Goal: Task Accomplishment & Management: Manage account settings

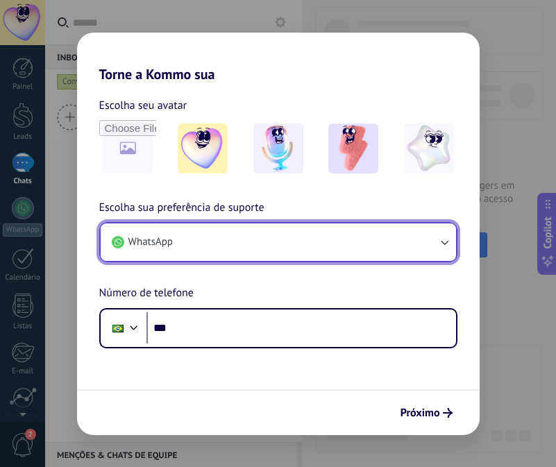
click at [439, 238] on icon "button" at bounding box center [444, 242] width 14 height 14
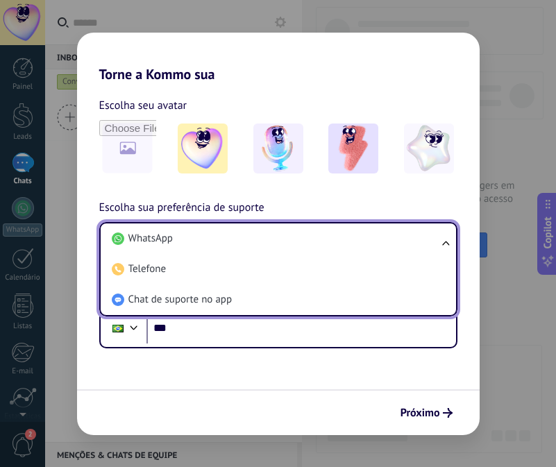
click at [450, 238] on ul "WhatsApp Telefone Chat de suporte no app" at bounding box center [278, 269] width 358 height 94
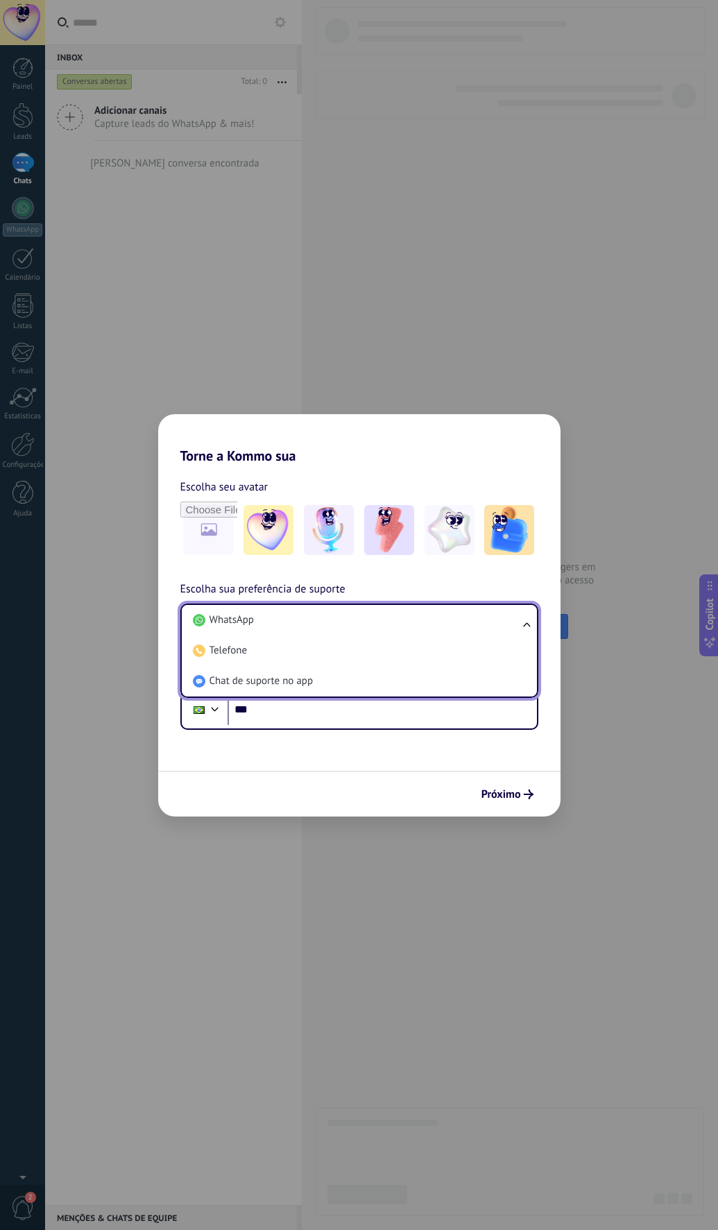
click at [446, 509] on div "Escolha seu avatar Escolha sua preferência de suporte WhatsApp WhatsApp Telefon…" at bounding box center [359, 597] width 403 height 266
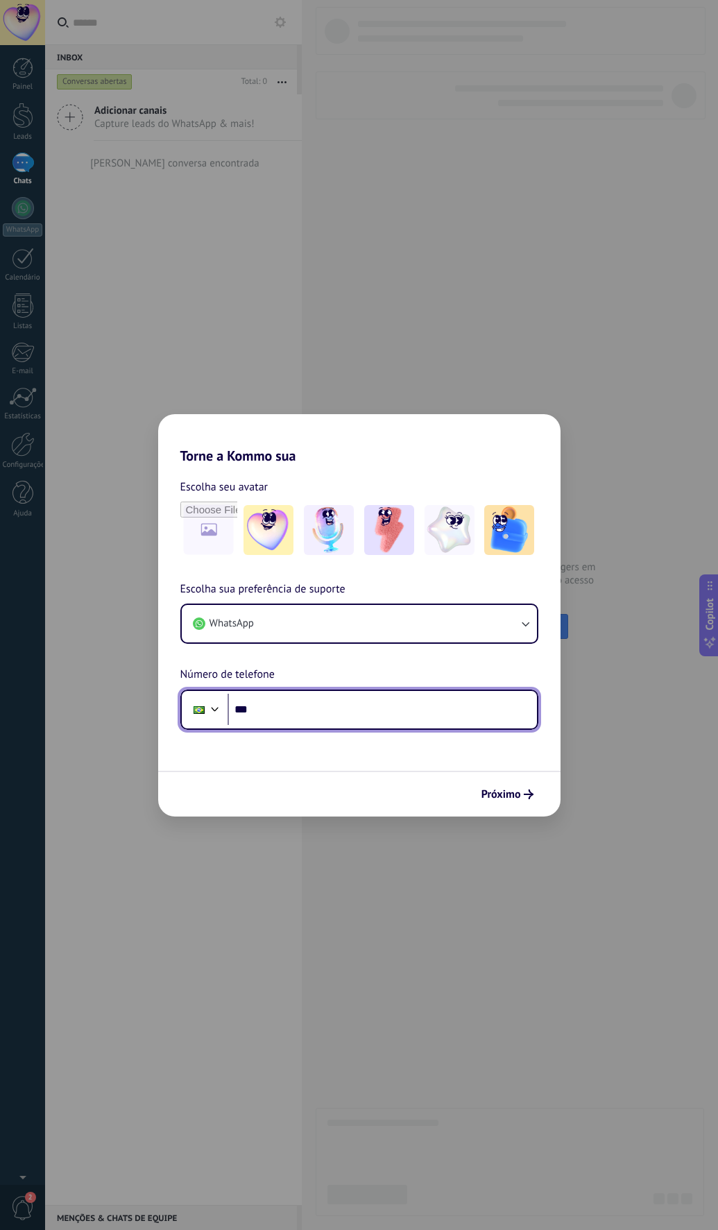
click at [268, 509] on input "***" at bounding box center [383, 710] width 310 height 32
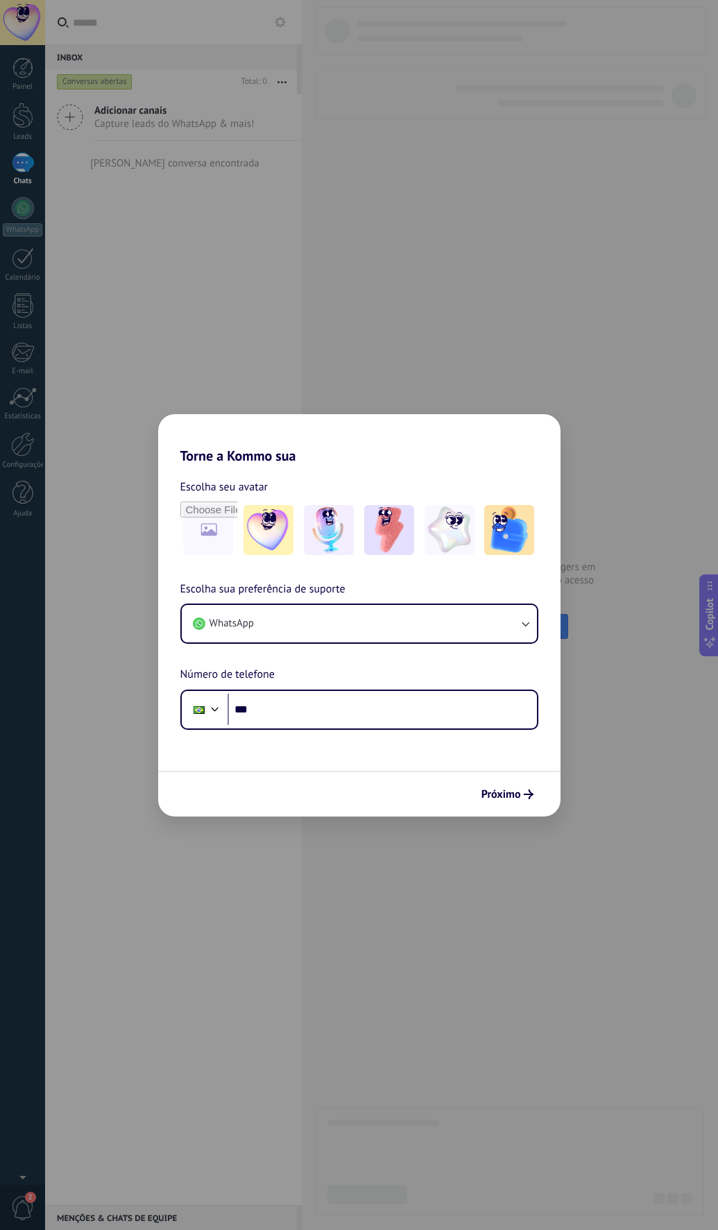
click at [285, 509] on div "Escolha sua preferência de suporte WhatsApp Número de telefone Phone ***" at bounding box center [359, 655] width 403 height 149
click at [500, 509] on span "Próximo" at bounding box center [502, 795] width 40 height 10
click at [498, 509] on span "Próximo" at bounding box center [502, 795] width 40 height 10
click at [323, 383] on div "Torne a Kommo sua Escolha seu avatar Escolha sua preferência de suporte WhatsAp…" at bounding box center [359, 615] width 718 height 1230
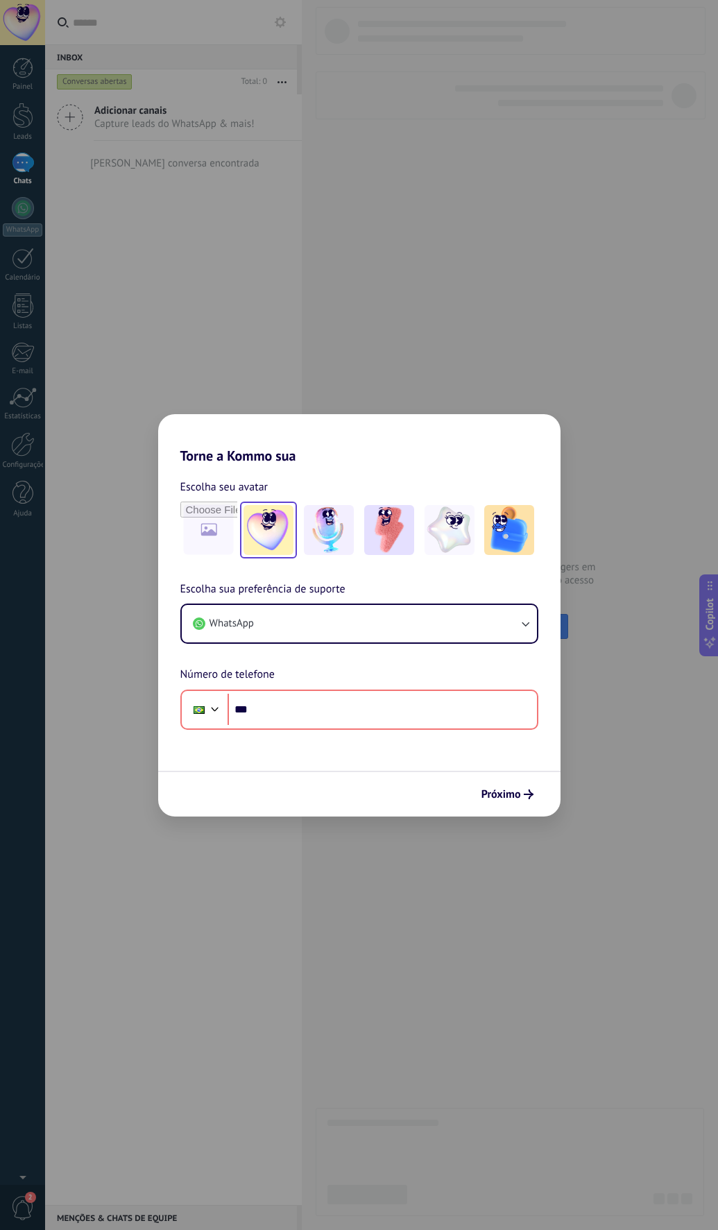
click at [278, 509] on img at bounding box center [269, 530] width 50 height 50
click at [348, 509] on button "WhatsApp" at bounding box center [359, 623] width 355 height 37
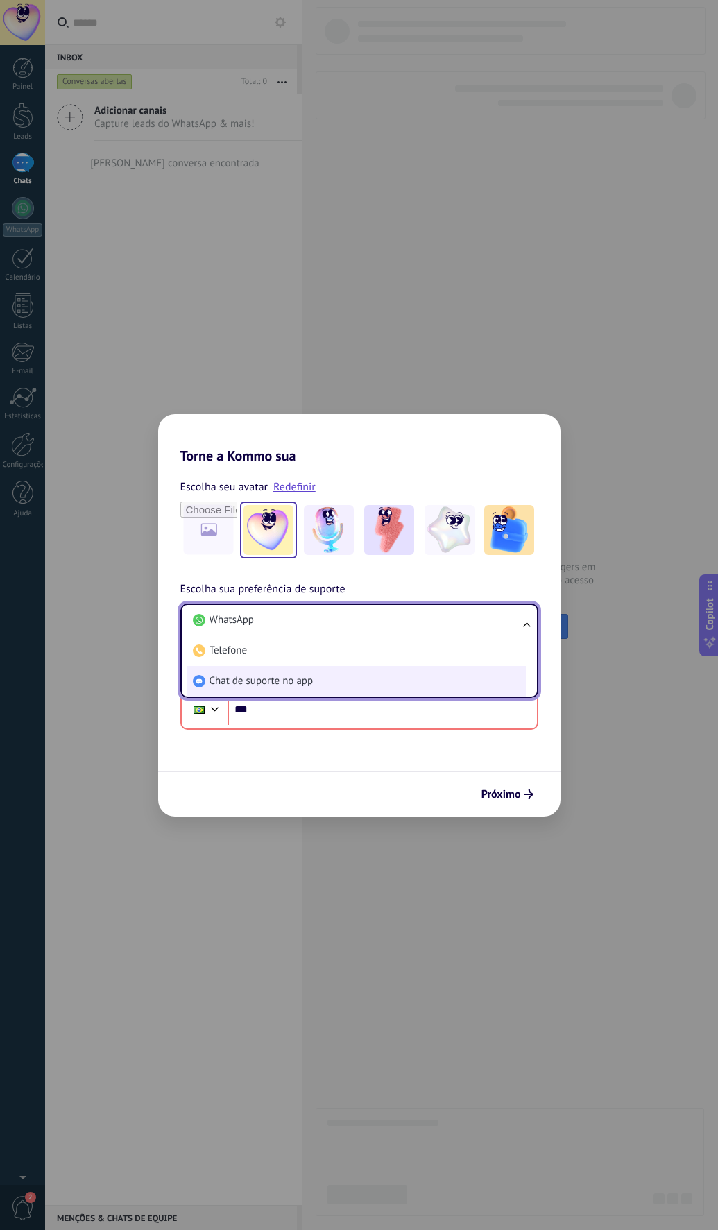
click at [260, 509] on span "Chat de suporte no app" at bounding box center [262, 682] width 104 height 14
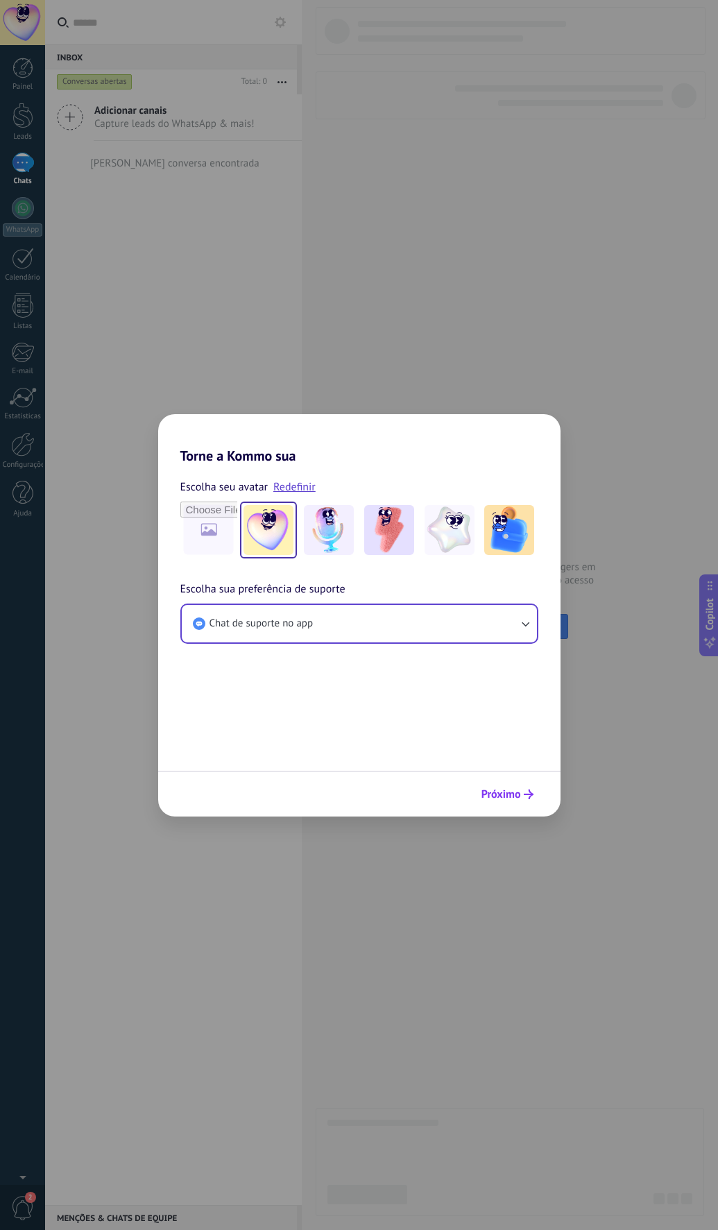
click at [493, 509] on span "Próximo" at bounding box center [502, 795] width 40 height 10
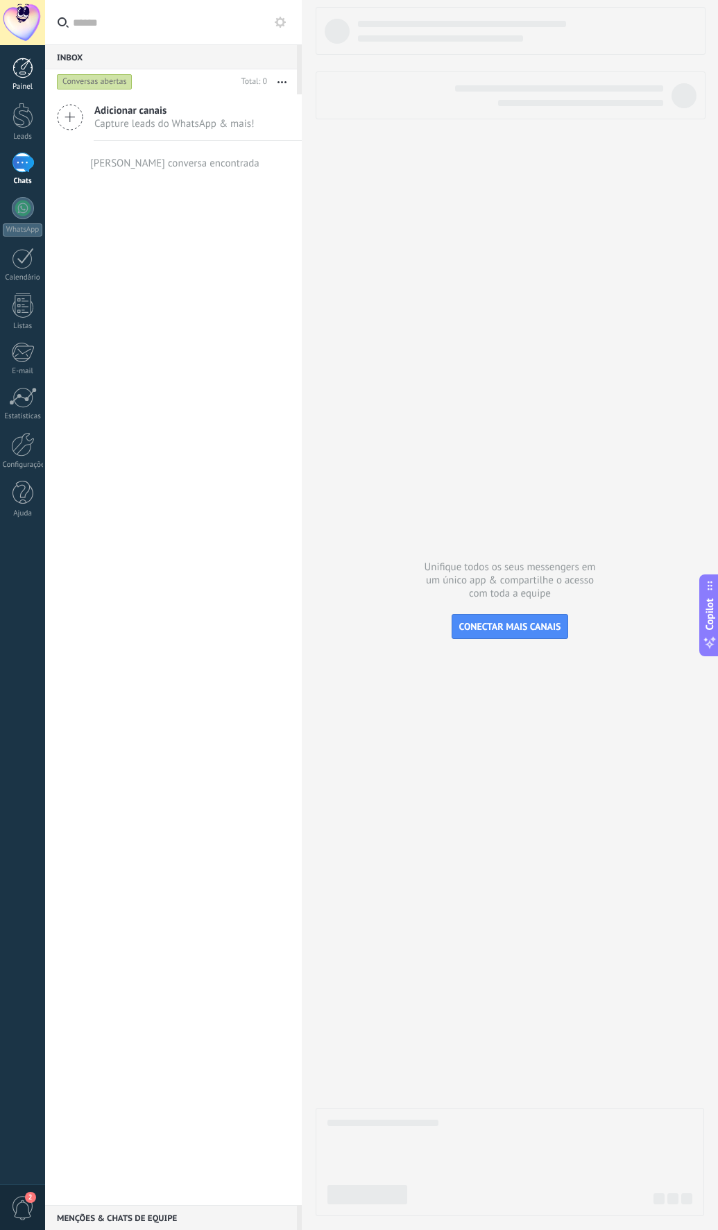
click at [28, 70] on div at bounding box center [22, 68] width 21 height 21
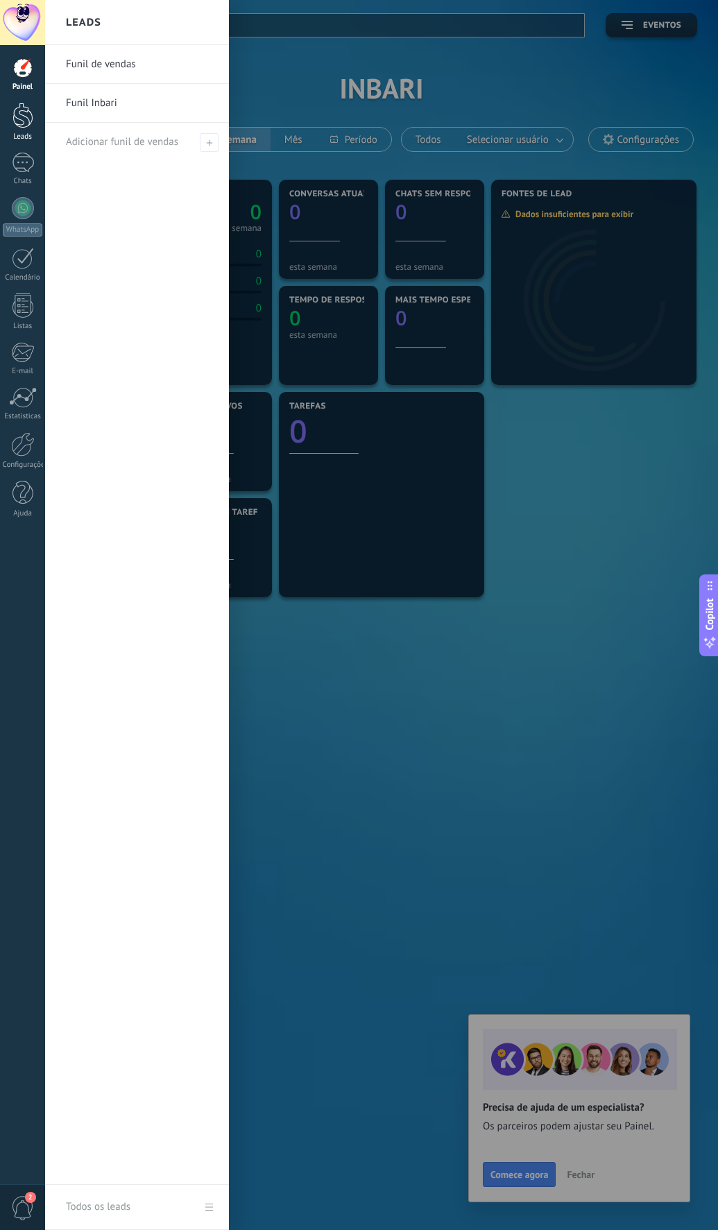
click at [22, 112] on div at bounding box center [22, 116] width 21 height 26
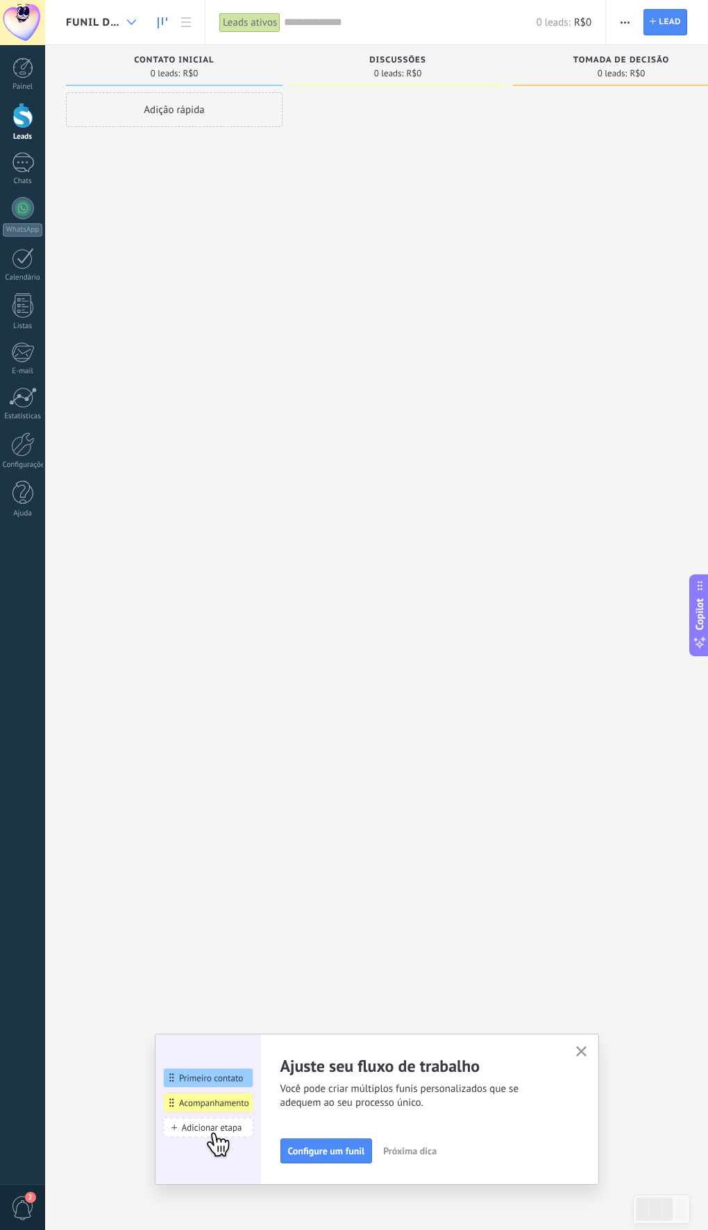
click at [135, 22] on icon at bounding box center [131, 22] width 9 height 6
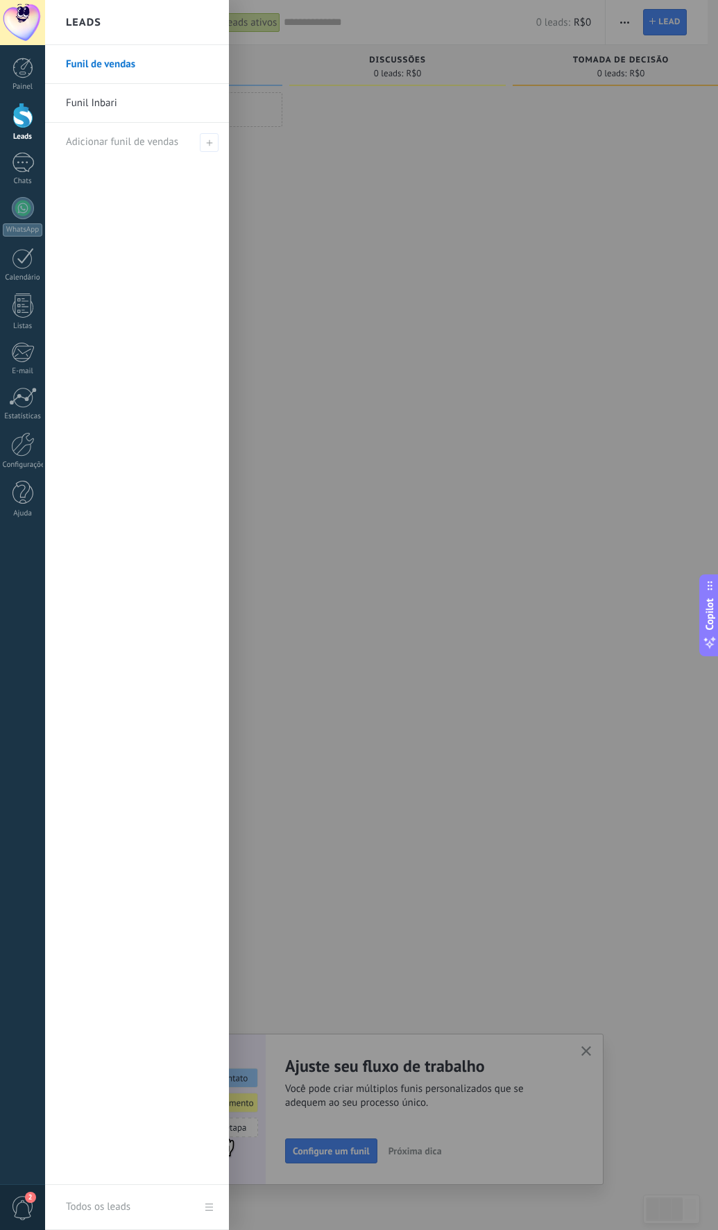
click at [103, 100] on link "Funil Inbari" at bounding box center [140, 103] width 149 height 39
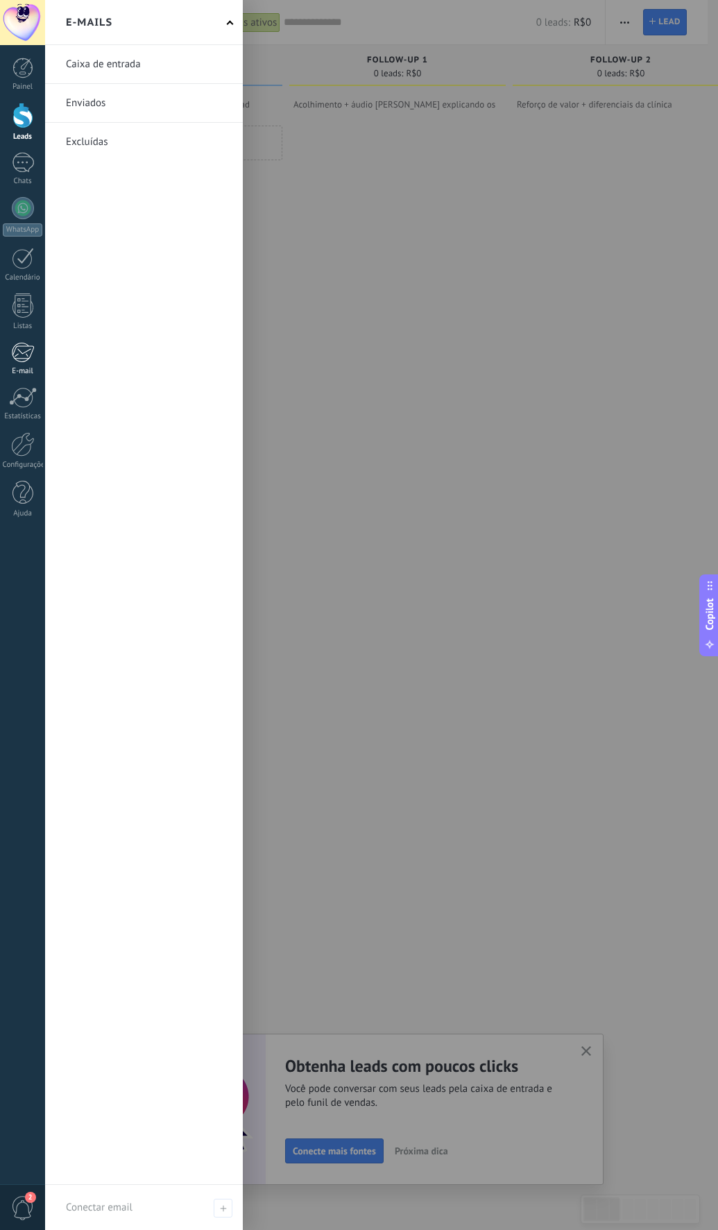
click at [23, 359] on div at bounding box center [22, 352] width 23 height 21
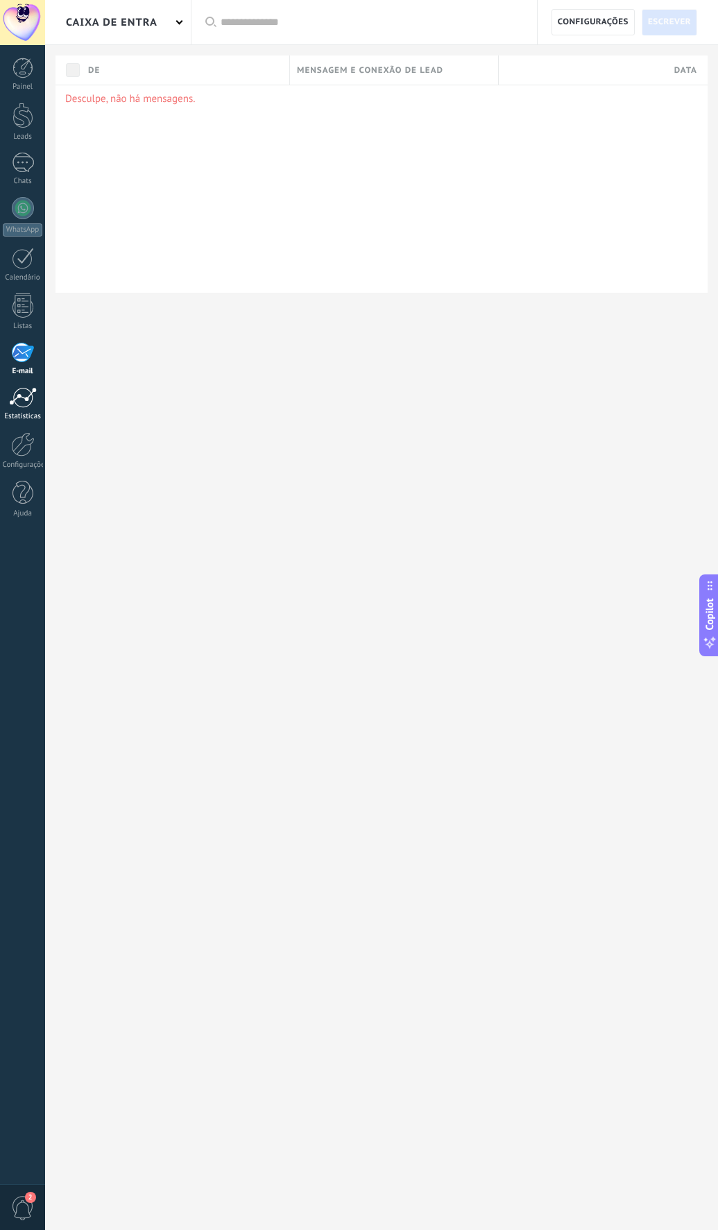
click at [23, 395] on div at bounding box center [23, 397] width 28 height 21
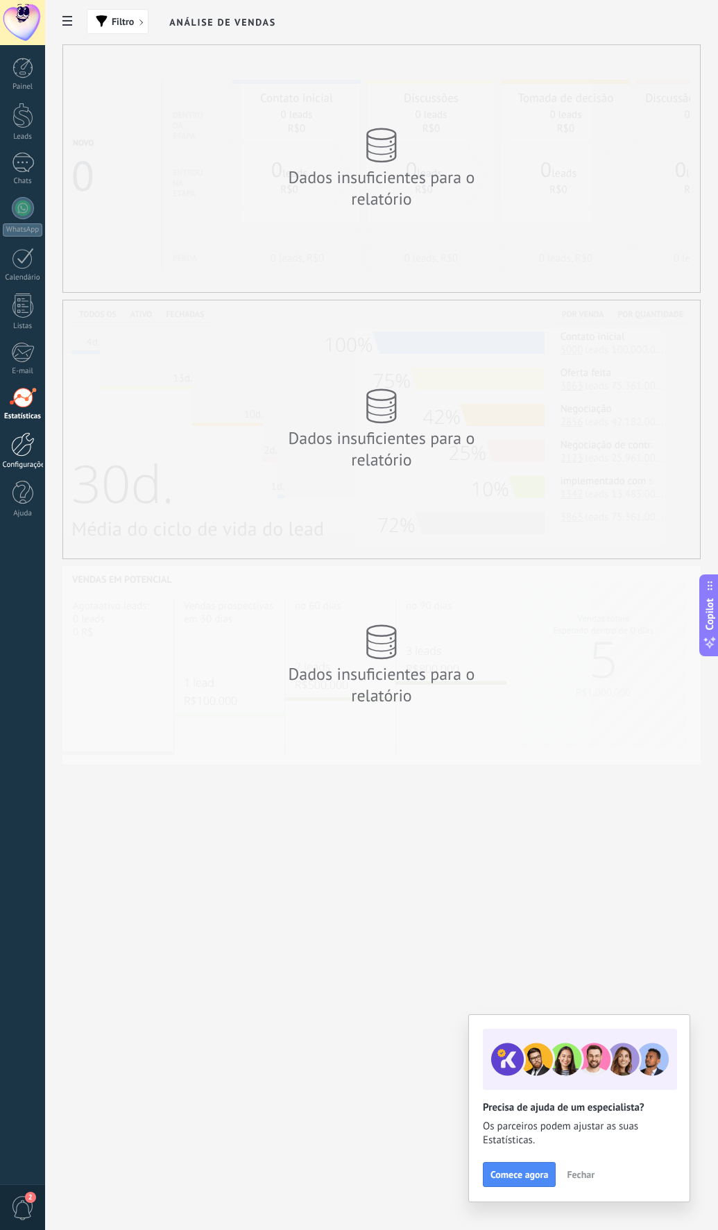
click at [26, 446] on div at bounding box center [23, 444] width 24 height 24
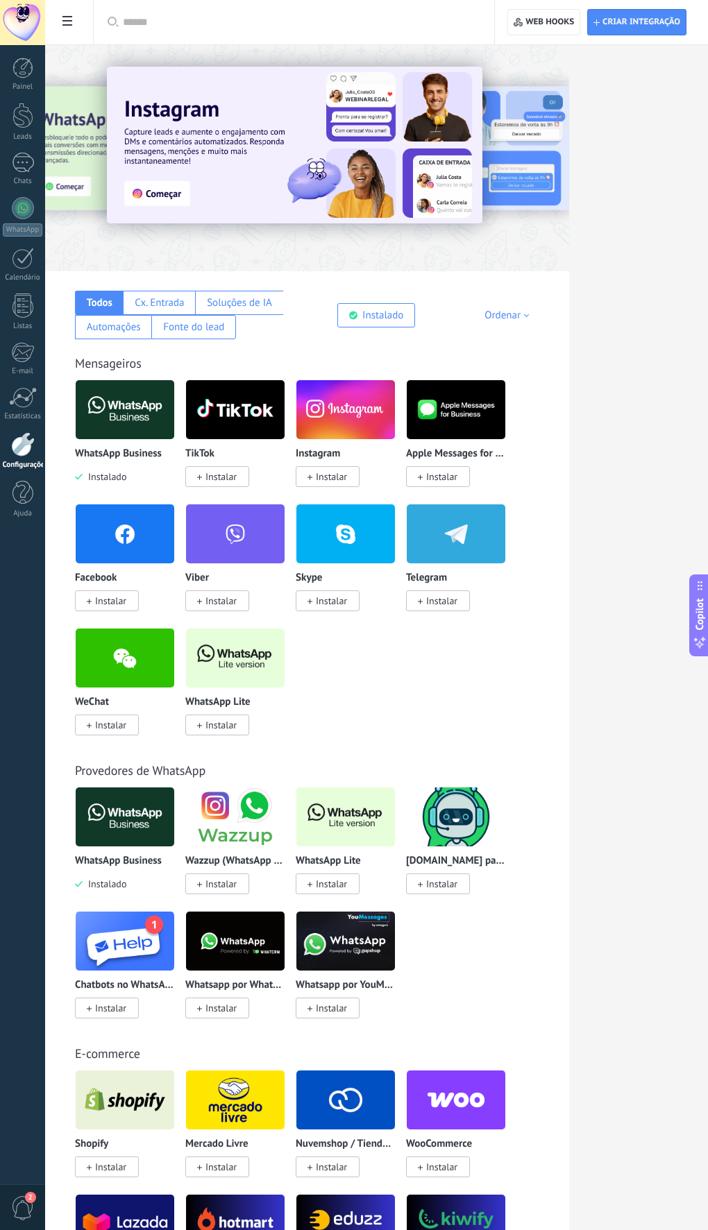
click at [115, 398] on img at bounding box center [125, 409] width 99 height 67
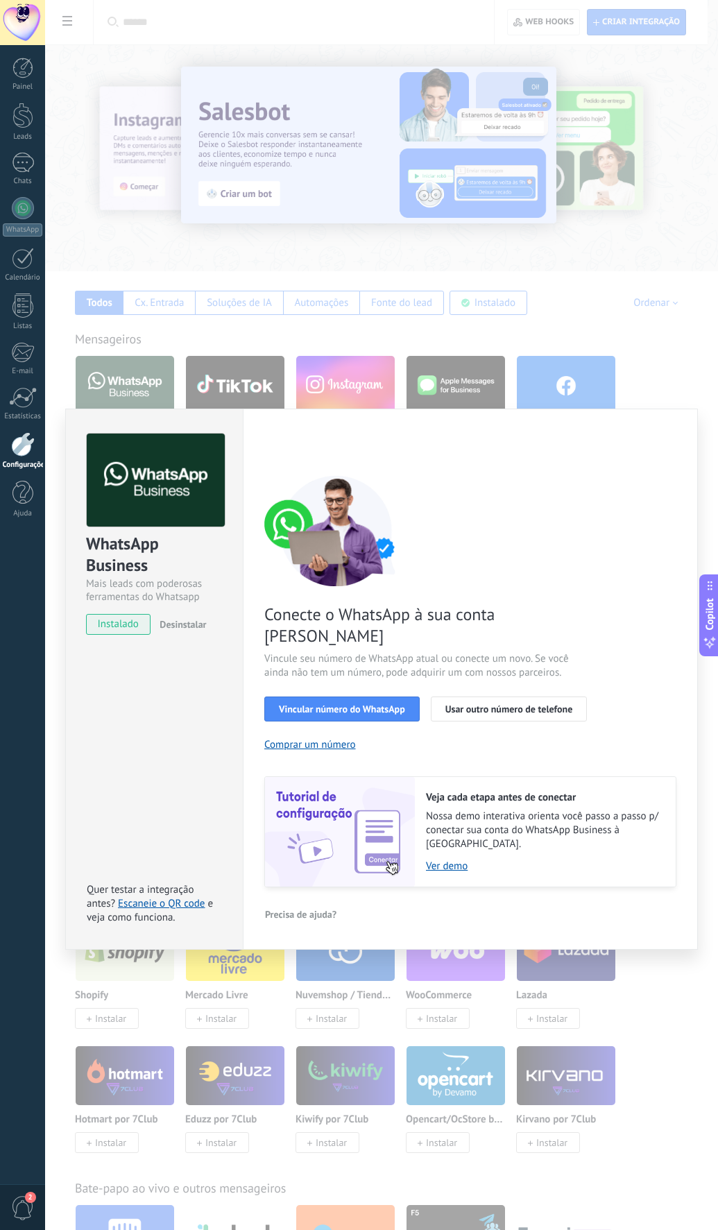
click at [545, 341] on div "WhatsApp Business Mais leads com poderosas ferramentas do Whatsapp instalado De…" at bounding box center [381, 615] width 673 height 1230
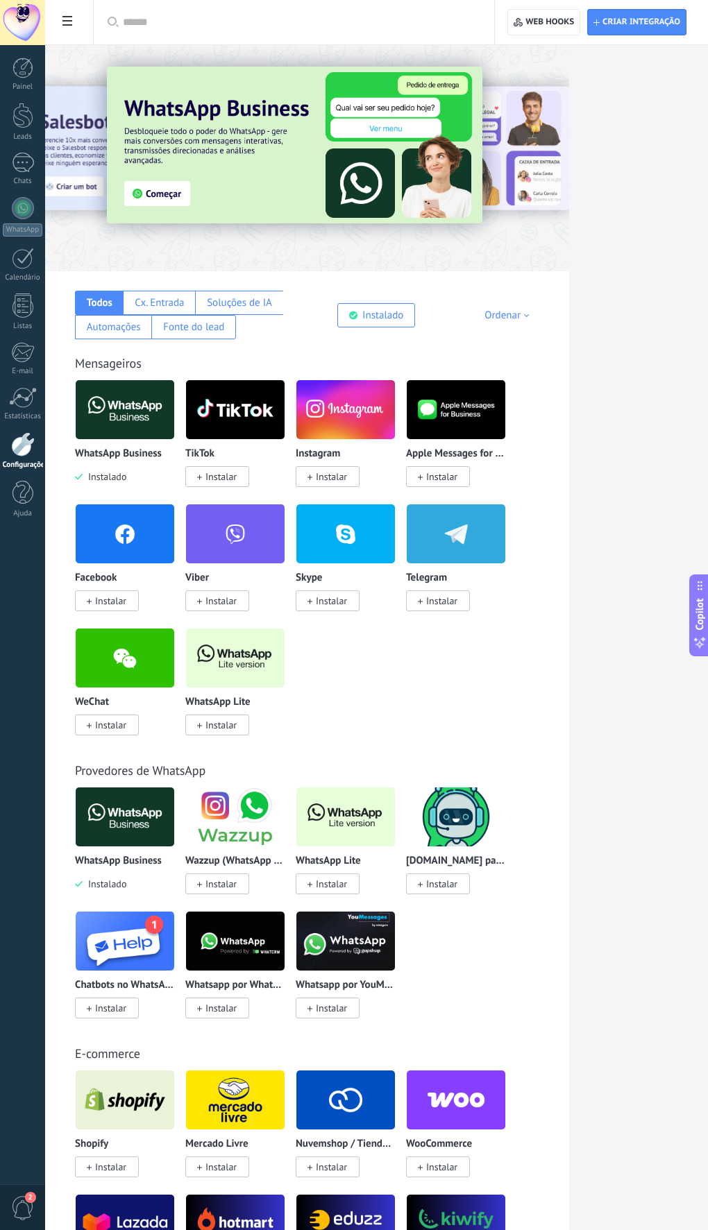
click at [335, 471] on span "Instalar" at bounding box center [331, 477] width 31 height 12
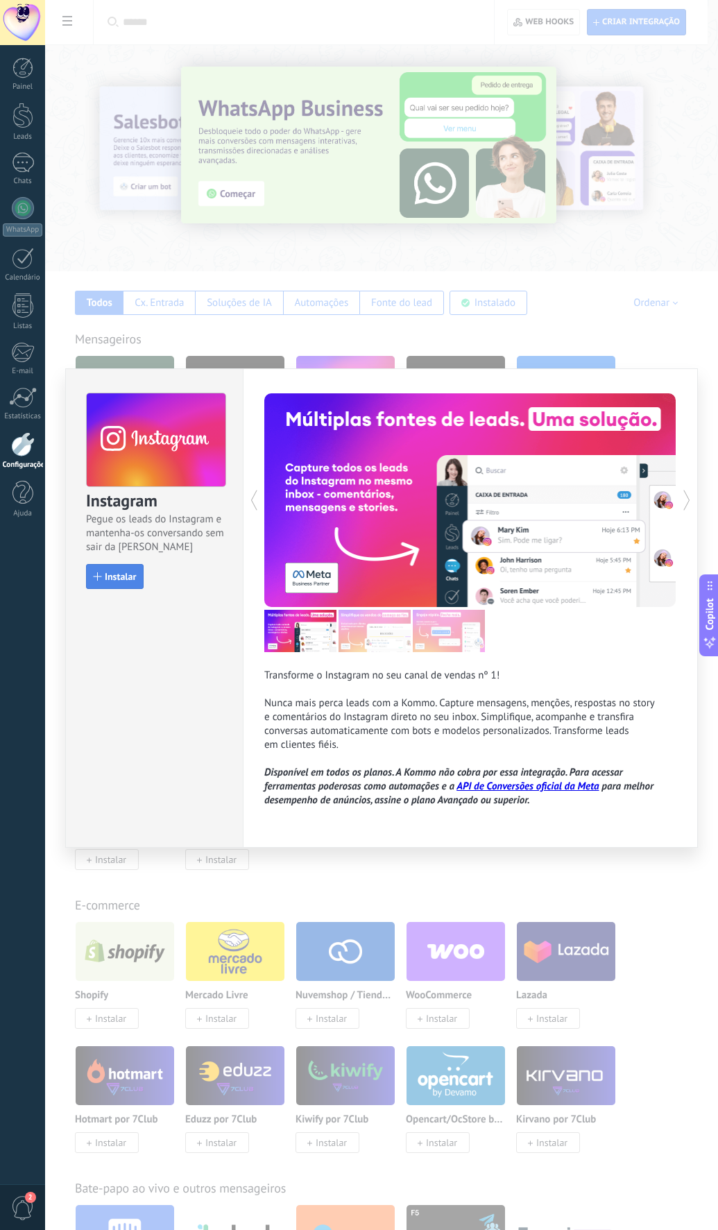
click at [125, 509] on button "Instalar" at bounding box center [115, 576] width 58 height 25
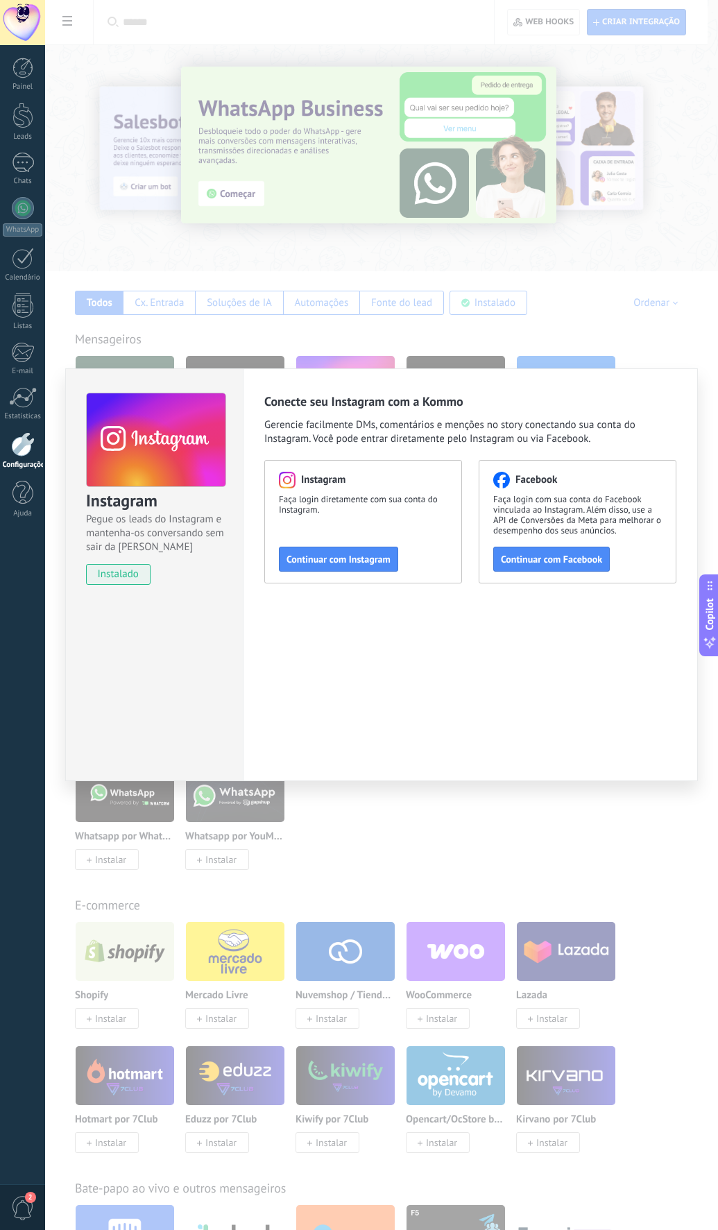
click at [545, 353] on div "Instagram Pegue os leads do Instagram e mantenha-os conversando sem sair da Kom…" at bounding box center [381, 615] width 673 height 1230
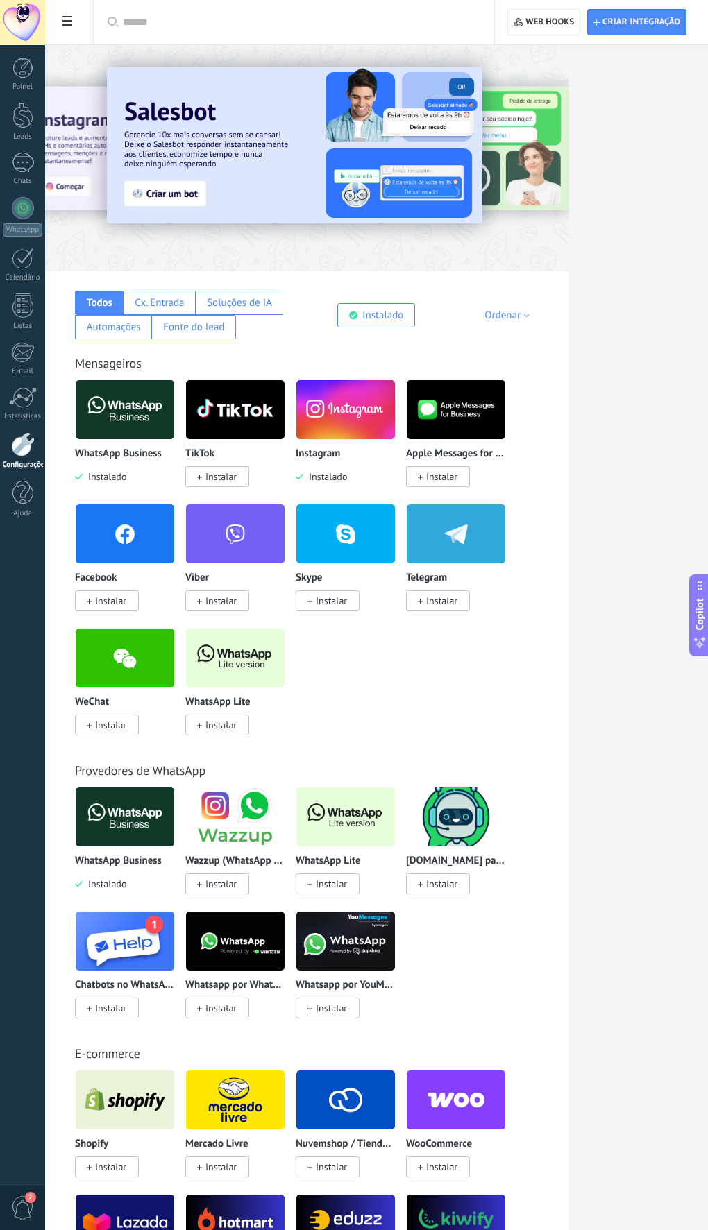
click at [72, 22] on span at bounding box center [68, 22] width 24 height 27
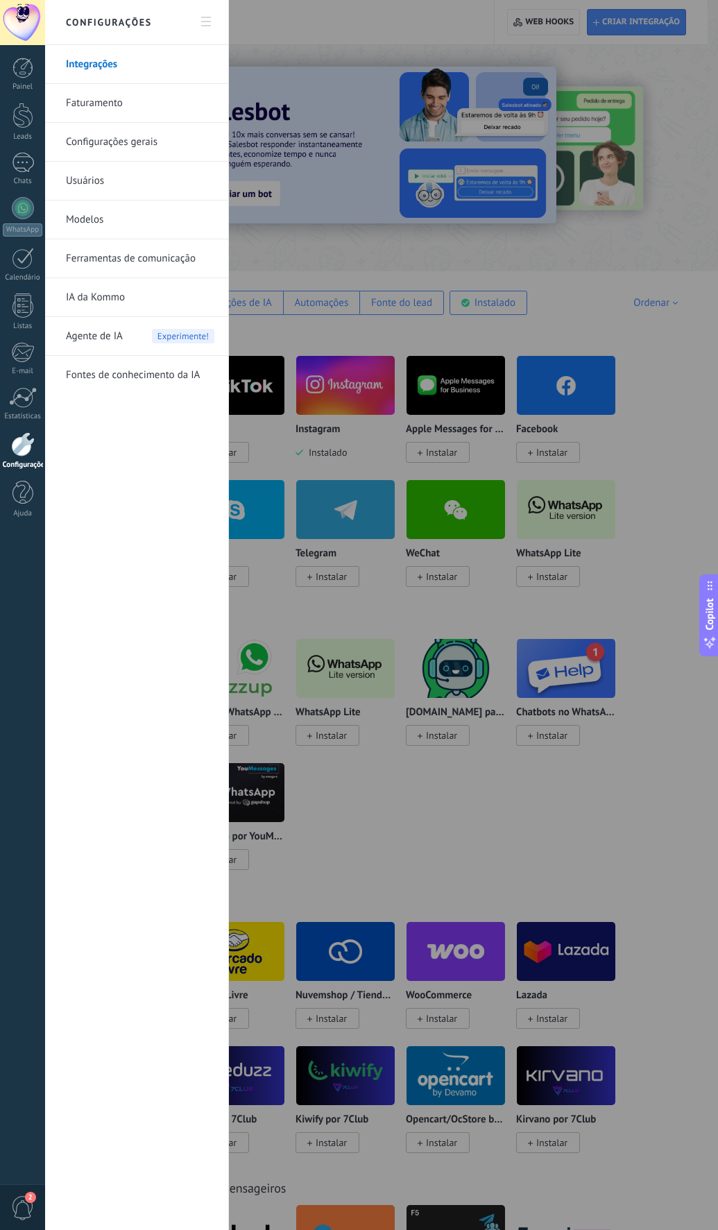
click at [205, 22] on use at bounding box center [206, 22] width 10 height 10
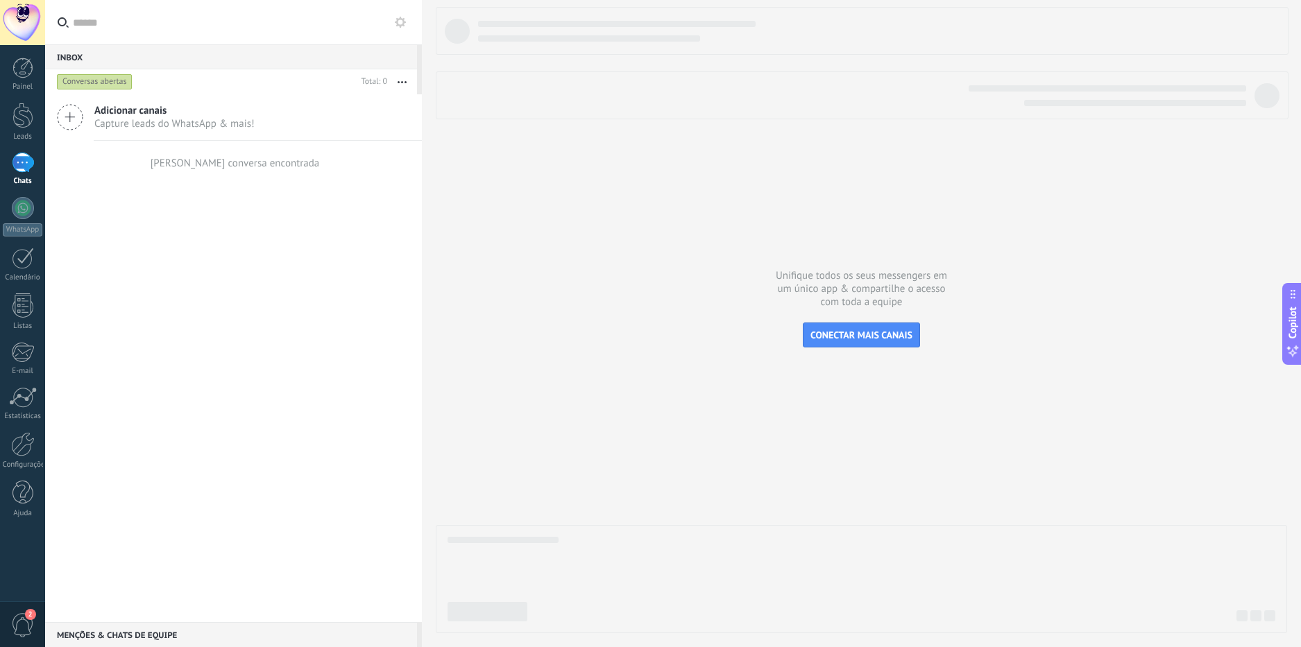
click at [27, 27] on div at bounding box center [22, 22] width 45 height 45
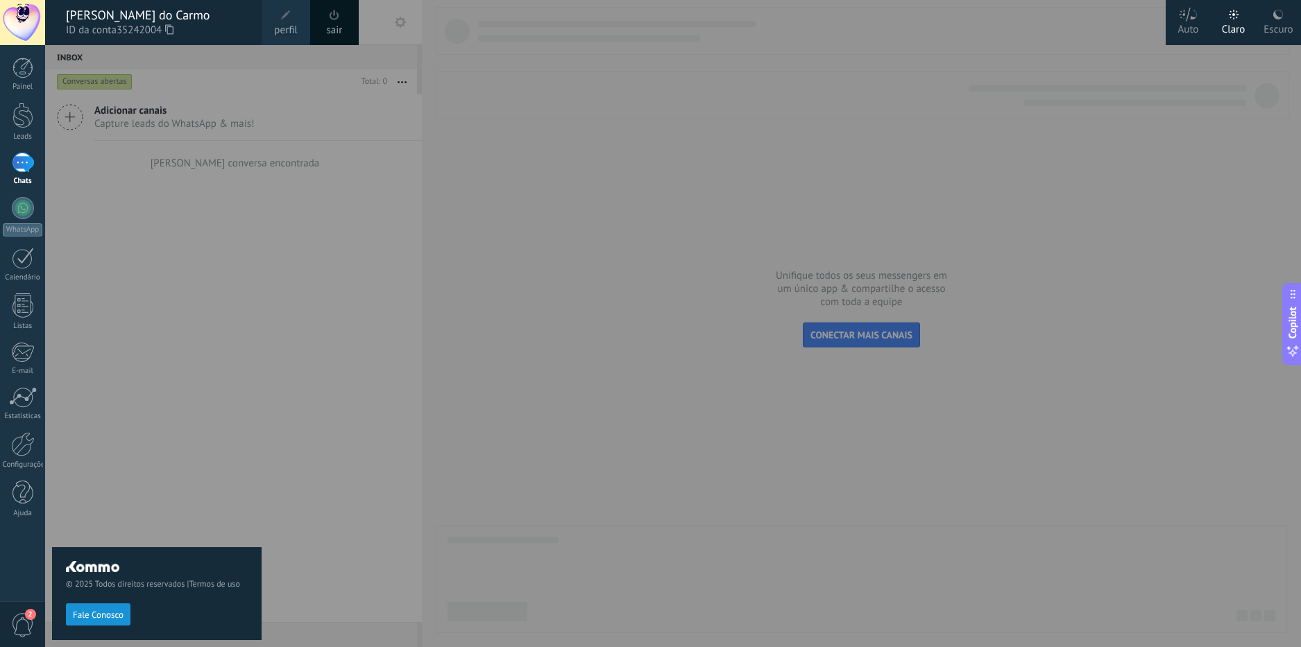
click at [288, 17] on span at bounding box center [286, 15] width 10 height 10
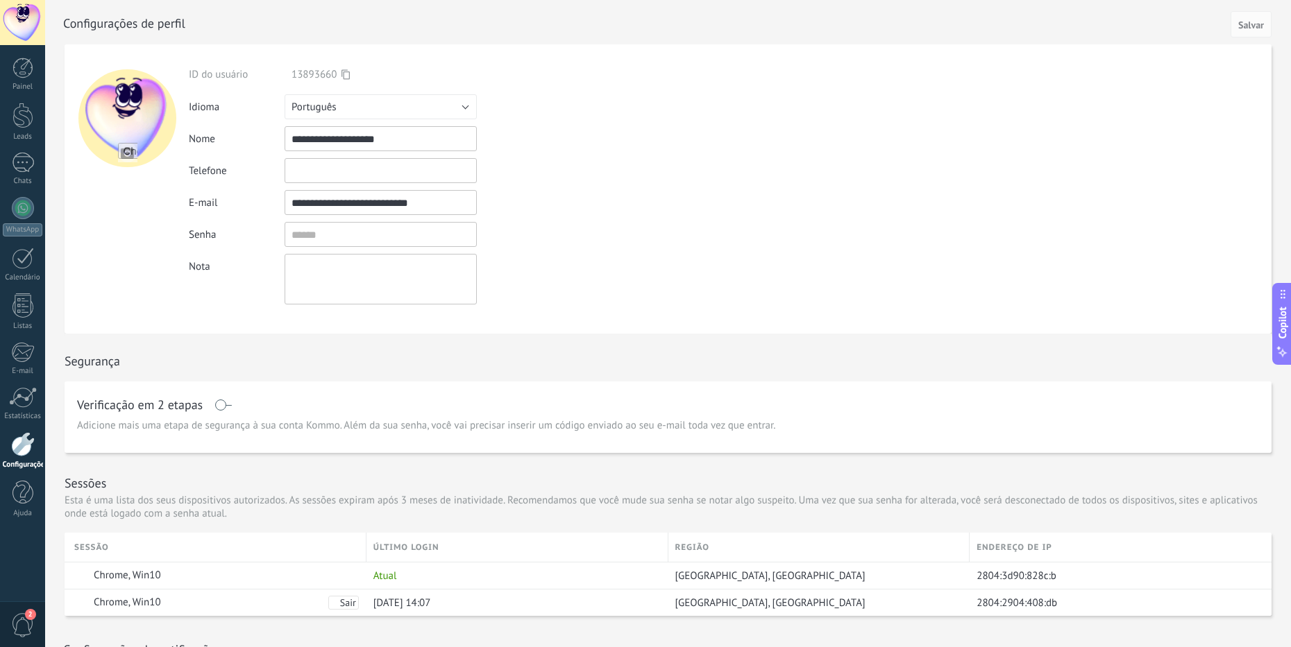
click at [26, 17] on div at bounding box center [22, 22] width 45 height 45
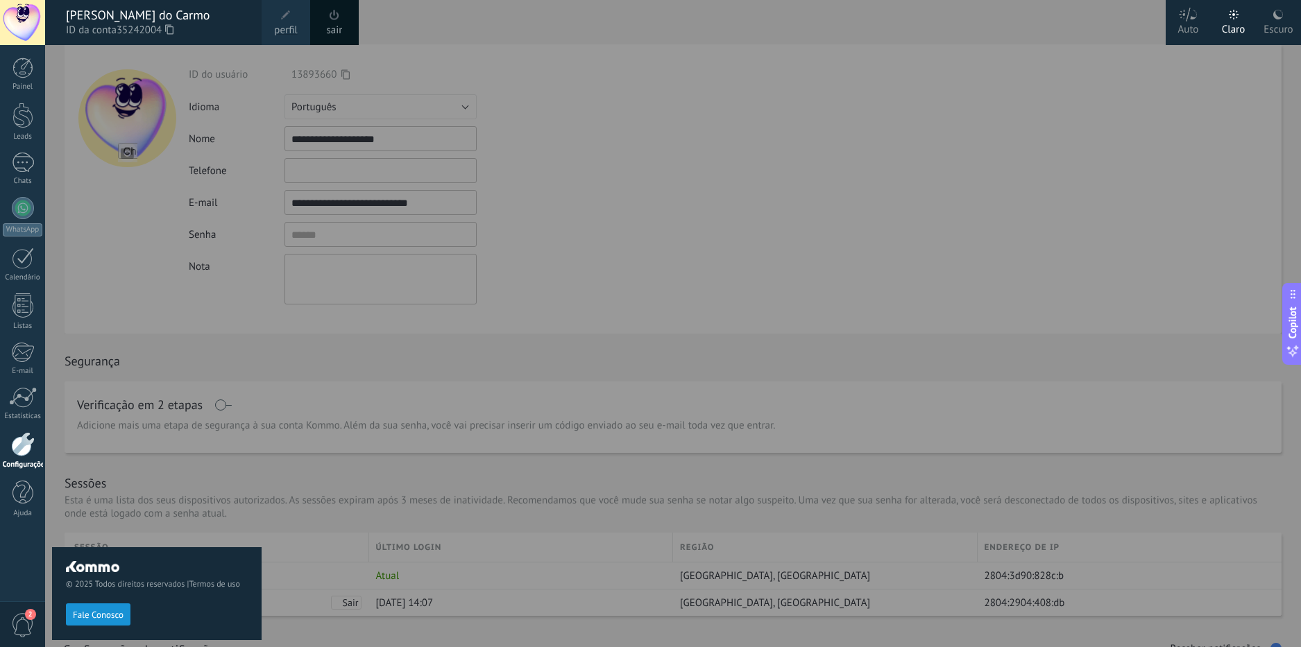
click at [533, 27] on div at bounding box center [695, 323] width 1301 height 647
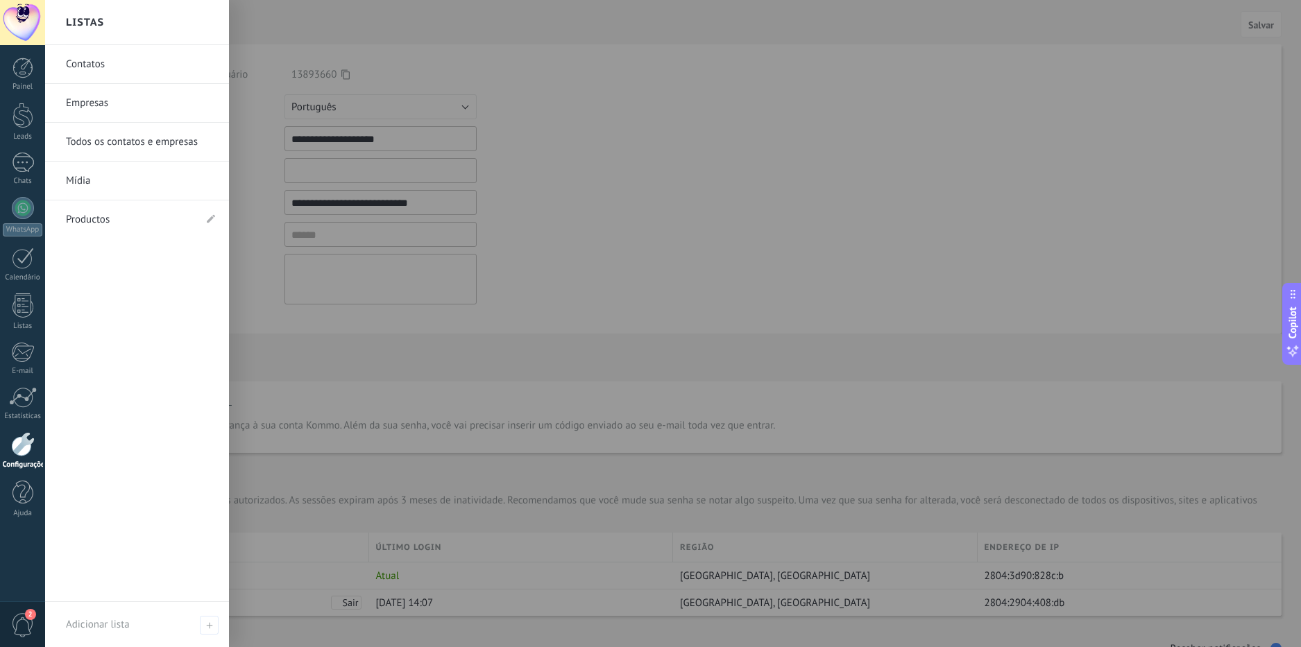
click at [21, 449] on div at bounding box center [23, 444] width 24 height 24
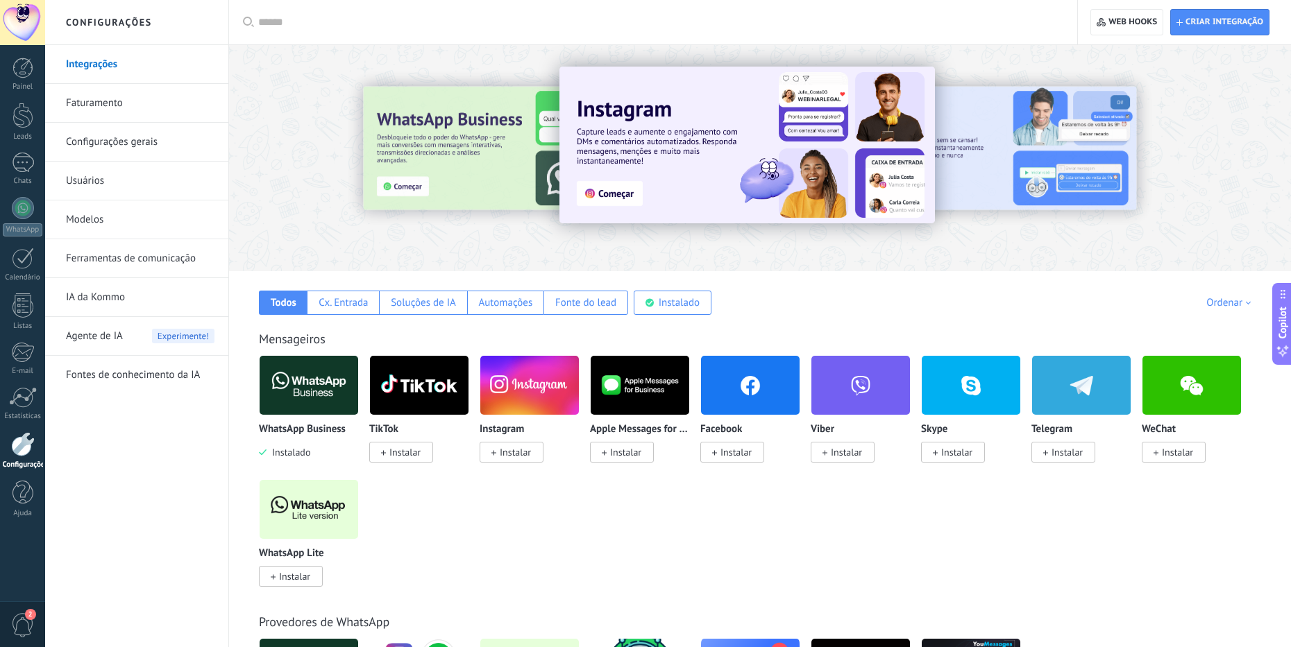
click at [102, 182] on link "Usuários" at bounding box center [140, 181] width 149 height 39
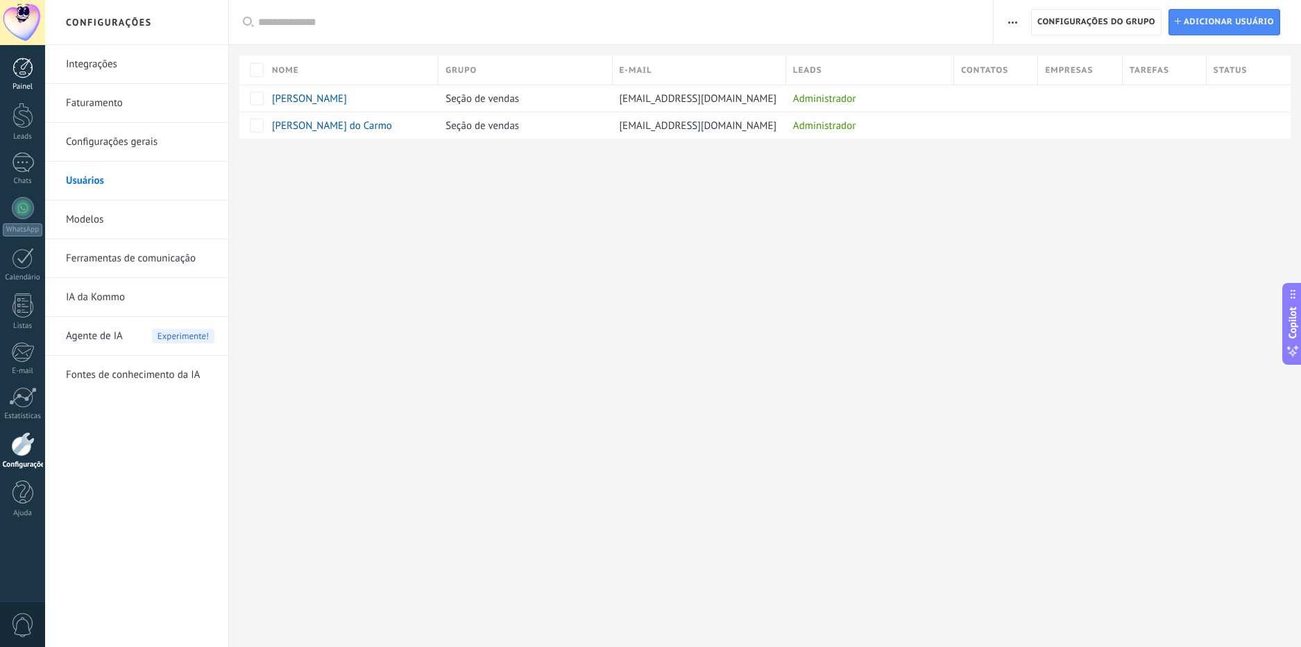
click at [24, 67] on div at bounding box center [22, 68] width 21 height 21
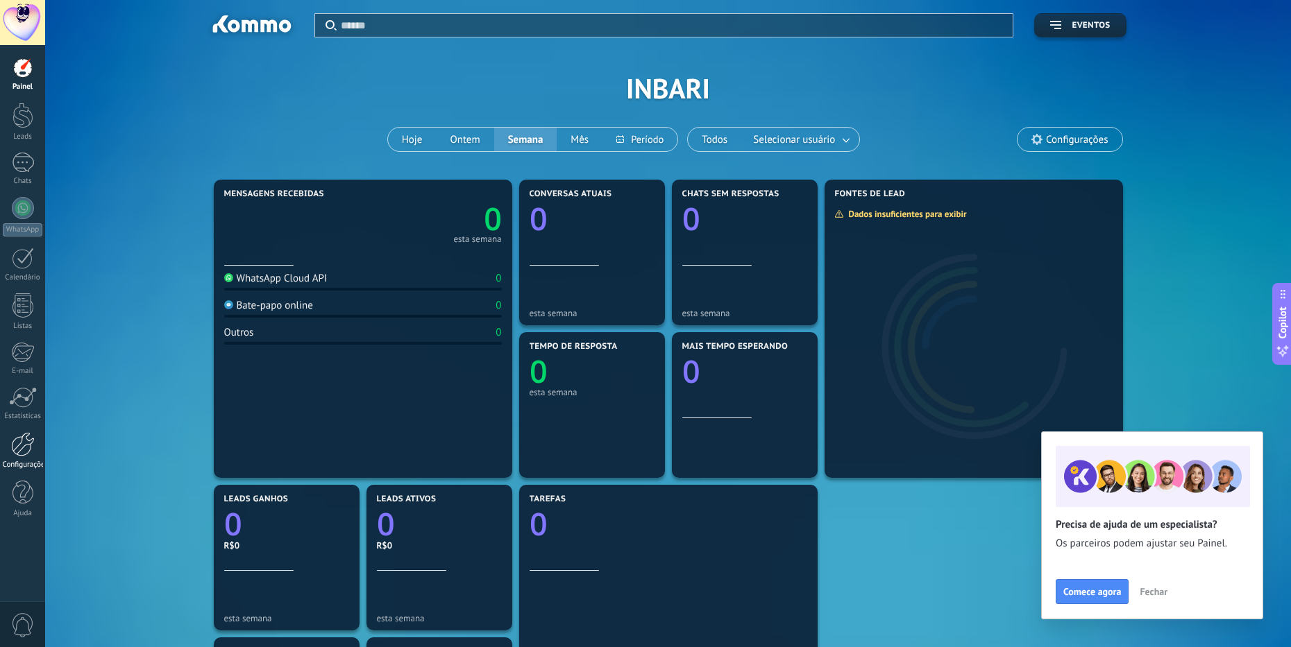
click at [21, 445] on div at bounding box center [23, 444] width 24 height 24
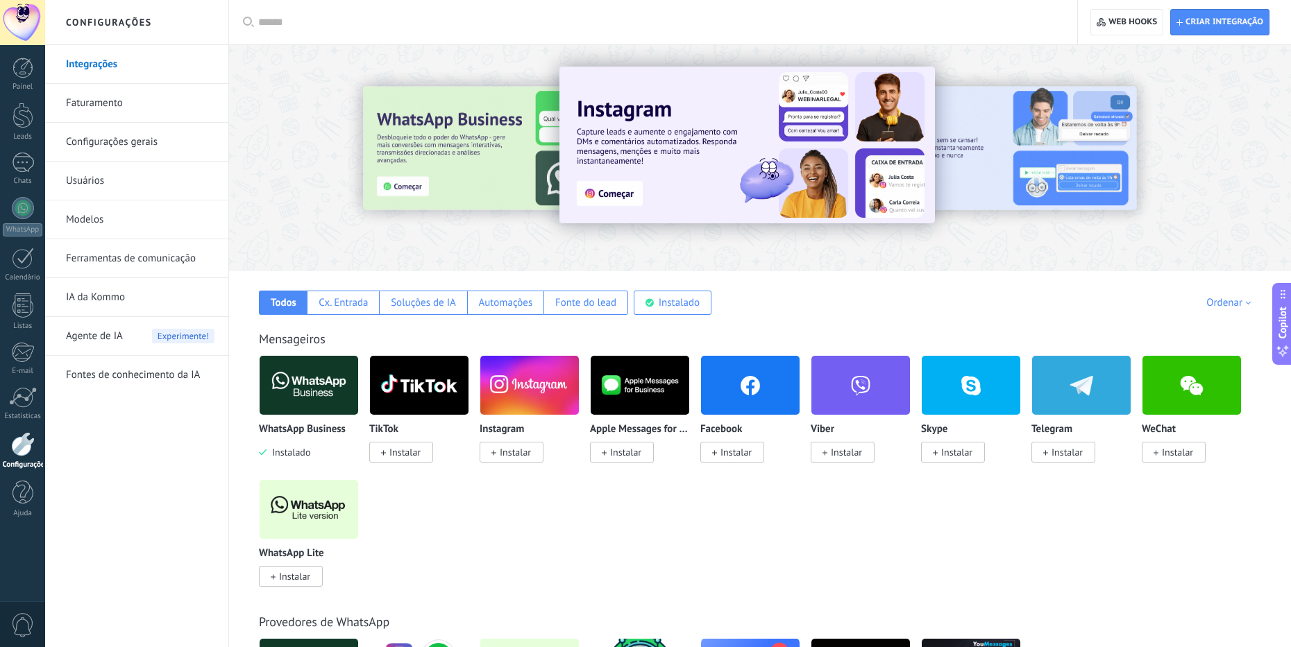
click at [122, 258] on link "Ferramentas de comunicação" at bounding box center [140, 258] width 149 height 39
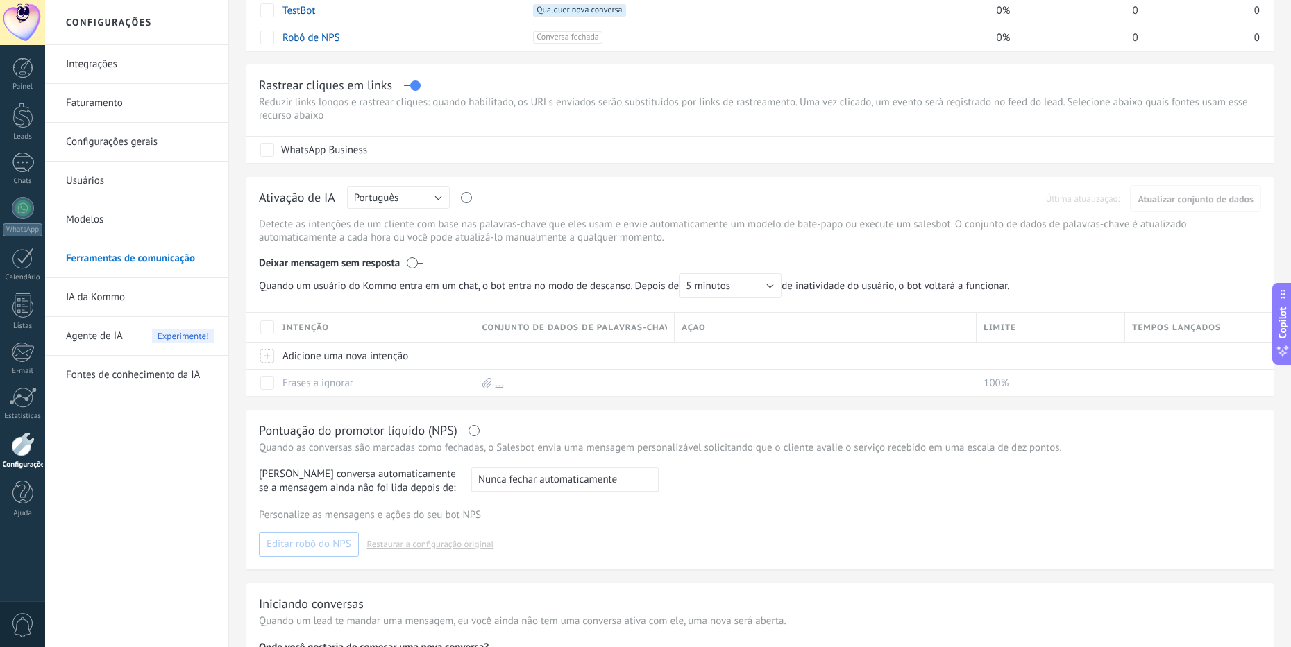
scroll to position [139, 0]
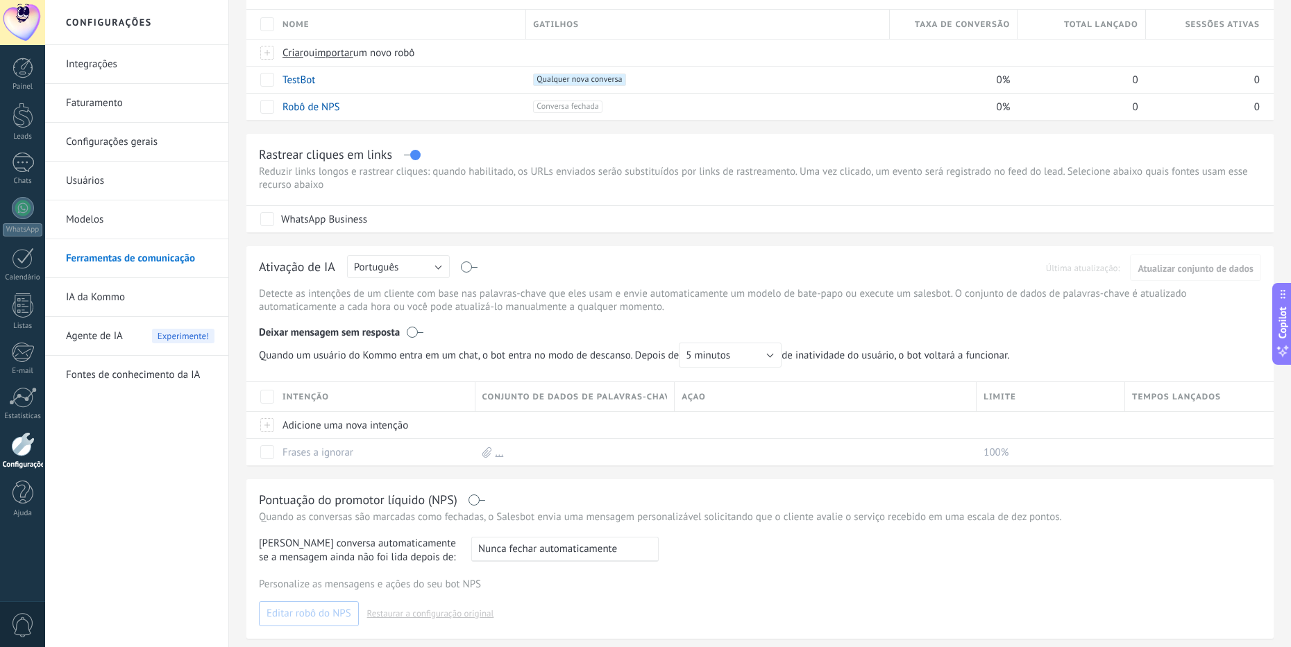
click at [103, 68] on link "Integrações" at bounding box center [140, 64] width 149 height 39
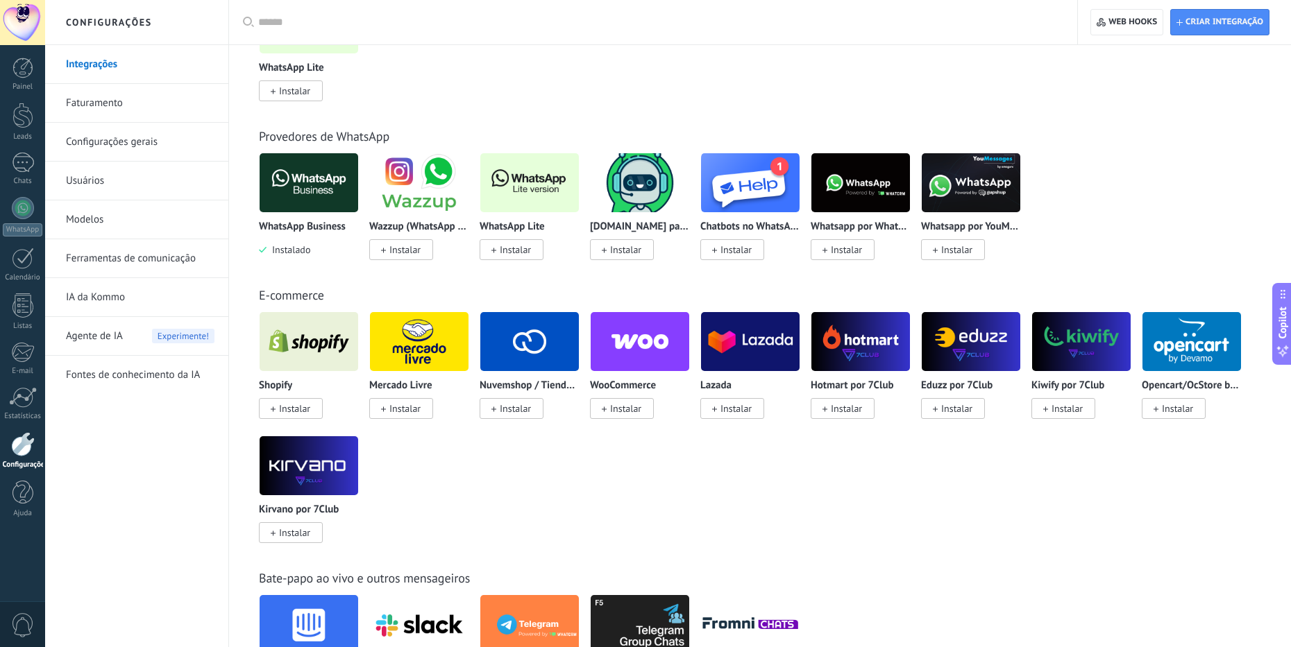
scroll to position [139, 0]
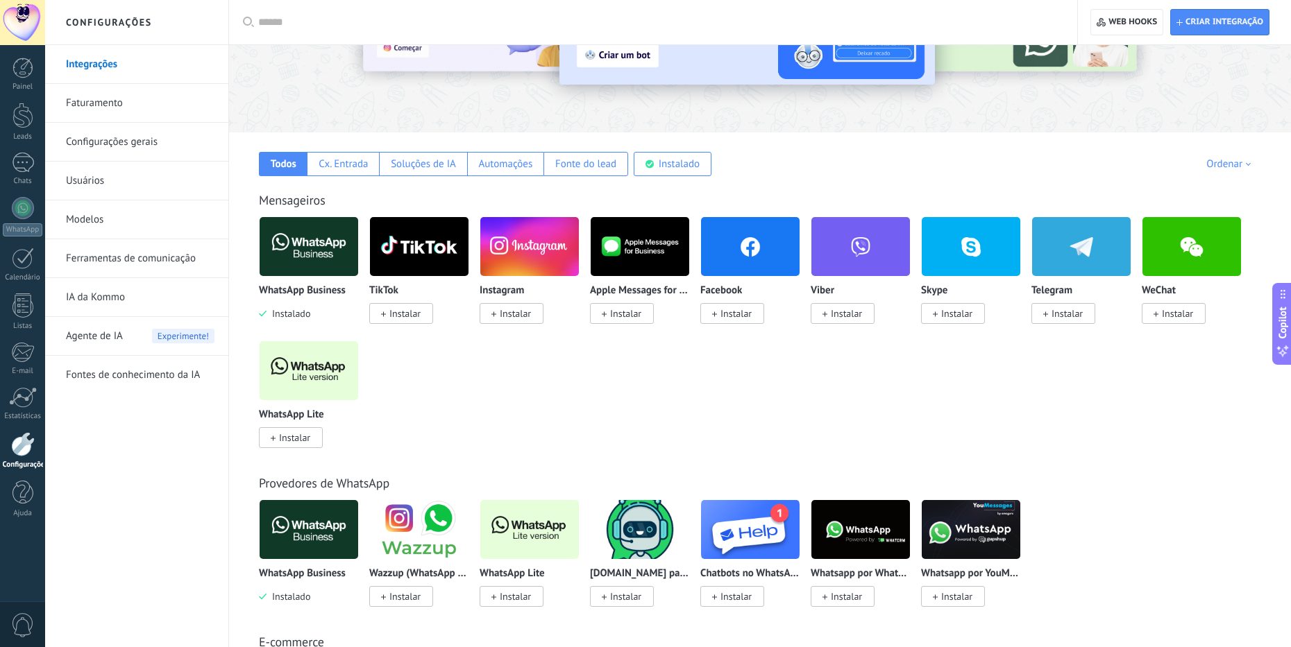
drag, startPoint x: 321, startPoint y: 245, endPoint x: 335, endPoint y: 246, distance: 13.9
click at [321, 245] on img at bounding box center [309, 246] width 99 height 67
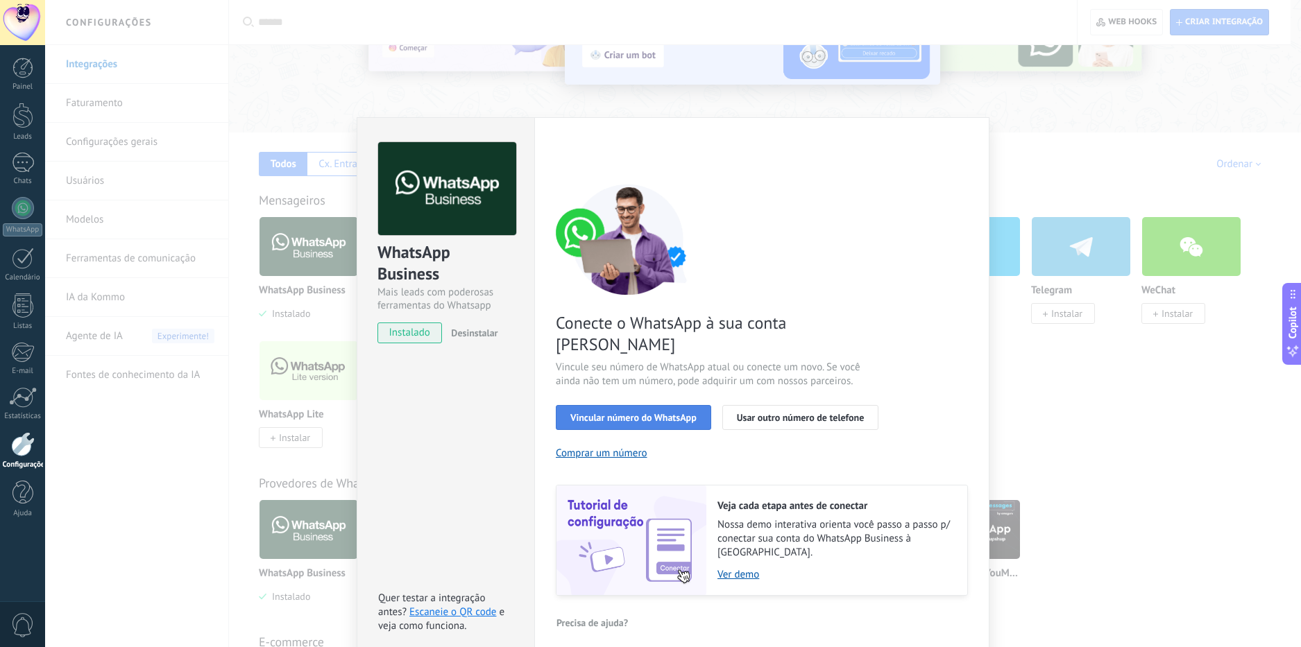
click at [656, 413] on span "Vincular número do WhatsApp" at bounding box center [633, 418] width 126 height 10
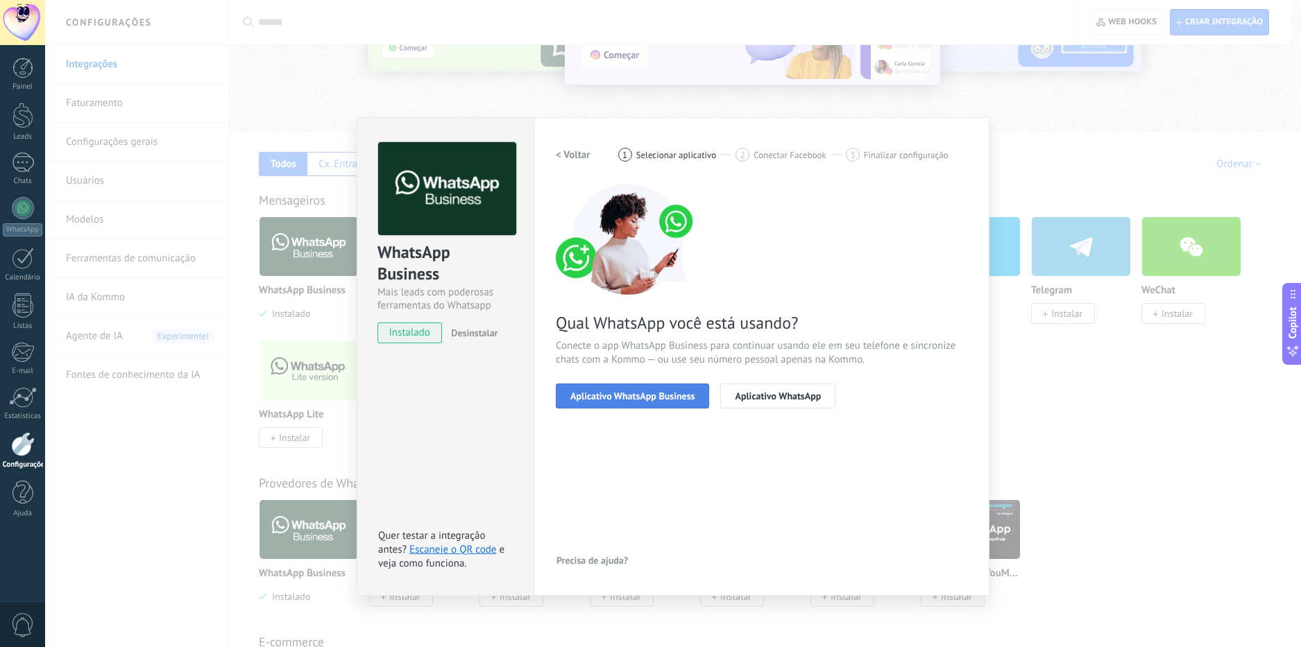
click at [650, 393] on span "Aplicativo WhatsApp Business" at bounding box center [632, 396] width 124 height 10
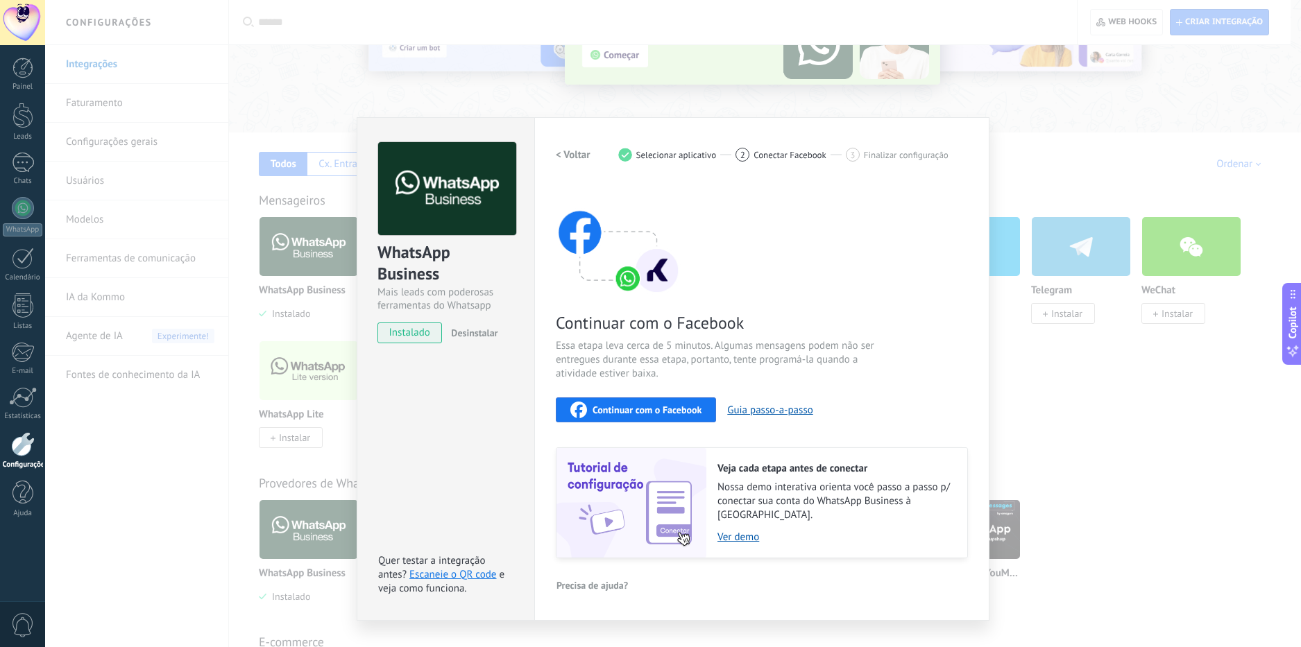
click at [579, 155] on h2 "< Voltar" at bounding box center [573, 155] width 35 height 13
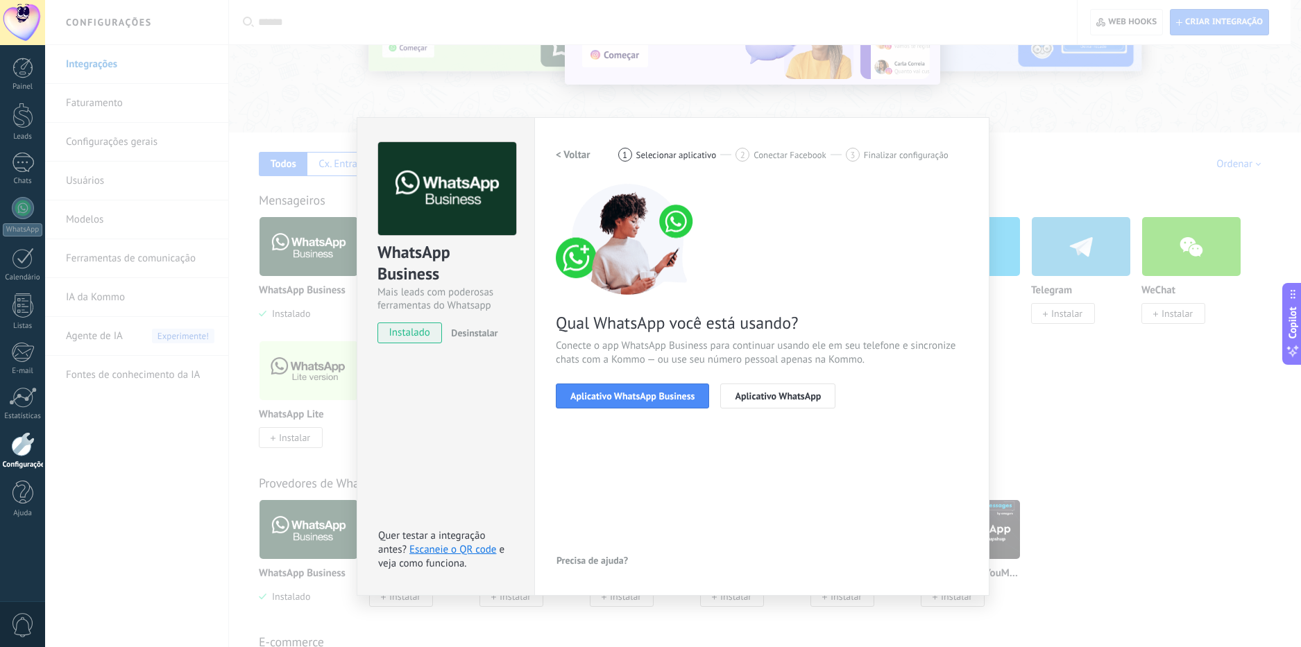
click at [718, 158] on span "Conectar Facebook" at bounding box center [790, 155] width 73 height 10
click at [718, 153] on span "Finalizar configuração" at bounding box center [906, 155] width 85 height 10
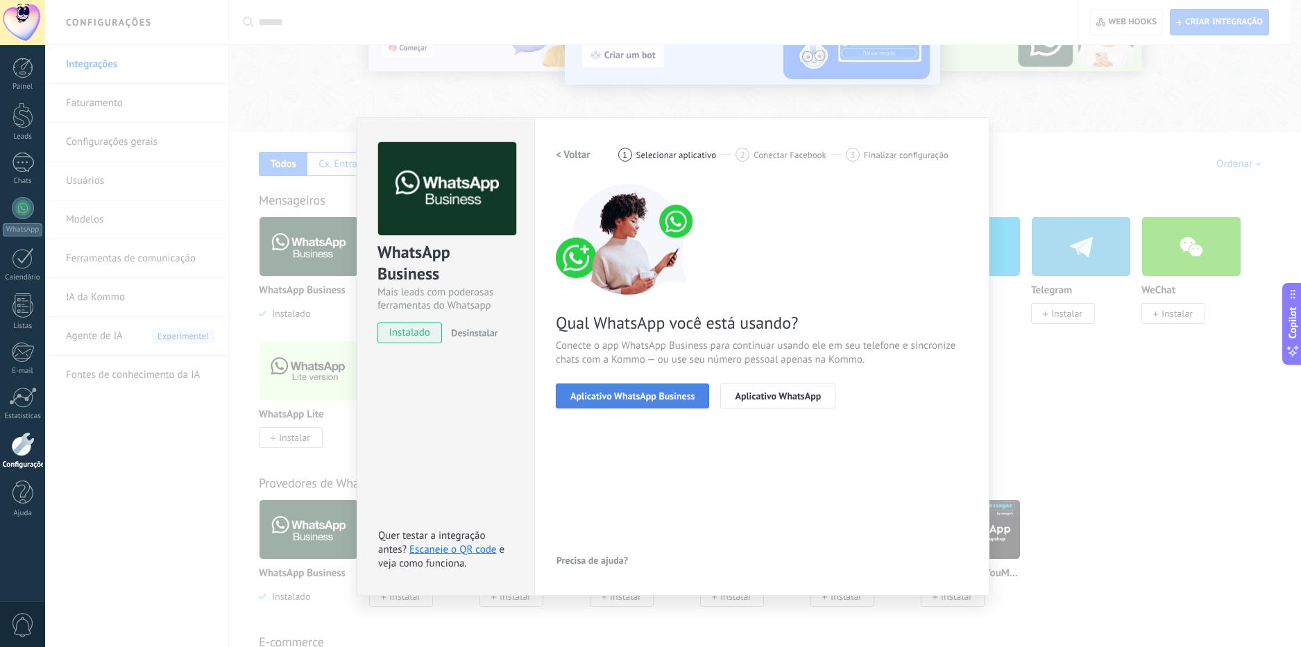
click at [649, 398] on span "Aplicativo WhatsApp Business" at bounding box center [632, 396] width 124 height 10
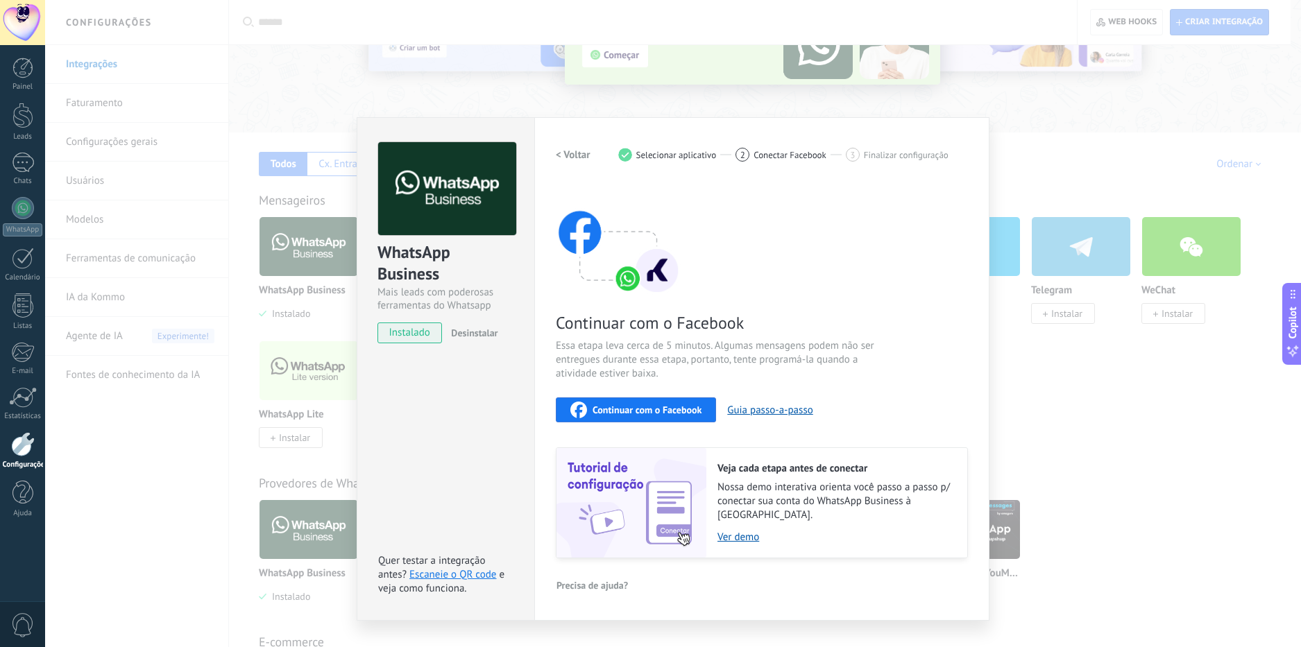
click at [718, 157] on span "Conectar Facebook" at bounding box center [790, 155] width 73 height 10
click at [576, 156] on h2 "< Voltar" at bounding box center [573, 155] width 35 height 13
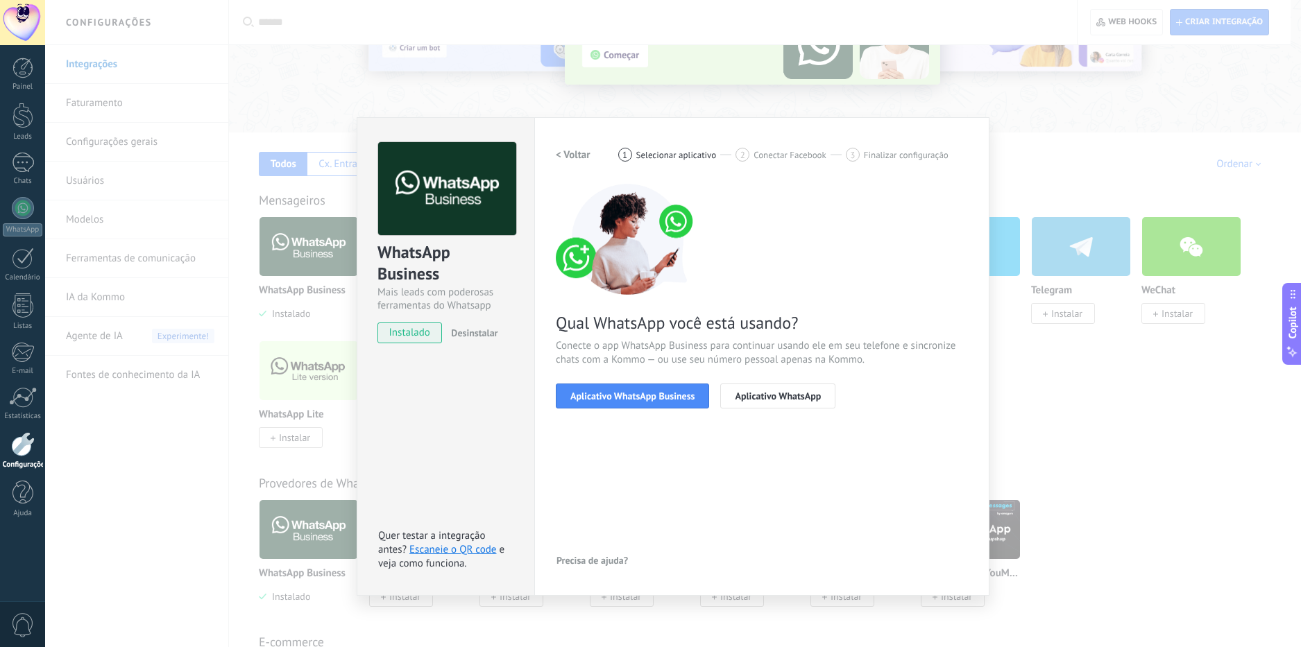
click at [375, 87] on div "WhatsApp Business Mais leads com poderosas ferramentas do Whatsapp instalado De…" at bounding box center [673, 323] width 1256 height 647
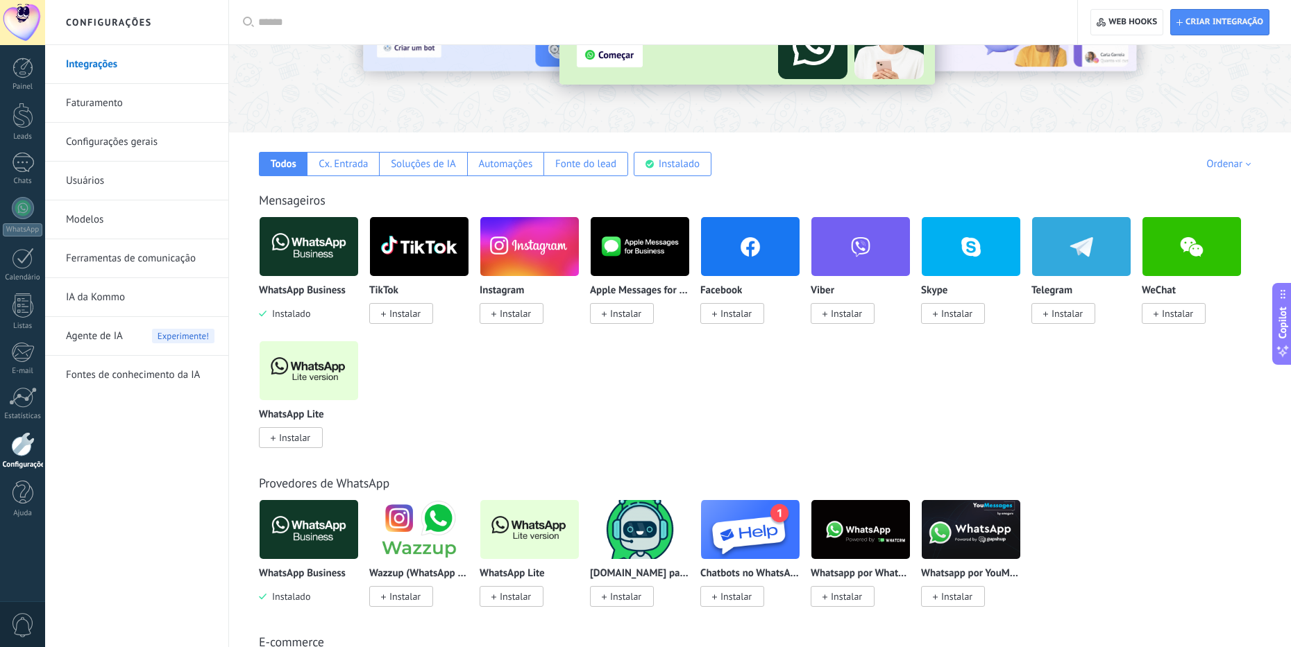
click at [526, 251] on img at bounding box center [529, 246] width 99 height 67
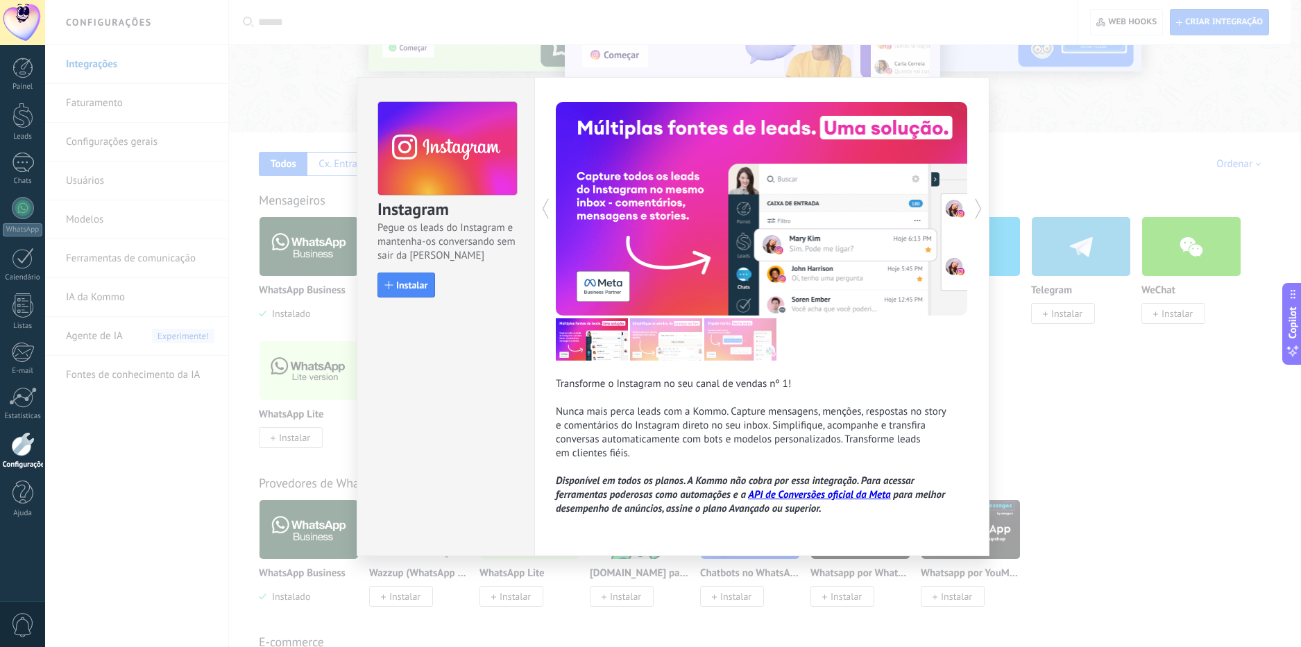
click at [339, 85] on div "Instagram Pegue os leads do Instagram e mantenha-os conversando sem sair da Kom…" at bounding box center [673, 323] width 1256 height 647
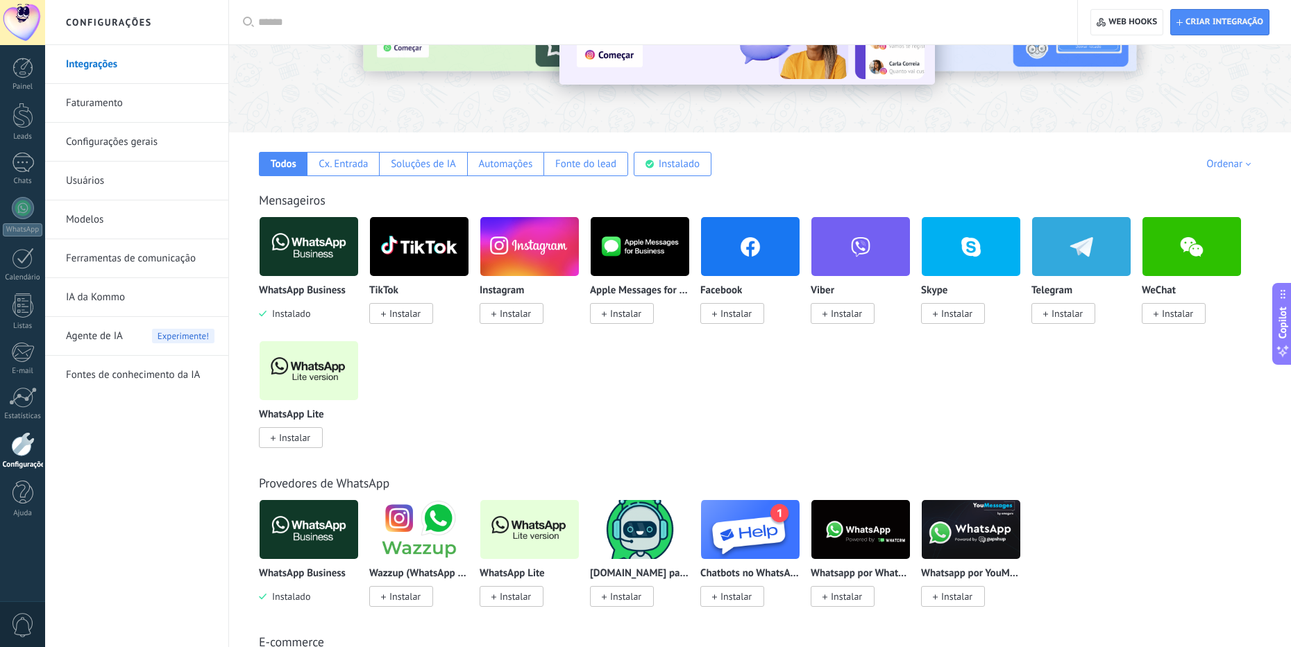
click at [520, 253] on img at bounding box center [529, 246] width 99 height 67
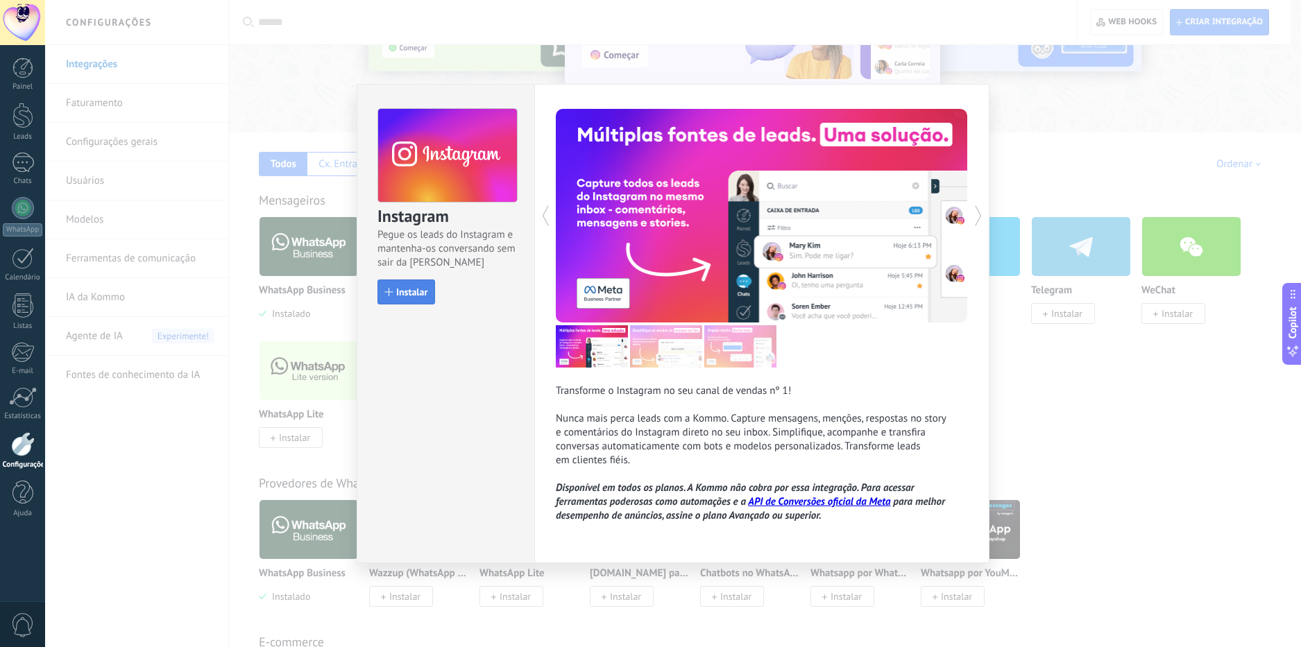
click at [411, 293] on span "Instalar" at bounding box center [411, 292] width 31 height 10
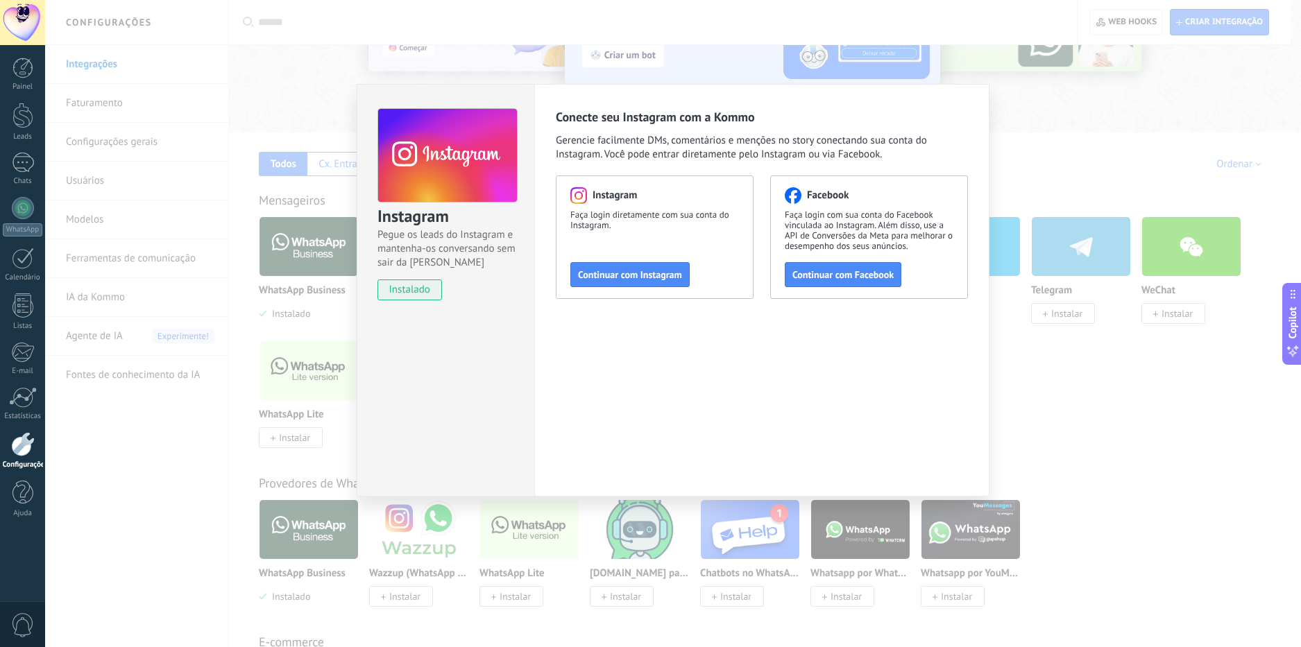
click at [334, 100] on div "Instagram Pegue os leads do Instagram e mantenha-os conversando sem sair da Kom…" at bounding box center [673, 323] width 1256 height 647
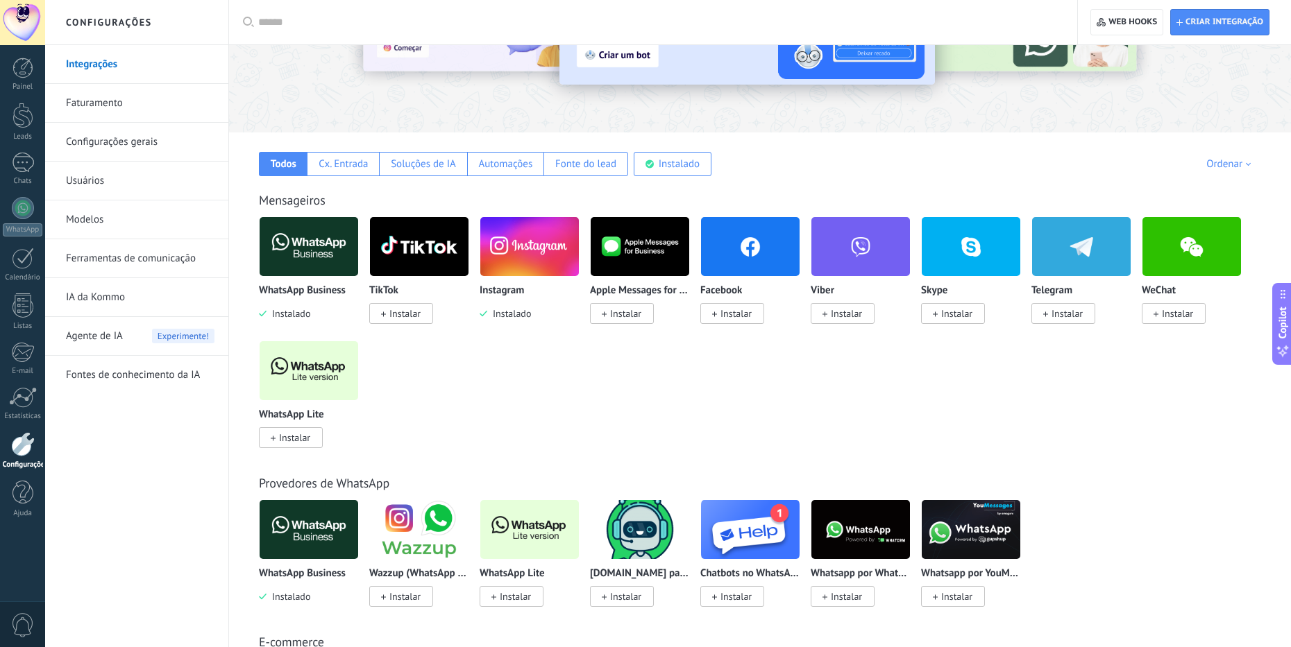
click at [532, 262] on img at bounding box center [529, 246] width 99 height 67
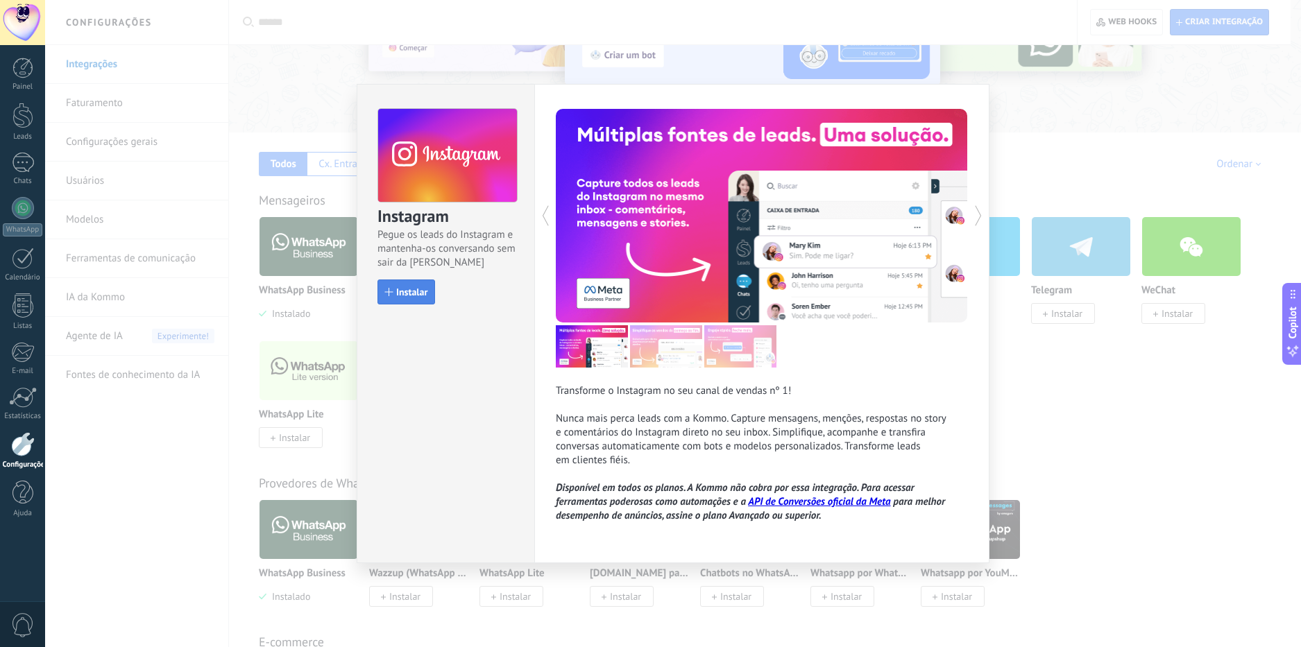
click at [419, 289] on span "Instalar" at bounding box center [411, 292] width 31 height 10
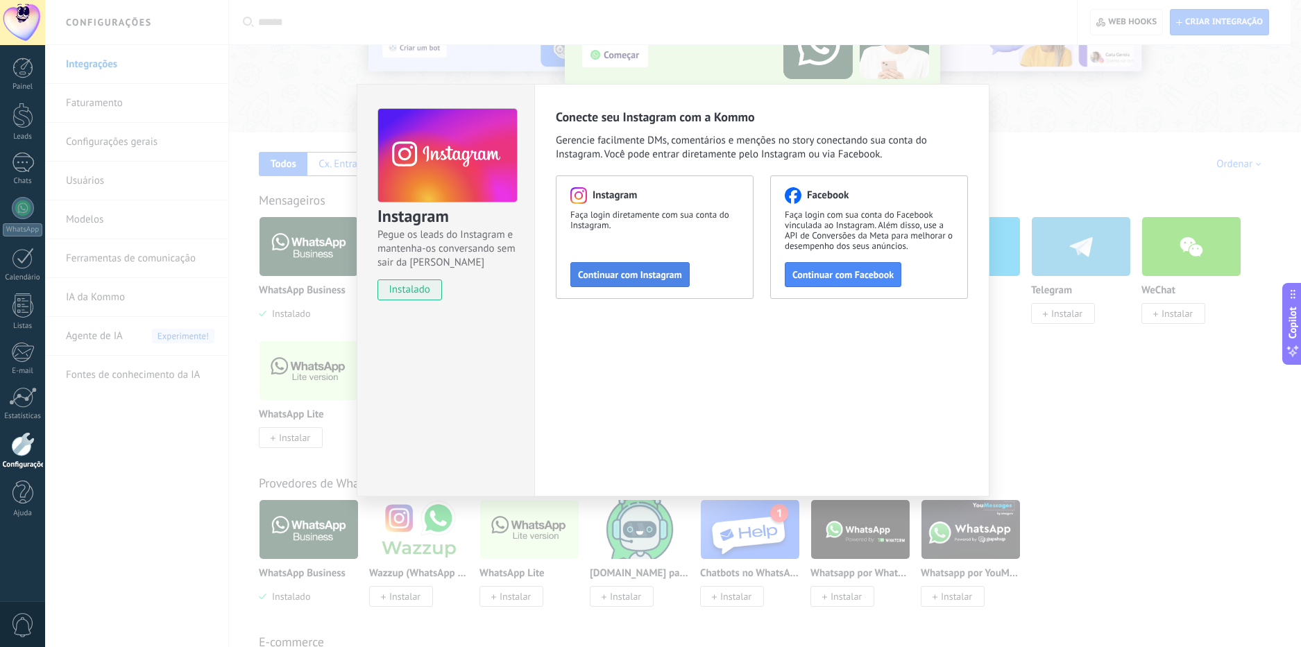
click at [634, 273] on span "Continuar com Instagram" at bounding box center [630, 275] width 104 height 10
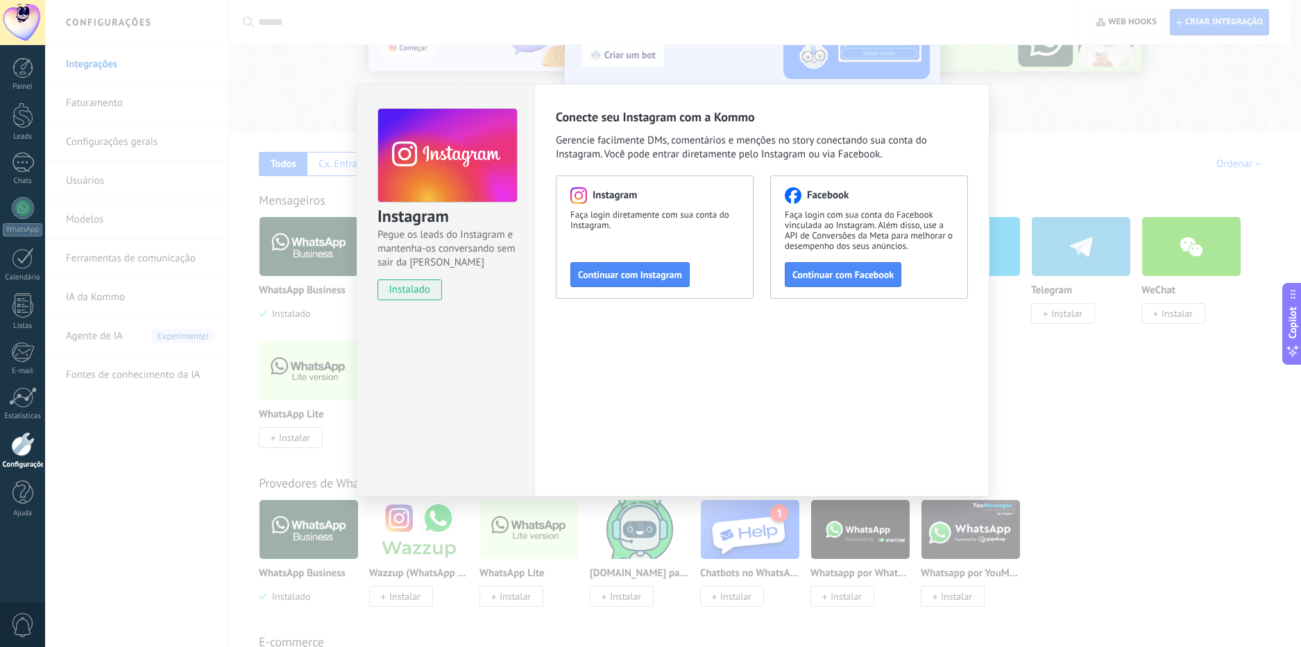
click at [338, 102] on div "Instagram Pegue os leads do Instagram e mantenha-os conversando sem sair da Kom…" at bounding box center [673, 323] width 1256 height 647
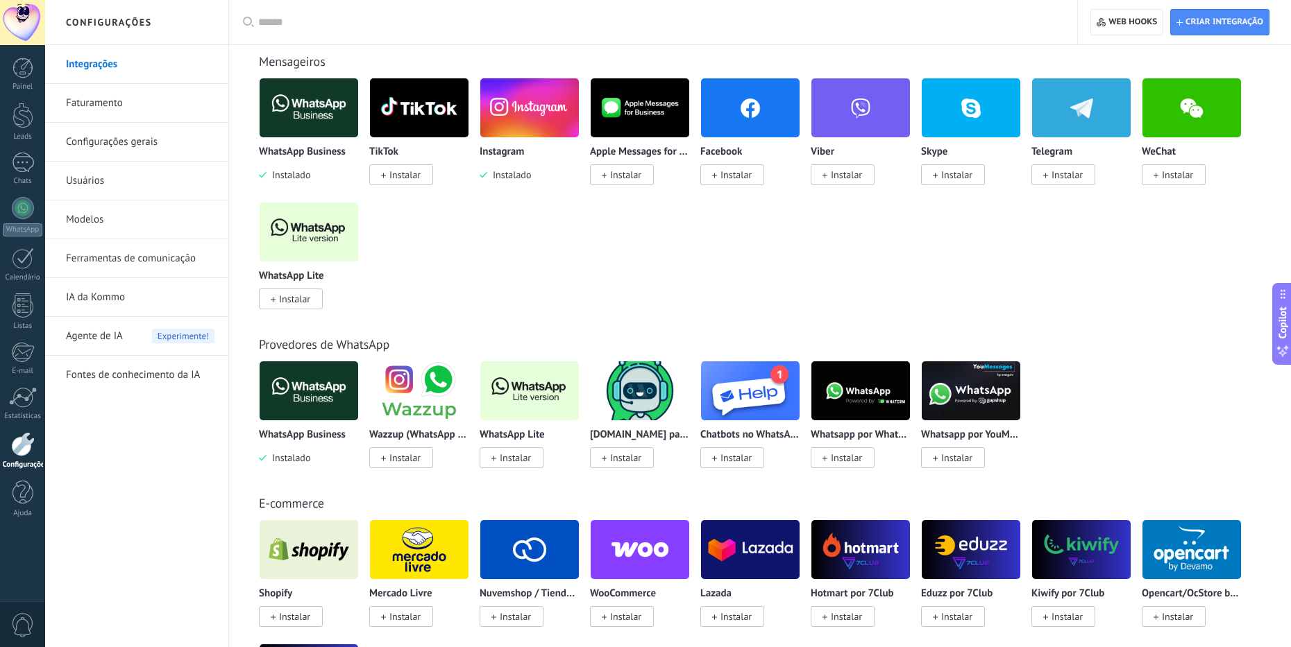
scroll to position [0, 0]
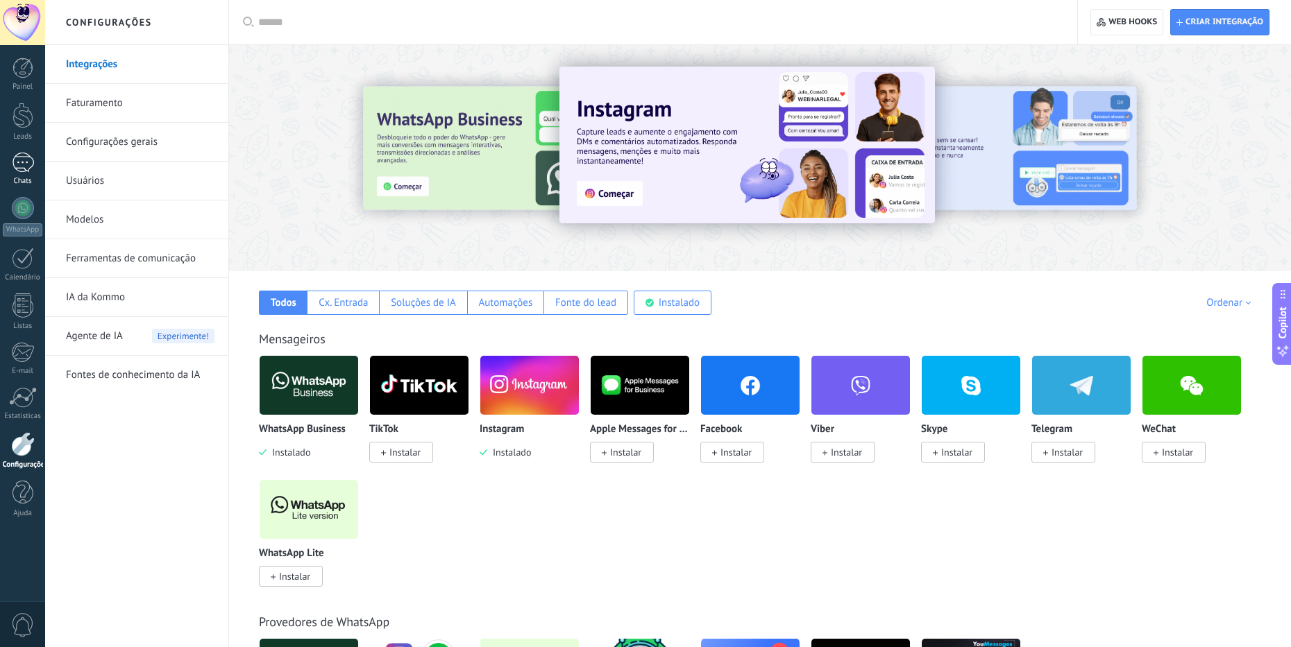
click at [22, 162] on div at bounding box center [23, 163] width 22 height 20
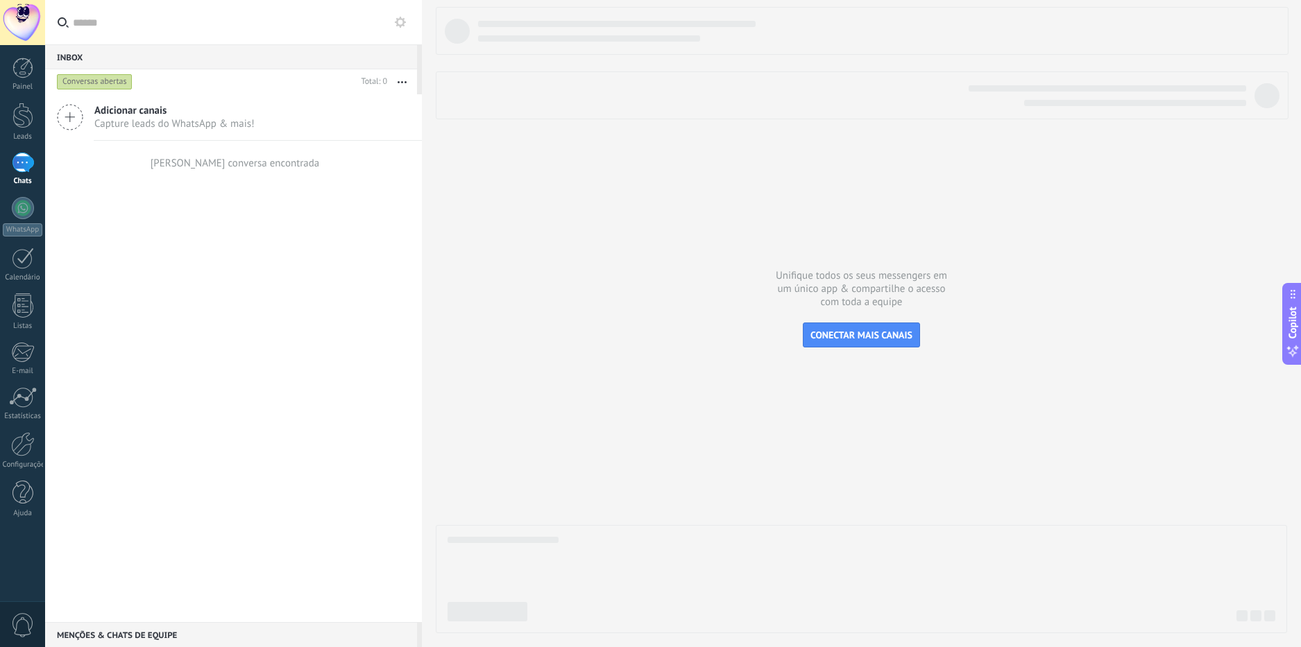
click at [129, 117] on span "Adicionar canais" at bounding box center [174, 110] width 160 height 13
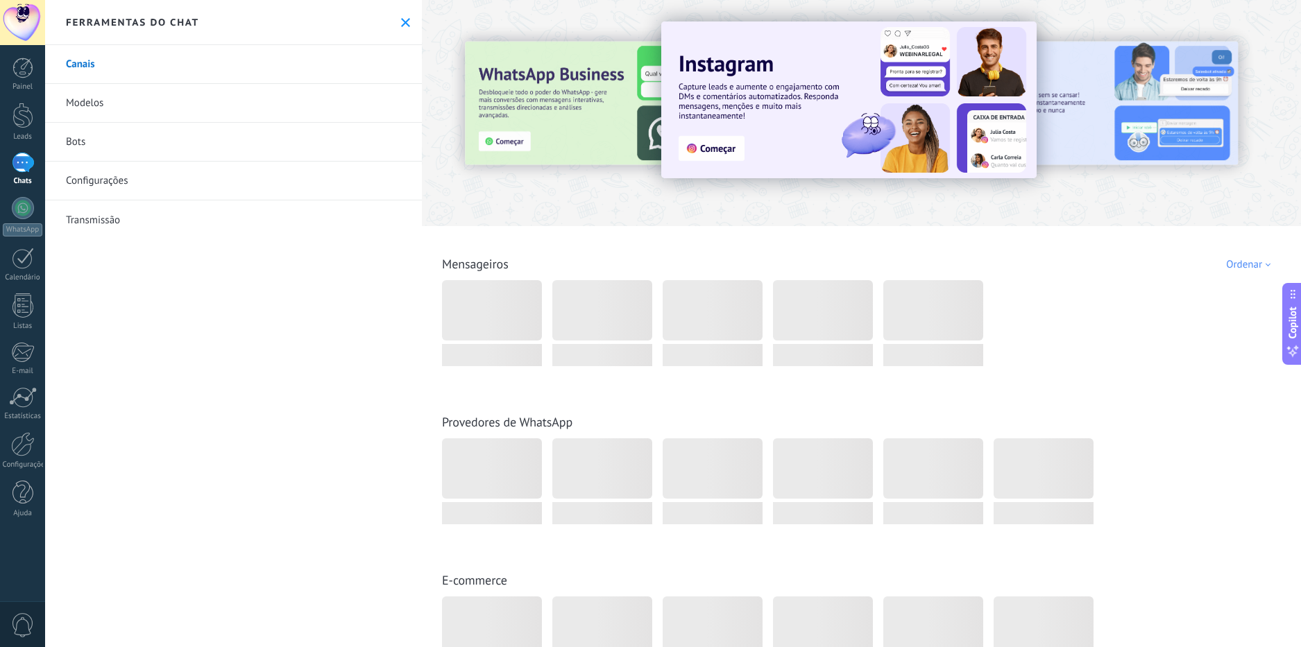
click at [401, 23] on use at bounding box center [405, 22] width 9 height 9
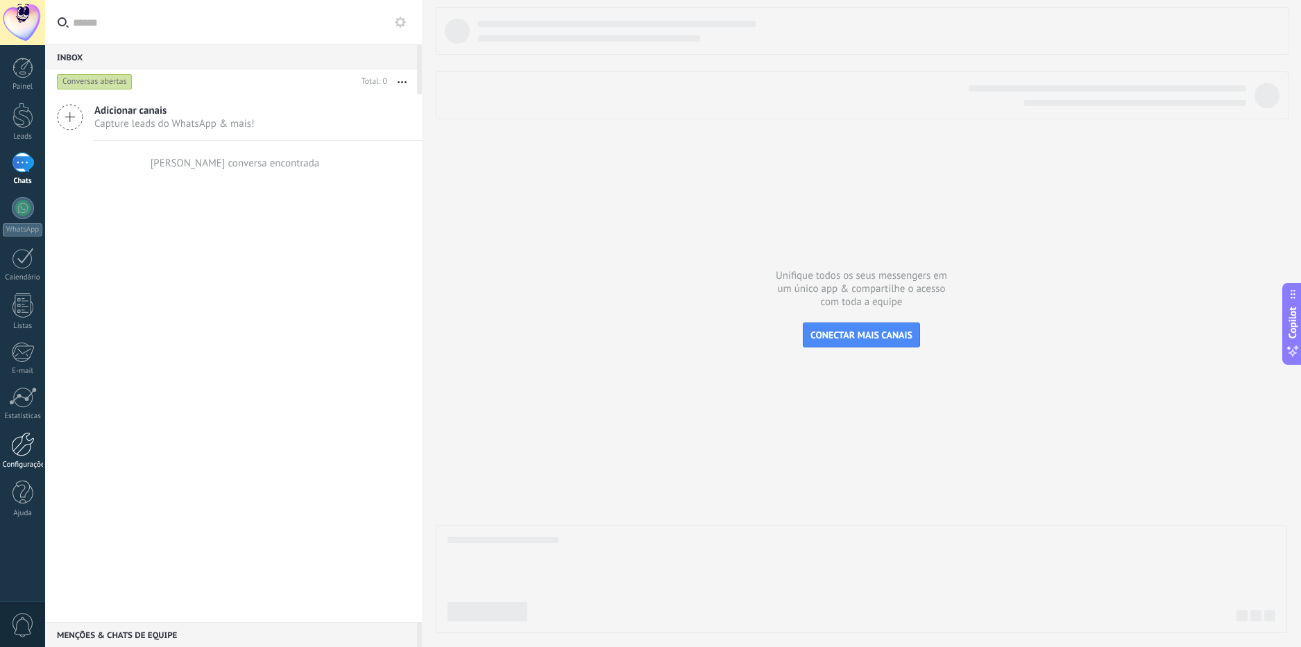
click at [21, 449] on div at bounding box center [23, 444] width 24 height 24
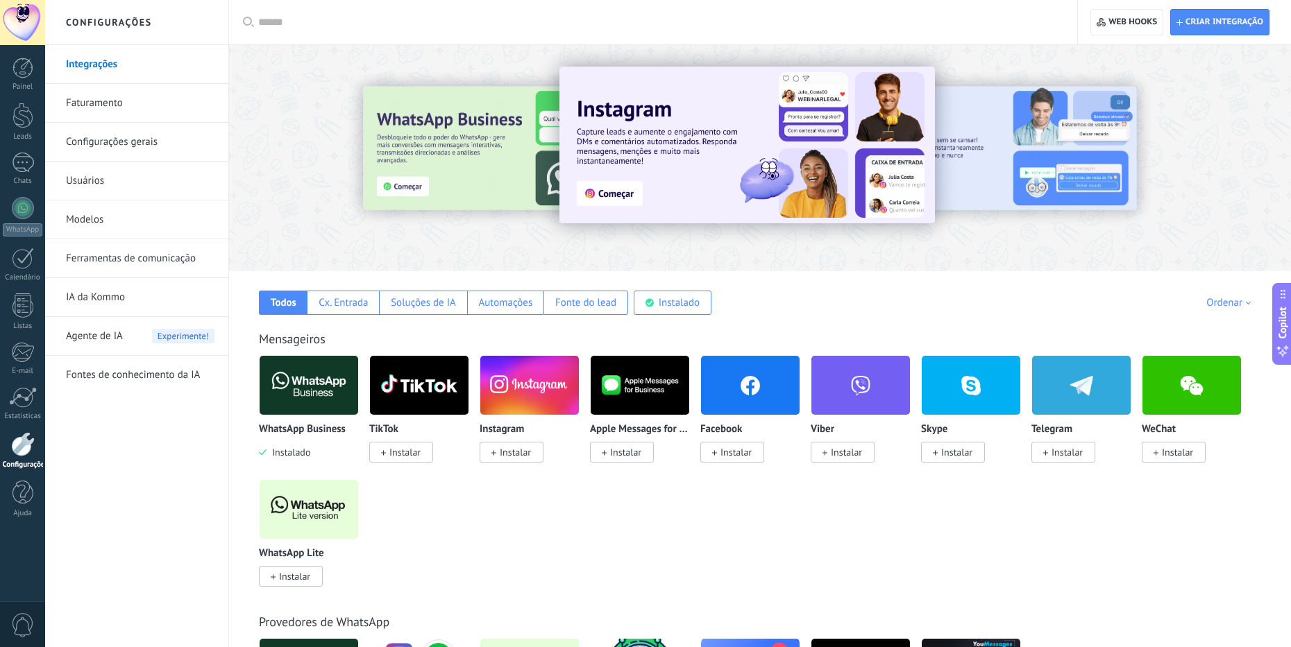
drag, startPoint x: 95, startPoint y: 217, endPoint x: 142, endPoint y: 215, distance: 46.5
click at [95, 217] on link "Modelos" at bounding box center [140, 220] width 149 height 39
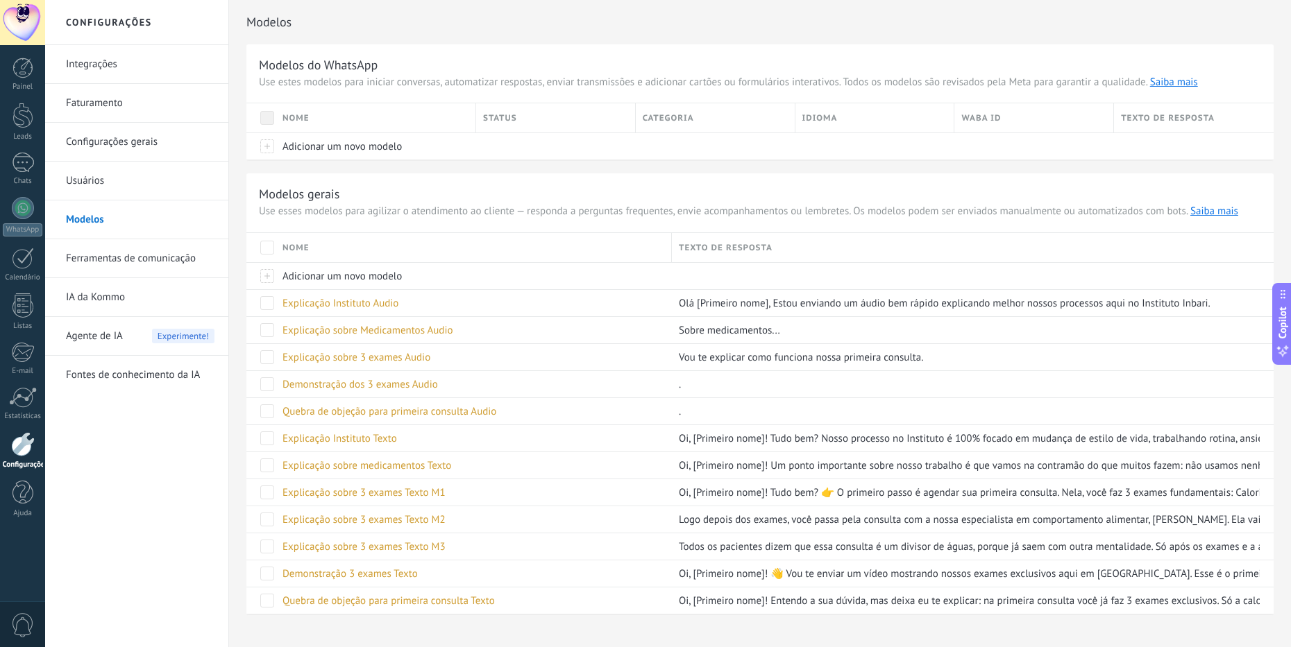
scroll to position [26, 0]
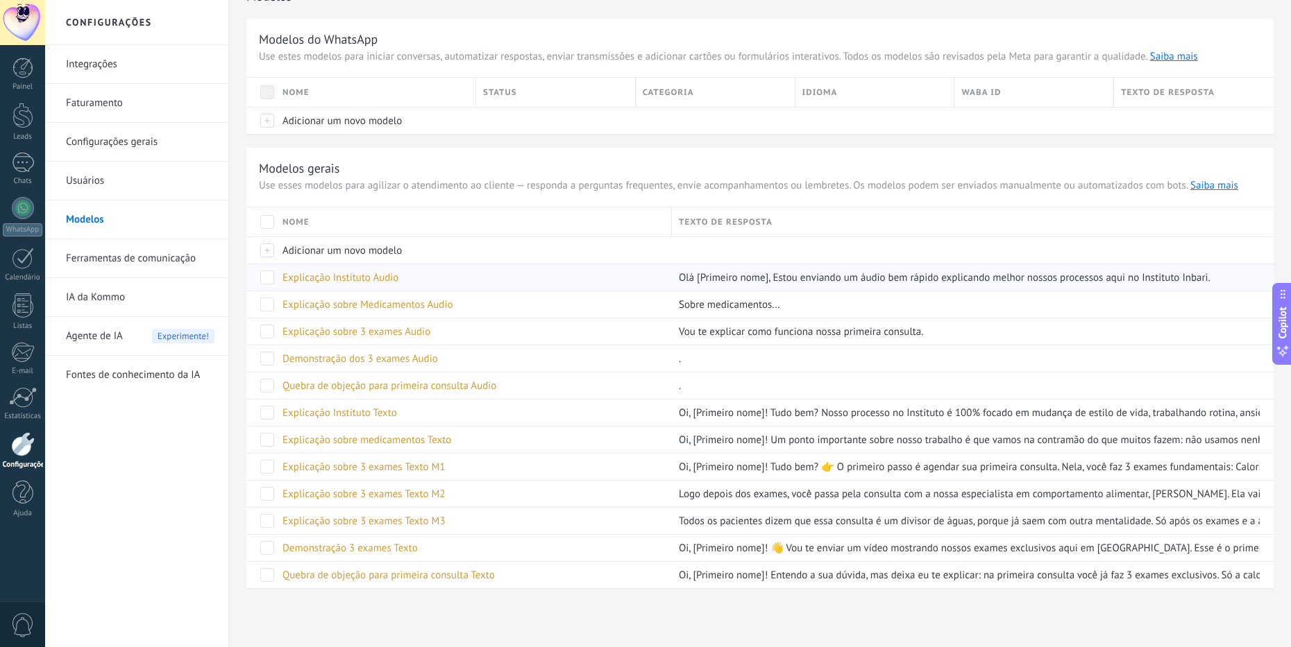
click at [371, 278] on span "Explicação Instituto Audio" at bounding box center [340, 277] width 116 height 13
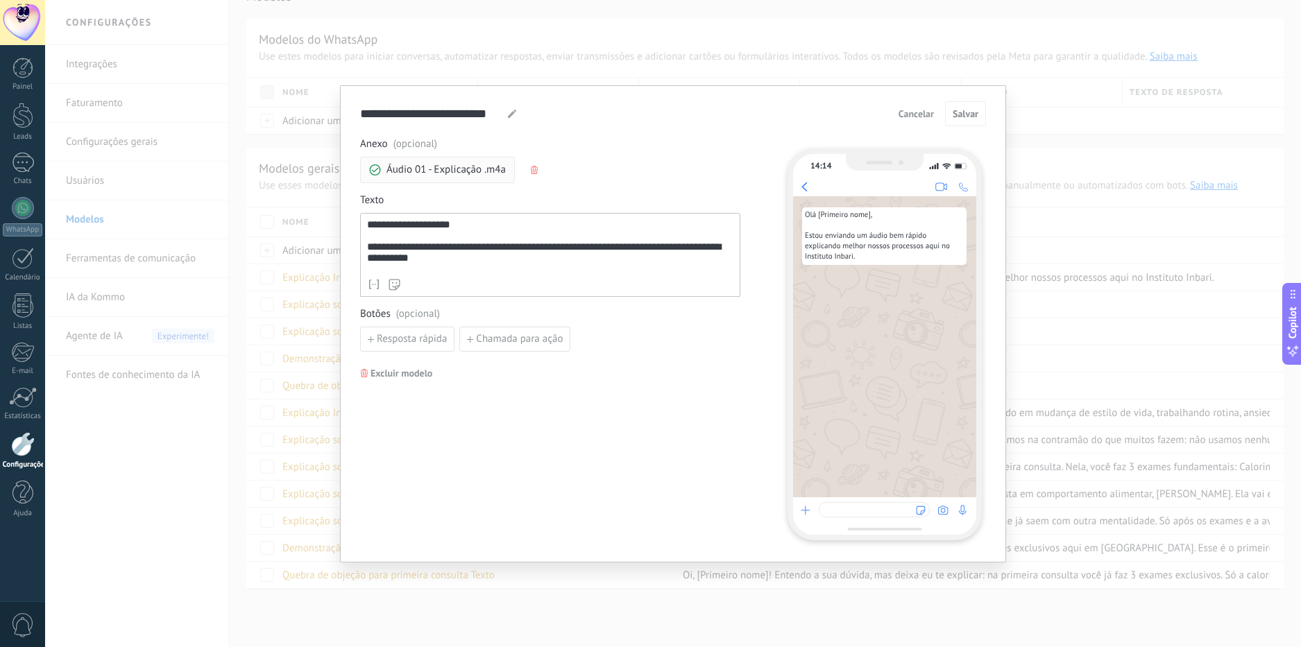
click at [386, 226] on span "**********" at bounding box center [417, 224] width 67 height 10
click at [387, 226] on span "**********" at bounding box center [417, 224] width 67 height 10
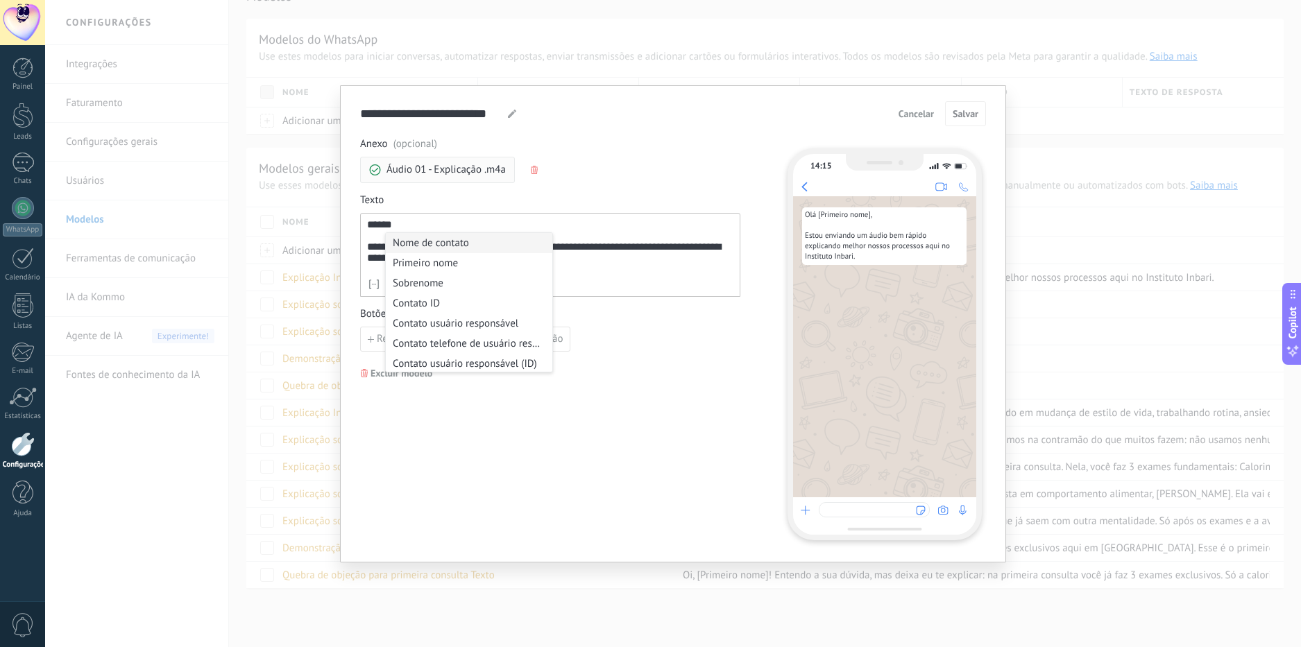
click at [391, 227] on div "**********" at bounding box center [550, 245] width 366 height 53
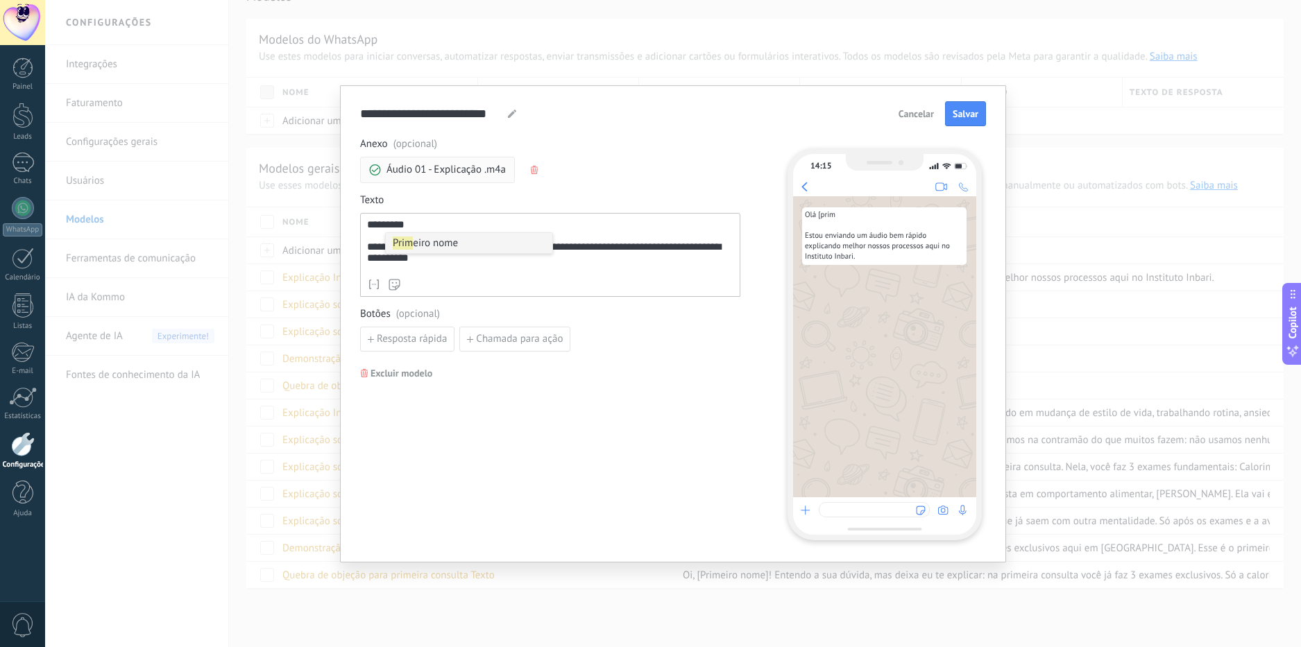
click at [415, 246] on li "Prim eiro nome" at bounding box center [469, 243] width 167 height 20
click at [370, 220] on div "**********" at bounding box center [550, 245] width 366 height 53
drag, startPoint x: 371, startPoint y: 242, endPoint x: 366, endPoint y: 223, distance: 19.2
click at [366, 223] on div "**********" at bounding box center [550, 255] width 380 height 84
click at [468, 228] on div "**********" at bounding box center [550, 245] width 366 height 53
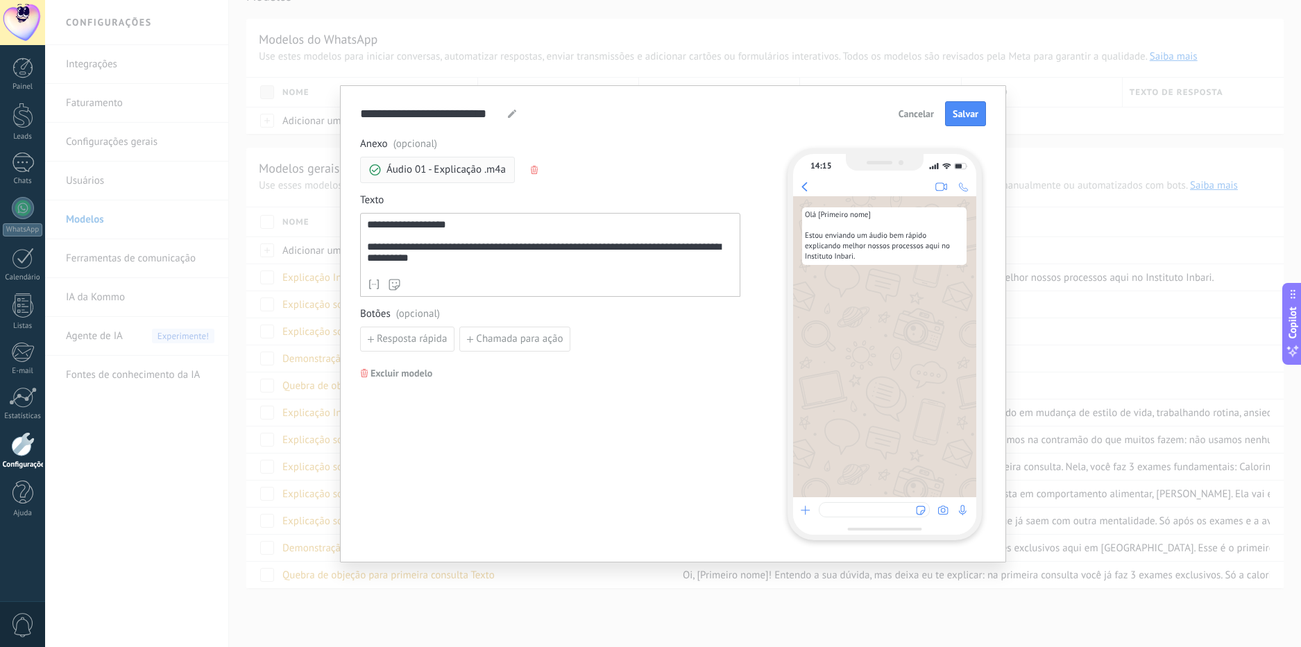
click at [378, 241] on div "**********" at bounding box center [550, 245] width 366 height 53
click at [366, 252] on div "**********" at bounding box center [550, 255] width 380 height 84
click at [718, 112] on span "Cancelar" at bounding box center [916, 114] width 35 height 10
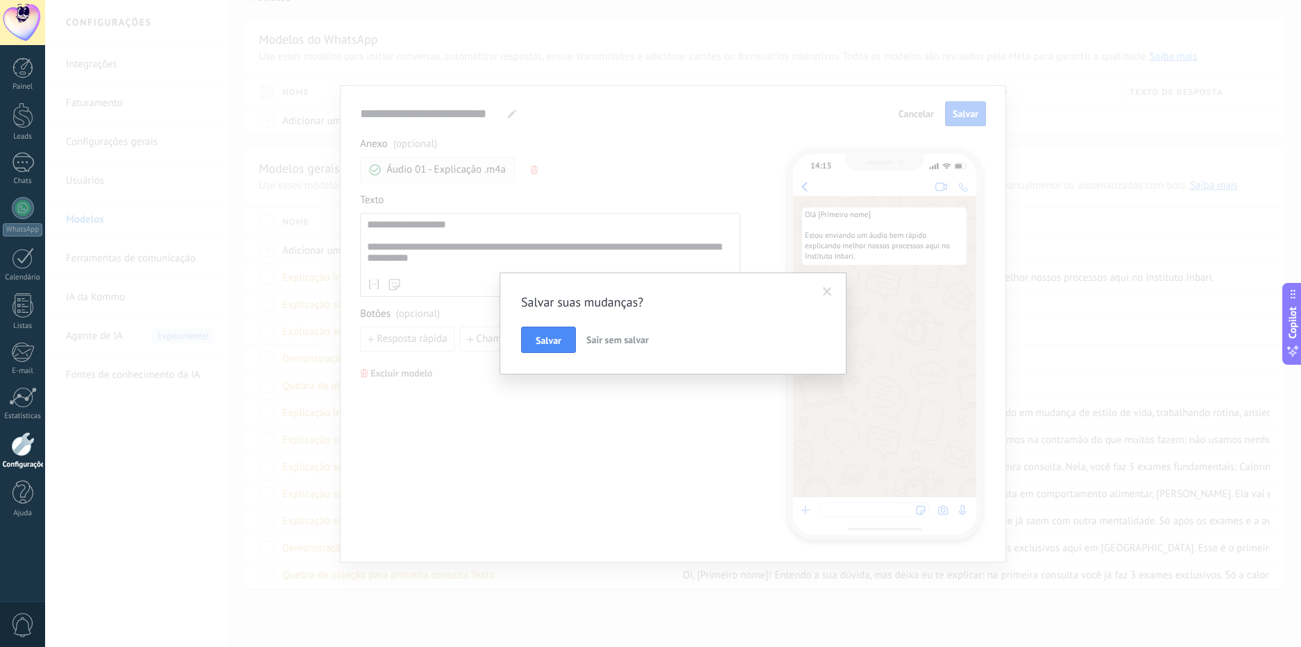
click at [614, 342] on span "Sair sem salvar" at bounding box center [617, 340] width 62 height 12
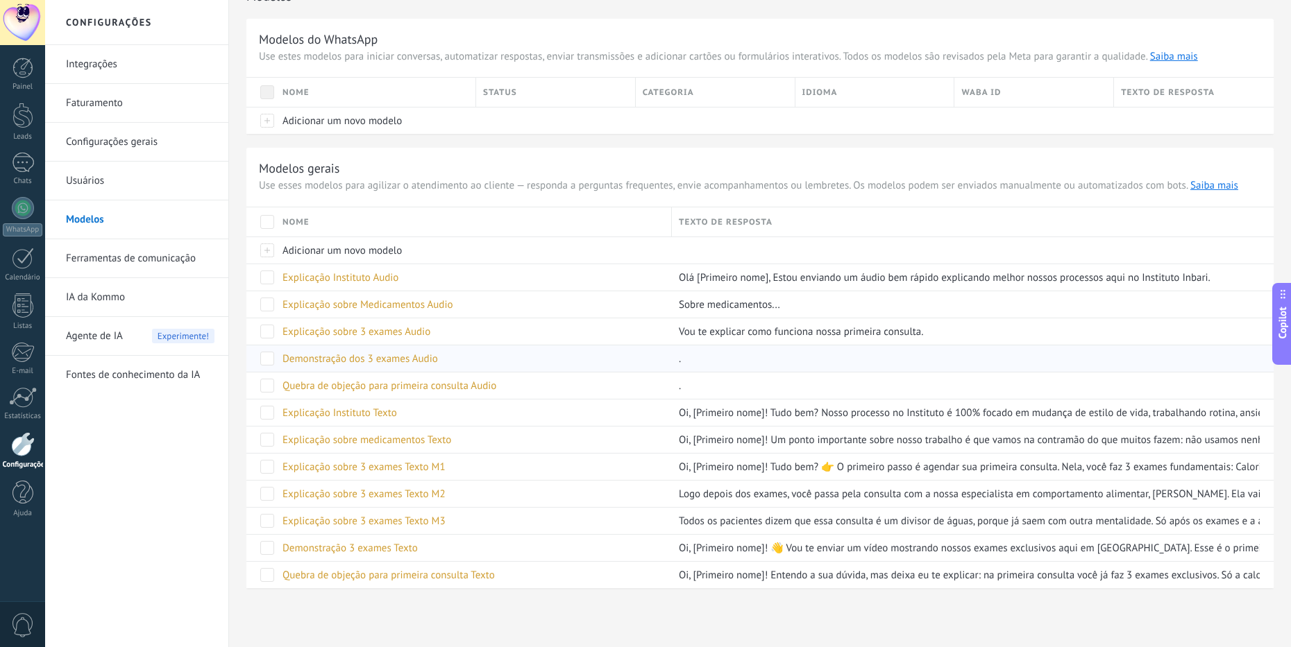
click at [379, 355] on span "Demonstração dos 3 exames Audio" at bounding box center [359, 359] width 155 height 13
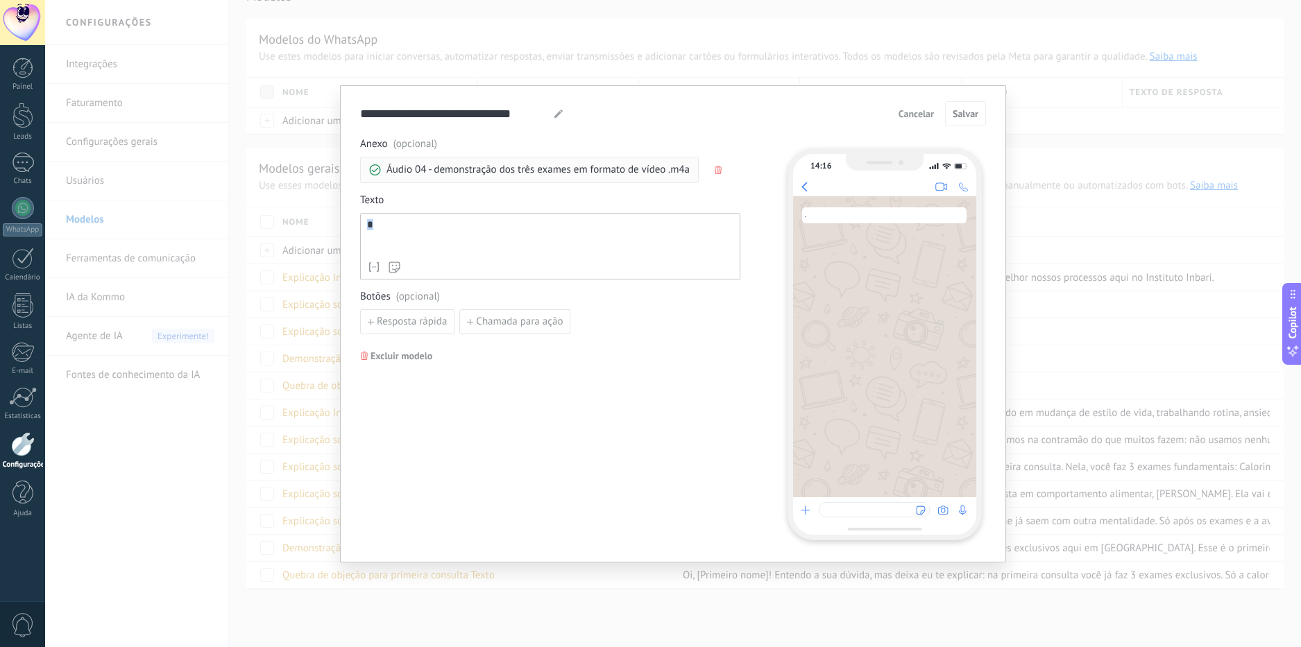
drag, startPoint x: 372, startPoint y: 223, endPoint x: 355, endPoint y: 222, distance: 16.7
click at [355, 222] on div "**********" at bounding box center [673, 323] width 666 height 477
click at [425, 198] on span "Texto" at bounding box center [550, 201] width 380 height 14
click at [359, 219] on div "**********" at bounding box center [673, 323] width 666 height 477
drag, startPoint x: 369, startPoint y: 231, endPoint x: 393, endPoint y: 216, distance: 28.7
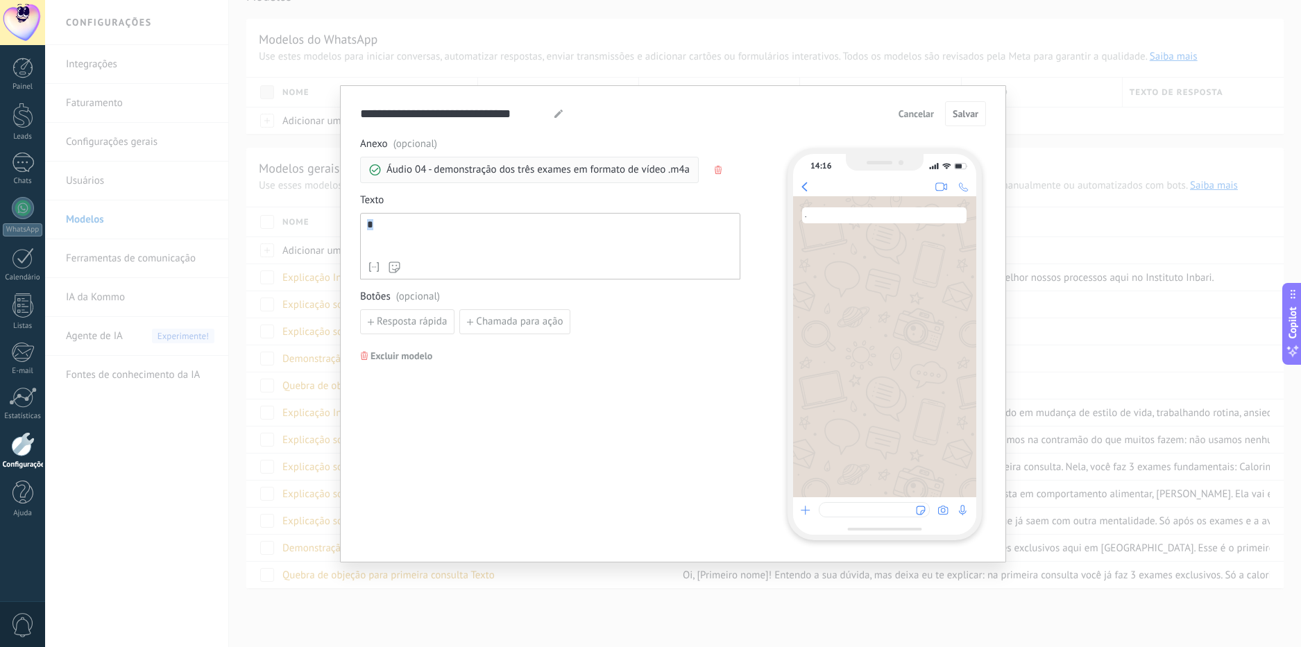
click at [358, 228] on div "**********" at bounding box center [673, 323] width 666 height 477
click at [410, 192] on div "Anexo (opcional) Áudio 04 - demonstração dos três exames em formato de vídeo .m…" at bounding box center [550, 235] width 380 height 197
drag, startPoint x: 376, startPoint y: 226, endPoint x: 344, endPoint y: 223, distance: 32.7
click at [344, 223] on div "**********" at bounding box center [673, 323] width 666 height 477
click at [433, 204] on span "Texto" at bounding box center [550, 201] width 380 height 14
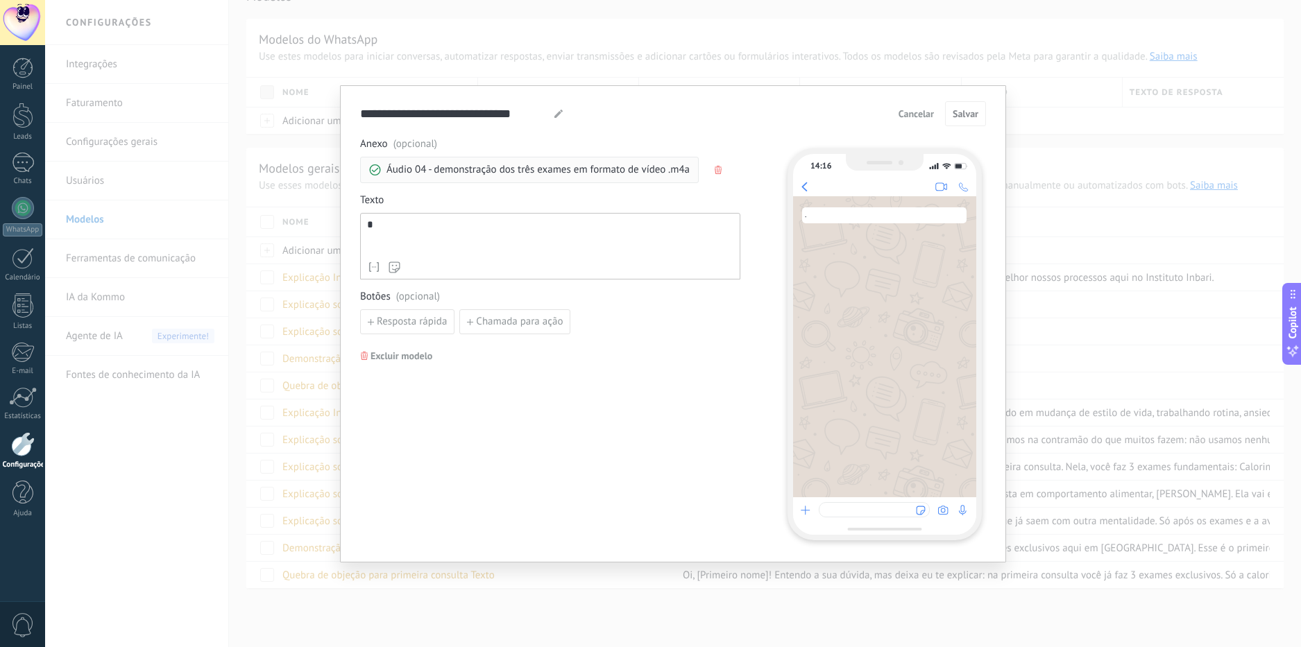
click at [366, 226] on div "* Nome de contato Primeiro nome Sobrenome Contato ID Contato usuário responsáve…" at bounding box center [550, 246] width 380 height 67
click at [409, 198] on span "Texto" at bounding box center [550, 201] width 380 height 14
click at [342, 223] on div "**********" at bounding box center [673, 323] width 666 height 477
click at [418, 198] on span "Texto" at bounding box center [550, 201] width 380 height 14
click at [364, 221] on div "* Nome de contato Primeiro nome Sobrenome Contato ID Contato usuário responsáve…" at bounding box center [550, 246] width 380 height 67
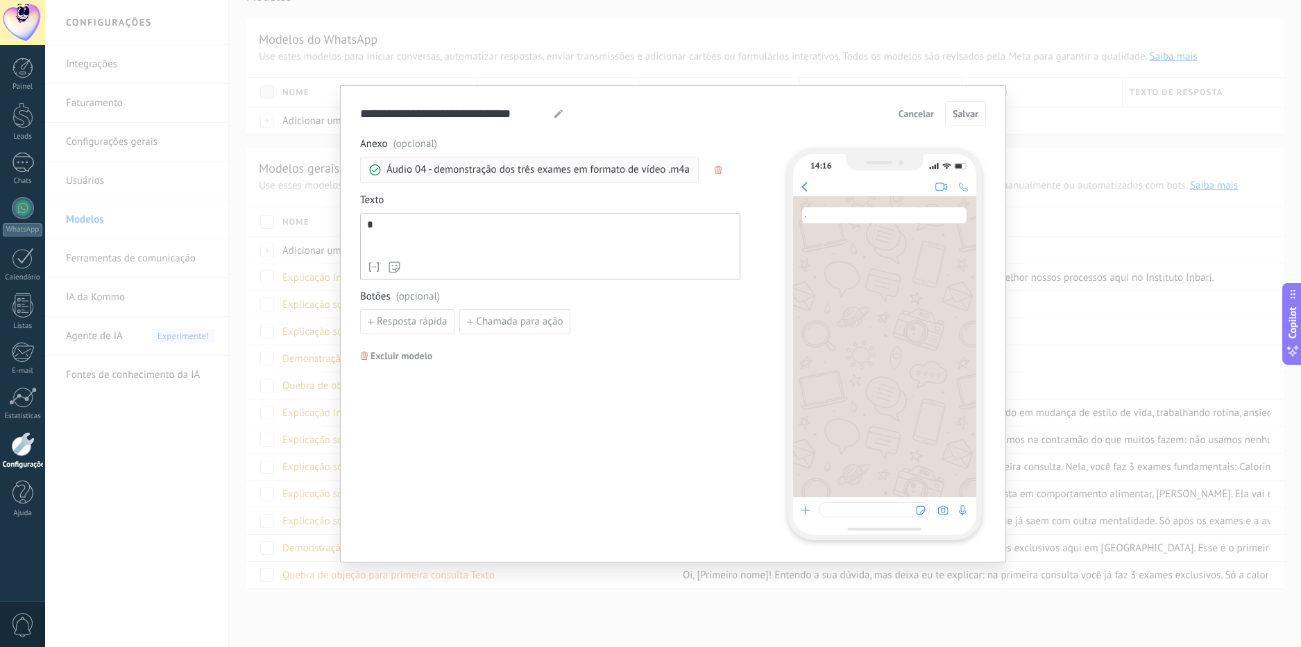
click at [432, 199] on span "Texto" at bounding box center [550, 201] width 380 height 14
drag, startPoint x: 379, startPoint y: 228, endPoint x: 363, endPoint y: 228, distance: 16.0
click at [363, 228] on div "* Nome de contato Primeiro nome Sobrenome Contato ID Contato usuário responsáve…" at bounding box center [550, 246] width 380 height 67
click at [421, 191] on div "Anexo (opcional) Áudio 04 - demonstração dos três exames em formato de vídeo .m…" at bounding box center [550, 235] width 380 height 197
drag, startPoint x: 364, startPoint y: 224, endPoint x: 387, endPoint y: 212, distance: 26.7
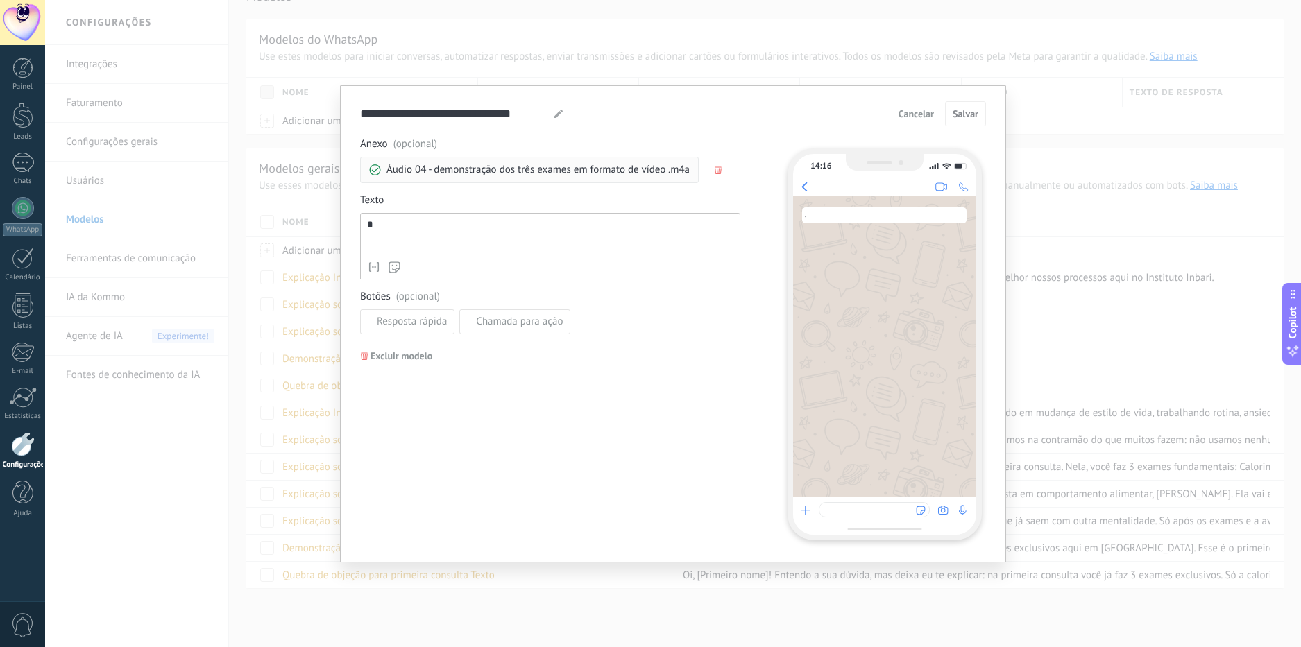
click at [362, 224] on div "* Nome de contato Primeiro nome Sobrenome Contato ID Contato usuário responsáve…" at bounding box center [550, 246] width 380 height 67
click at [397, 207] on span "Texto" at bounding box center [550, 201] width 380 height 14
drag, startPoint x: 373, startPoint y: 226, endPoint x: 364, endPoint y: 228, distance: 8.4
click at [364, 228] on div "* Nome de contato Primeiro nome Sobrenome Contato ID Contato usuário responsáve…" at bounding box center [550, 246] width 380 height 67
click at [396, 206] on span "Texto" at bounding box center [550, 201] width 380 height 14
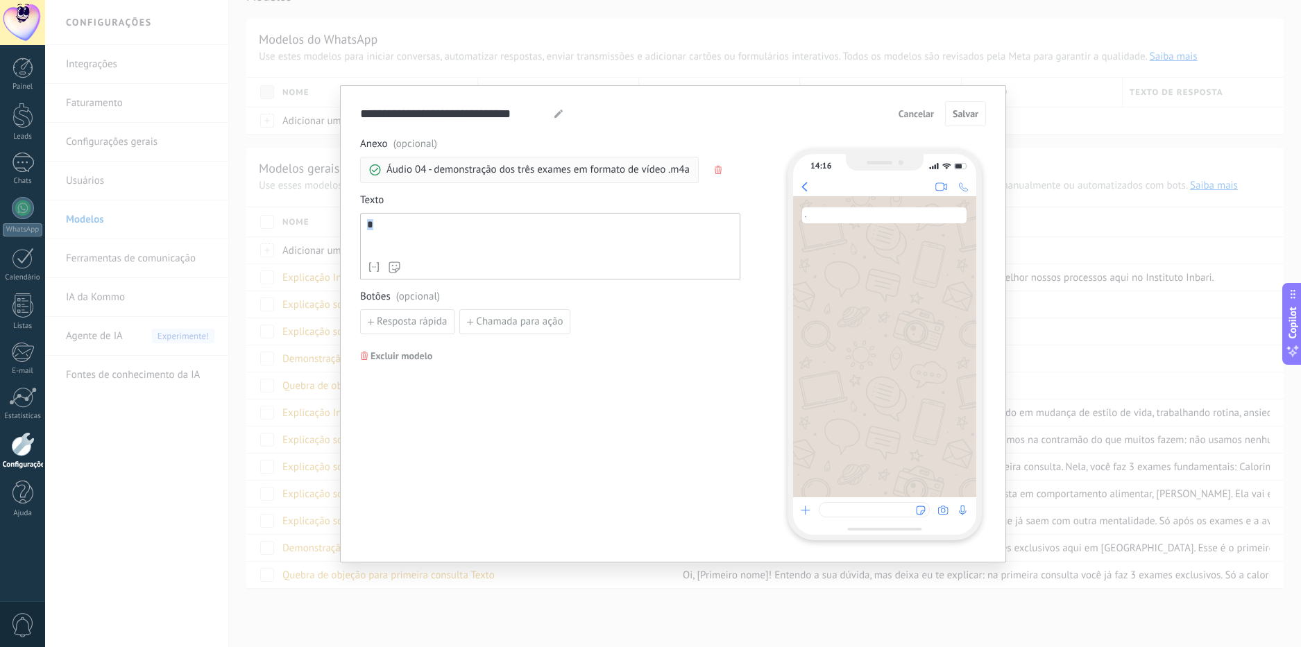
click at [366, 226] on div "* Nome de contato Primeiro nome Sobrenome Contato ID Contato usuário responsáve…" at bounding box center [550, 246] width 380 height 67
click at [405, 208] on div "Texto * Nome de contato Primeiro nome Sobrenome Contato ID Contato usuário resp…" at bounding box center [550, 237] width 380 height 86
click at [718, 111] on span "Cancelar" at bounding box center [916, 114] width 35 height 10
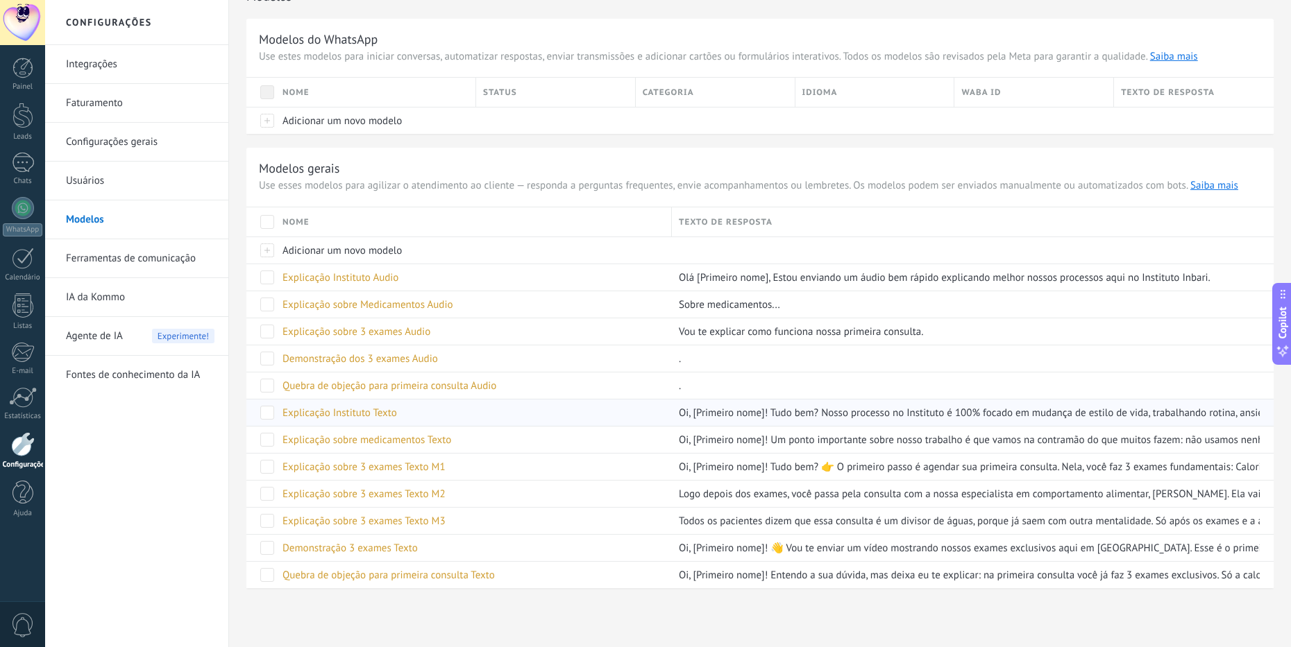
click at [355, 411] on span "Explicação Instituto Texto" at bounding box center [339, 413] width 115 height 13
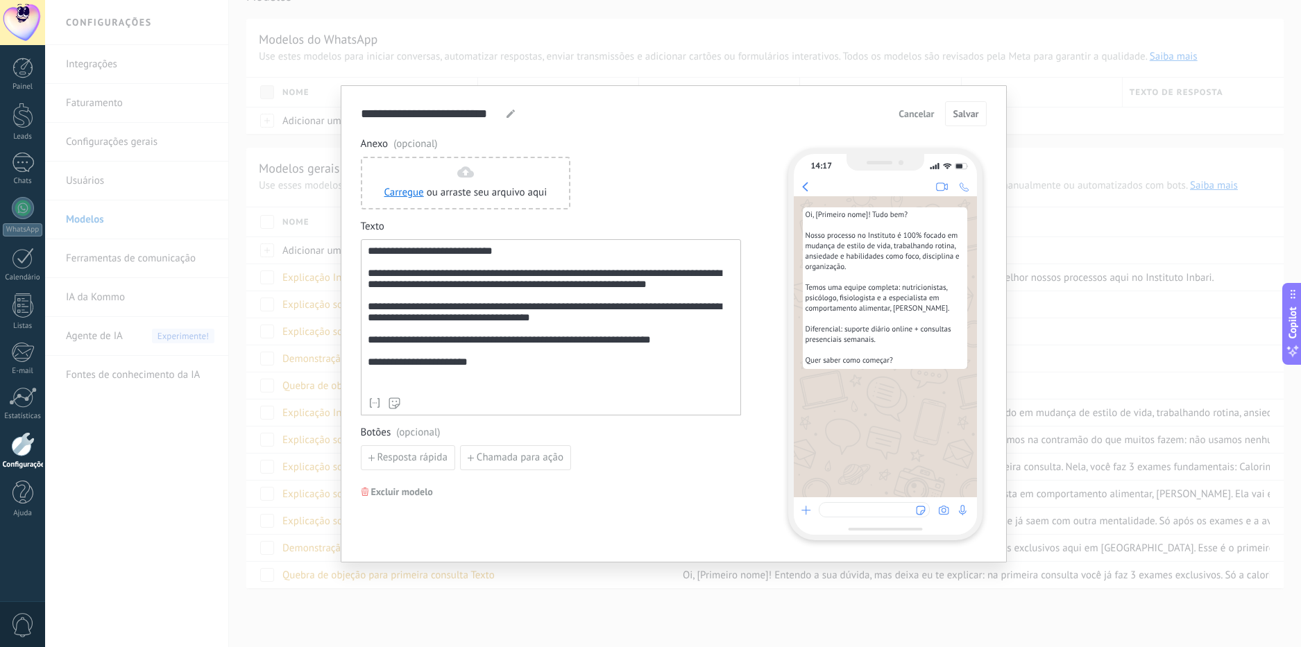
click at [718, 109] on span "Cancelar" at bounding box center [916, 114] width 35 height 10
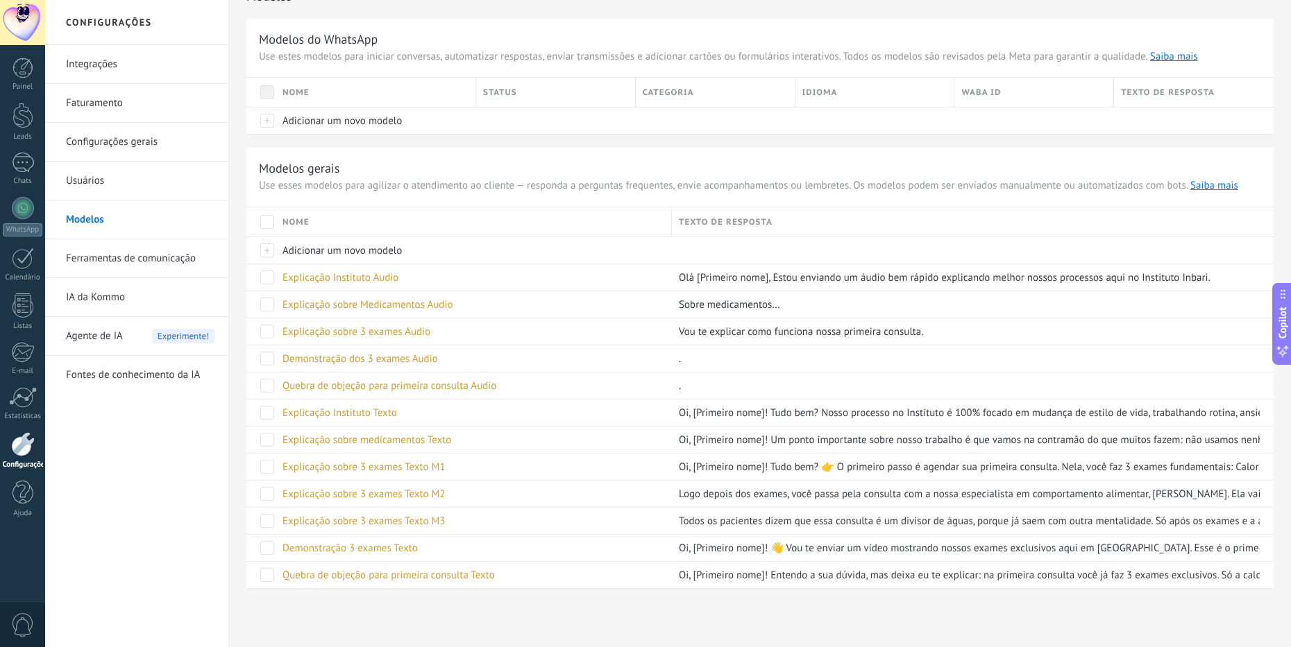
scroll to position [0, 0]
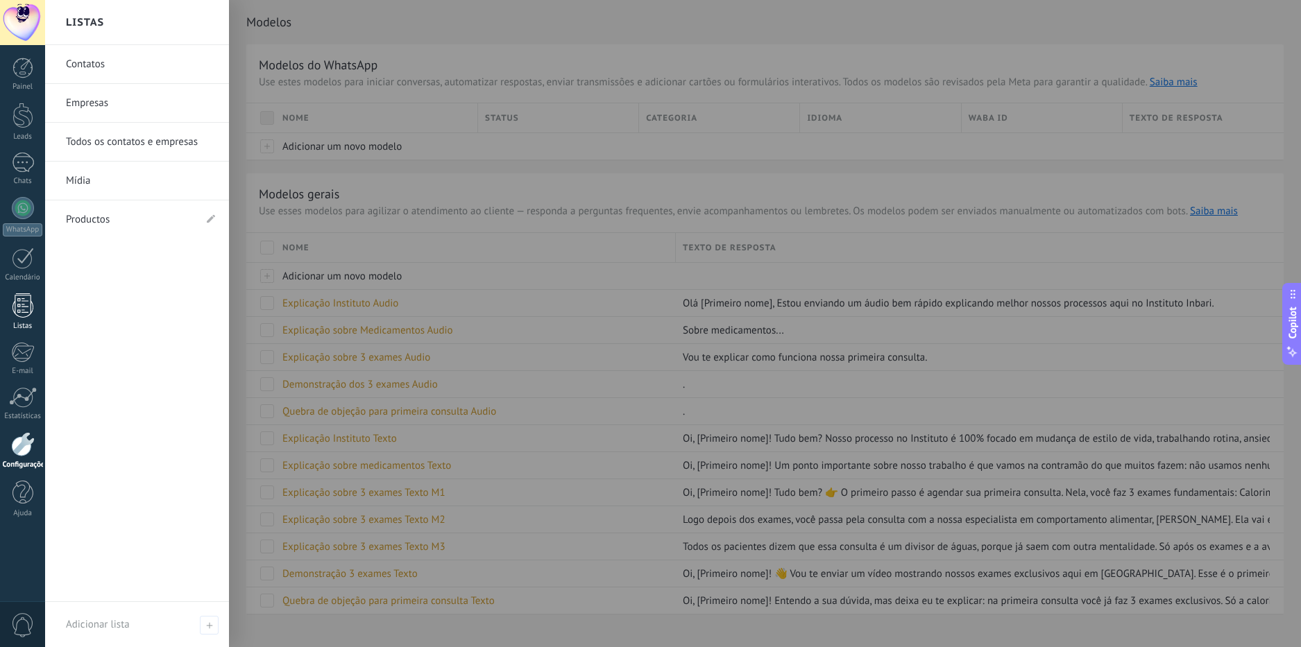
click at [23, 309] on div at bounding box center [22, 306] width 21 height 24
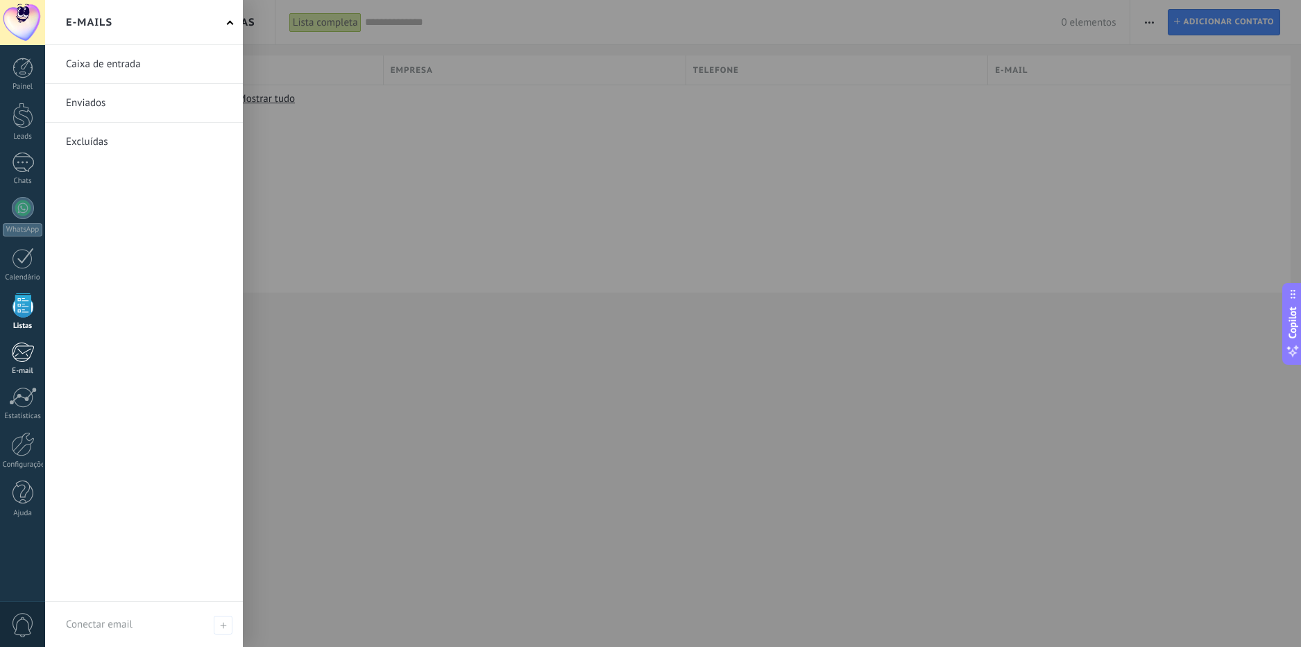
click at [23, 356] on div at bounding box center [22, 352] width 23 height 21
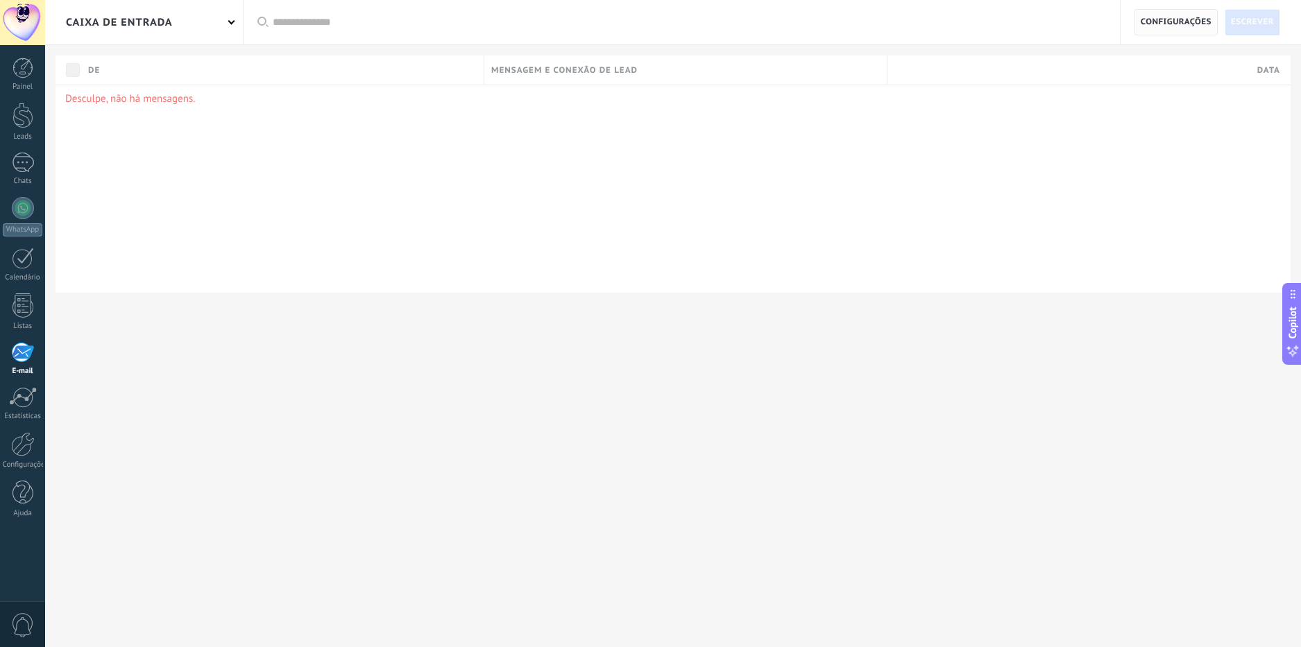
click at [718, 19] on span "Configurações" at bounding box center [1176, 22] width 71 height 25
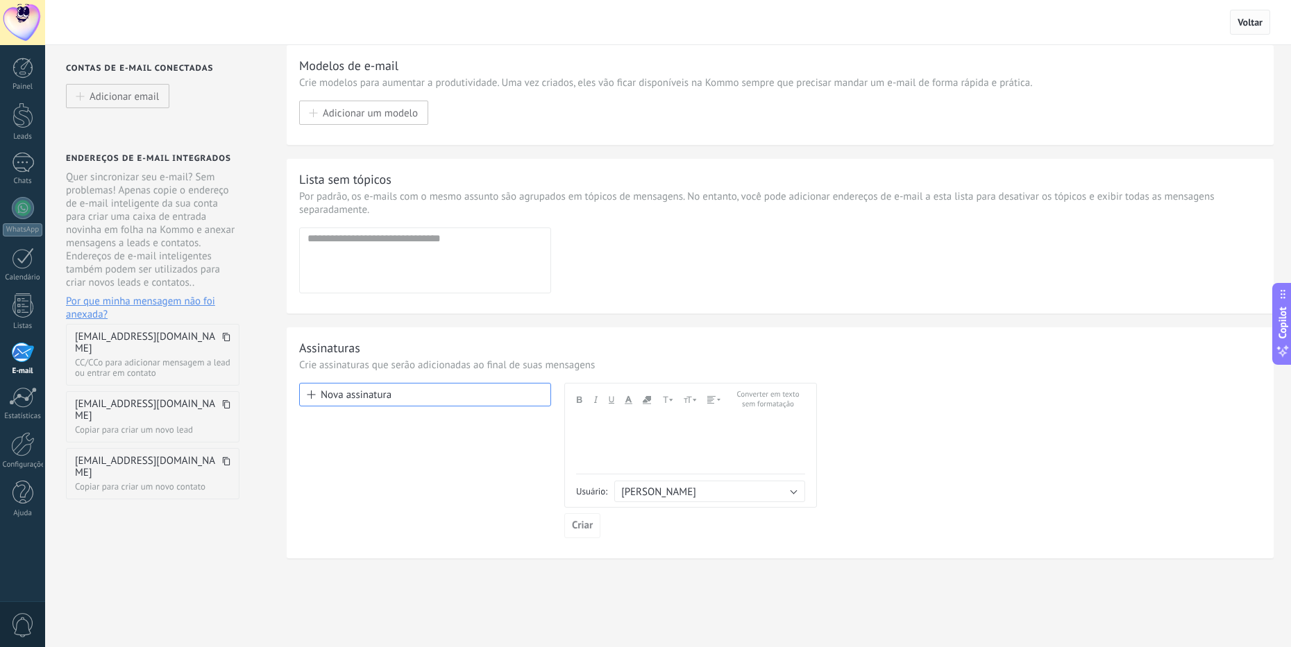
click at [718, 21] on span "Voltar" at bounding box center [1249, 22] width 25 height 12
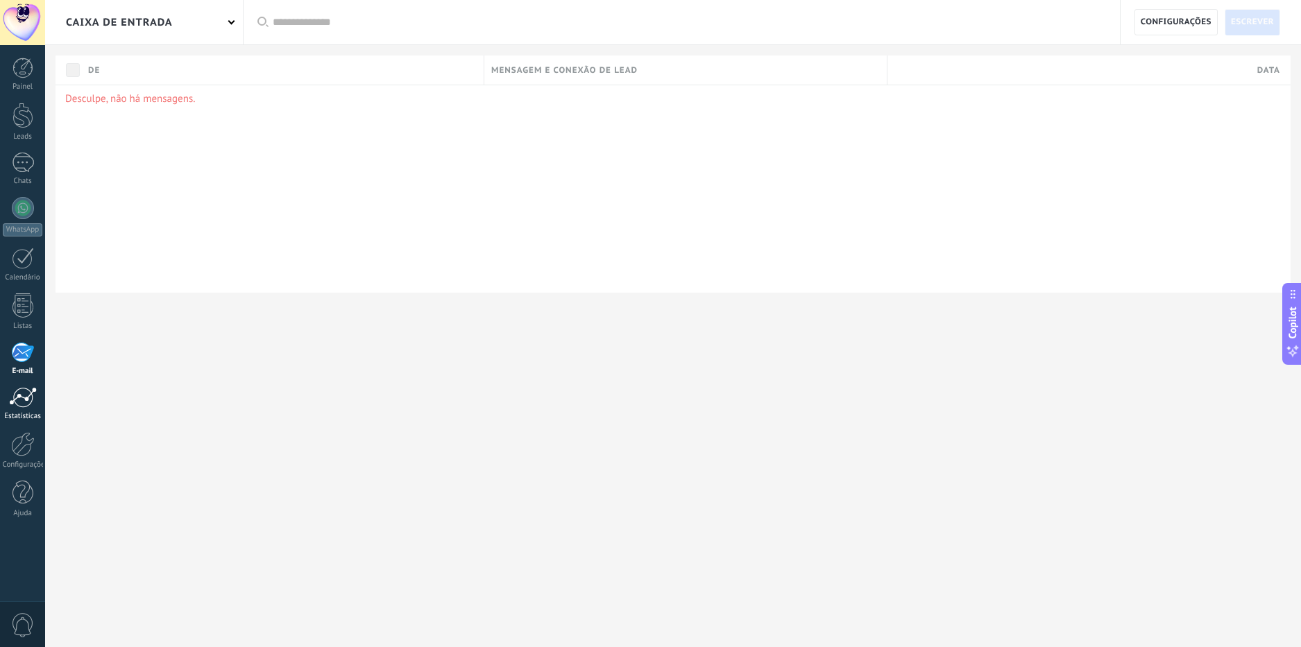
click at [22, 402] on div at bounding box center [23, 397] width 28 height 21
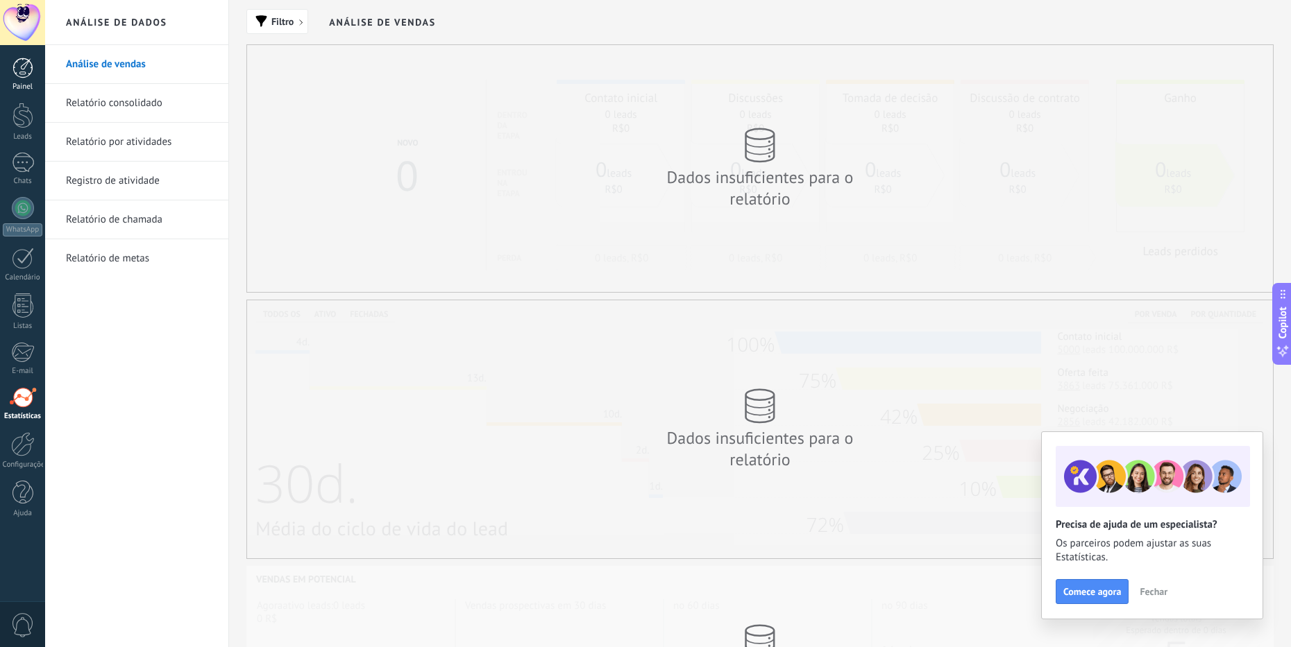
click at [26, 66] on div at bounding box center [22, 68] width 21 height 21
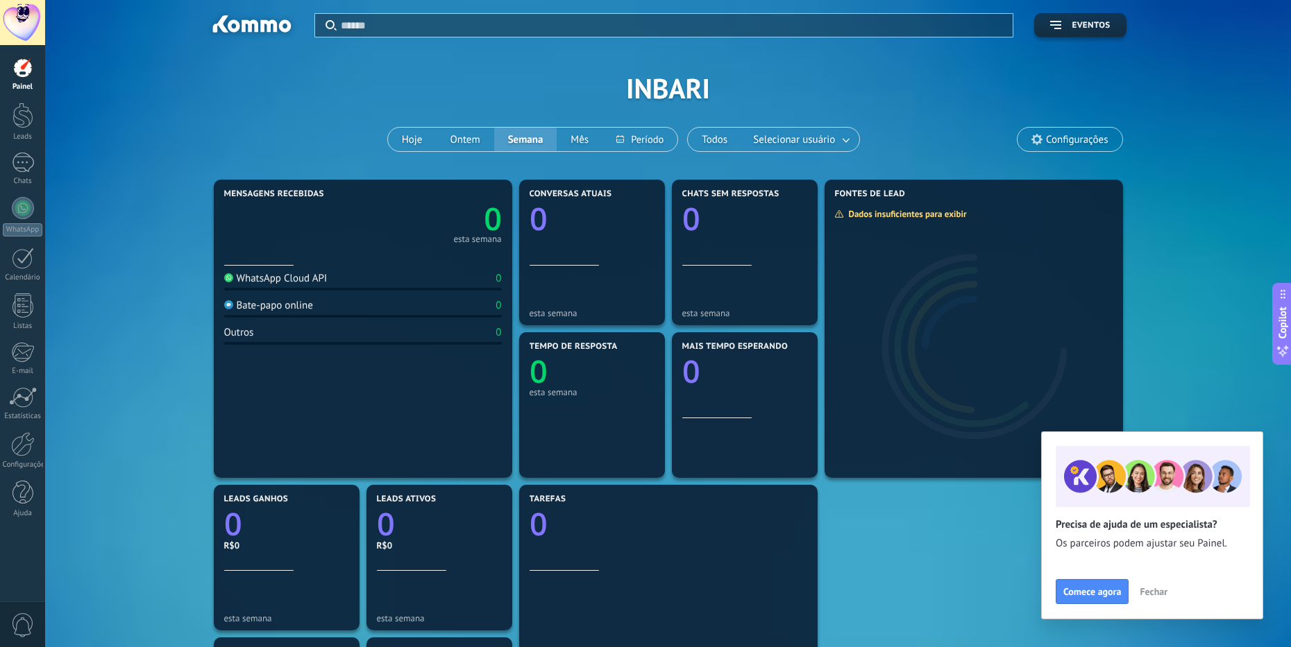
click at [718, 589] on span "Fechar" at bounding box center [1154, 592] width 28 height 10
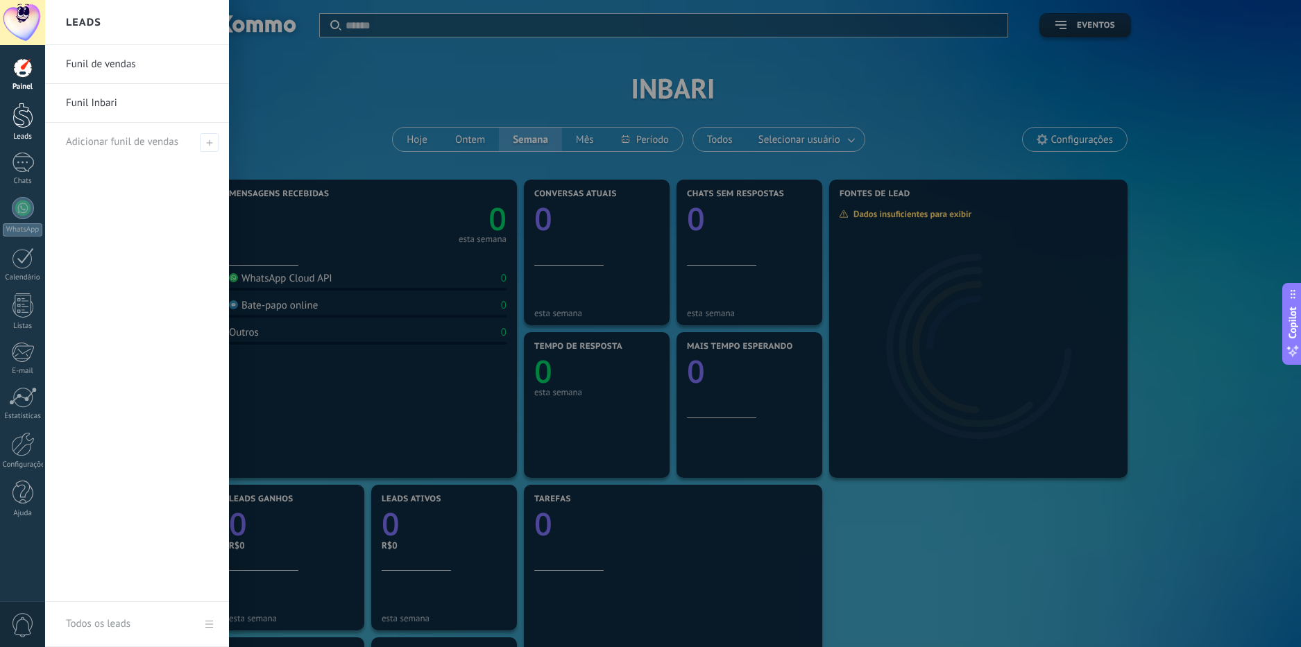
click at [24, 112] on div at bounding box center [22, 116] width 21 height 26
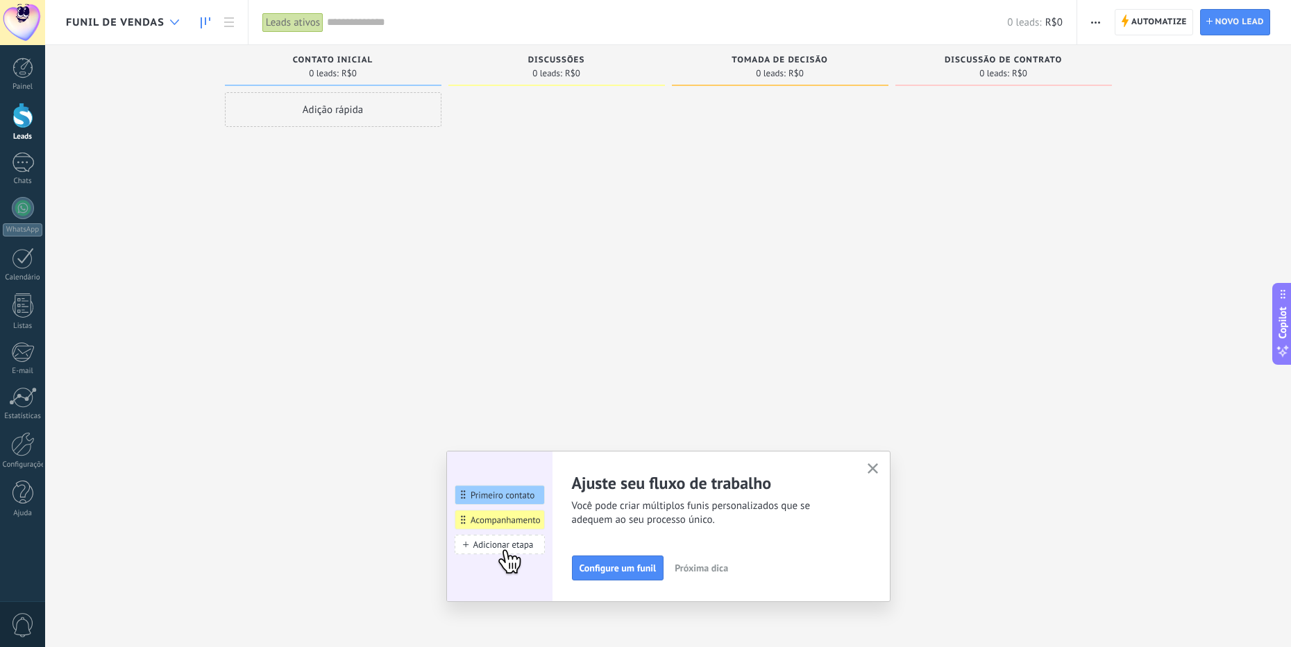
click at [169, 19] on div at bounding box center [174, 22] width 23 height 27
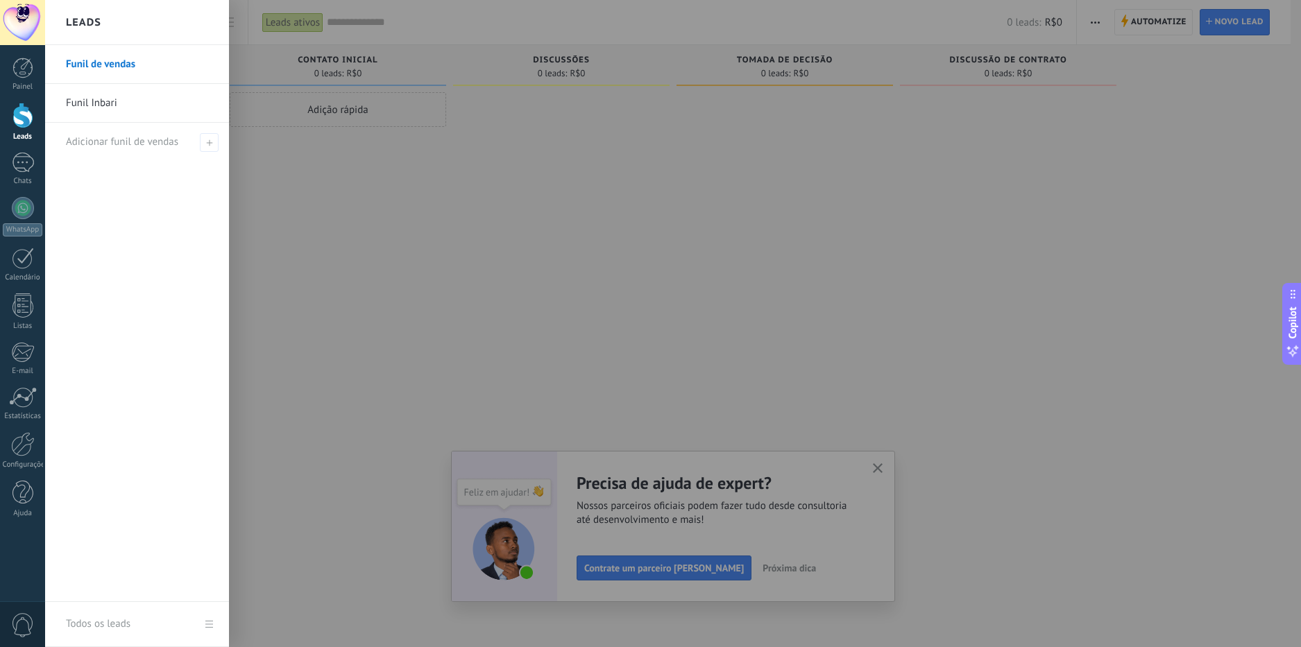
click at [102, 103] on link "Funil Inbari" at bounding box center [140, 103] width 149 height 39
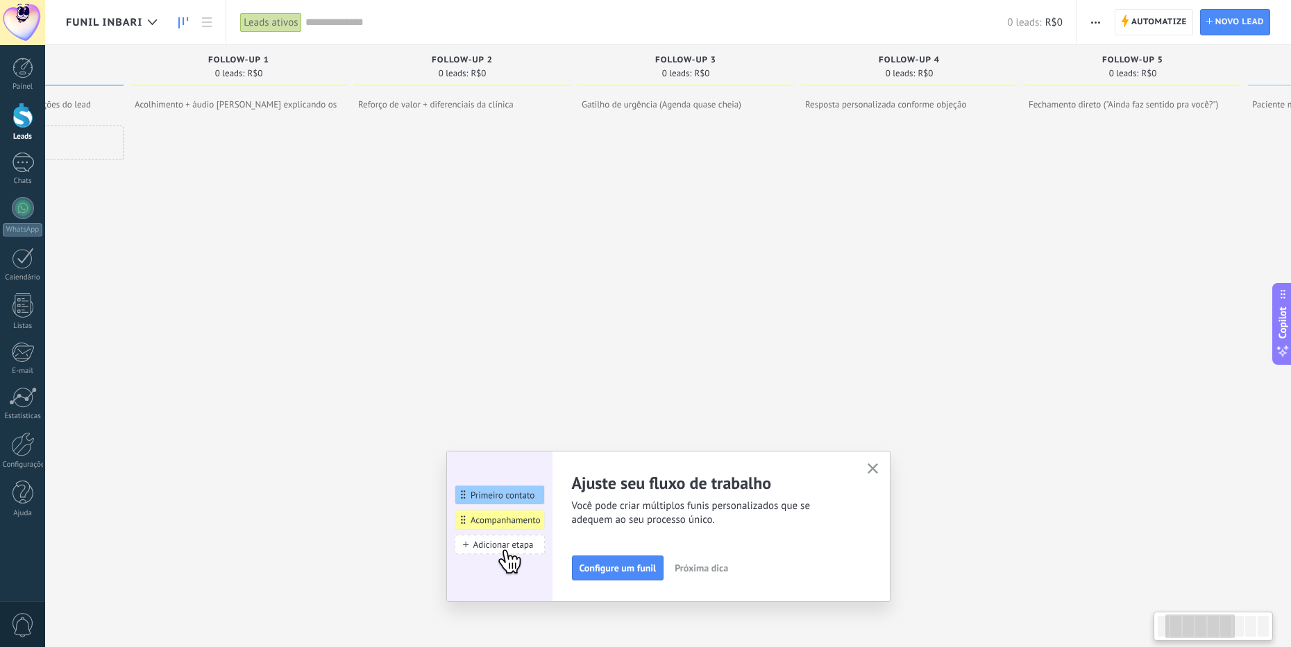
drag, startPoint x: 539, startPoint y: 311, endPoint x: 447, endPoint y: 312, distance: 92.3
click at [447, 312] on div at bounding box center [462, 359] width 217 height 466
click at [718, 469] on icon "button" at bounding box center [872, 469] width 10 height 10
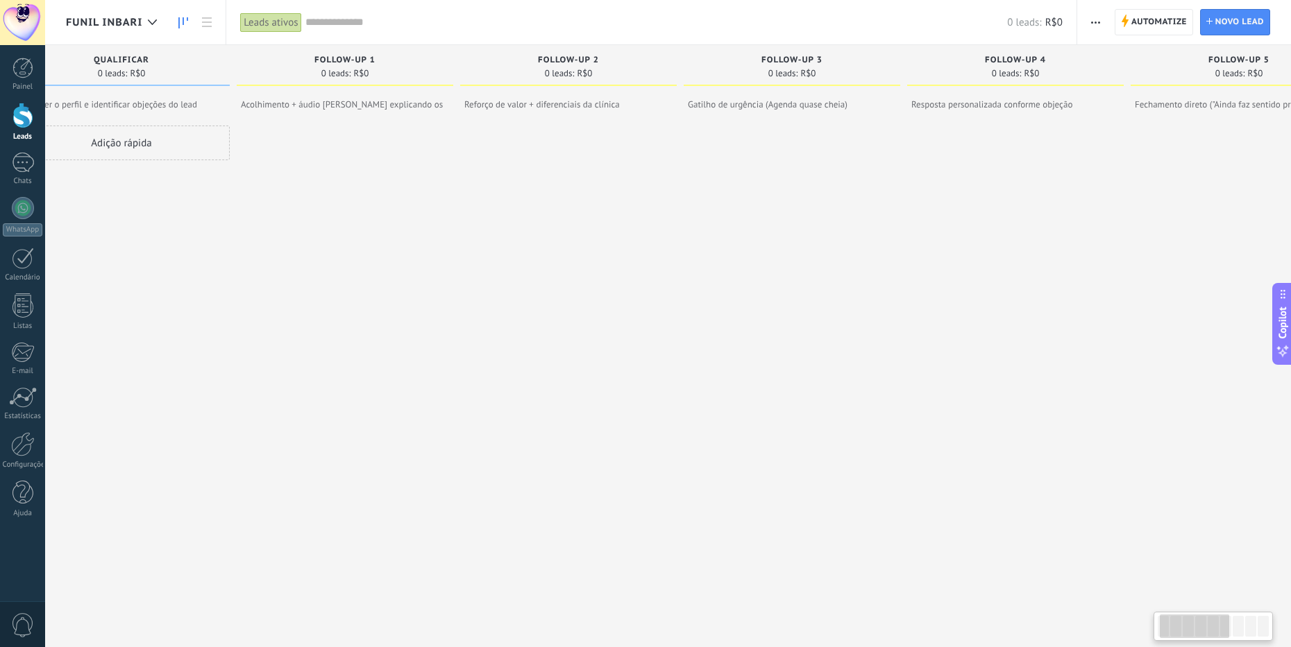
drag, startPoint x: 384, startPoint y: 262, endPoint x: 493, endPoint y: 271, distance: 108.7
click at [493, 271] on div at bounding box center [568, 359] width 217 height 466
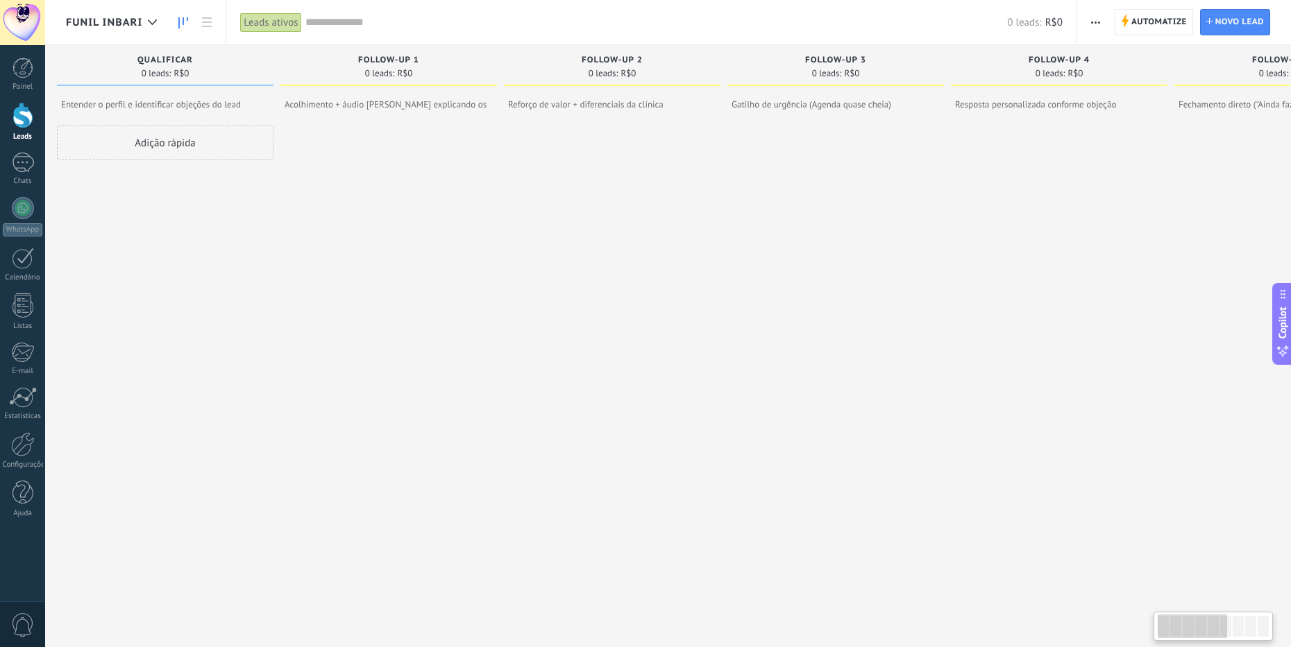
scroll to position [0, 0]
drag, startPoint x: 566, startPoint y: 274, endPoint x: 674, endPoint y: 271, distance: 108.3
click at [673, 271] on div at bounding box center [621, 359] width 217 height 466
drag, startPoint x: 373, startPoint y: 211, endPoint x: 422, endPoint y: 217, distance: 49.0
click at [418, 217] on div at bounding box center [397, 359] width 217 height 466
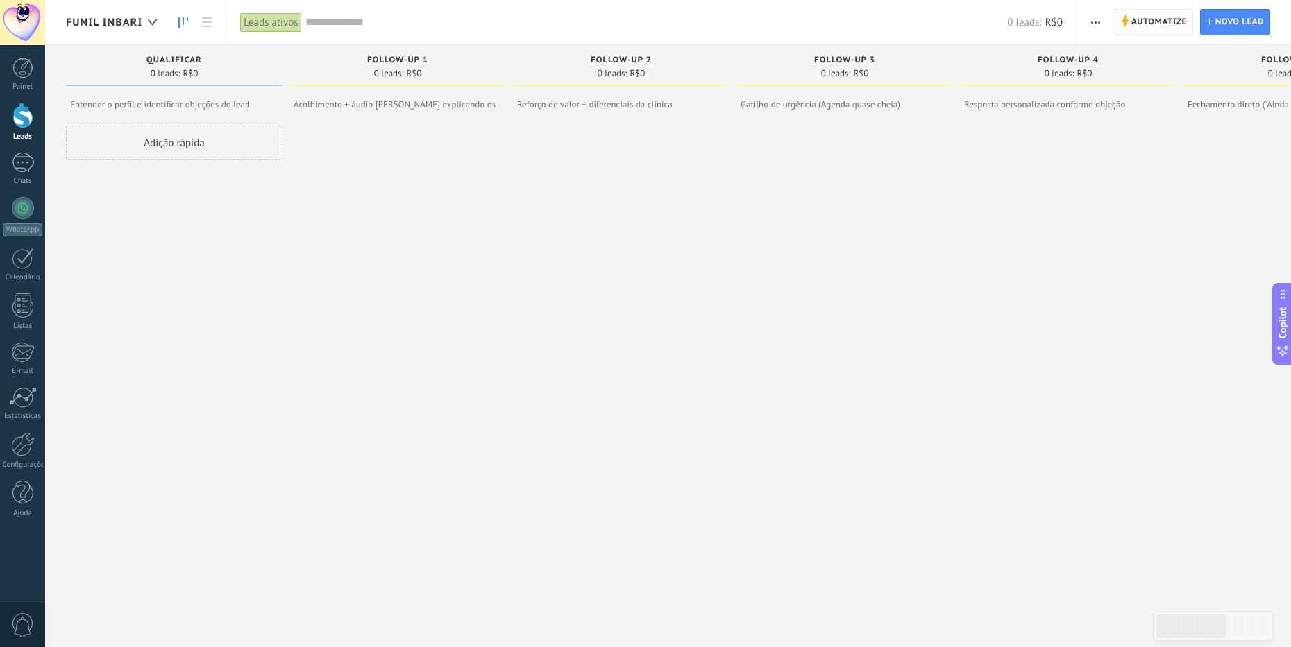
click at [718, 19] on span "Automatize" at bounding box center [1159, 22] width 56 height 25
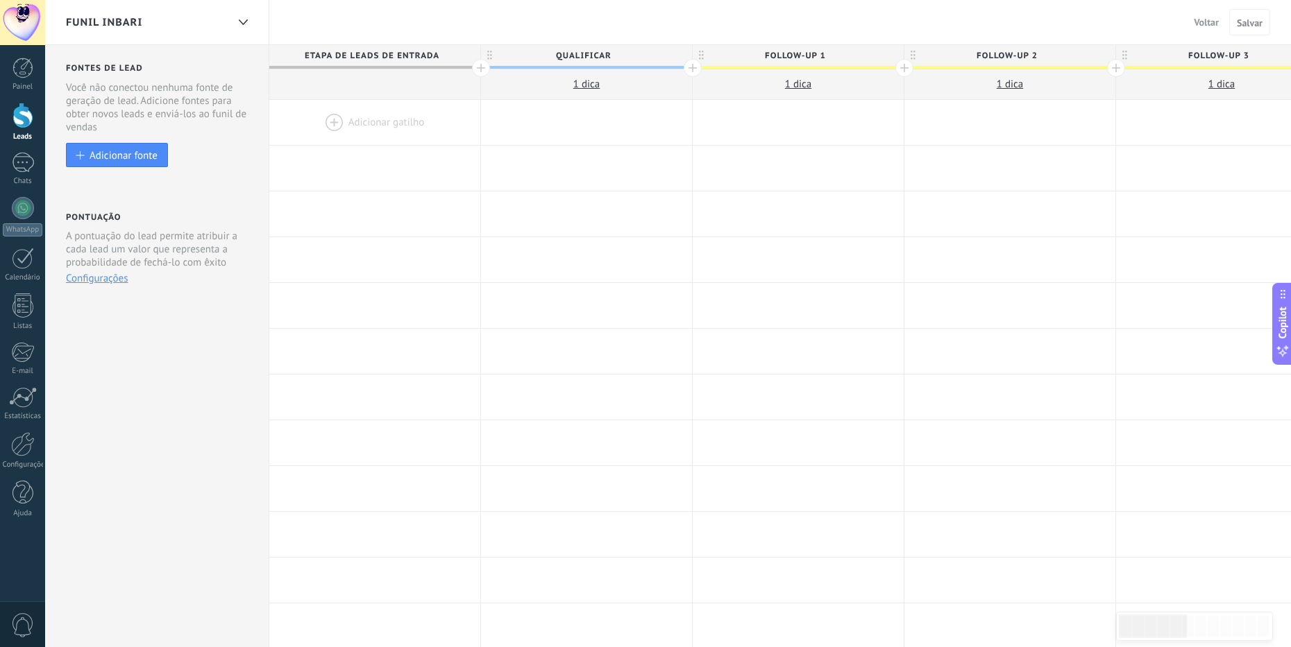
click at [718, 19] on span "Voltar" at bounding box center [1206, 22] width 25 height 12
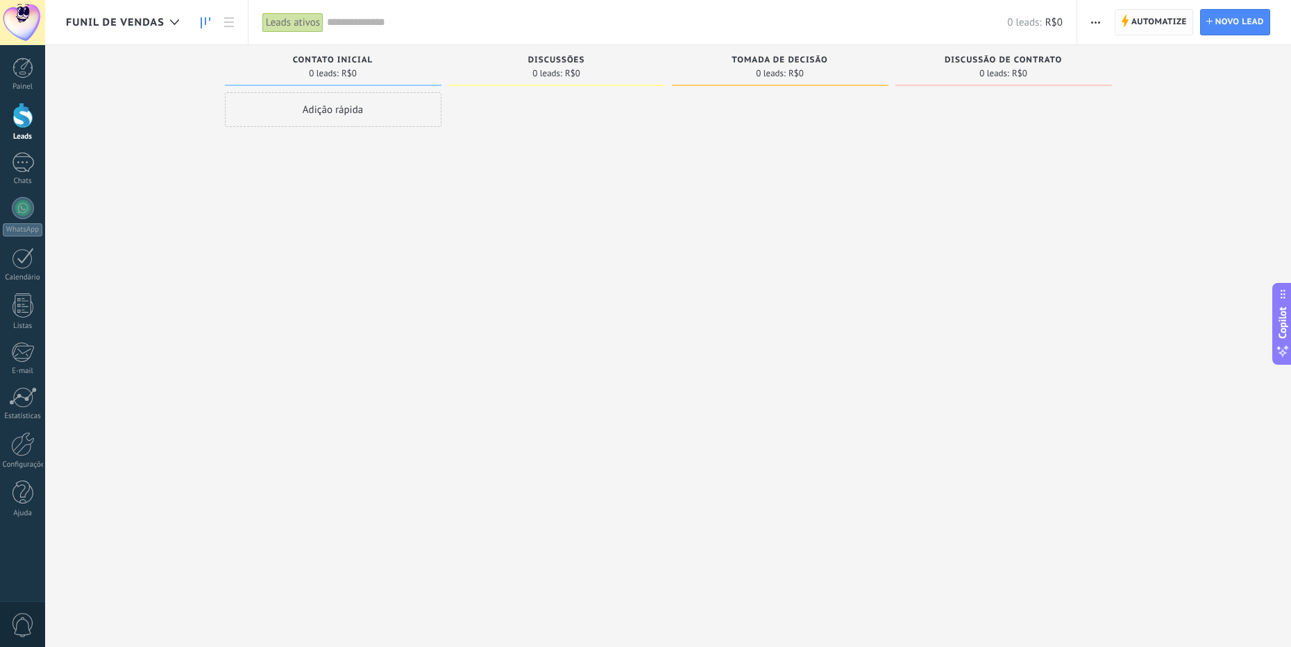
click at [718, 21] on span "Automatize" at bounding box center [1159, 22] width 56 height 25
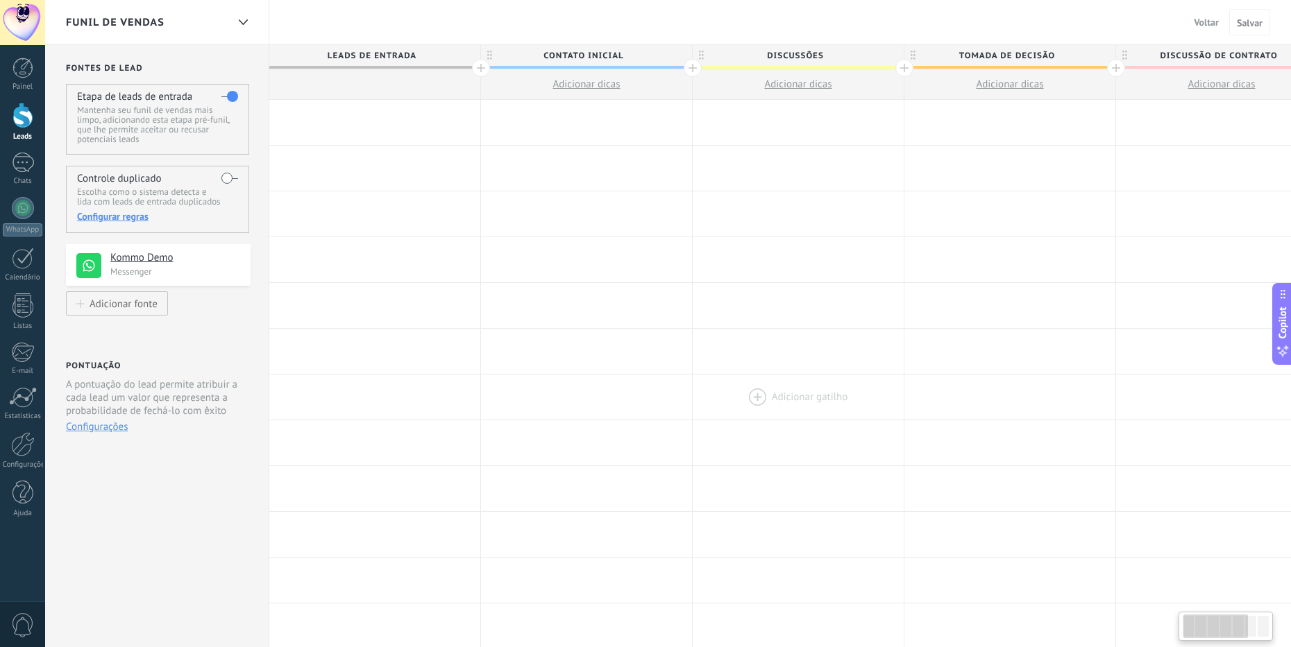
drag, startPoint x: 833, startPoint y: 380, endPoint x: 879, endPoint y: 391, distance: 47.8
click at [718, 389] on div at bounding box center [798, 397] width 211 height 45
drag, startPoint x: 926, startPoint y: 345, endPoint x: 946, endPoint y: 340, distance: 20.7
click at [718, 340] on div "Adicionar gatilho Adicionar gatilho Adicionar gatilho Adicionar gatilho Adicion…" at bounding box center [1010, 352] width 1482 height 46
click at [344, 117] on div at bounding box center [374, 122] width 211 height 45
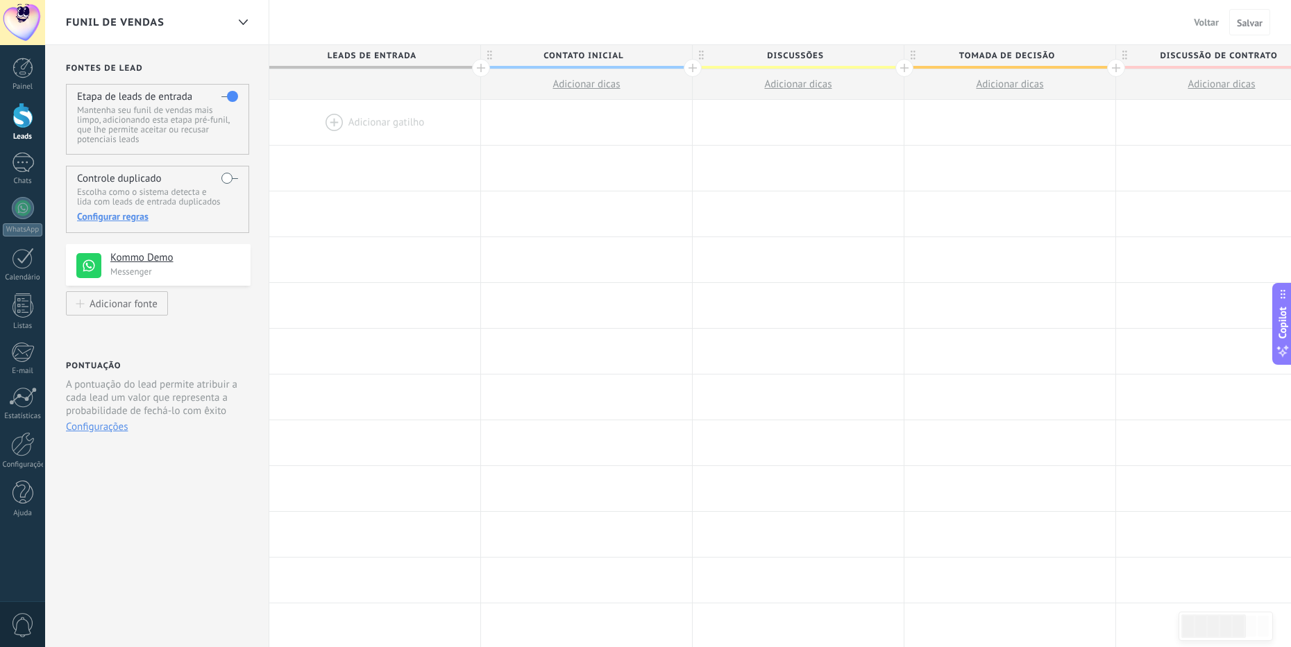
drag, startPoint x: 380, startPoint y: 119, endPoint x: 466, endPoint y: 138, distance: 88.2
click at [481, 129] on div "**********" at bounding box center [1010, 123] width 1482 height 46
drag, startPoint x: 369, startPoint y: 117, endPoint x: 525, endPoint y: 132, distance: 156.9
click at [525, 132] on div "**********" at bounding box center [1010, 123] width 1482 height 46
drag, startPoint x: 365, startPoint y: 124, endPoint x: 548, endPoint y: 128, distance: 182.6
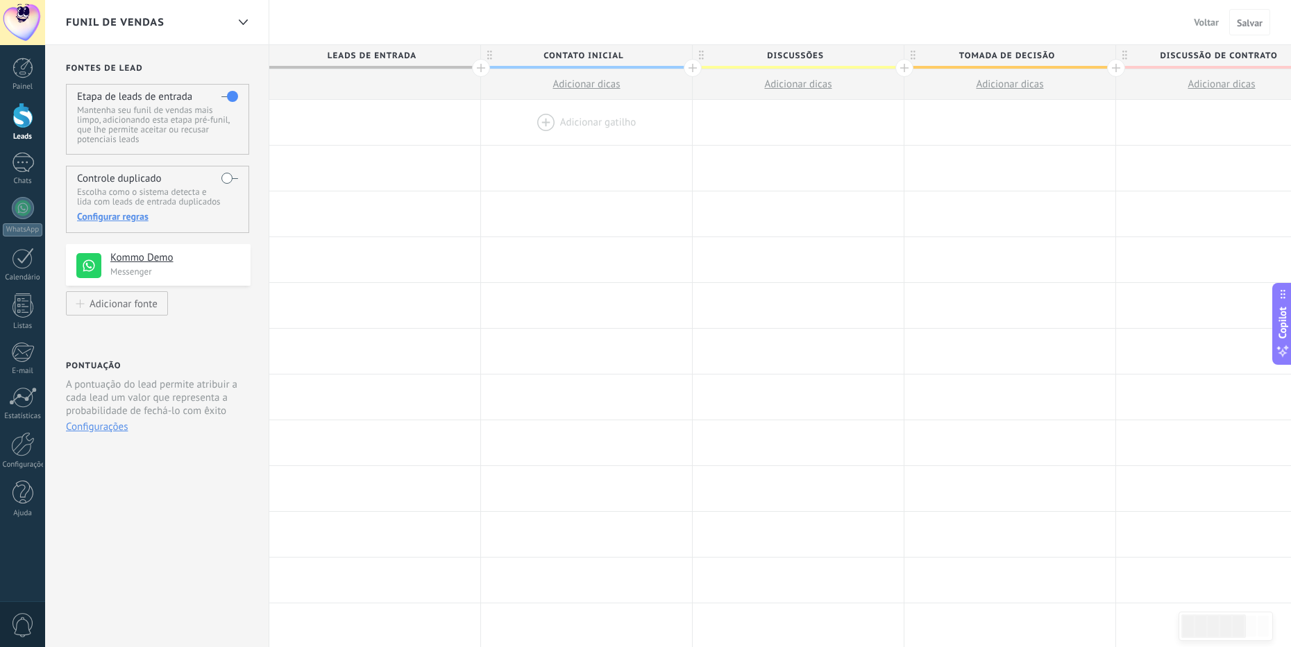
click at [548, 128] on div "**********" at bounding box center [1010, 123] width 1482 height 46
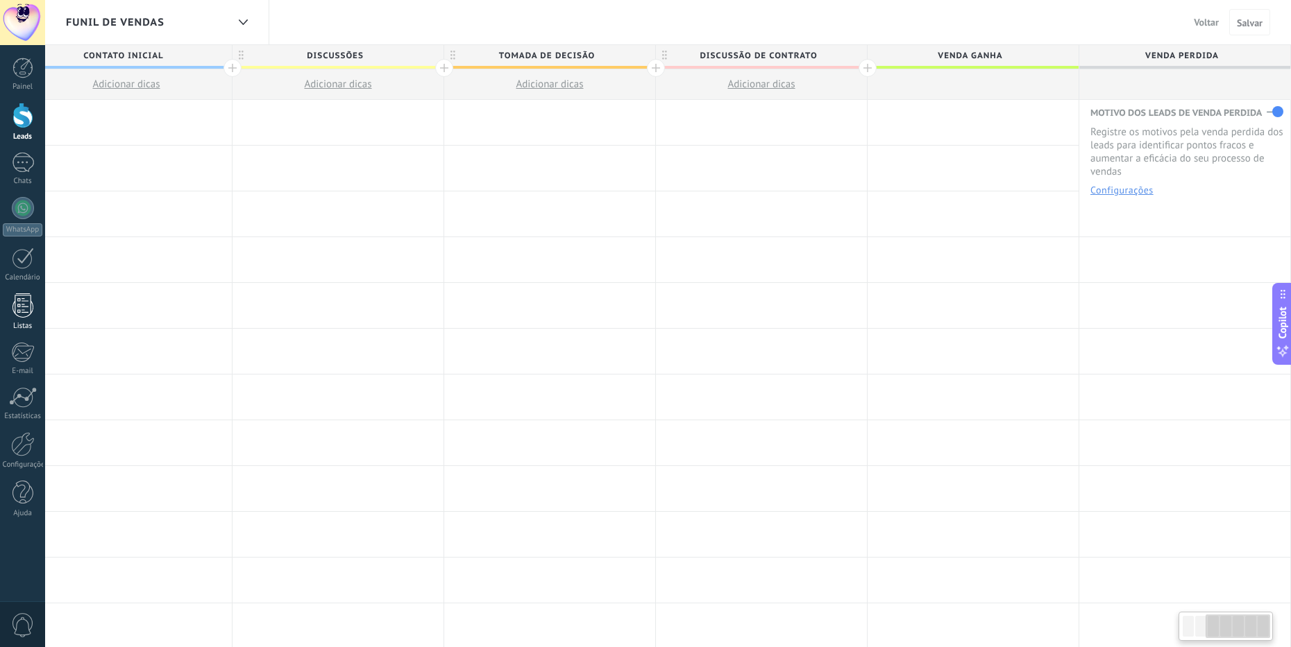
drag, startPoint x: 398, startPoint y: 280, endPoint x: 35, endPoint y: 294, distance: 363.2
click at [36, 294] on body ".abccls-1,.abccls-2{fill-rule:evenodd}.abccls-2{fill:#fff} .abfcls-1{fill:none}…" at bounding box center [645, 323] width 1291 height 647
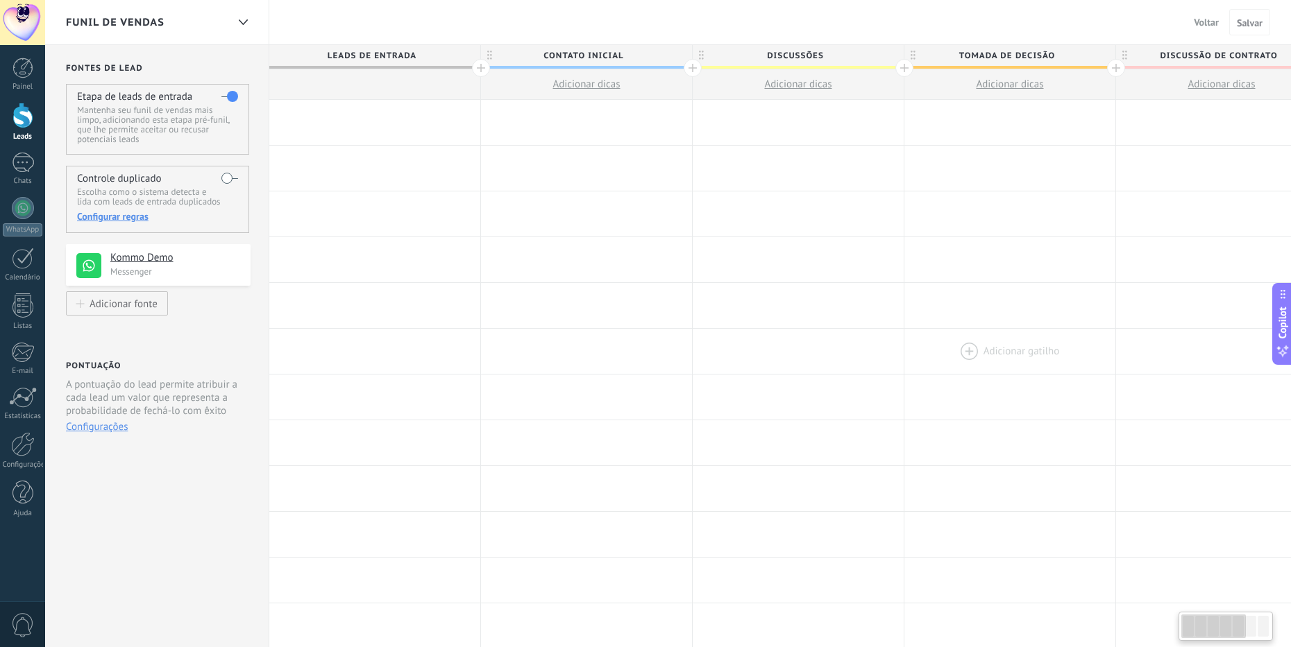
drag, startPoint x: 454, startPoint y: 297, endPoint x: 1021, endPoint y: 364, distance: 570.9
click at [718, 364] on div "**********" at bounding box center [1010, 581] width 1482 height 962
drag, startPoint x: 384, startPoint y: 112, endPoint x: 580, endPoint y: 113, distance: 196.4
click at [581, 113] on div "**********" at bounding box center [1007, 123] width 1482 height 46
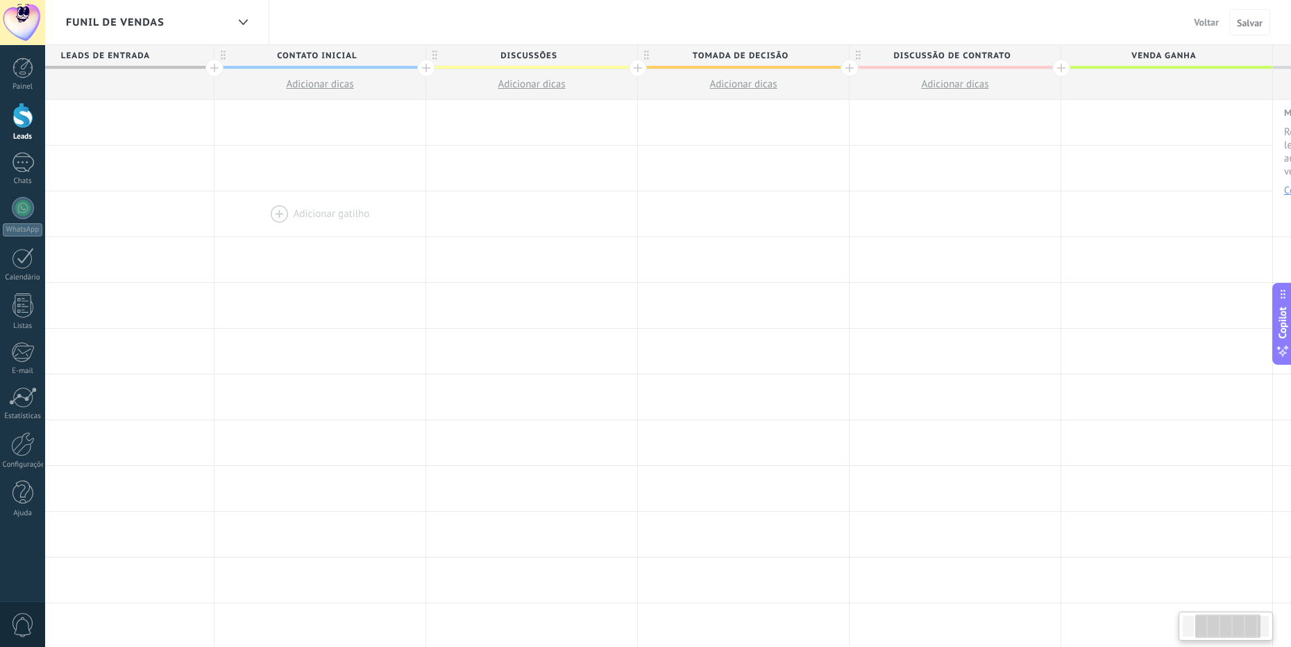
scroll to position [0, 272]
drag, startPoint x: 584, startPoint y: 224, endPoint x: 382, endPoint y: 230, distance: 202.0
click at [382, 230] on div at bounding box center [314, 214] width 211 height 45
click at [245, 19] on icon at bounding box center [243, 22] width 9 height 6
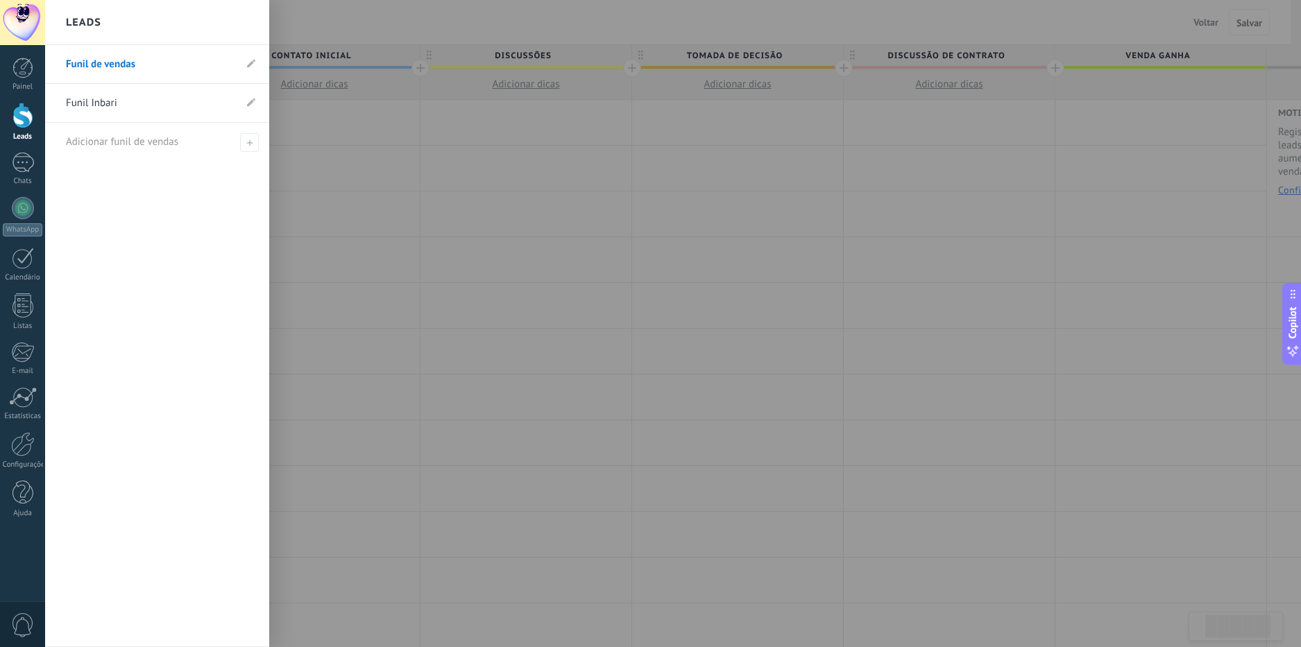
drag, startPoint x: 80, startPoint y: 103, endPoint x: 107, endPoint y: 108, distance: 27.4
click at [81, 103] on link "Funil Inbari" at bounding box center [150, 103] width 169 height 39
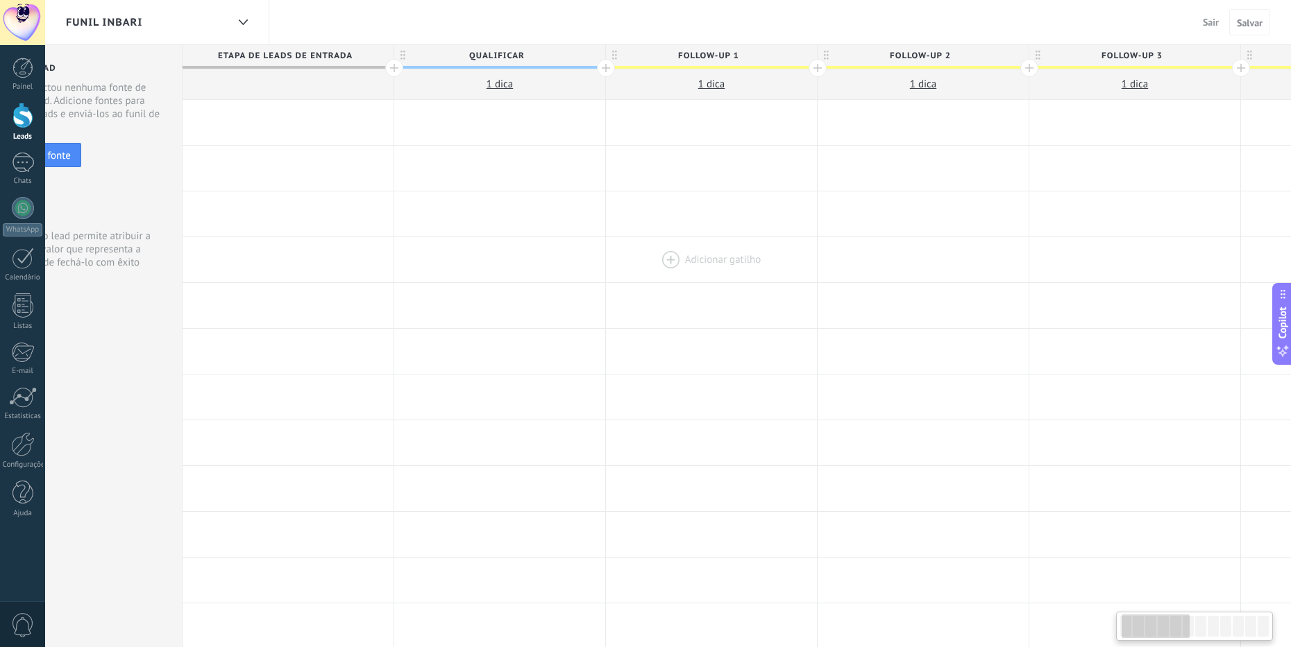
drag, startPoint x: 635, startPoint y: 238, endPoint x: 609, endPoint y: 238, distance: 25.7
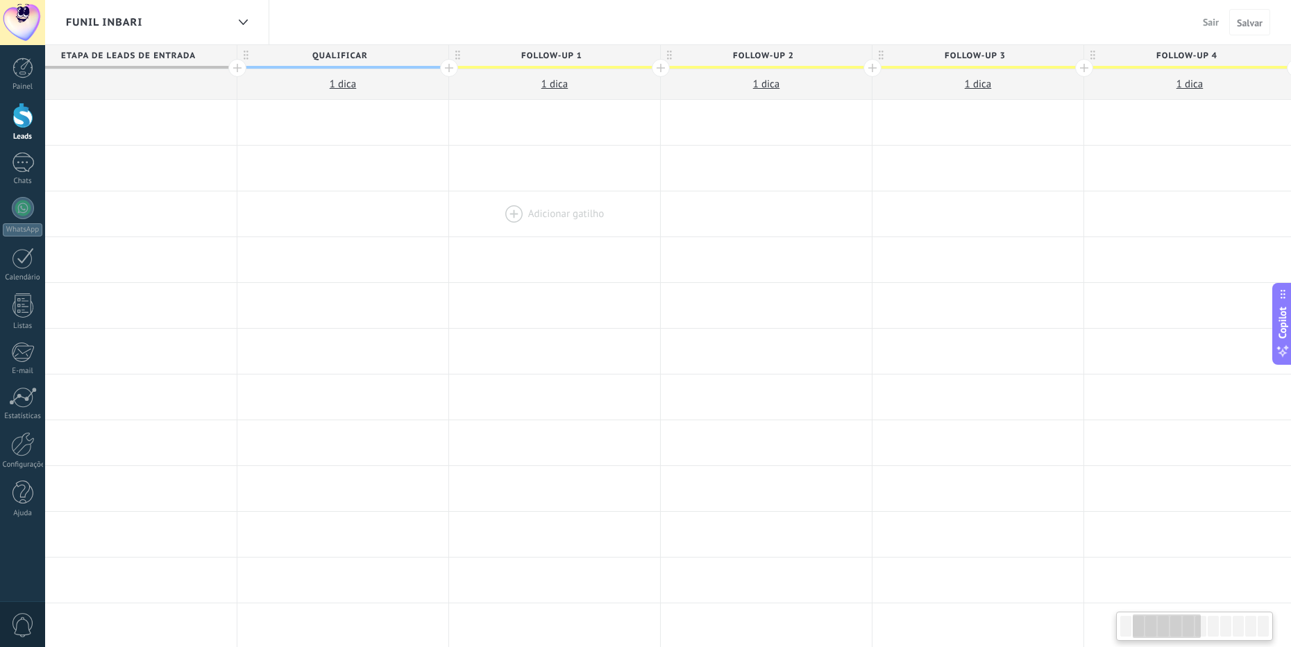
drag, startPoint x: 682, startPoint y: 206, endPoint x: 556, endPoint y: 210, distance: 125.7
click at [556, 210] on div at bounding box center [554, 214] width 211 height 45
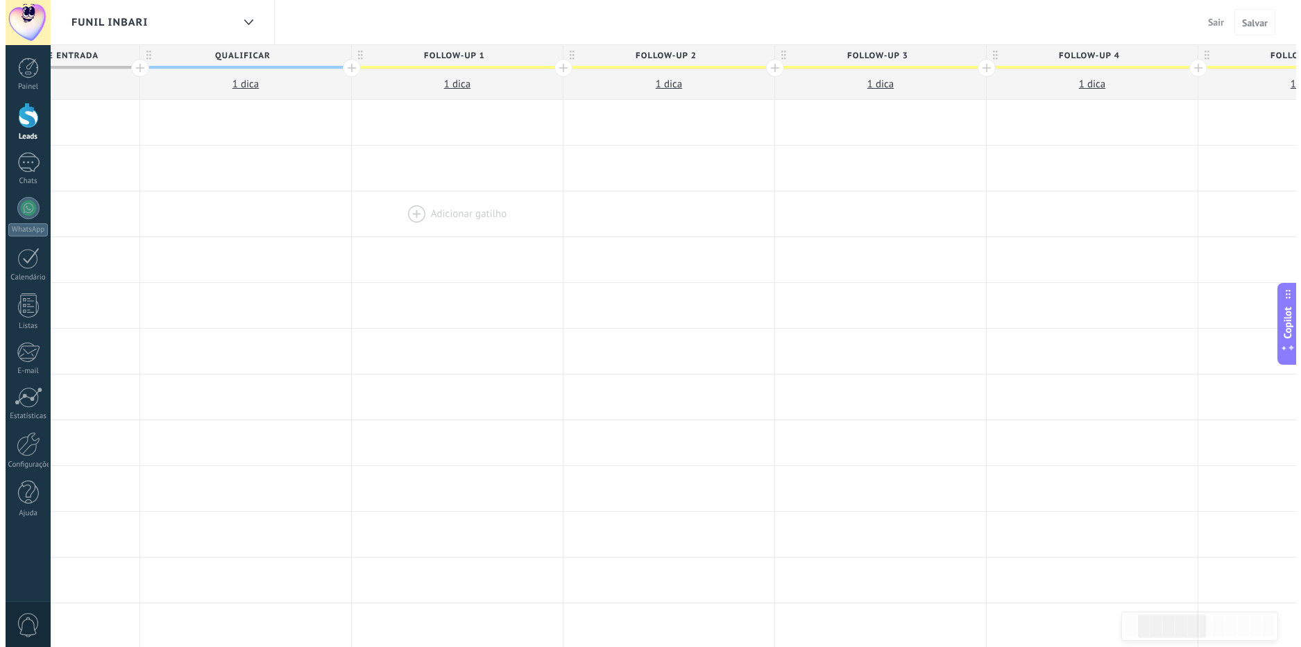
scroll to position [0, 397]
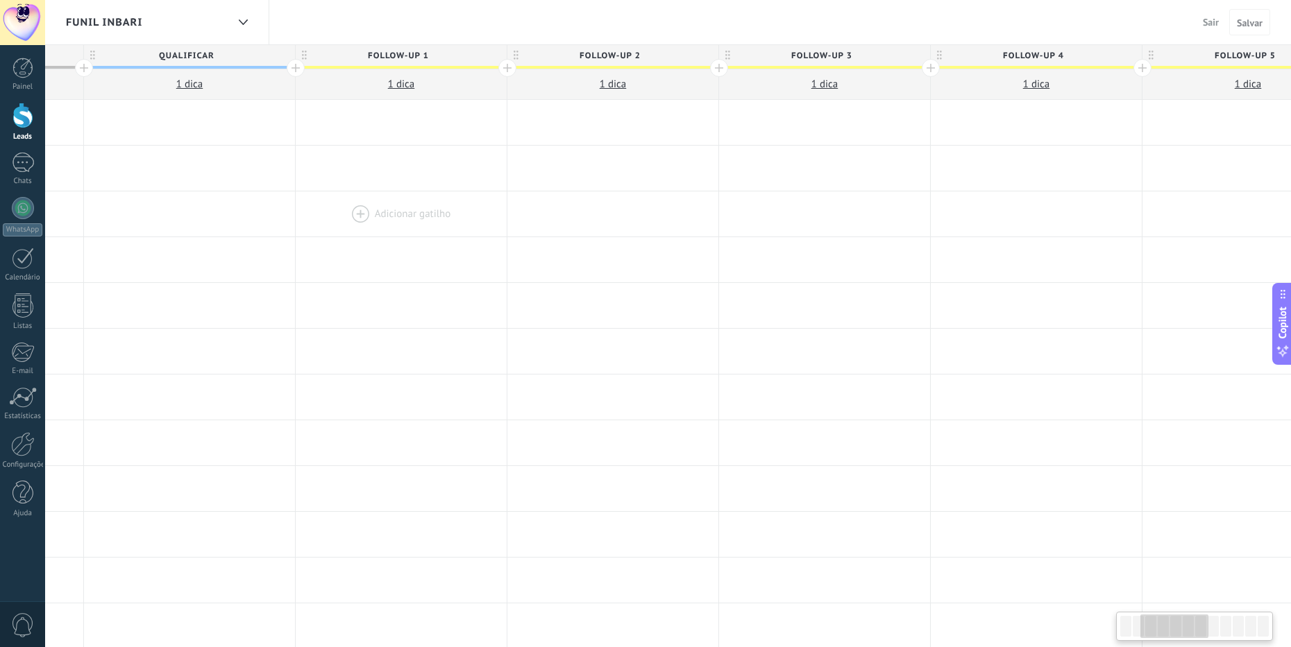
drag, startPoint x: 640, startPoint y: 219, endPoint x: 487, endPoint y: 223, distance: 152.8
click at [487, 223] on div at bounding box center [401, 214] width 211 height 45
click at [189, 85] on span "1 dica" at bounding box center [189, 84] width 26 height 13
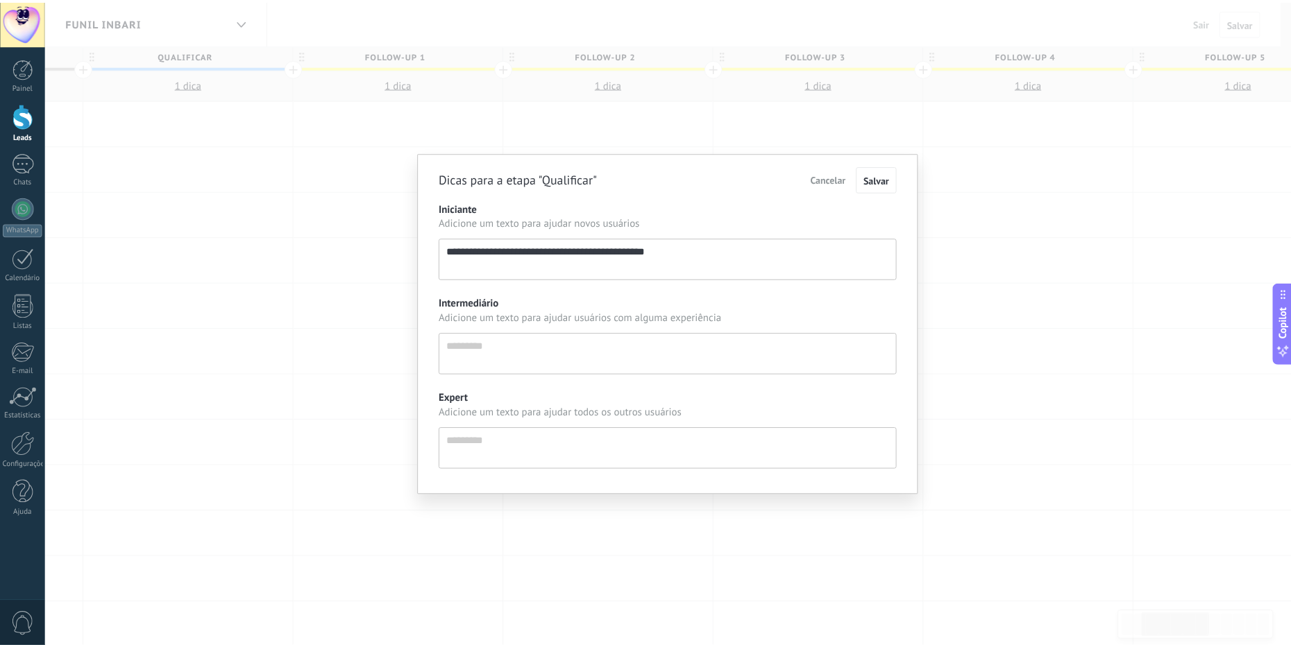
scroll to position [13, 0]
drag, startPoint x: 449, startPoint y: 250, endPoint x: 660, endPoint y: 253, distance: 211.0
click at [660, 253] on textarea "**********" at bounding box center [673, 259] width 462 height 42
click at [668, 252] on textarea "**********" at bounding box center [673, 259] width 462 height 42
click at [718, 175] on span "Cancelar" at bounding box center [834, 179] width 35 height 12
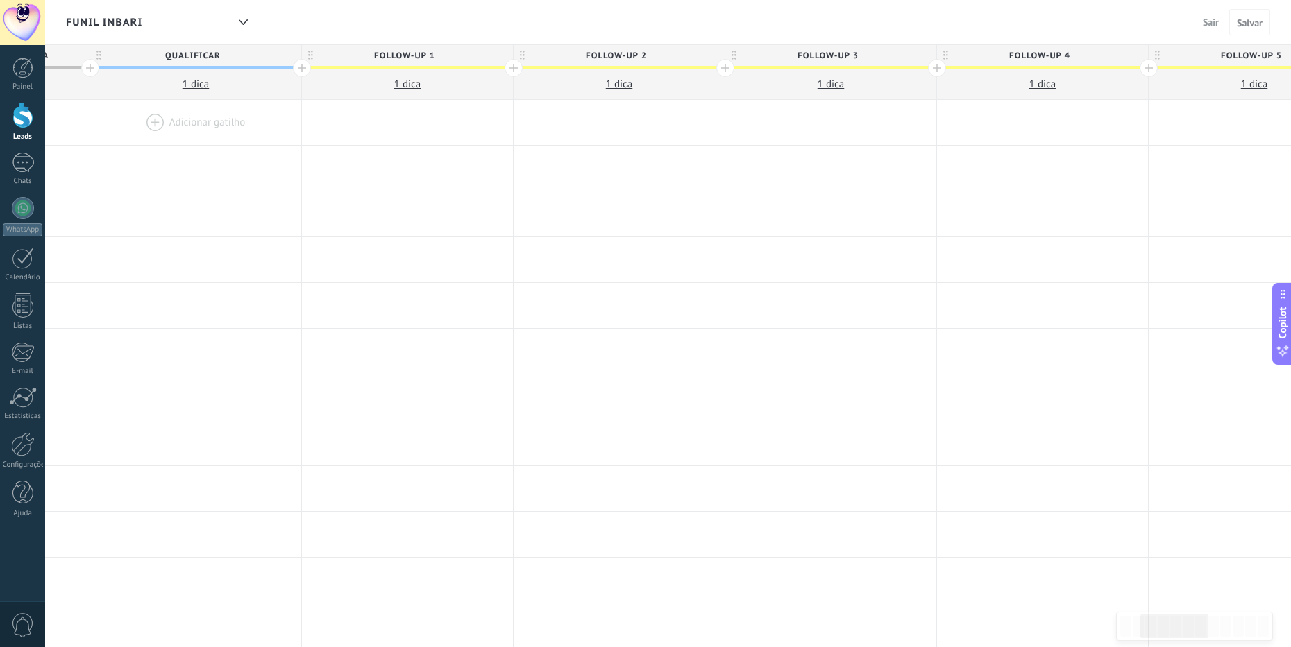
click at [242, 146] on div at bounding box center [195, 168] width 211 height 45
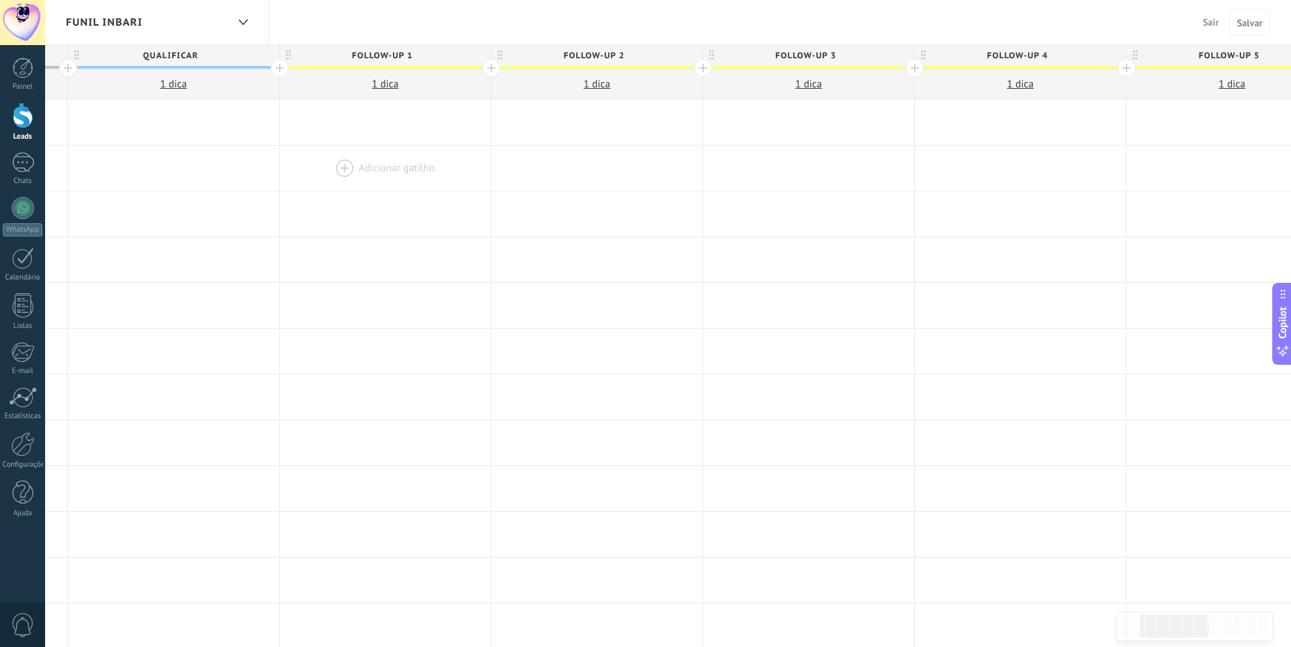
drag, startPoint x: 454, startPoint y: 157, endPoint x: 445, endPoint y: 158, distance: 9.0
click at [445, 158] on div at bounding box center [385, 168] width 211 height 45
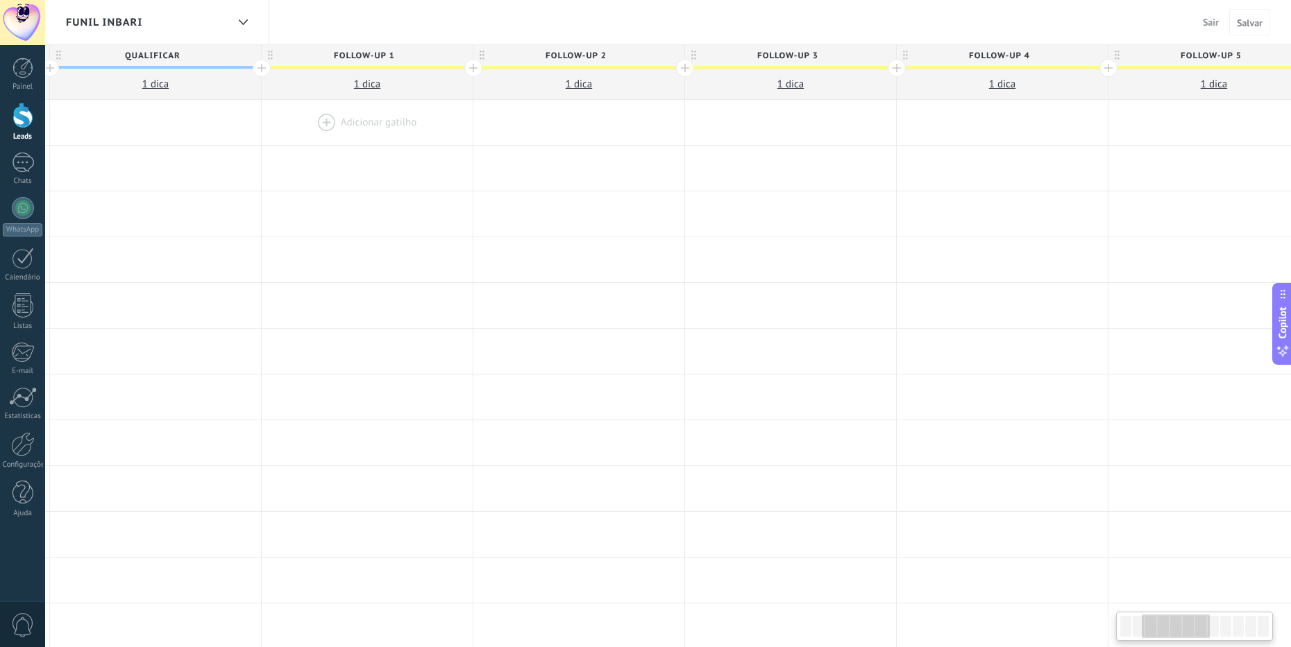
scroll to position [0, 437]
drag, startPoint x: 425, startPoint y: 101, endPoint x: 401, endPoint y: 107, distance: 24.9
click at [401, 107] on div at bounding box center [360, 122] width 211 height 45
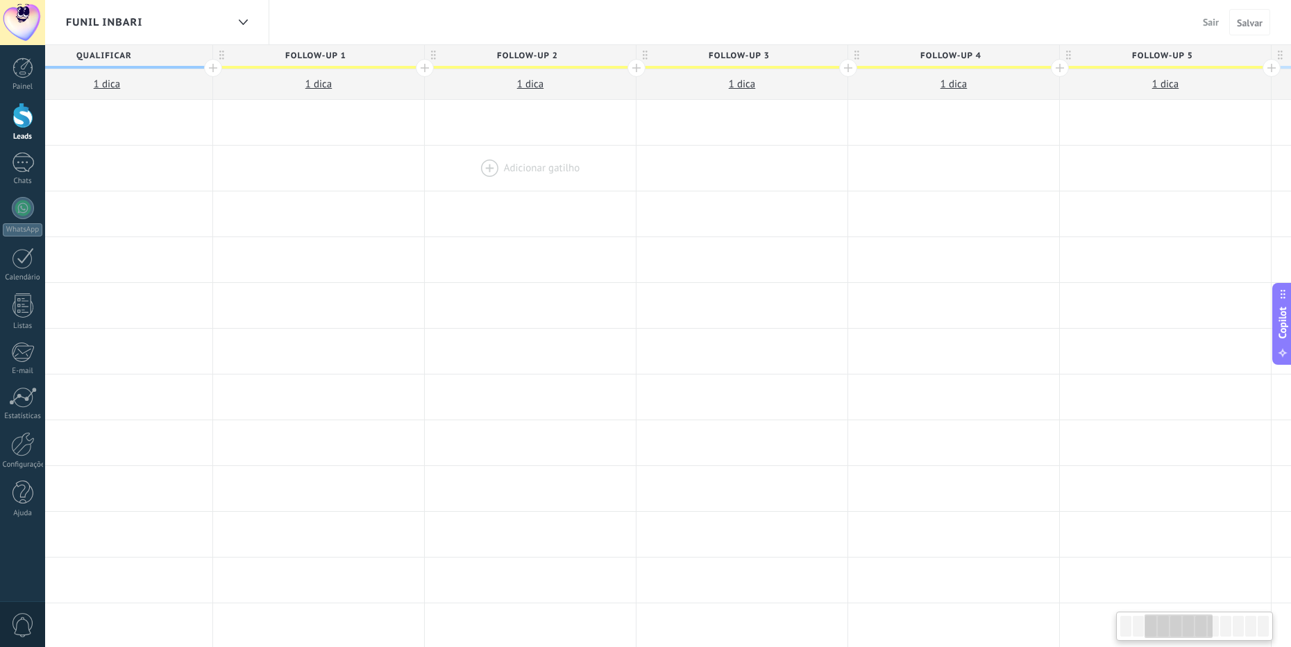
click at [561, 169] on div at bounding box center [530, 168] width 211 height 45
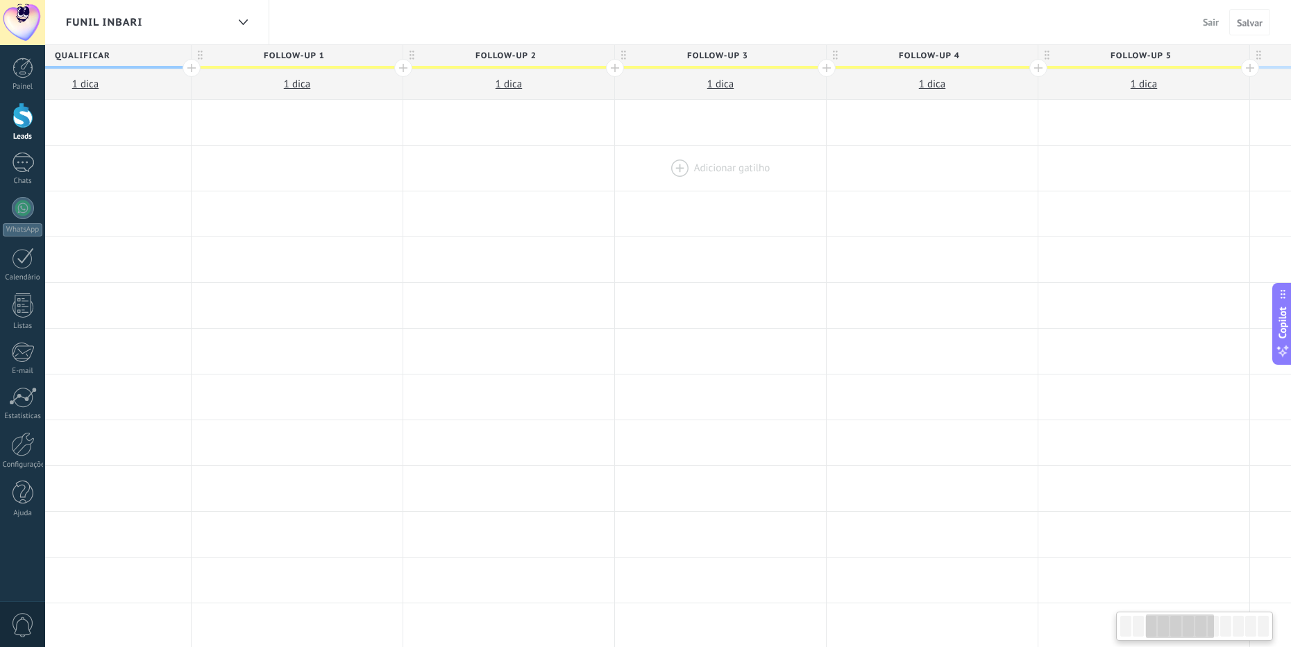
drag, startPoint x: 638, startPoint y: 169, endPoint x: 618, endPoint y: 169, distance: 20.8
click at [618, 169] on div at bounding box center [720, 168] width 211 height 45
click at [292, 83] on span "1 dica" at bounding box center [295, 84] width 26 height 13
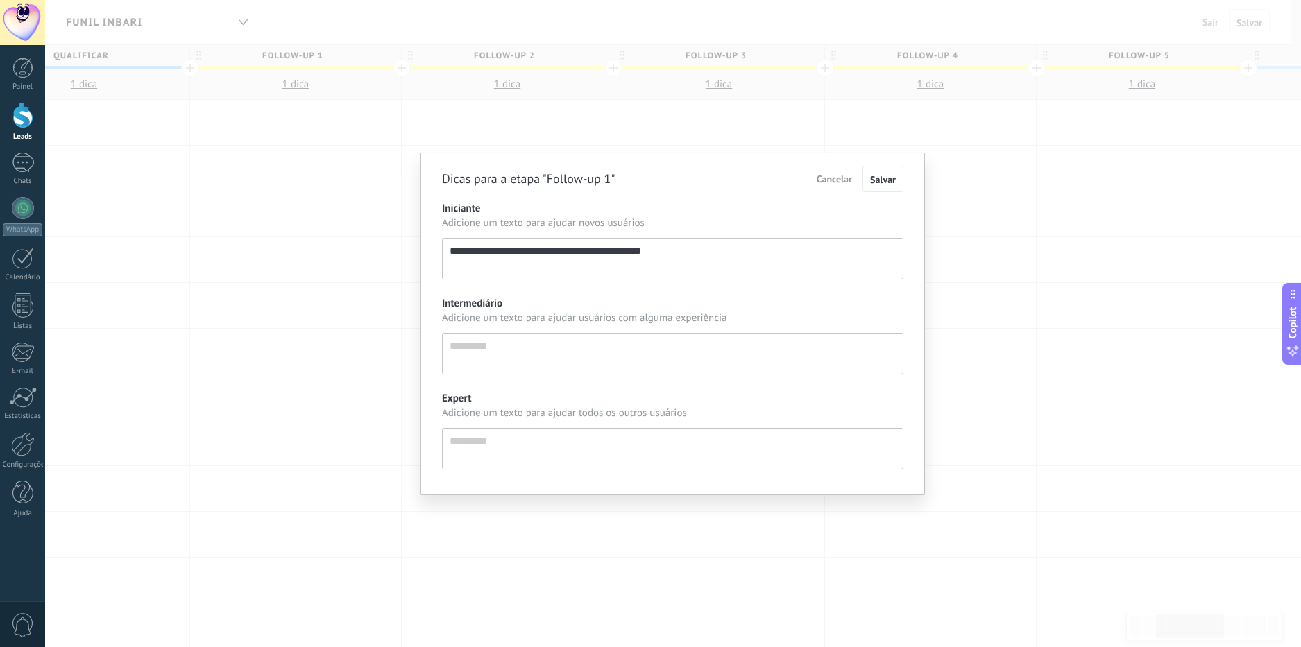
drag, startPoint x: 450, startPoint y: 254, endPoint x: 669, endPoint y: 256, distance: 219.3
click at [666, 256] on textarea "**********" at bounding box center [673, 259] width 462 height 42
click at [678, 251] on textarea "**********" at bounding box center [673, 259] width 462 height 42
drag, startPoint x: 505, startPoint y: 255, endPoint x: 457, endPoint y: 257, distance: 48.0
click at [445, 255] on textarea "**********" at bounding box center [673, 259] width 462 height 42
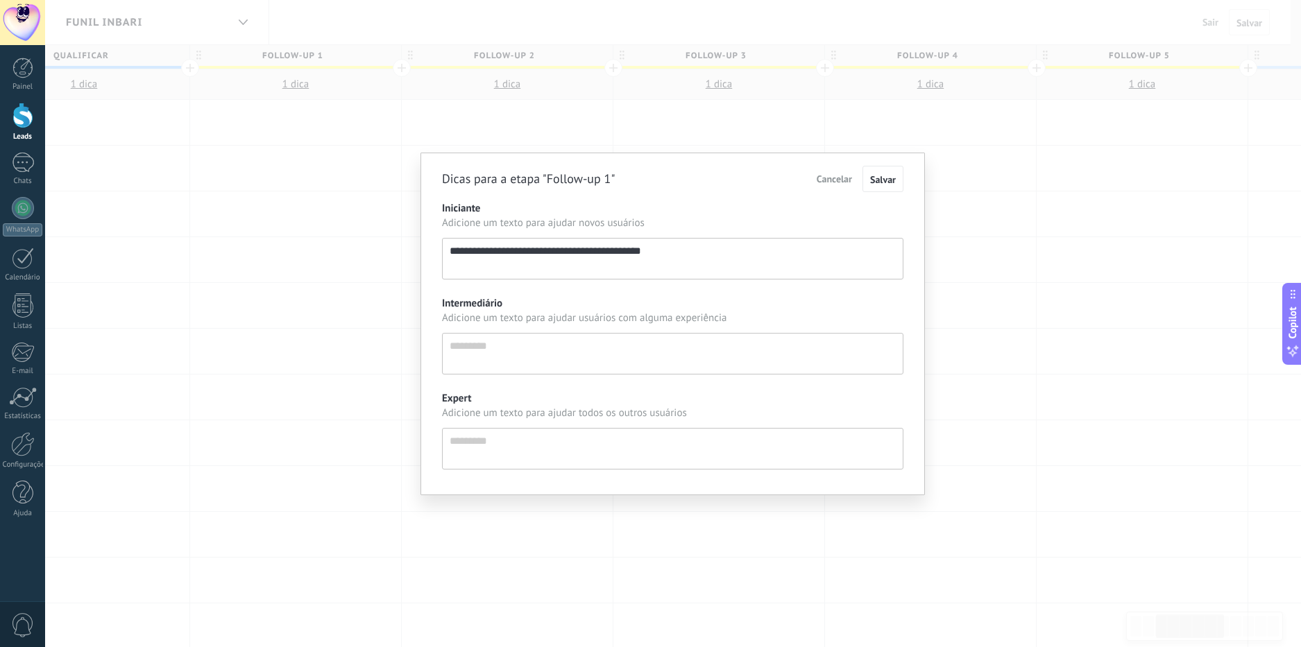
click at [688, 255] on textarea "**********" at bounding box center [673, 259] width 462 height 42
drag, startPoint x: 516, startPoint y: 254, endPoint x: 681, endPoint y: 260, distance: 164.6
click at [681, 260] on textarea "**********" at bounding box center [673, 259] width 462 height 42
click at [692, 257] on textarea "**********" at bounding box center [673, 259] width 462 height 42
click at [718, 176] on span "Cancelar" at bounding box center [834, 179] width 35 height 12
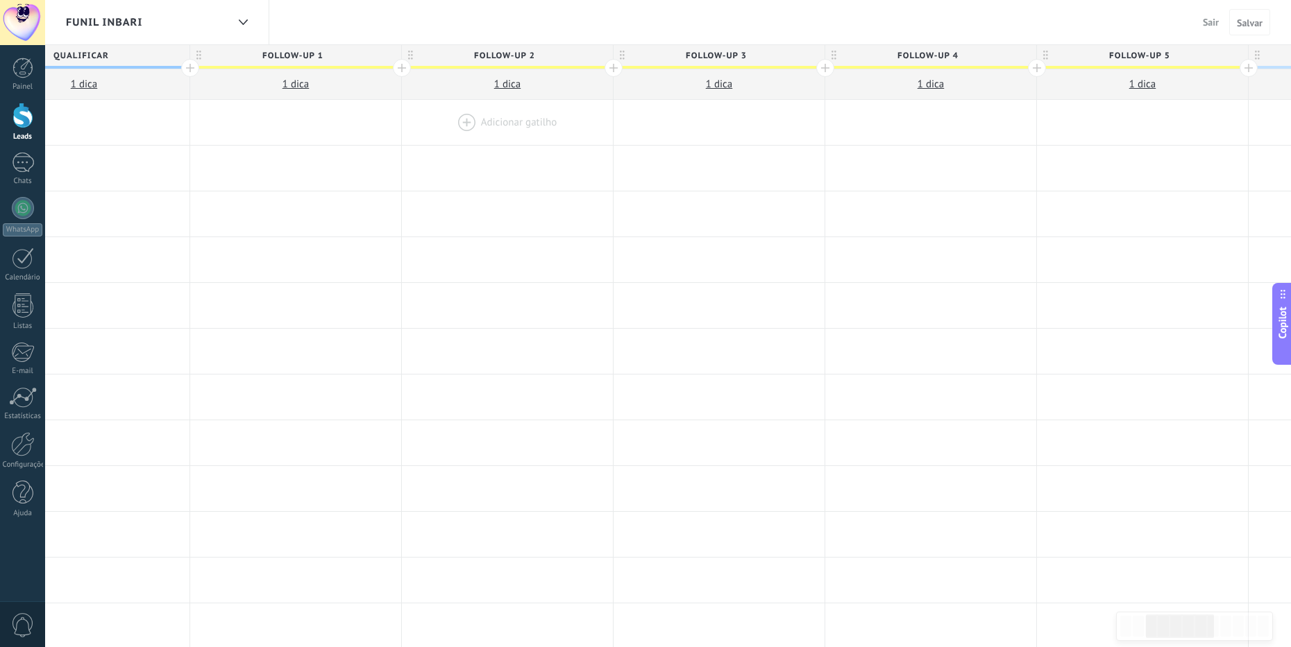
scroll to position [0, 530]
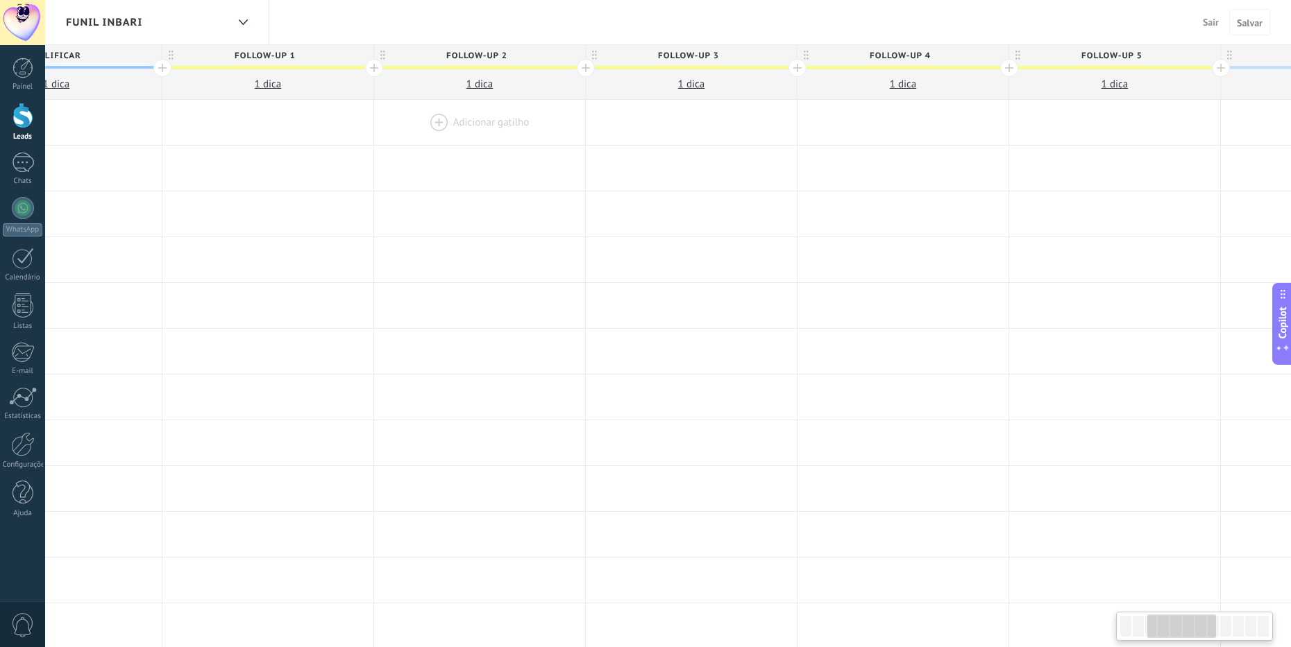
drag, startPoint x: 463, startPoint y: 117, endPoint x: 435, endPoint y: 118, distance: 27.8
click at [435, 118] on div at bounding box center [479, 122] width 211 height 45
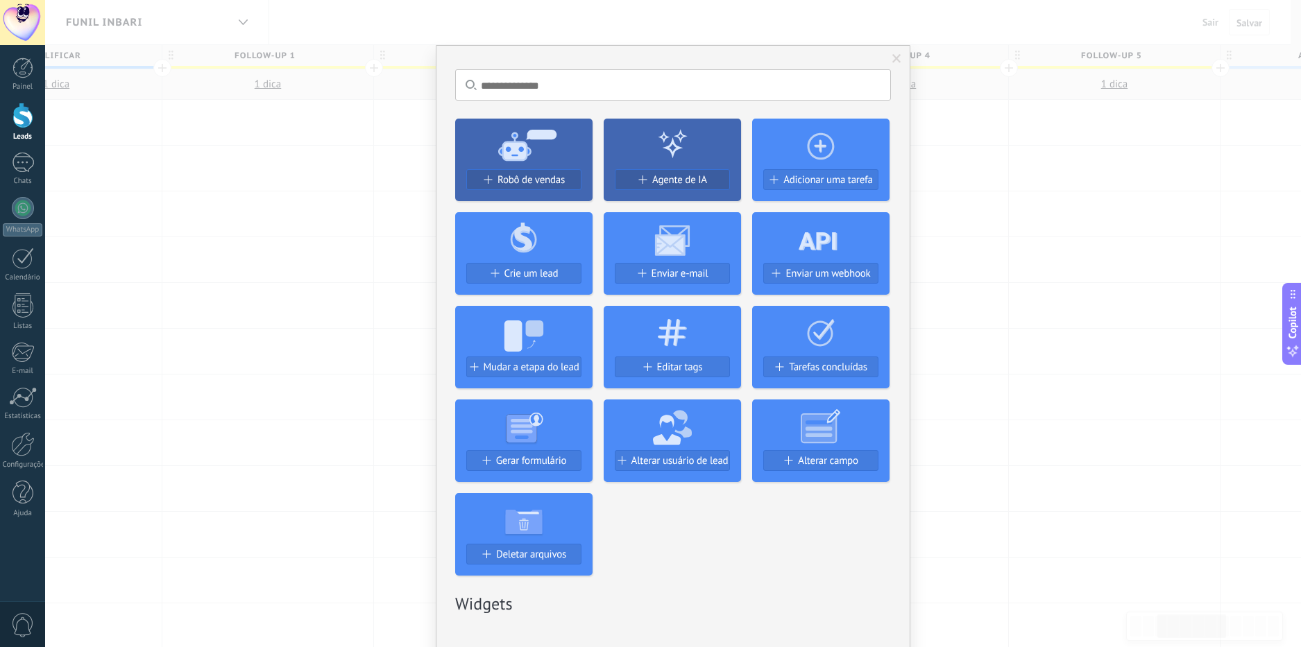
click at [318, 139] on div "Sem resultados. Robô de vendas Agente de IA Adicionar uma tarefa Crie um lead E…" at bounding box center [673, 323] width 1256 height 647
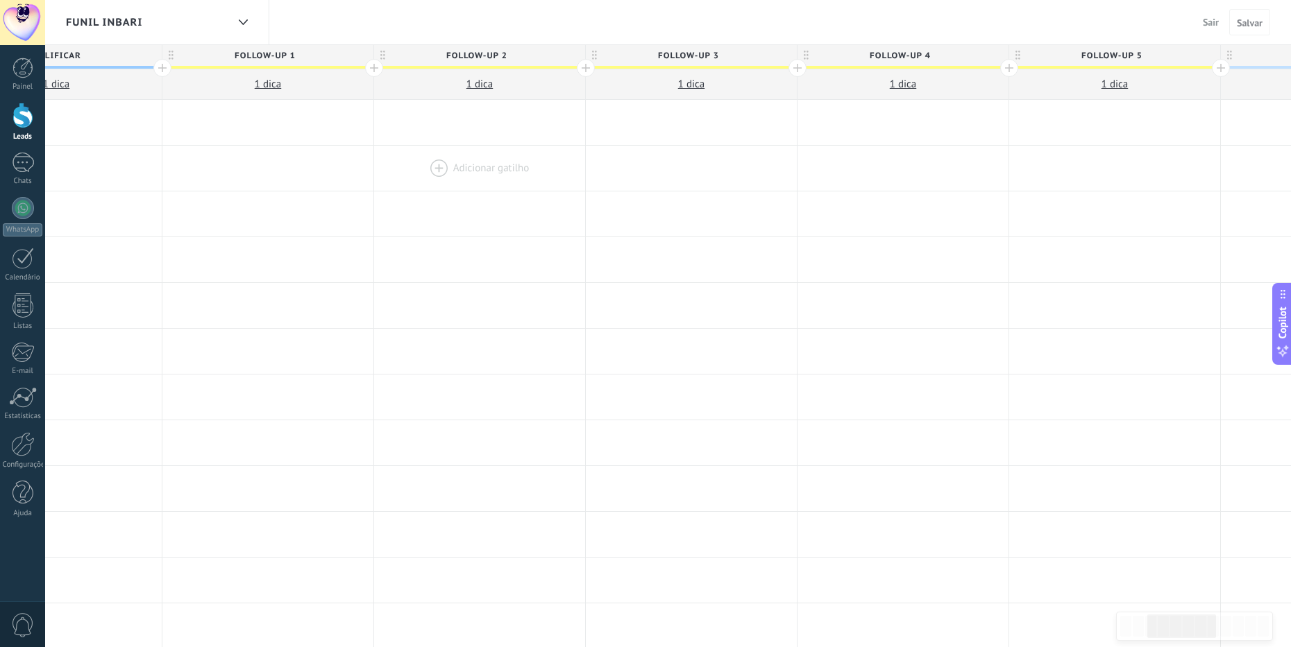
scroll to position [0, 621]
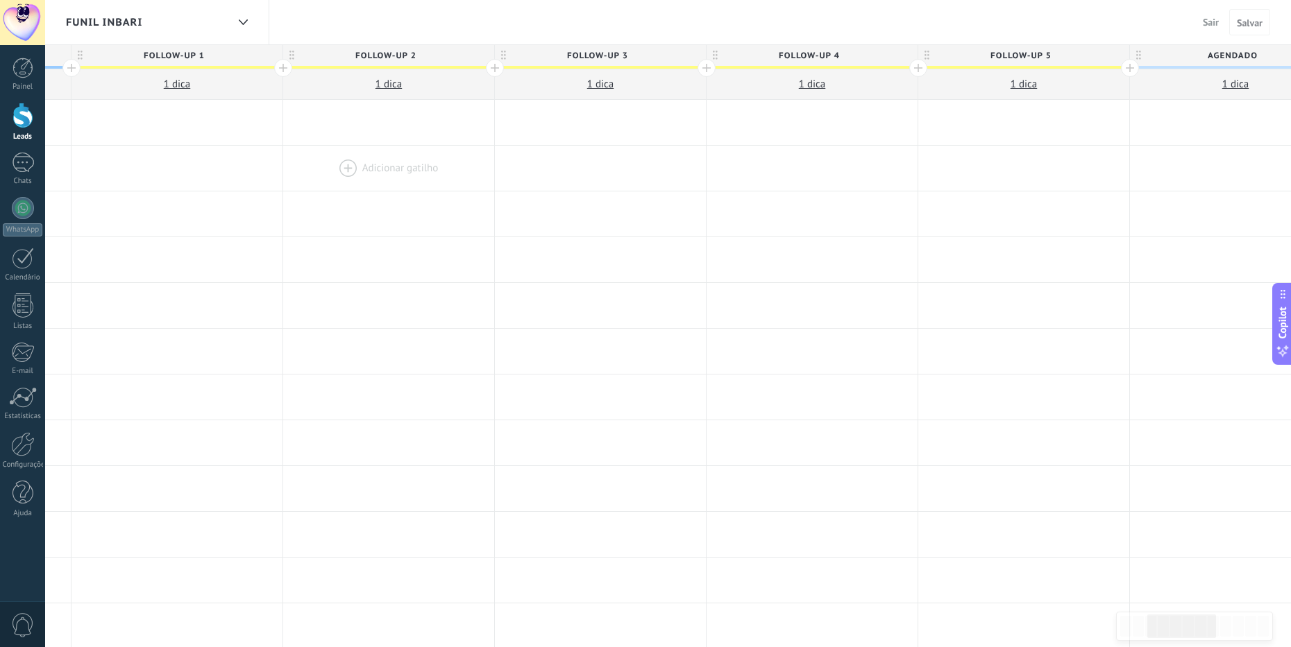
drag, startPoint x: 464, startPoint y: 155, endPoint x: 403, endPoint y: 151, distance: 61.9
click at [403, 151] on div at bounding box center [388, 168] width 211 height 45
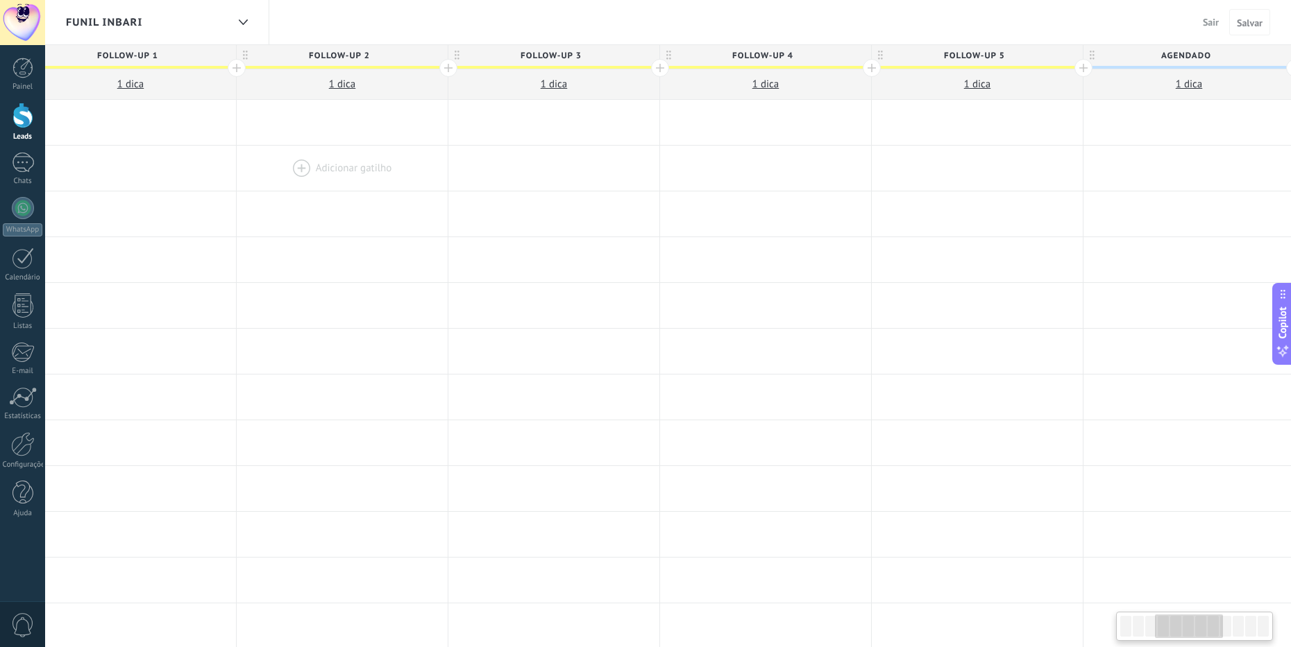
scroll to position [0, 671]
drag, startPoint x: 390, startPoint y: 187, endPoint x: 340, endPoint y: 185, distance: 50.0
click at [340, 185] on div at bounding box center [338, 168] width 211 height 45
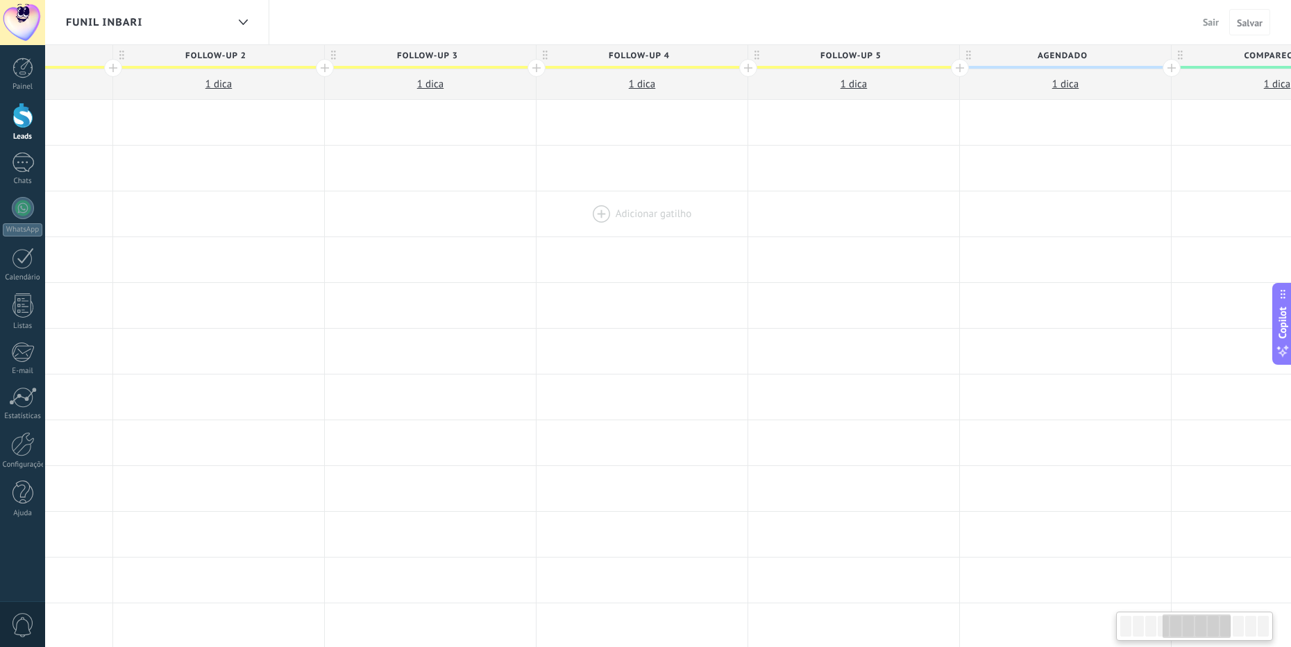
drag, startPoint x: 763, startPoint y: 234, endPoint x: 643, endPoint y: 232, distance: 120.1
click at [643, 232] on div at bounding box center [641, 214] width 211 height 45
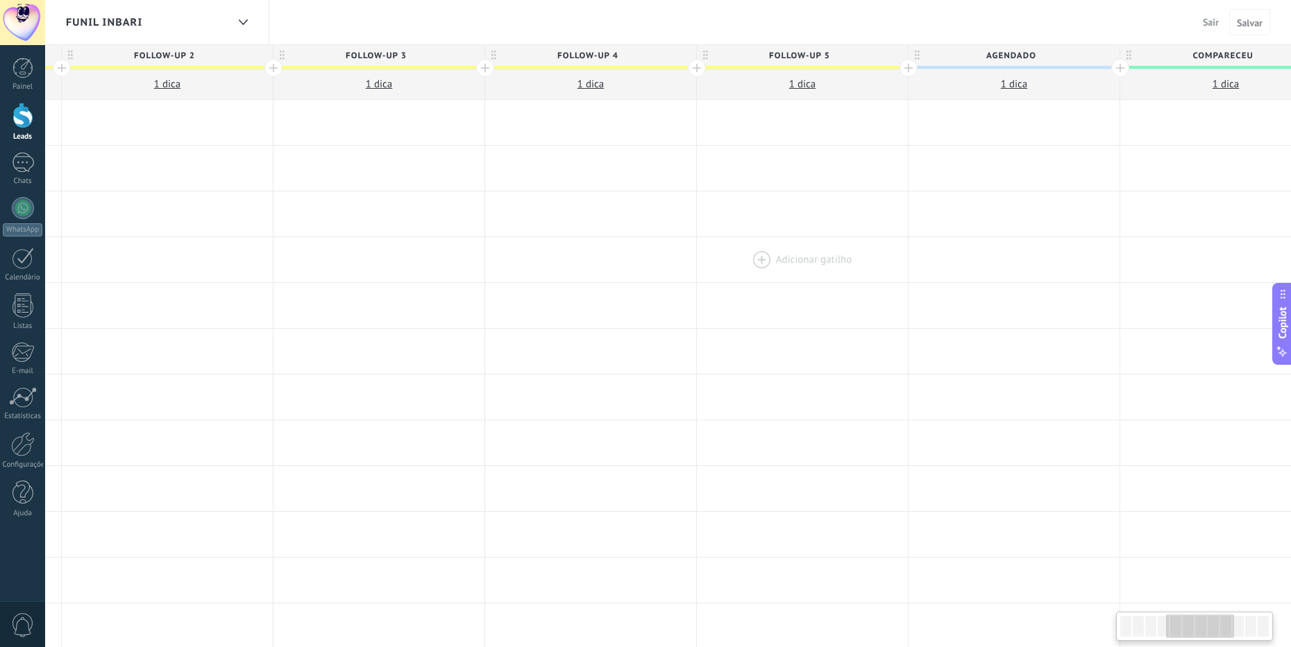
scroll to position [0, 858]
drag, startPoint x: 776, startPoint y: 252, endPoint x: 711, endPoint y: 244, distance: 65.7
click at [711, 244] on div at bounding box center [786, 259] width 211 height 45
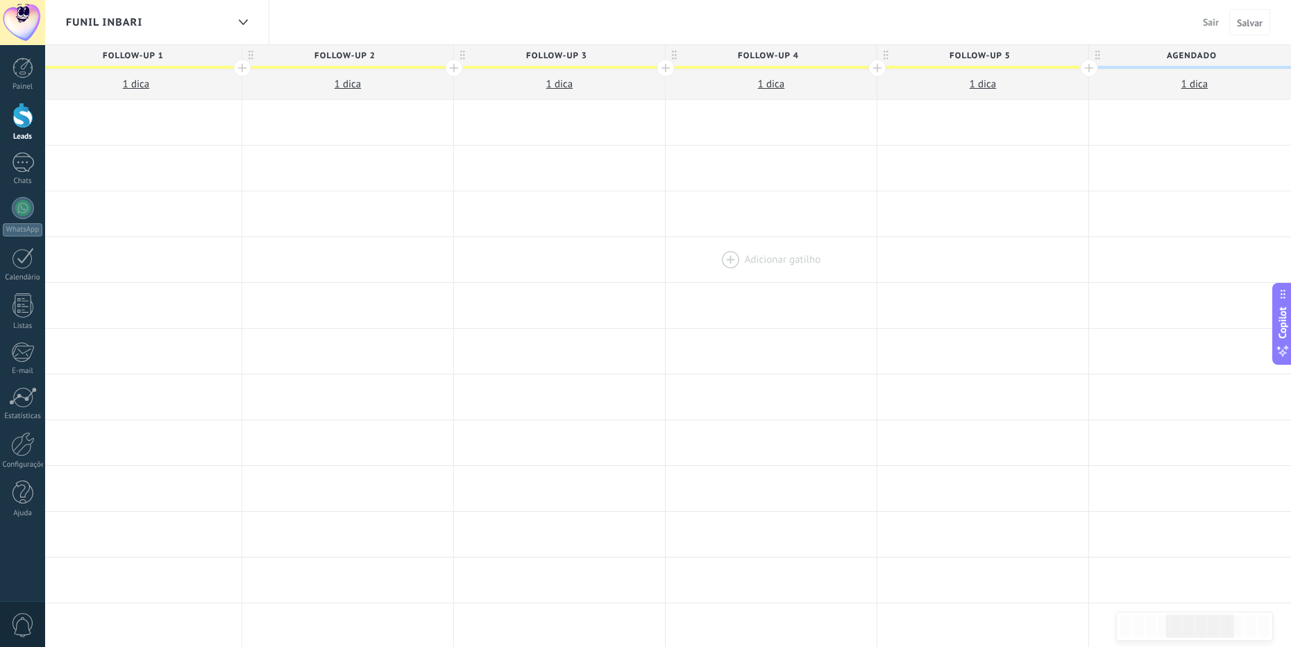
scroll to position [0, 629]
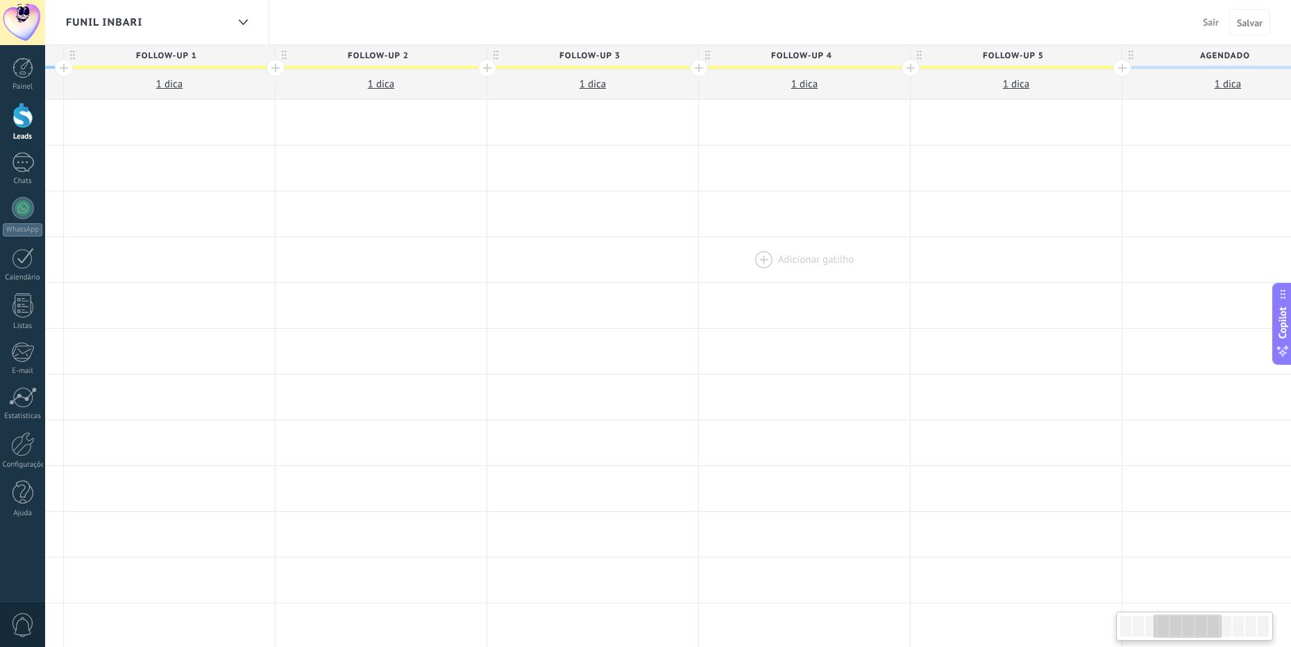
drag, startPoint x: 564, startPoint y: 271, endPoint x: 794, endPoint y: 270, distance: 229.7
click at [718, 270] on div at bounding box center [804, 259] width 211 height 45
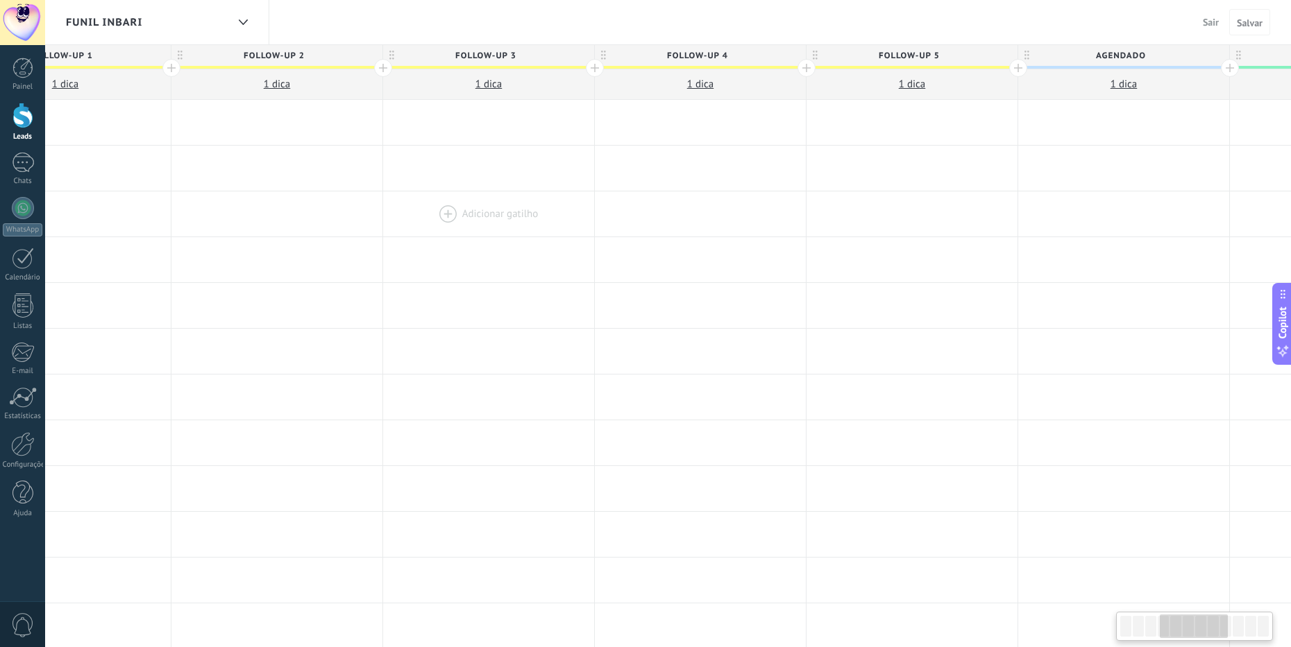
drag, startPoint x: 630, startPoint y: 232, endPoint x: 561, endPoint y: 225, distance: 69.7
click at [561, 225] on div at bounding box center [488, 214] width 211 height 45
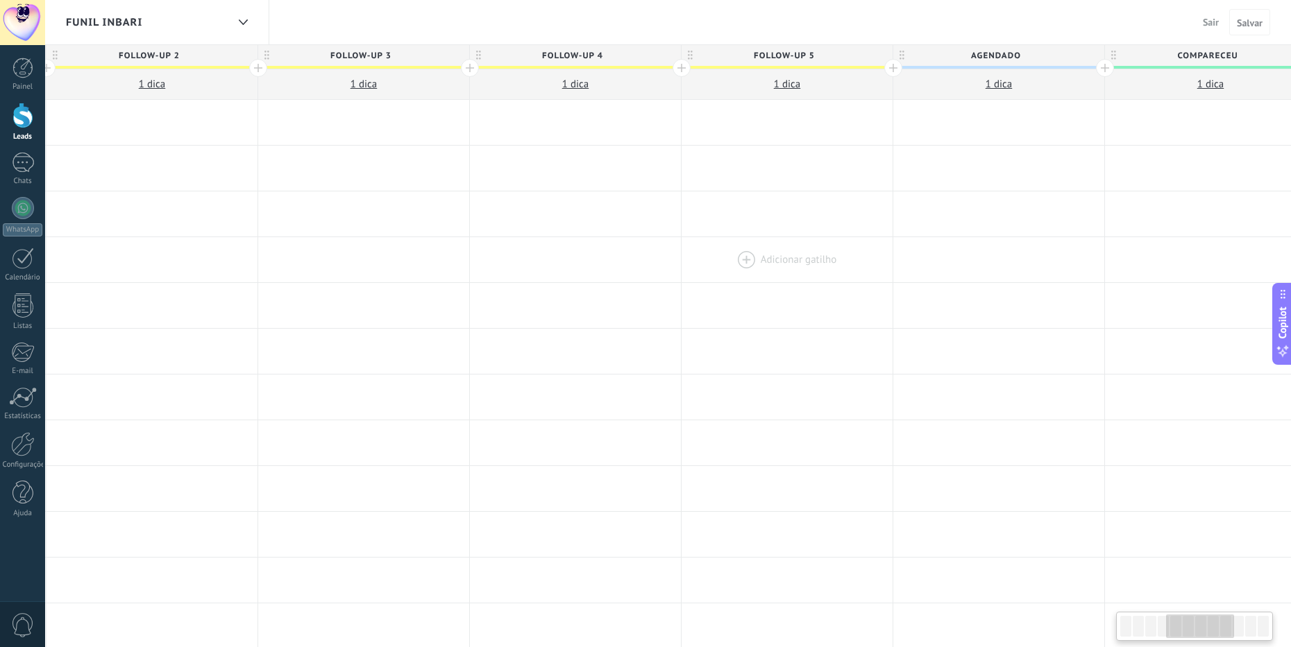
drag, startPoint x: 849, startPoint y: 237, endPoint x: 804, endPoint y: 248, distance: 45.6
click at [718, 248] on div at bounding box center [787, 259] width 211 height 45
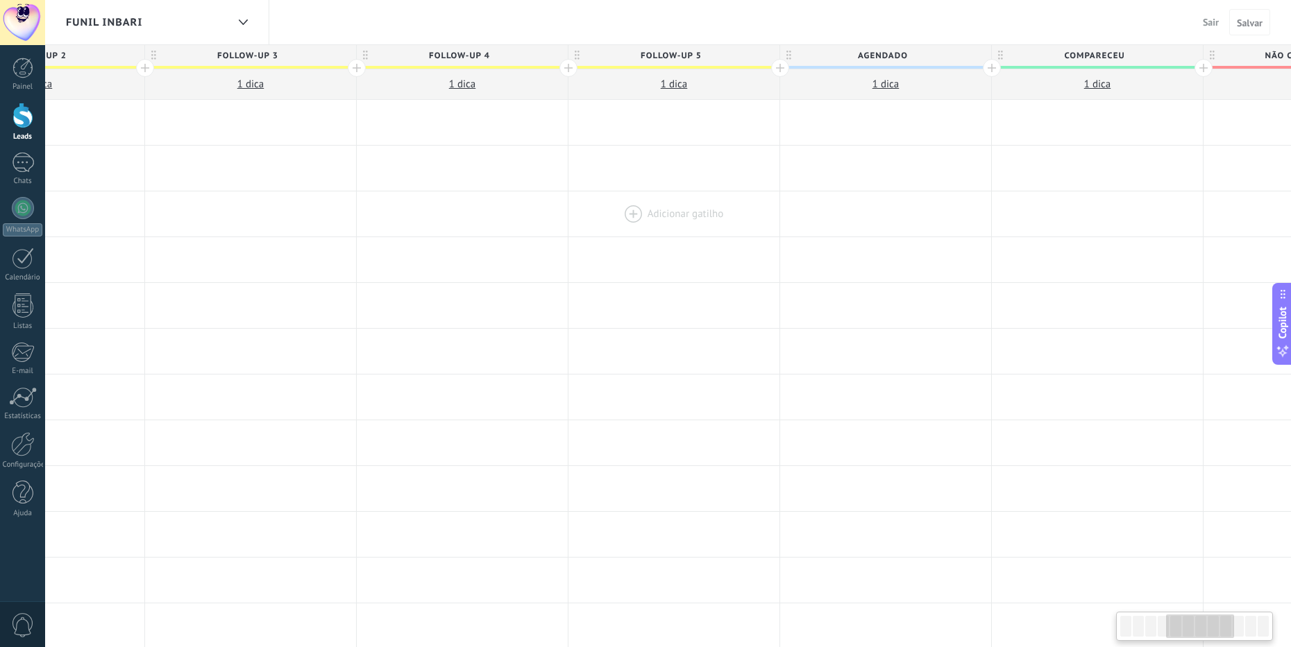
scroll to position [0, 996]
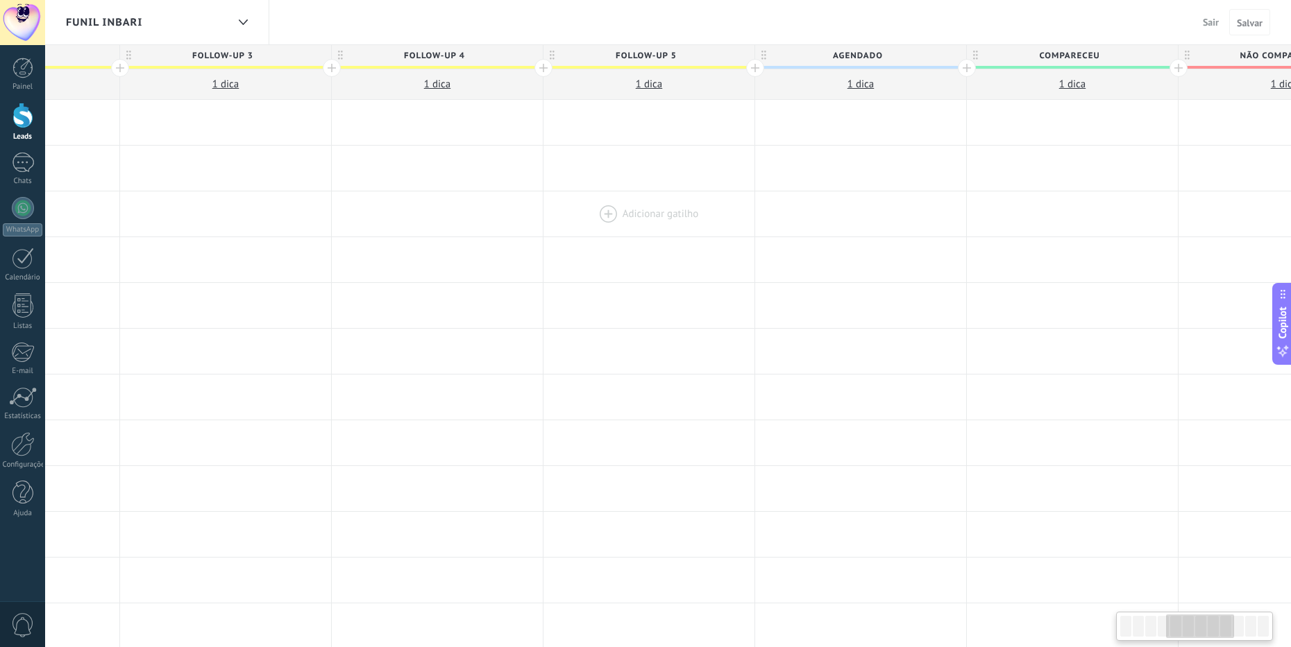
drag, startPoint x: 864, startPoint y: 208, endPoint x: 728, endPoint y: 221, distance: 136.6
click at [718, 221] on div at bounding box center [648, 214] width 211 height 45
click at [647, 86] on span "1 dica" at bounding box center [649, 84] width 26 height 13
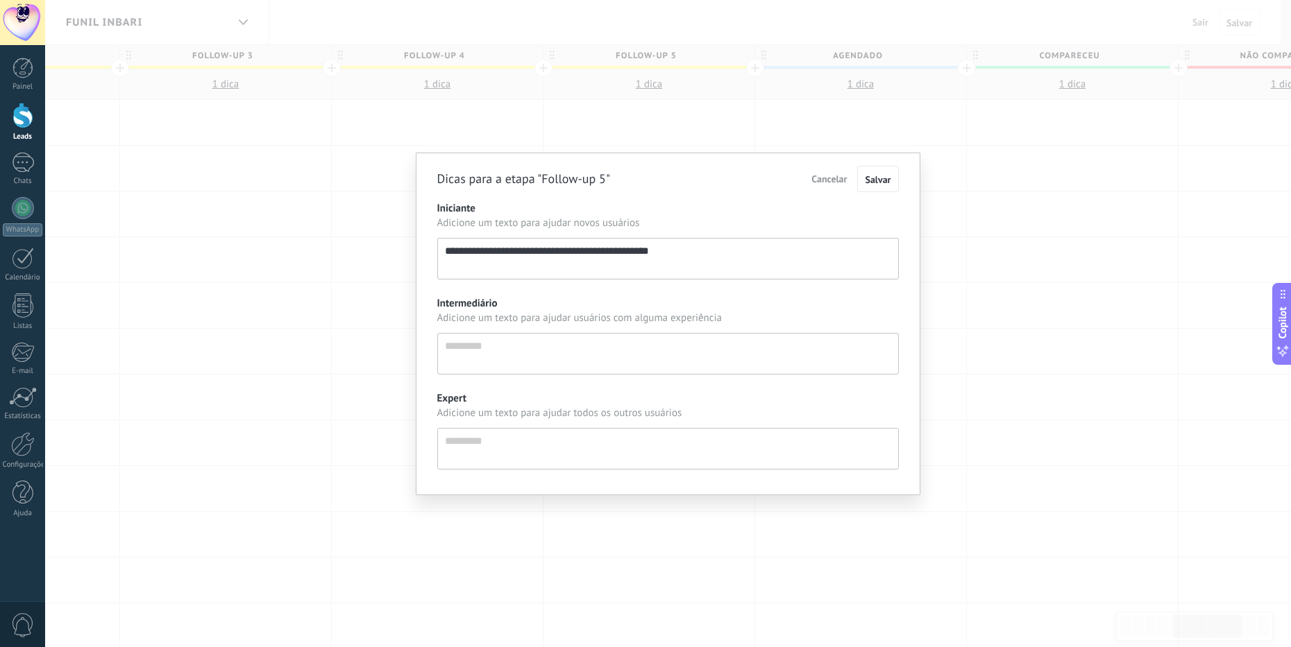
scroll to position [13, 0]
drag, startPoint x: 448, startPoint y: 252, endPoint x: 522, endPoint y: 253, distance: 74.3
click at [518, 255] on textarea "**********" at bounding box center [673, 259] width 462 height 42
click at [545, 255] on textarea "**********" at bounding box center [673, 259] width 462 height 42
drag, startPoint x: 652, startPoint y: 251, endPoint x: 543, endPoint y: 253, distance: 109.7
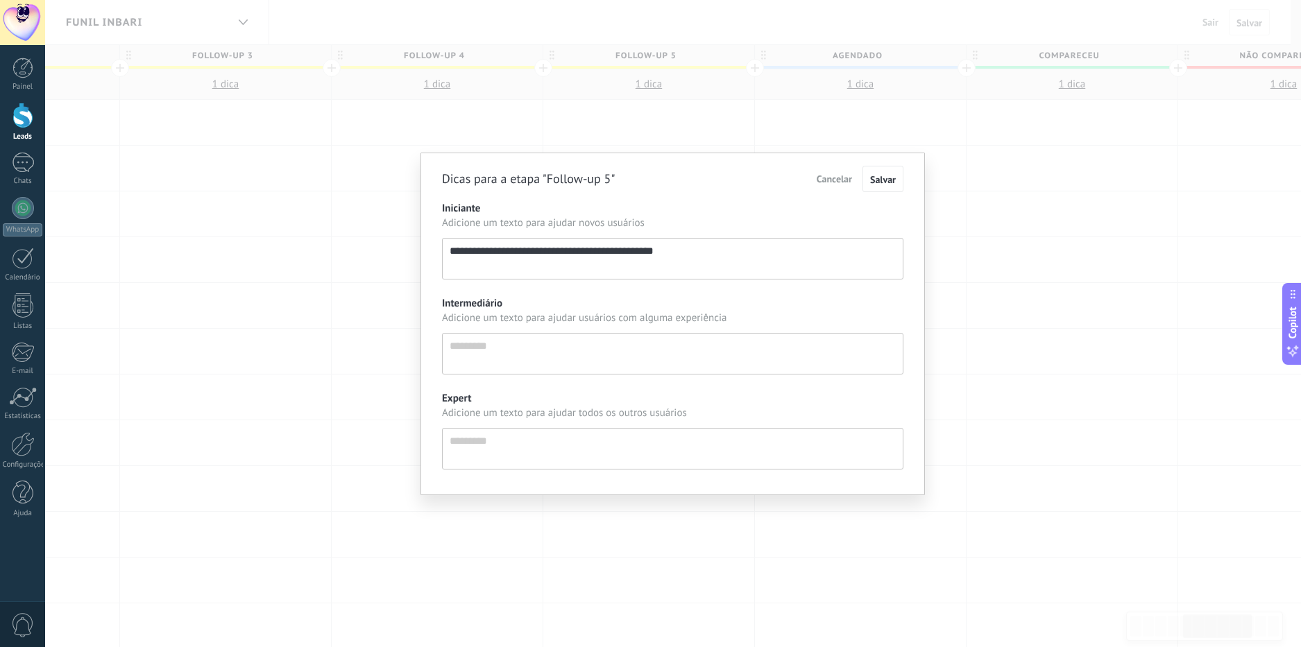
click at [543, 253] on textarea "**********" at bounding box center [673, 259] width 462 height 42
click at [718, 181] on span "Cancelar" at bounding box center [834, 179] width 35 height 12
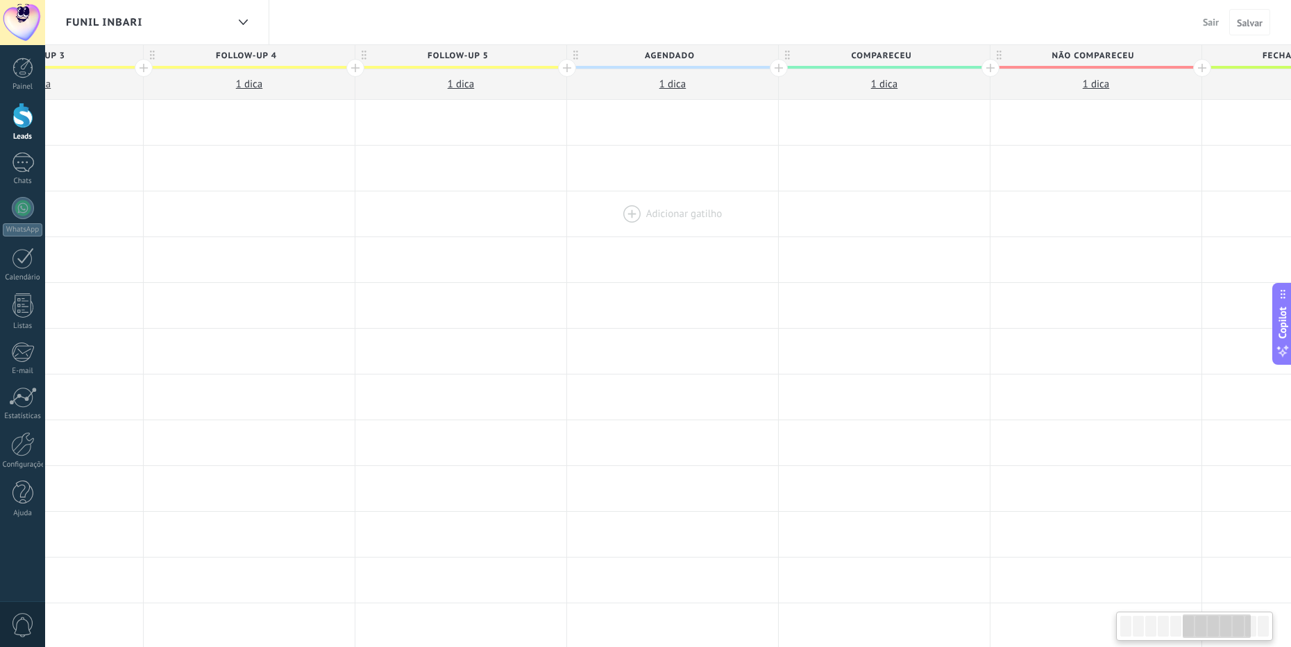
scroll to position [0, 1221]
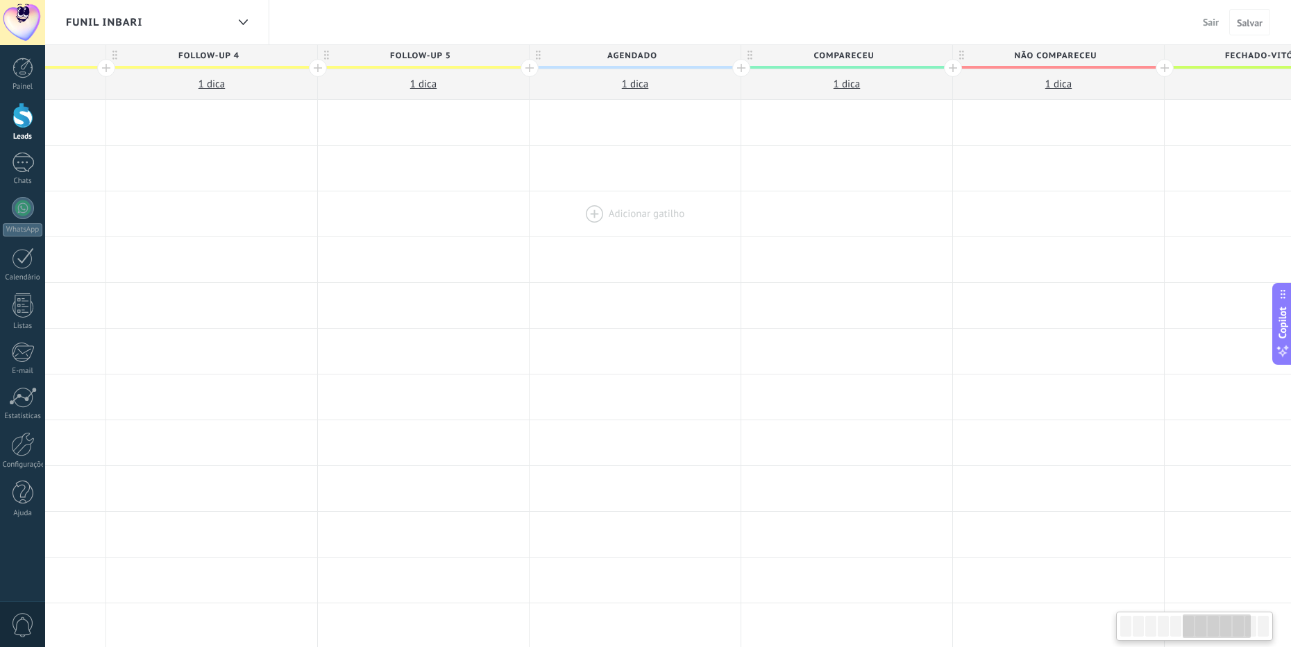
drag, startPoint x: 870, startPoint y: 201, endPoint x: 644, endPoint y: 202, distance: 226.2
click at [645, 202] on div at bounding box center [635, 214] width 211 height 45
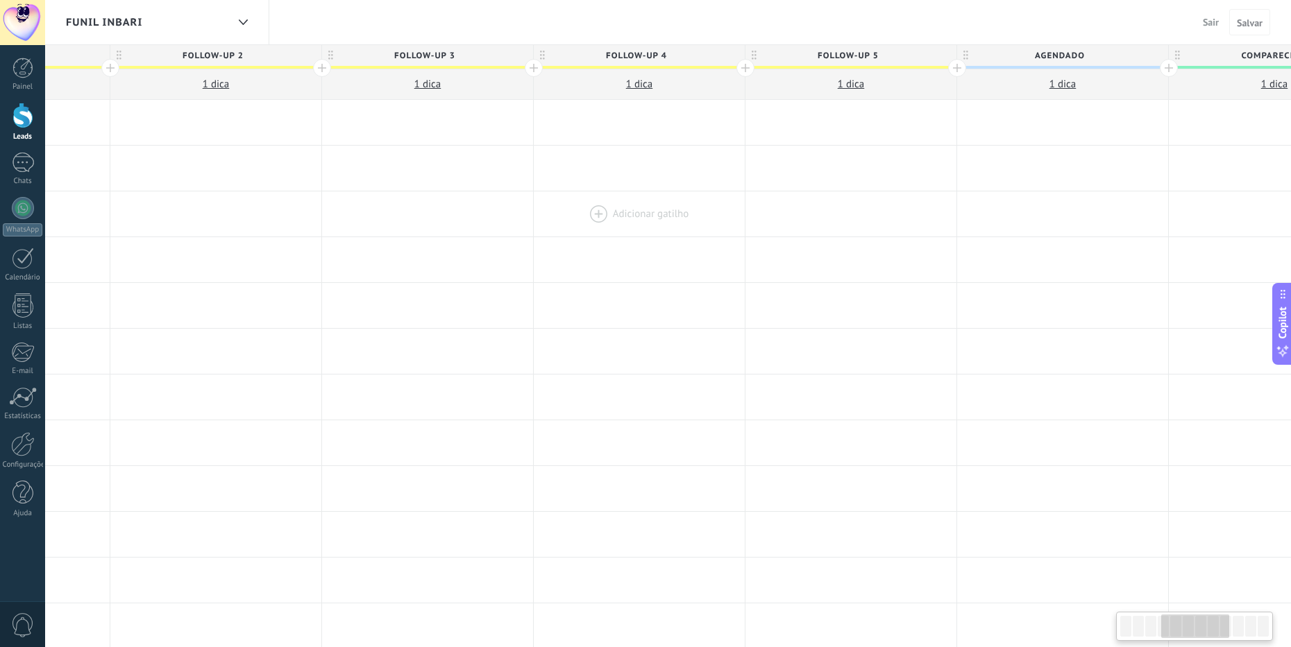
drag, startPoint x: 336, startPoint y: 179, endPoint x: 792, endPoint y: 224, distance: 458.2
click at [718, 223] on div "**********" at bounding box center [745, 581] width 2540 height 962
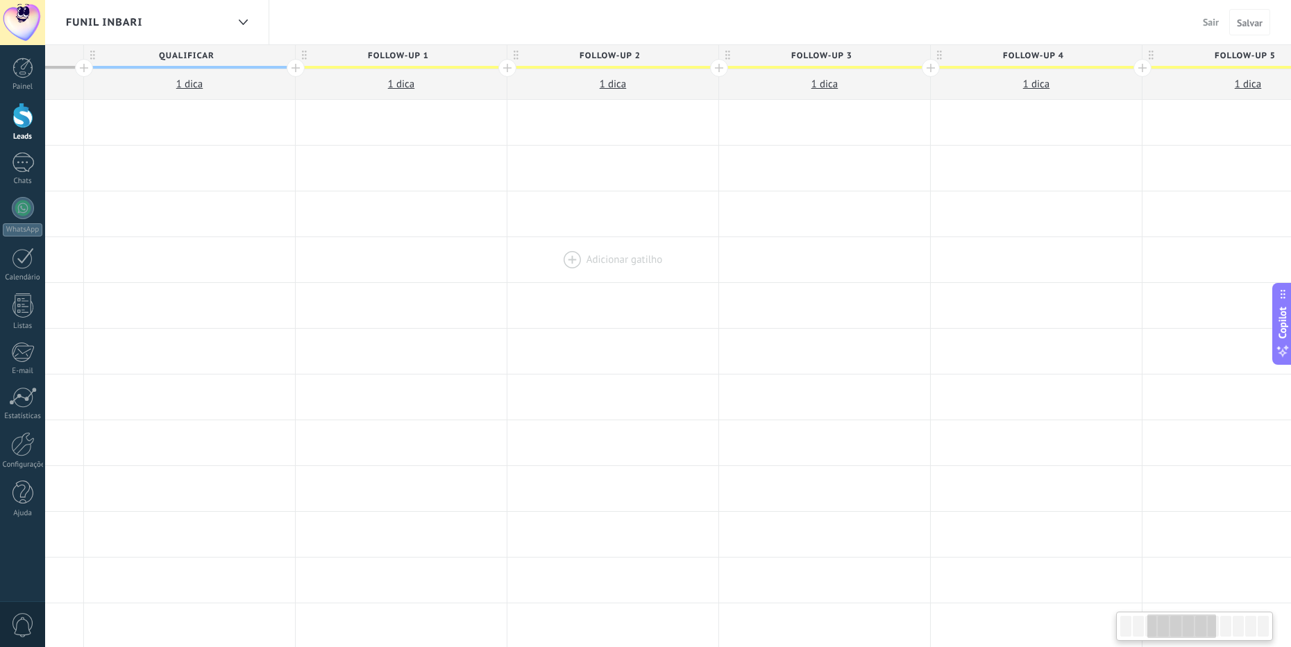
drag, startPoint x: 536, startPoint y: 242, endPoint x: 724, endPoint y: 261, distance: 188.4
click at [718, 260] on div "**********" at bounding box center [1142, 581] width 2540 height 962
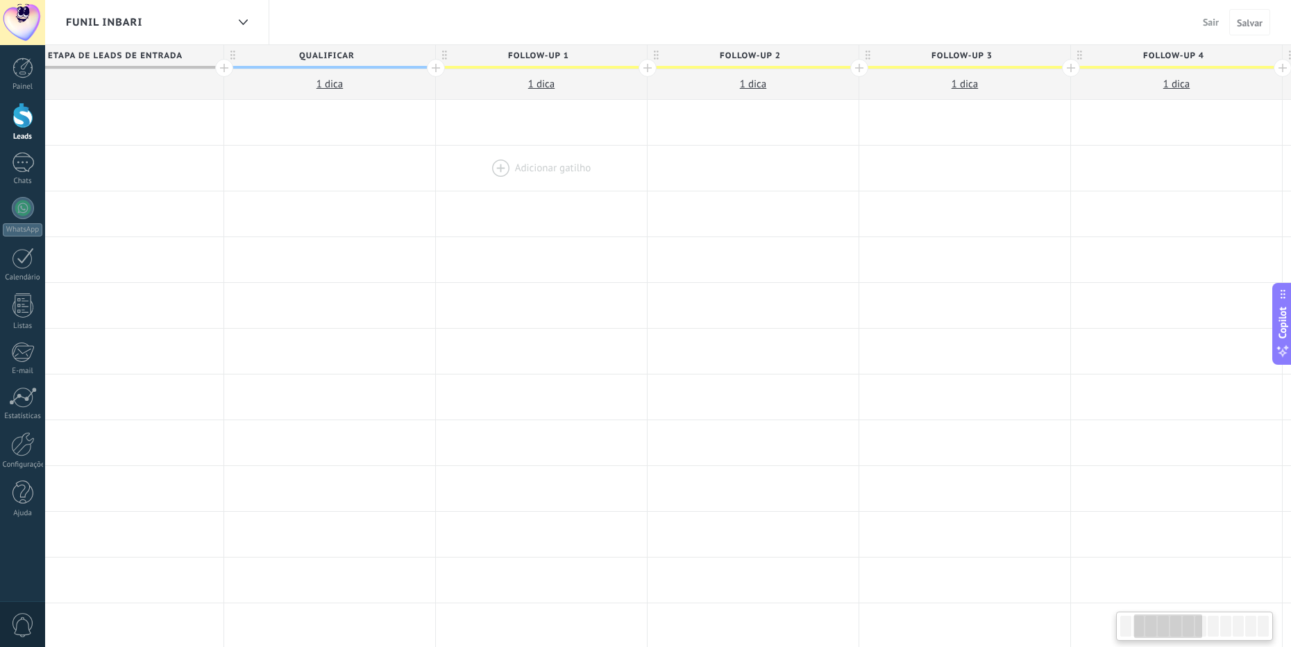
drag, startPoint x: 413, startPoint y: 162, endPoint x: 446, endPoint y: 164, distance: 32.7
click at [446, 164] on div at bounding box center [541, 168] width 211 height 45
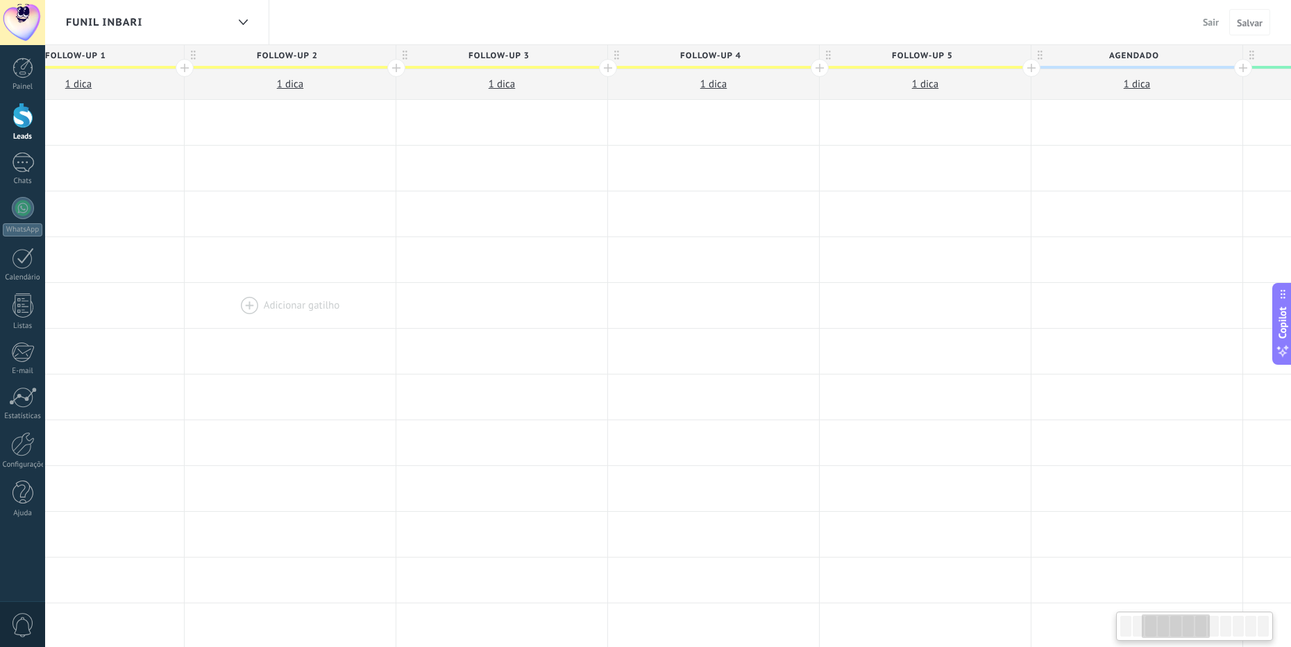
drag, startPoint x: 611, startPoint y: 284, endPoint x: 226, endPoint y: 289, distance: 385.9
click at [210, 289] on div at bounding box center [290, 305] width 211 height 45
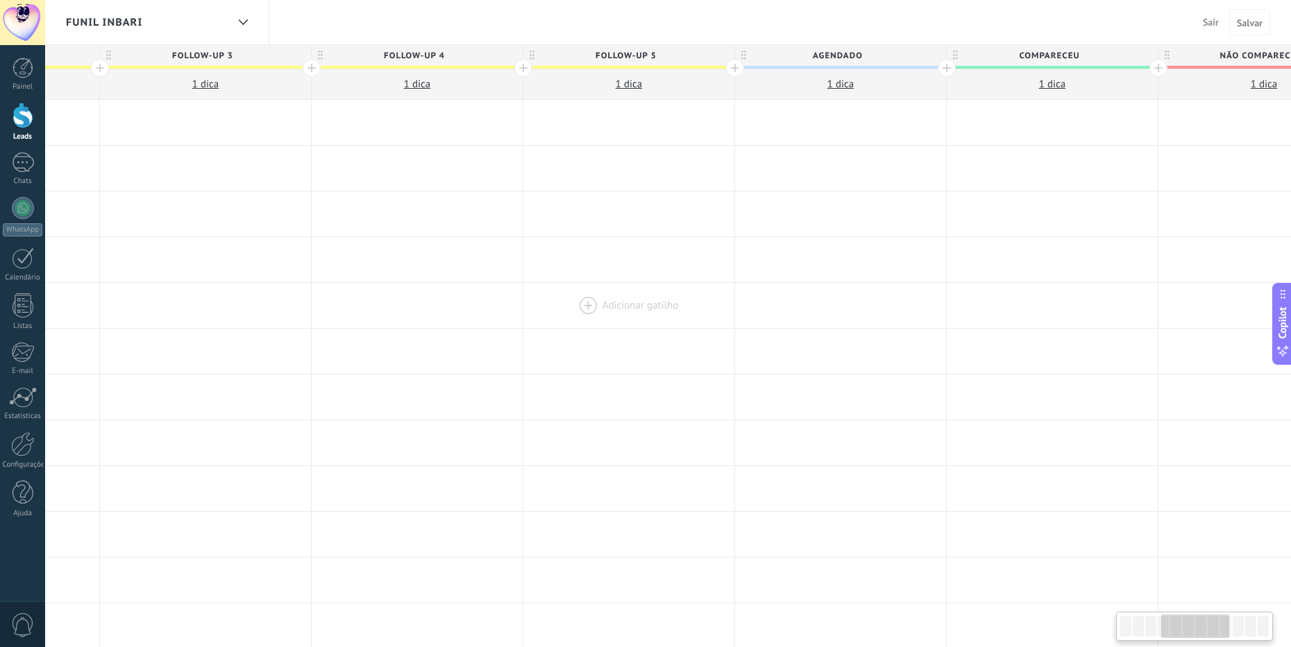
drag, startPoint x: 785, startPoint y: 288, endPoint x: 391, endPoint y: 295, distance: 393.6
click at [523, 295] on div at bounding box center [628, 305] width 211 height 45
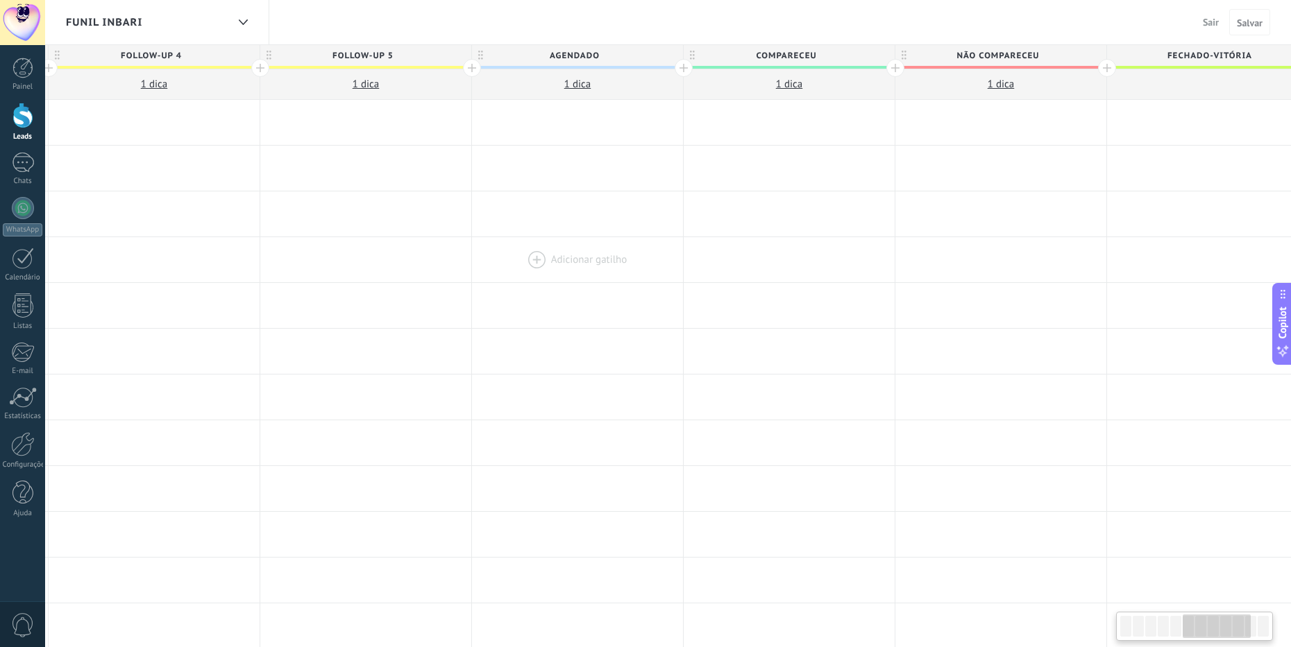
drag, startPoint x: 657, startPoint y: 281, endPoint x: 516, endPoint y: 278, distance: 141.6
click at [516, 278] on div at bounding box center [577, 259] width 211 height 45
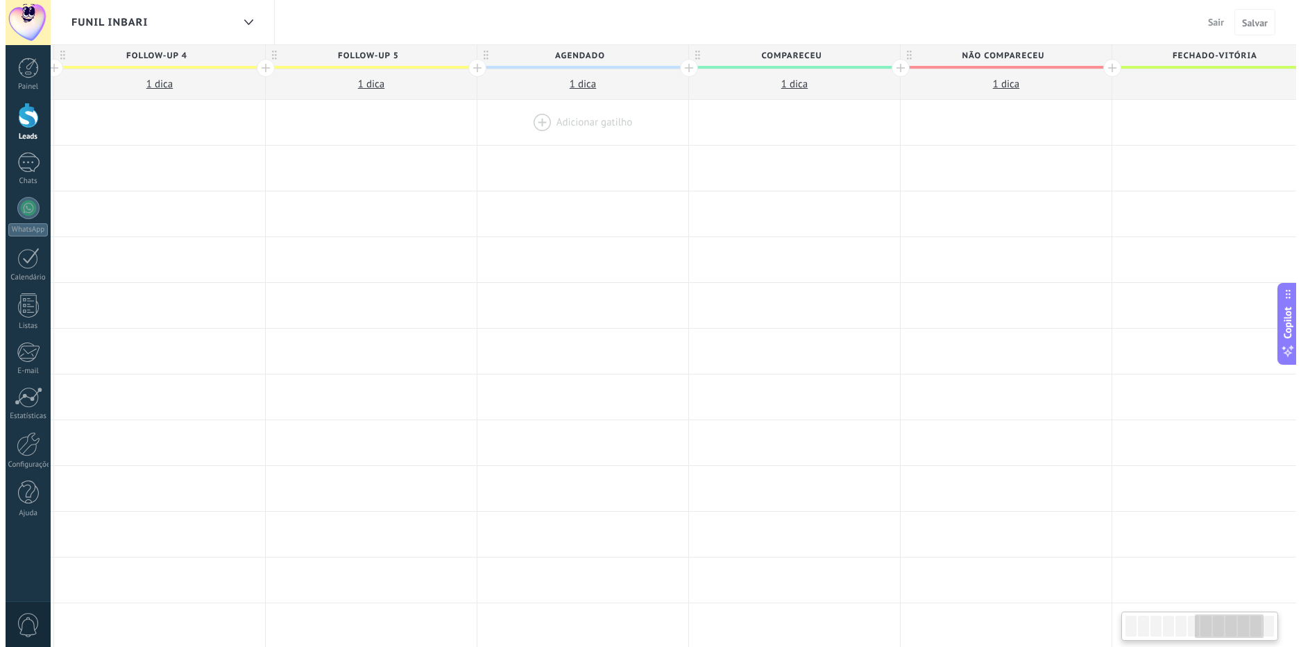
scroll to position [0, 1299]
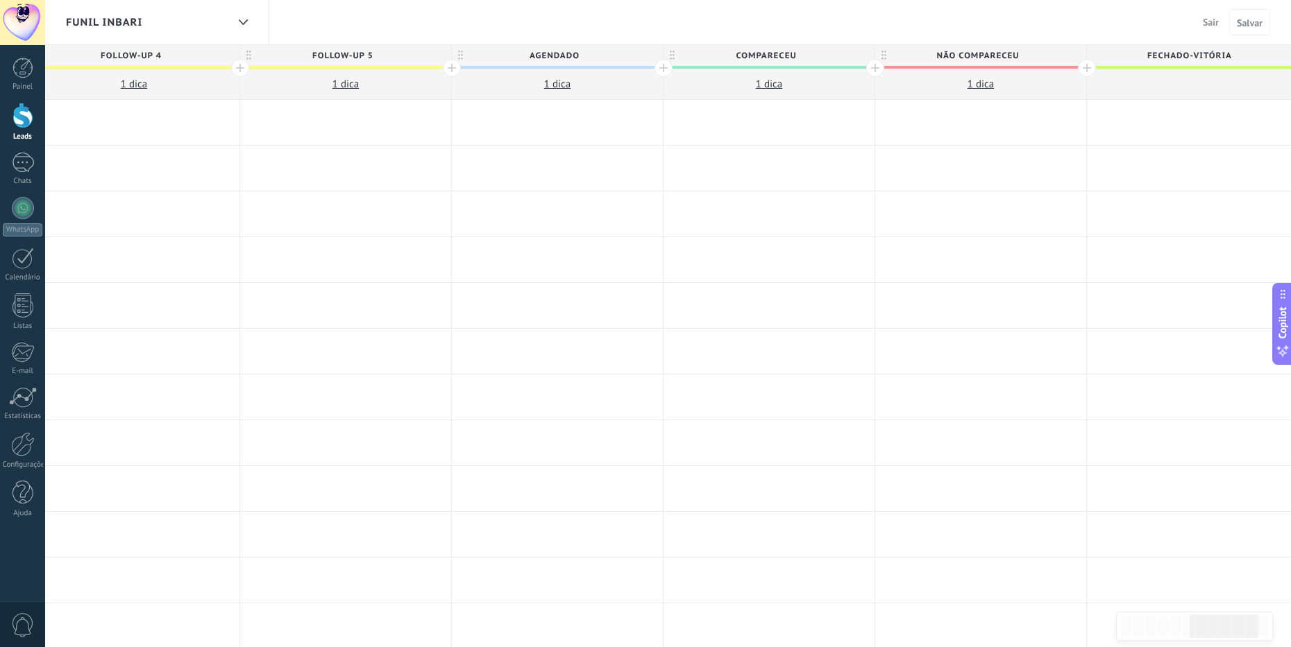
click at [557, 81] on span "1 dica" at bounding box center [557, 84] width 26 height 13
type textarea "*********"
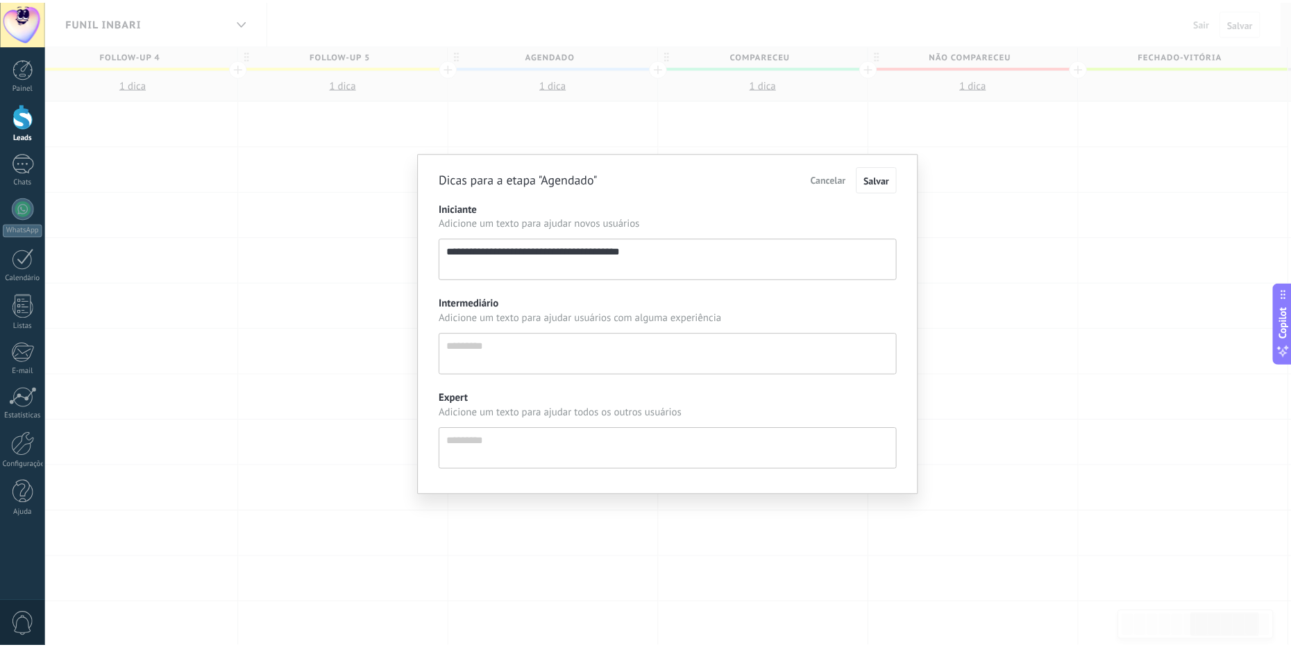
scroll to position [13, 0]
drag, startPoint x: 446, startPoint y: 254, endPoint x: 582, endPoint y: 254, distance: 136.7
click at [582, 254] on textarea "**********" at bounding box center [673, 259] width 462 height 42
click at [666, 257] on textarea "**********" at bounding box center [673, 259] width 462 height 42
click at [718, 178] on span "Cancelar" at bounding box center [834, 179] width 35 height 12
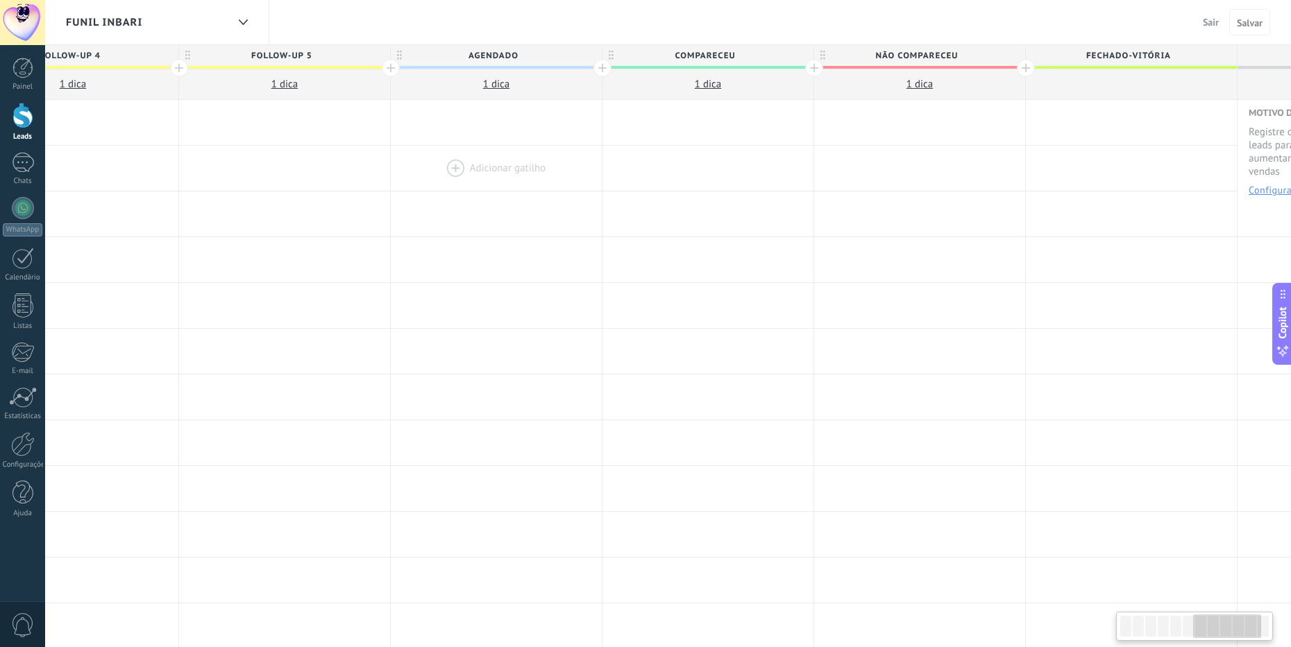
drag, startPoint x: 595, startPoint y: 173, endPoint x: 530, endPoint y: 176, distance: 65.3
click at [530, 176] on div at bounding box center [496, 168] width 211 height 45
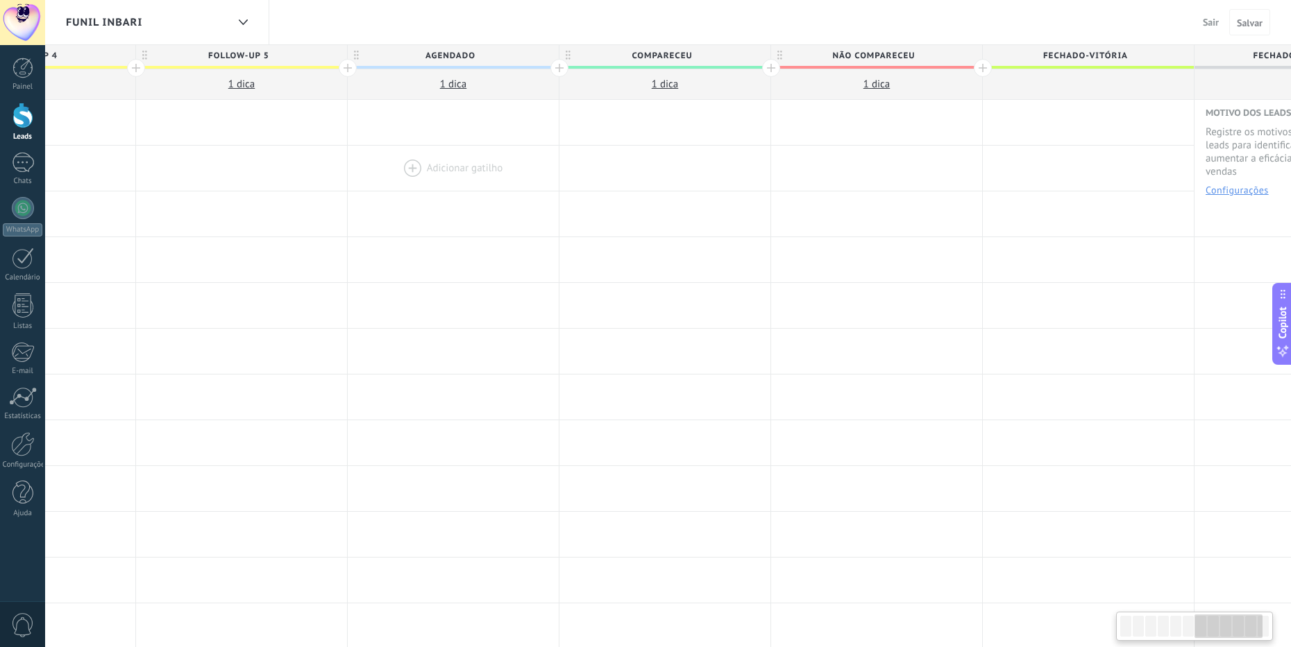
drag, startPoint x: 525, startPoint y: 246, endPoint x: 466, endPoint y: 169, distance: 97.0
click at [474, 254] on div at bounding box center [453, 259] width 211 height 45
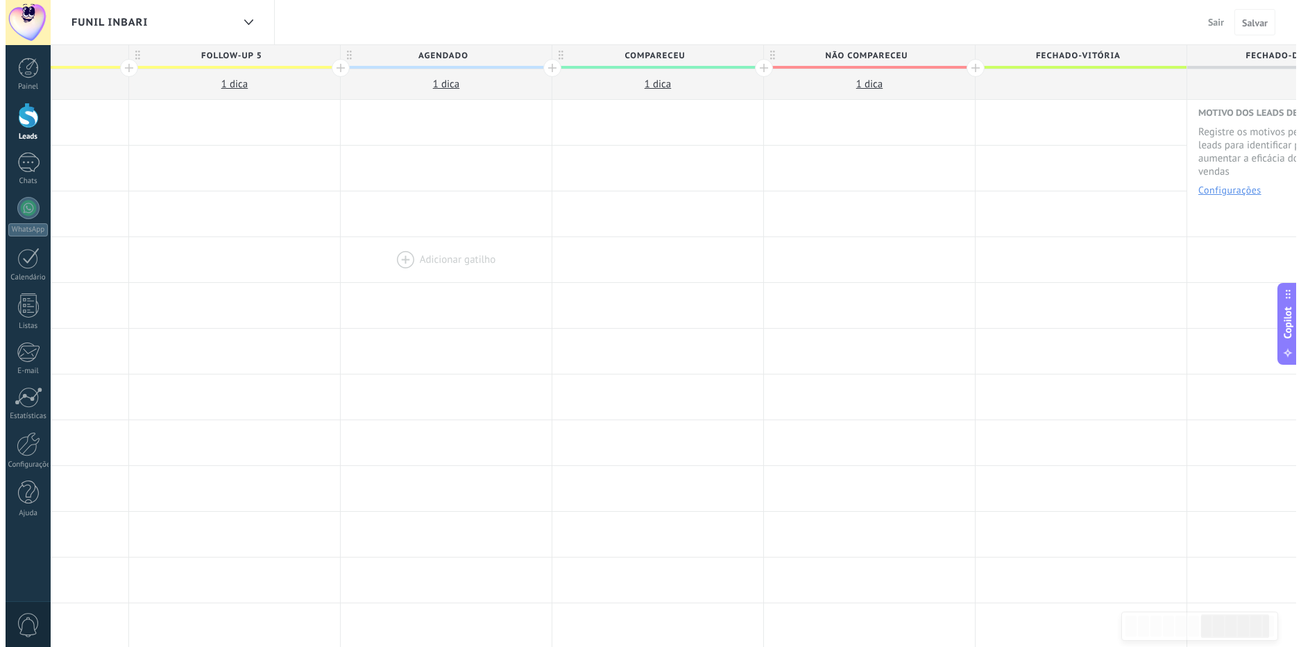
scroll to position [0, 1518]
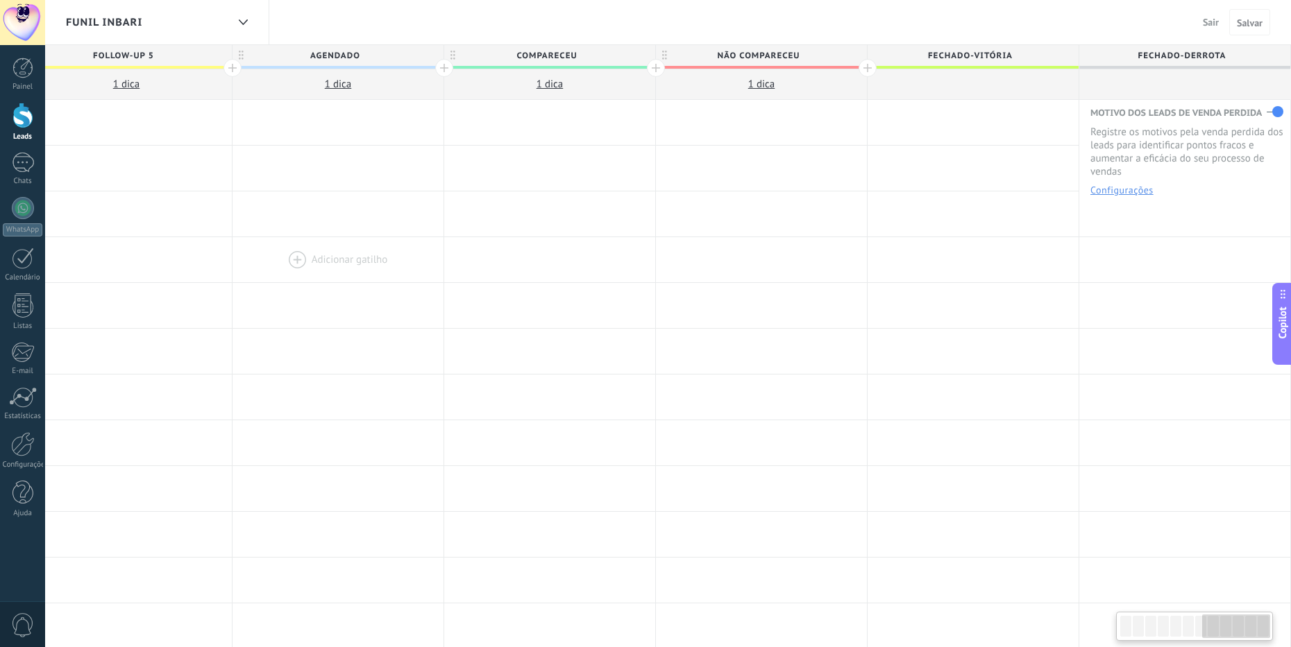
drag, startPoint x: 440, startPoint y: 262, endPoint x: 357, endPoint y: 257, distance: 82.8
click at [357, 257] on div at bounding box center [337, 259] width 211 height 45
drag, startPoint x: 590, startPoint y: 267, endPoint x: 487, endPoint y: 272, distance: 102.8
click at [487, 272] on div at bounding box center [549, 259] width 211 height 45
drag, startPoint x: 954, startPoint y: 316, endPoint x: 866, endPoint y: 325, distance: 87.9
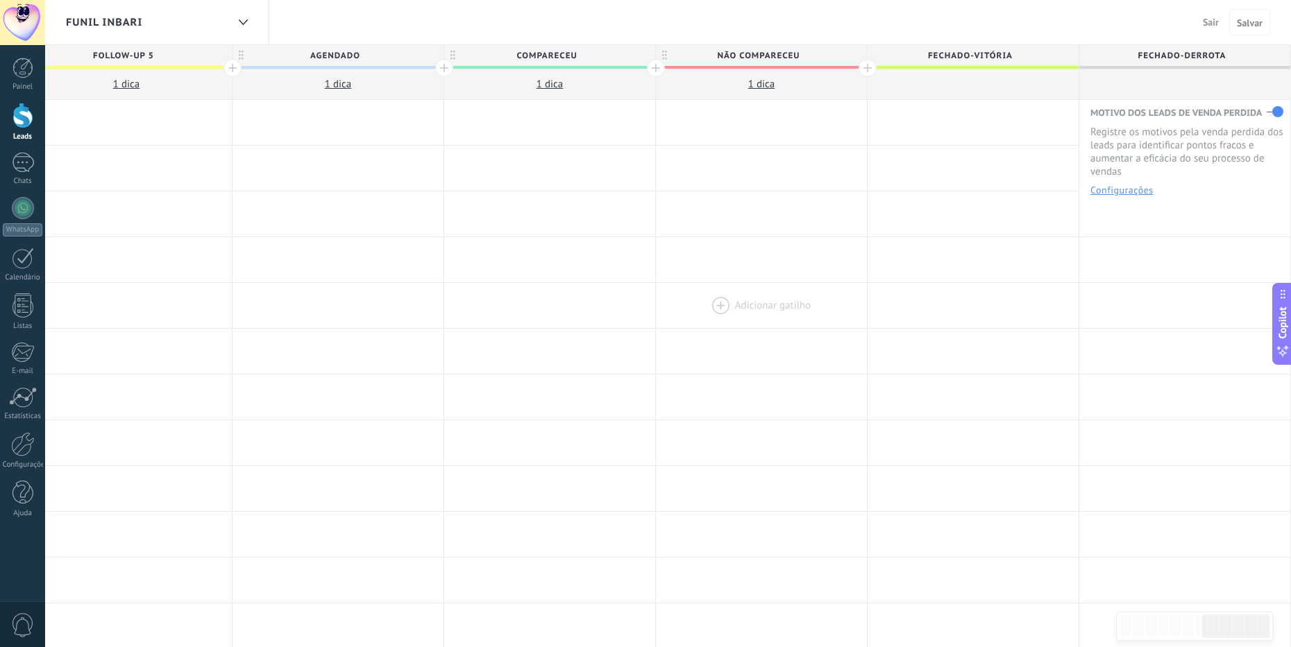
click at [718, 325] on div "Adicionar gatilho Adicionar gatilho Adicionar gatilho Adicionar gatilho Adicion…" at bounding box center [21, 306] width 2540 height 46
click at [718, 191] on button "Configurações" at bounding box center [1121, 190] width 63 height 10
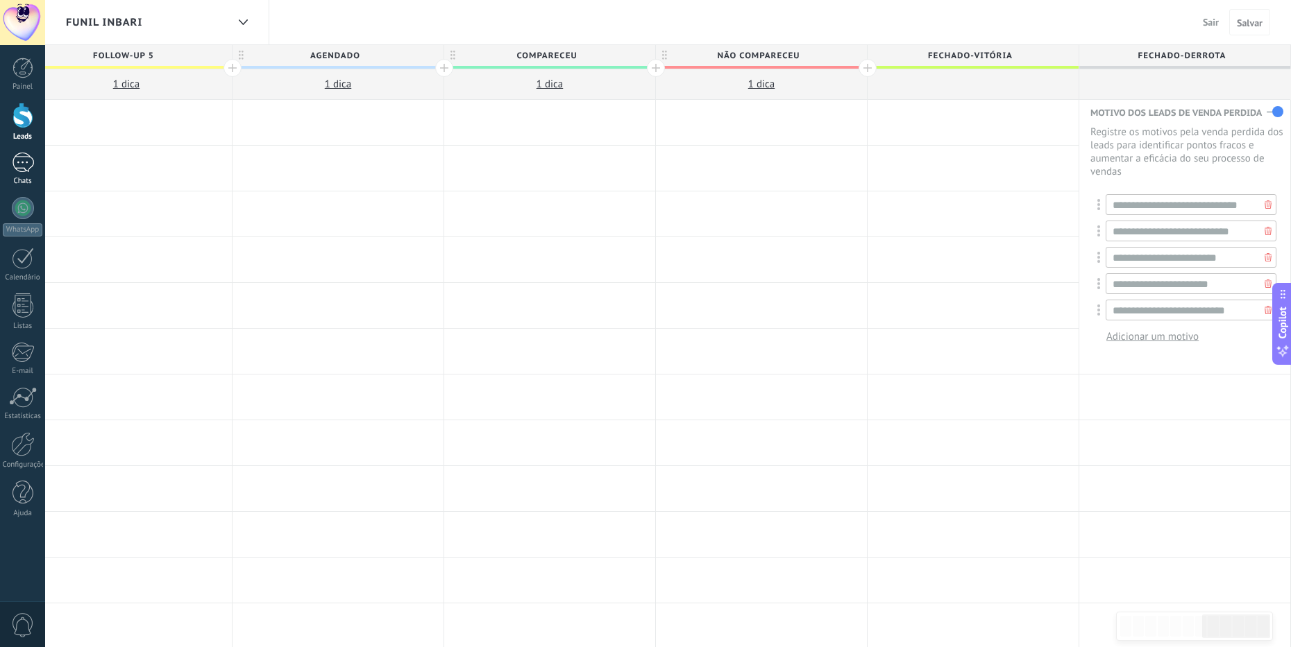
click at [19, 158] on div at bounding box center [23, 163] width 22 height 20
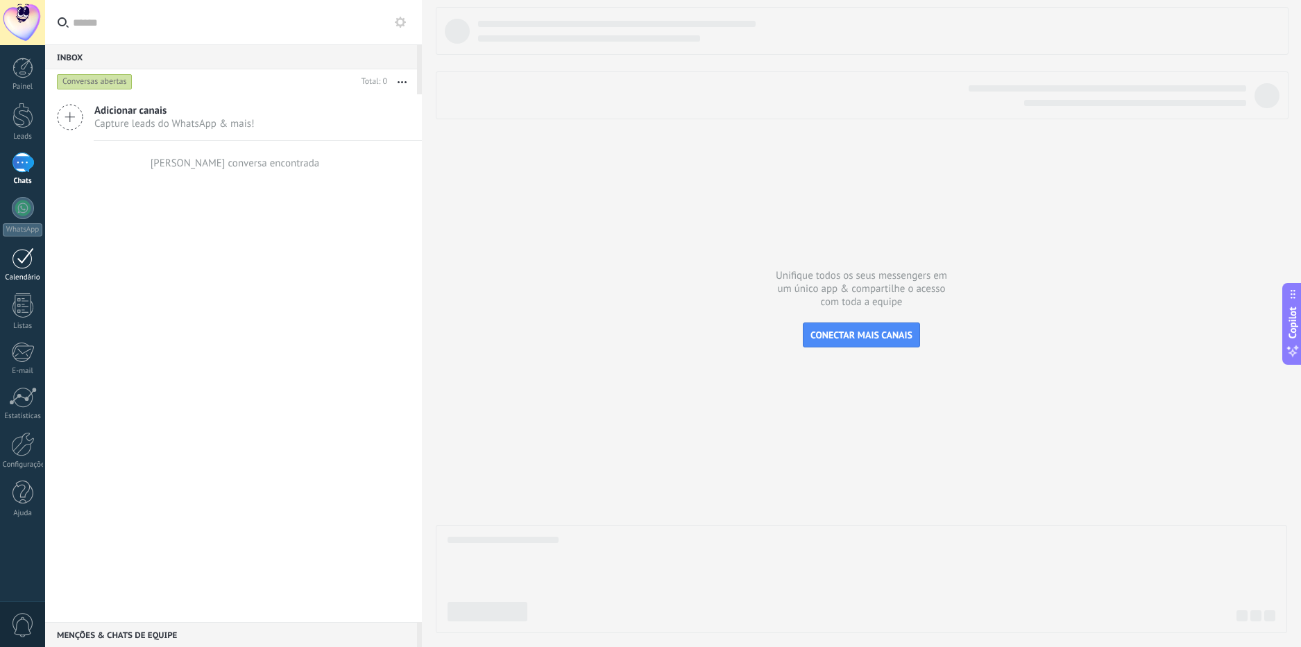
click at [24, 268] on div at bounding box center [23, 259] width 22 height 22
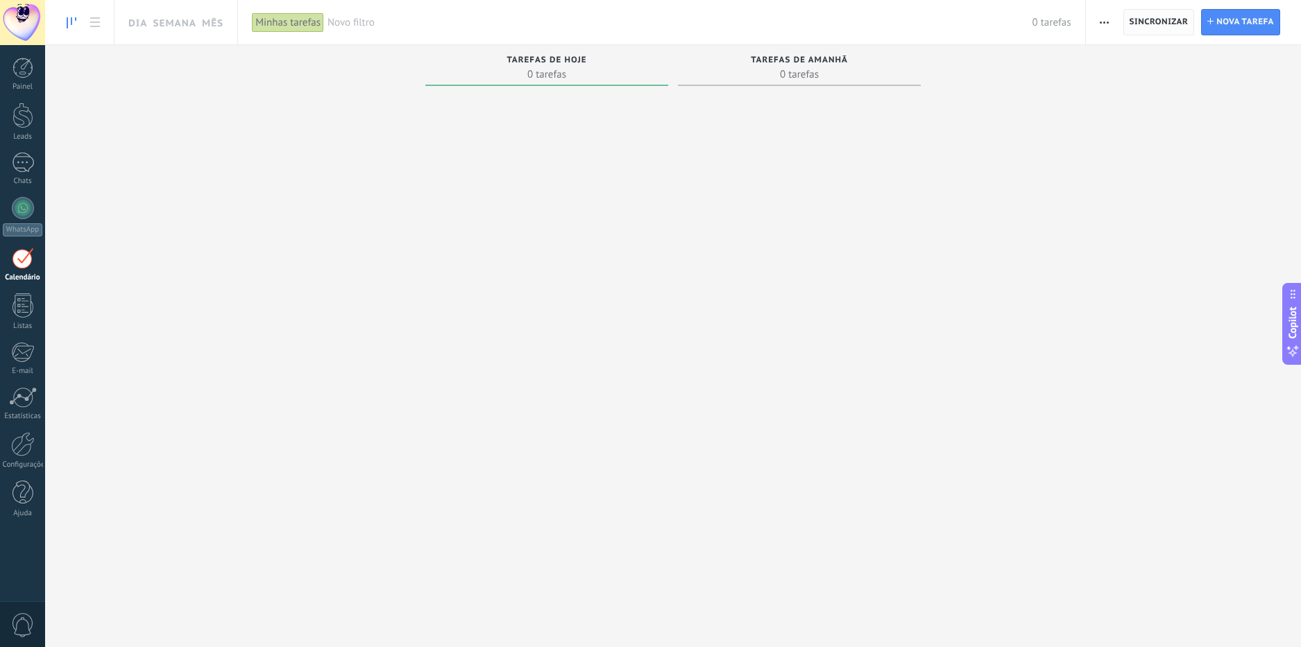
click at [718, 20] on span "Sincronizar" at bounding box center [1159, 22] width 59 height 8
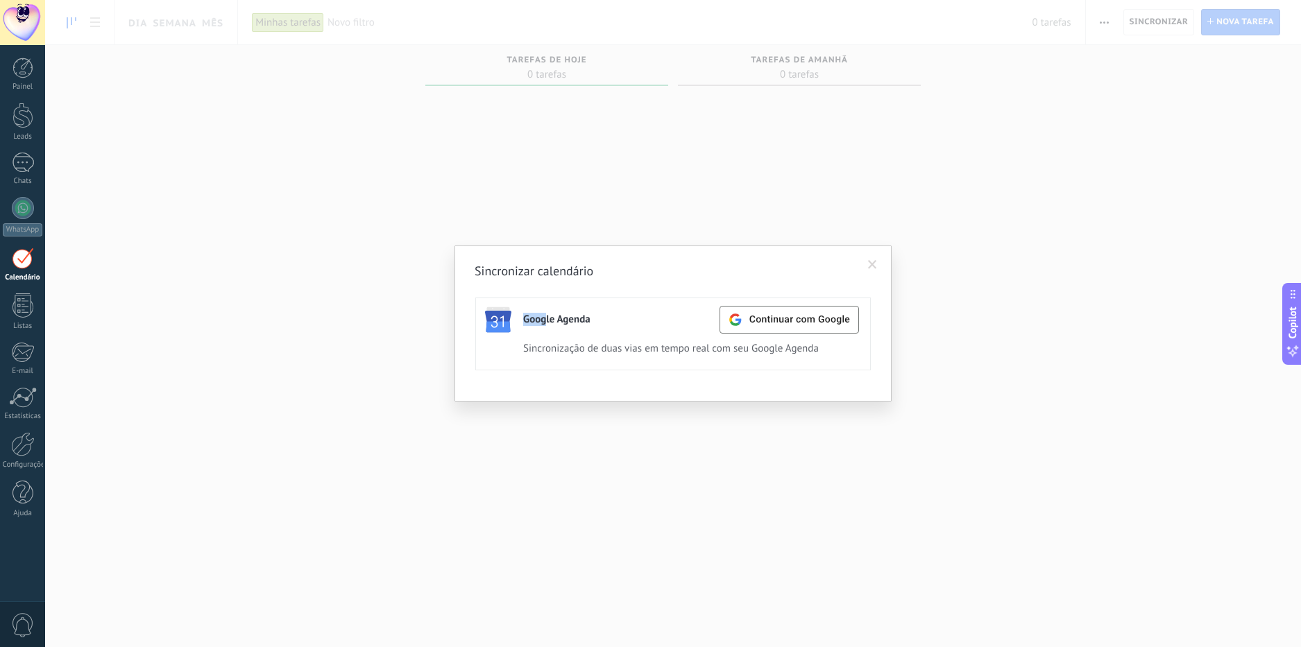
drag, startPoint x: 525, startPoint y: 317, endPoint x: 587, endPoint y: 312, distance: 62.6
click at [587, 313] on div "Google Agenda" at bounding box center [556, 319] width 67 height 13
click at [616, 307] on div "Google Agenda Continuar com Google Ativo Desativar" at bounding box center [691, 319] width 336 height 26
click at [718, 259] on span at bounding box center [872, 265] width 23 height 24
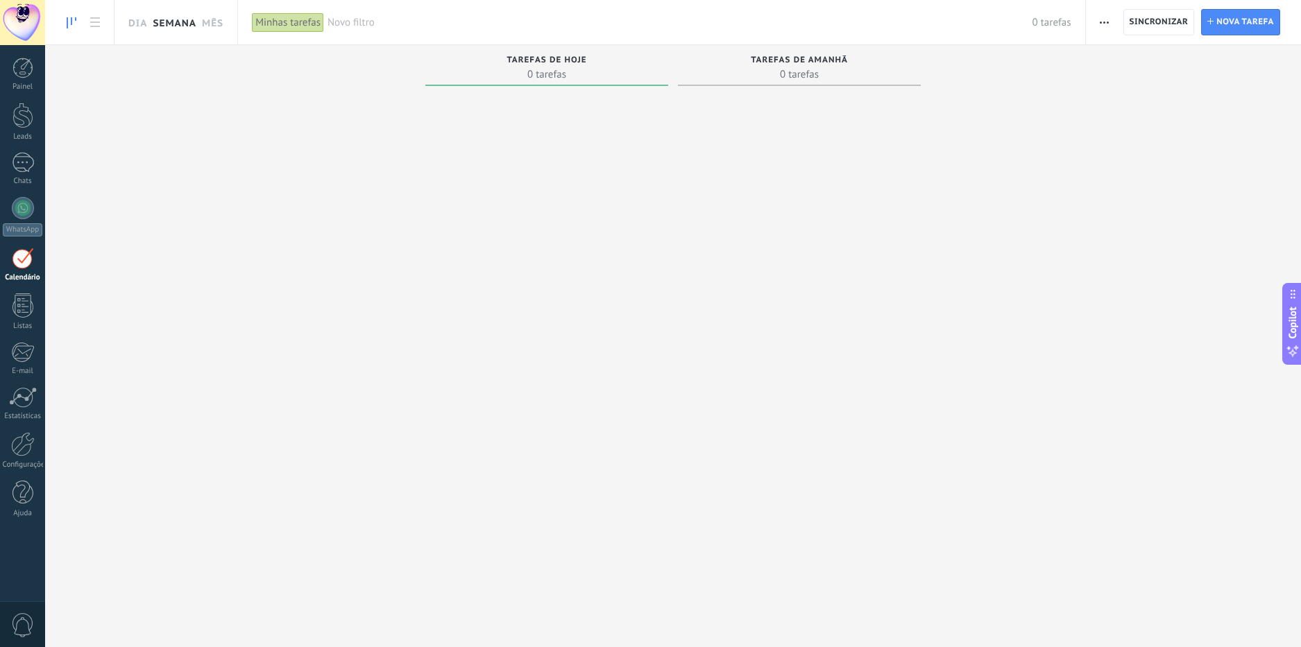
click at [180, 16] on link "Semana" at bounding box center [175, 22] width 44 height 44
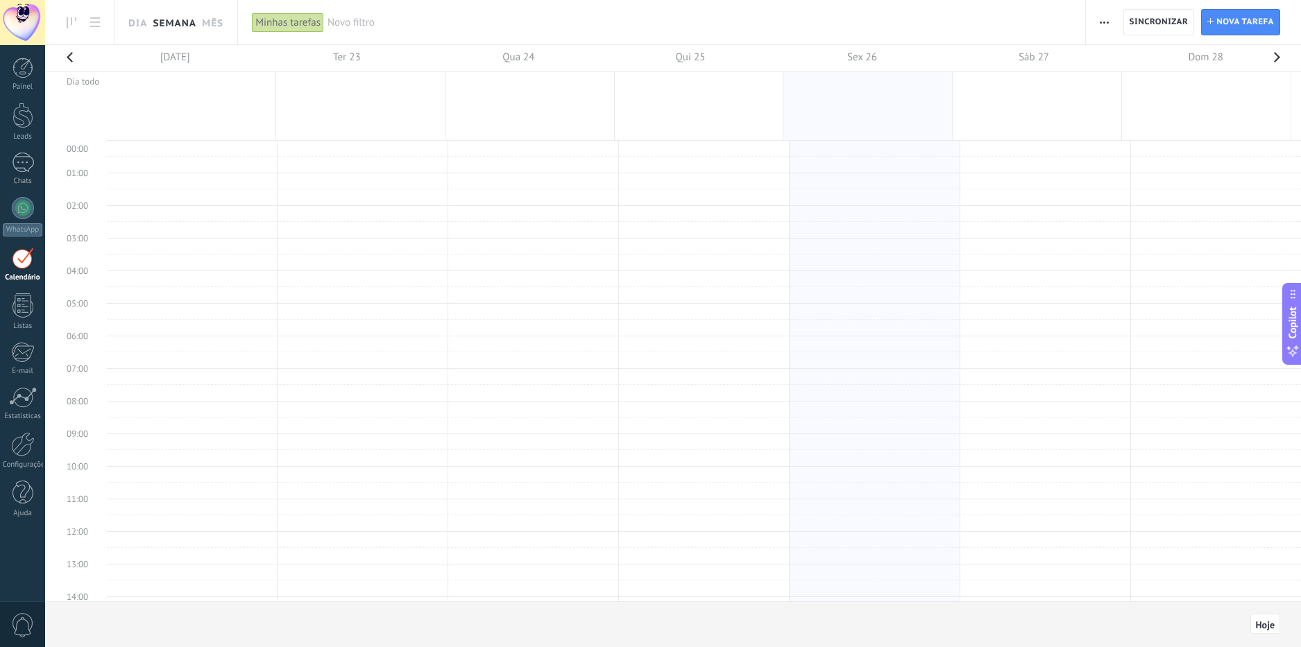
scroll to position [262, 0]
drag, startPoint x: 209, startPoint y: 19, endPoint x: 203, endPoint y: 23, distance: 7.1
click at [208, 19] on link "Mês" at bounding box center [213, 22] width 22 height 44
click at [135, 24] on link "Dia" at bounding box center [137, 22] width 19 height 44
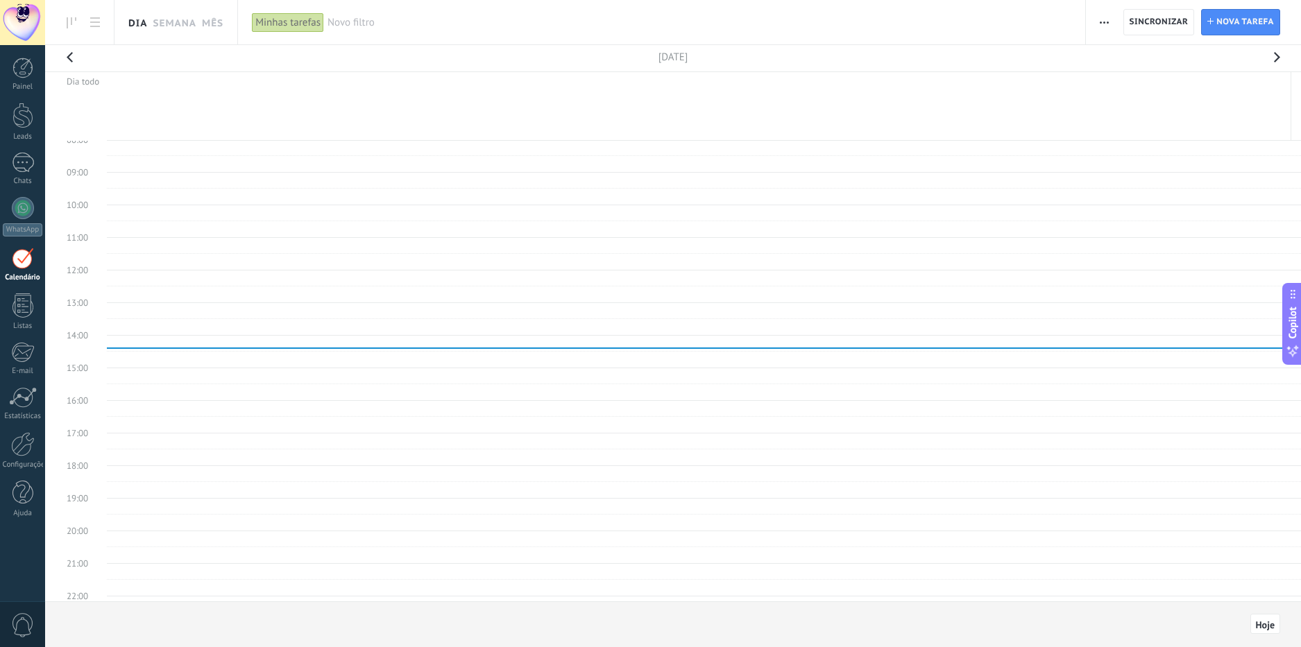
click at [300, 22] on div "Minhas tarefas" at bounding box center [288, 22] width 72 height 20
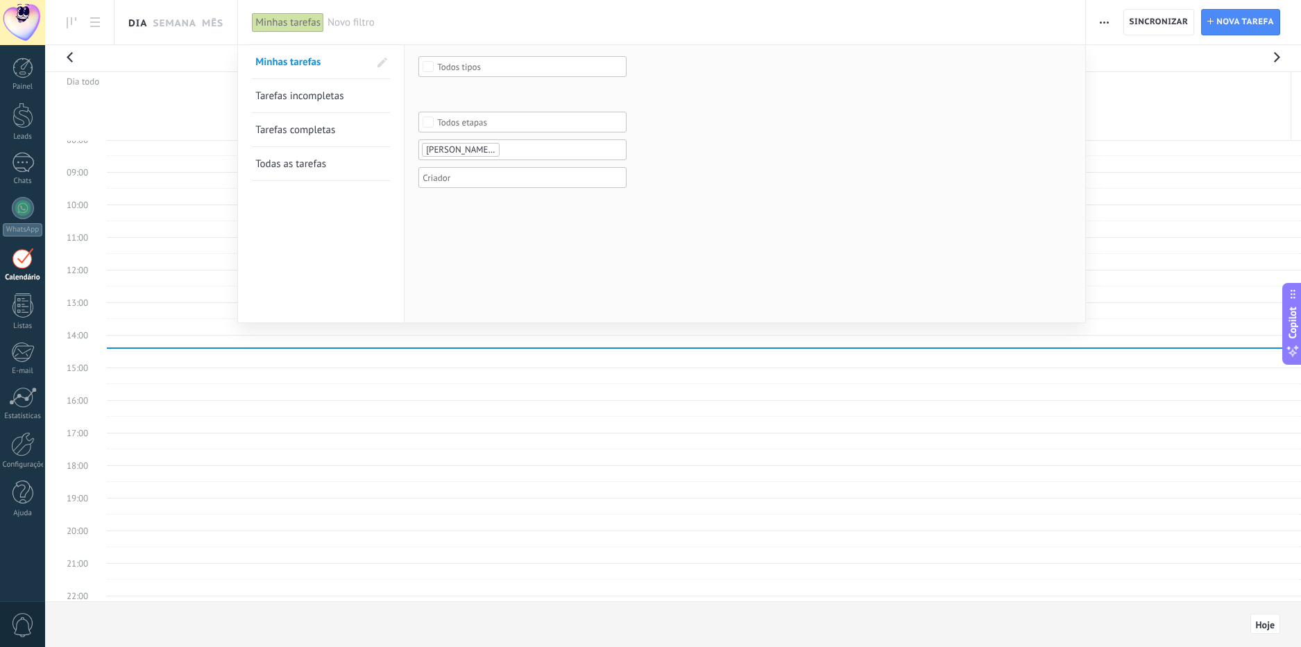
click at [416, 20] on span "Novo filtro" at bounding box center [700, 22] width 744 height 13
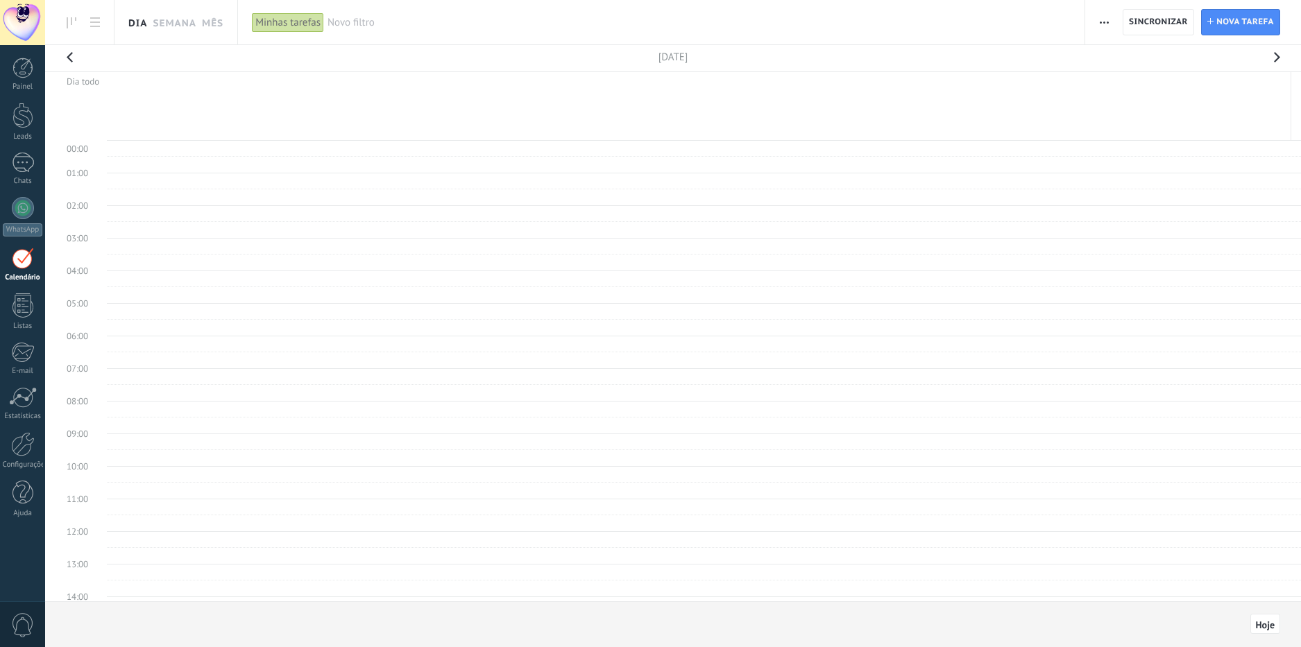
scroll to position [262, 0]
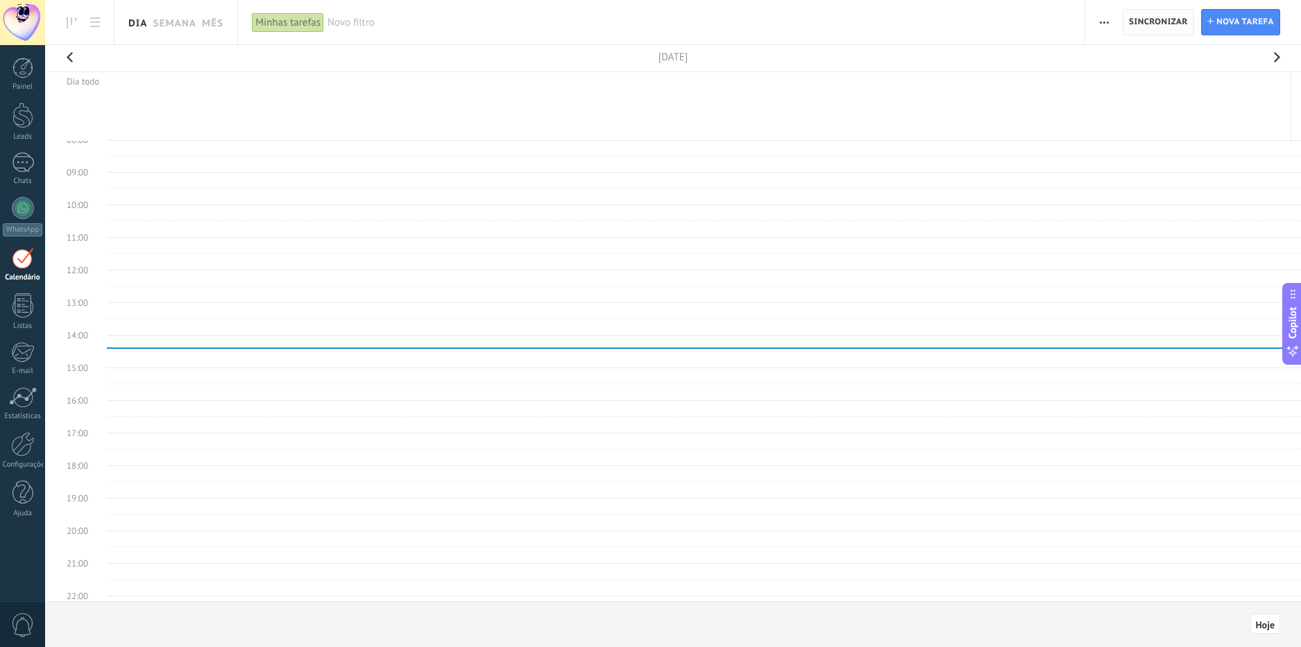
click at [1158, 18] on span "Sincronizar" at bounding box center [1158, 22] width 59 height 8
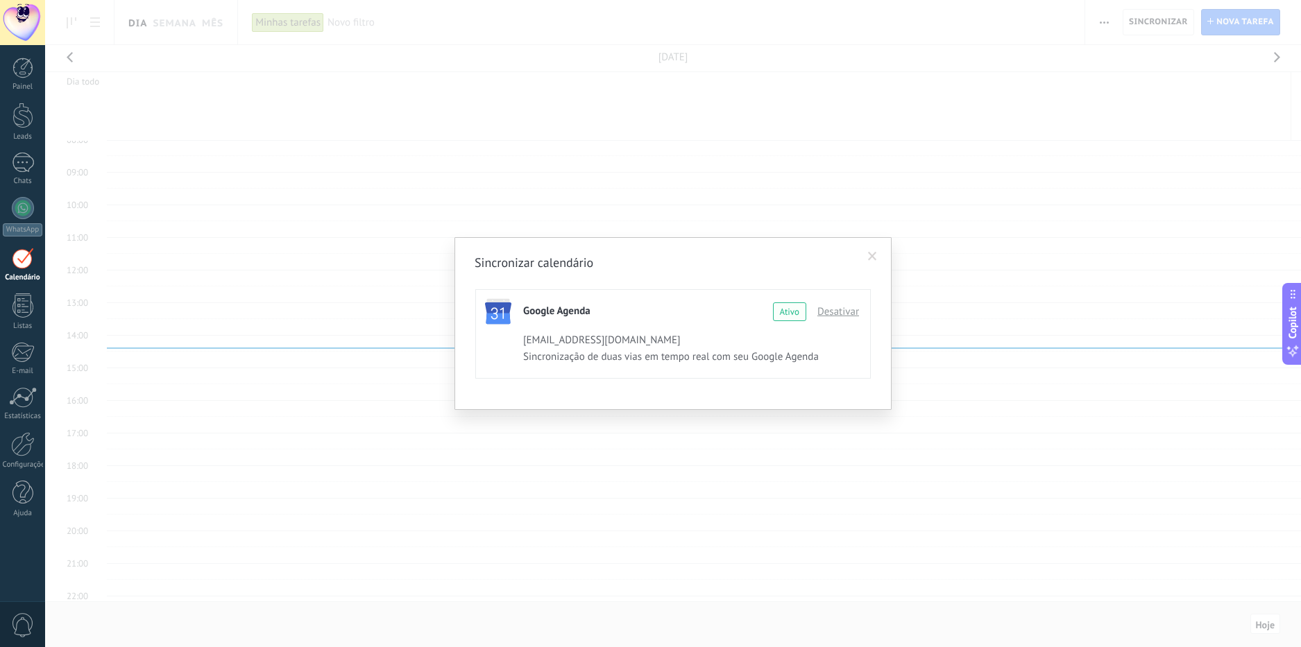
click at [923, 36] on div "Sincronizar calendário Google Agenda Continuar com Google Ativo Desativar inbar…" at bounding box center [673, 323] width 1256 height 647
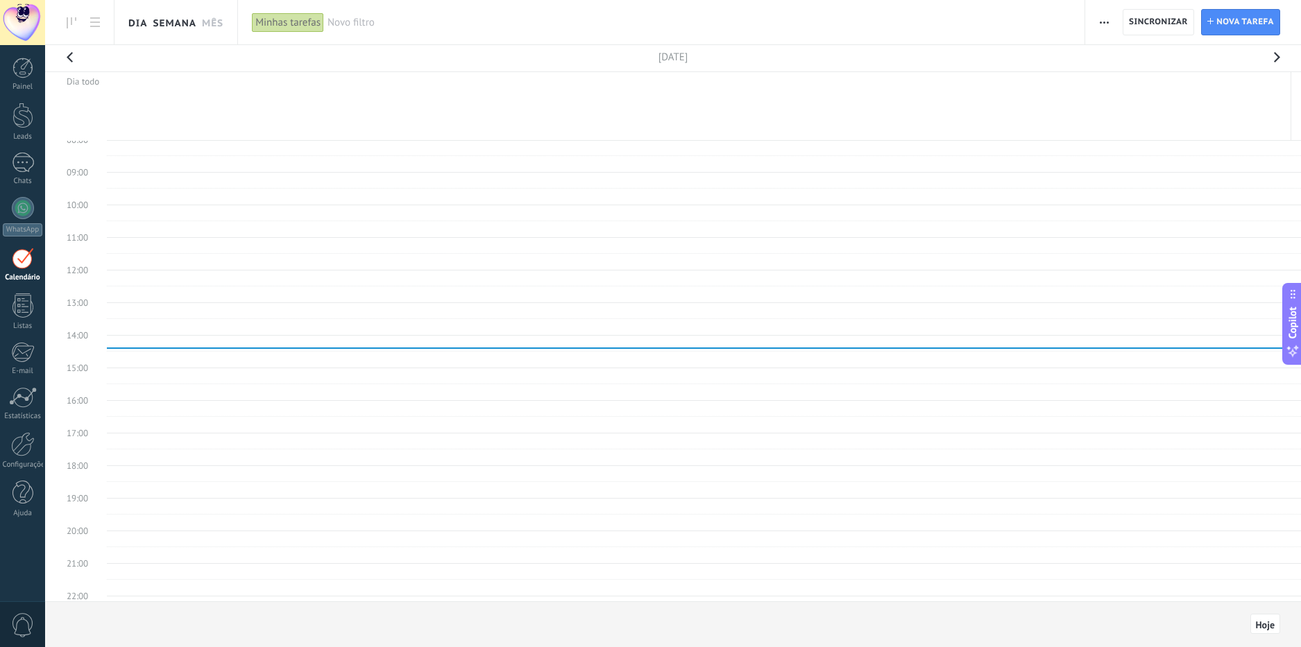
click at [183, 27] on link "Semana" at bounding box center [175, 22] width 44 height 44
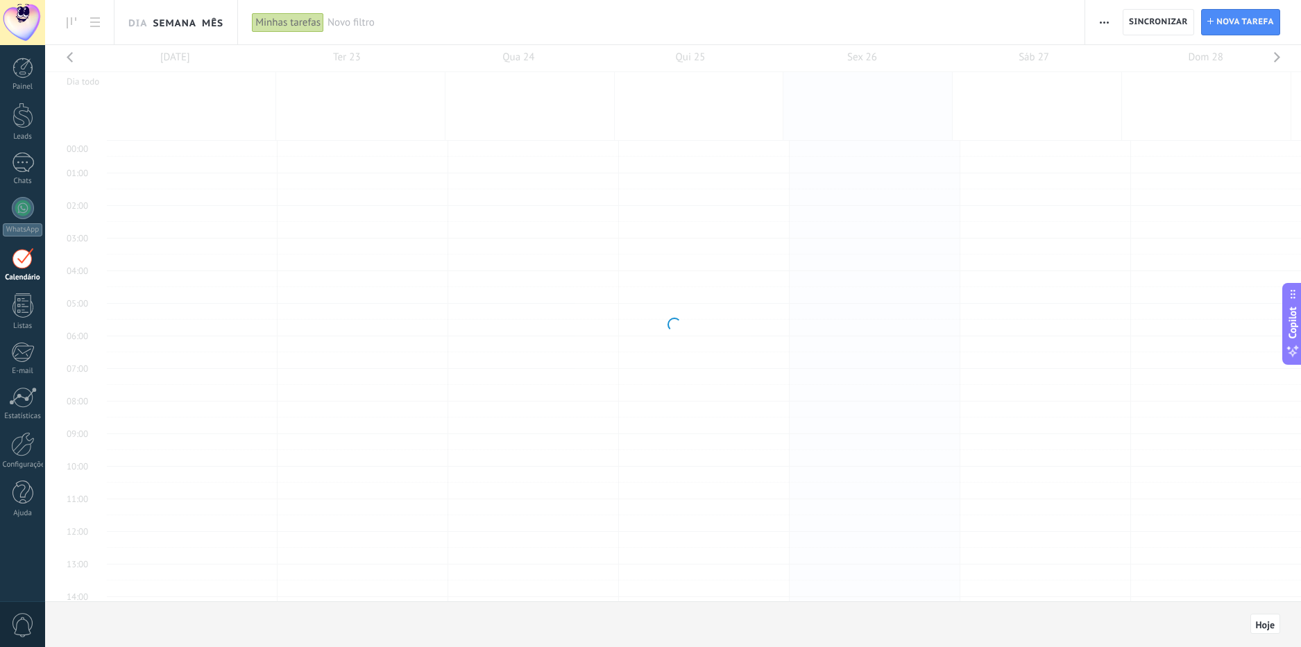
scroll to position [262, 0]
click at [76, 22] on link at bounding box center [72, 22] width 24 height 27
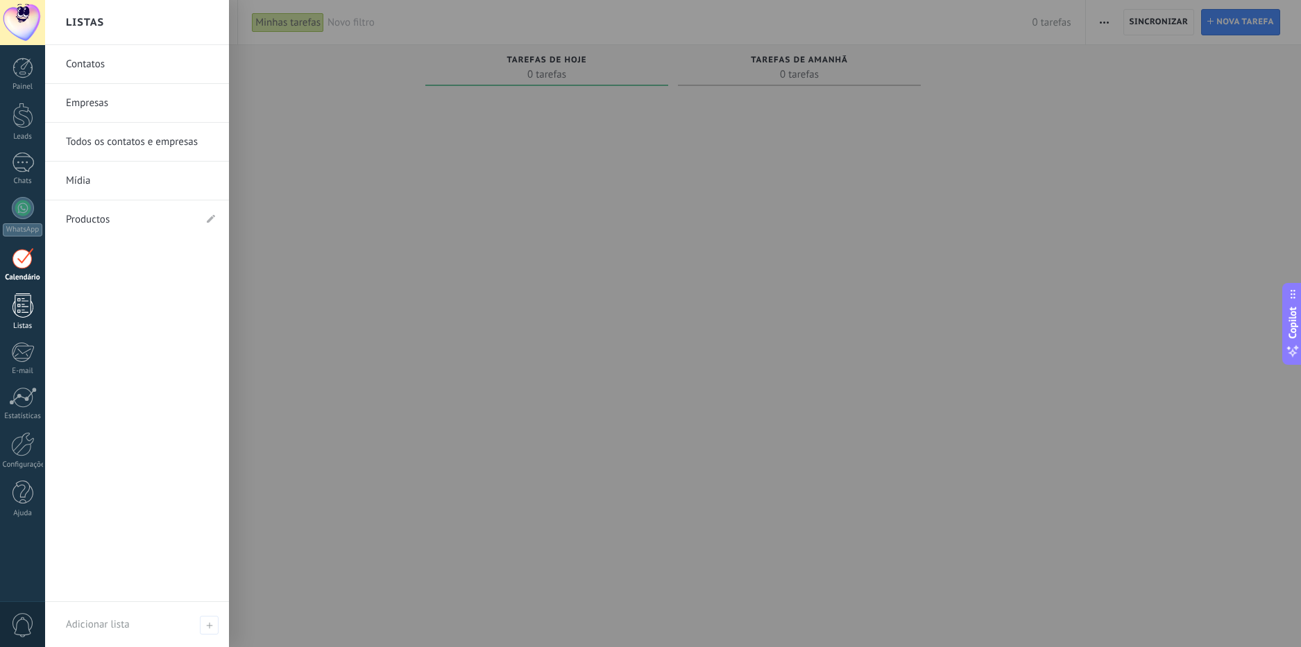
click at [14, 306] on div at bounding box center [22, 306] width 21 height 24
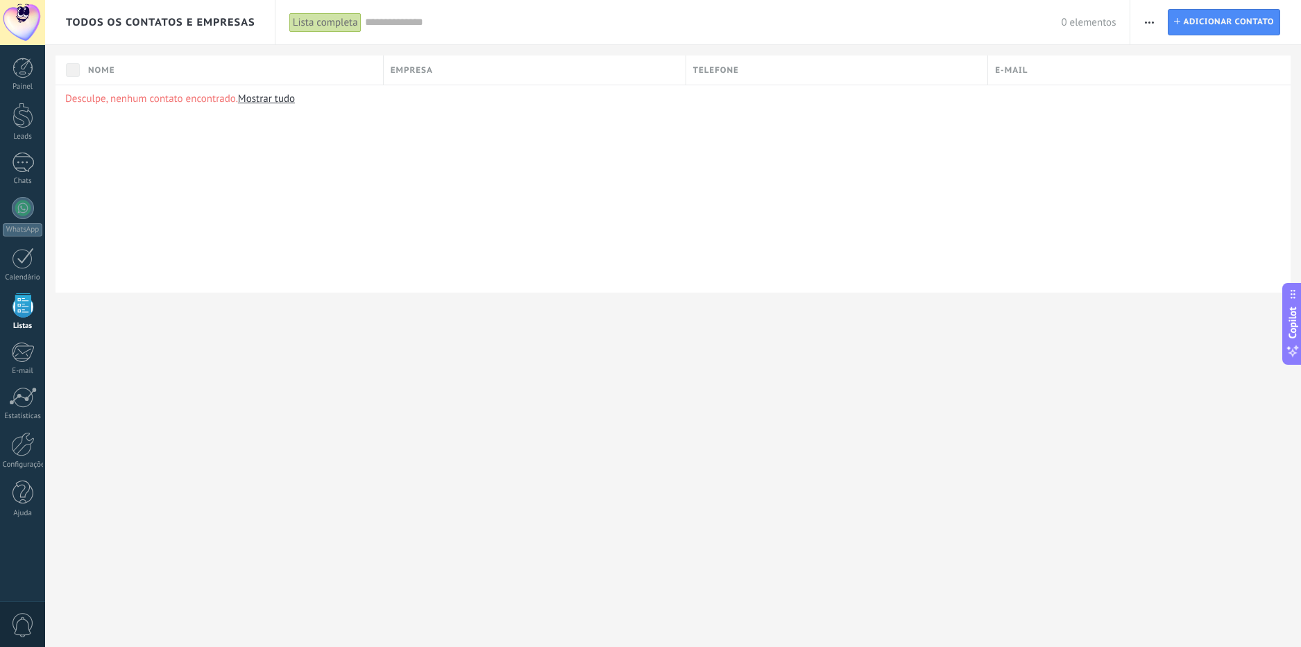
click at [1152, 26] on span "button" at bounding box center [1149, 22] width 9 height 26
click at [1151, 20] on span "button" at bounding box center [1149, 22] width 9 height 26
click at [26, 262] on div at bounding box center [23, 259] width 22 height 22
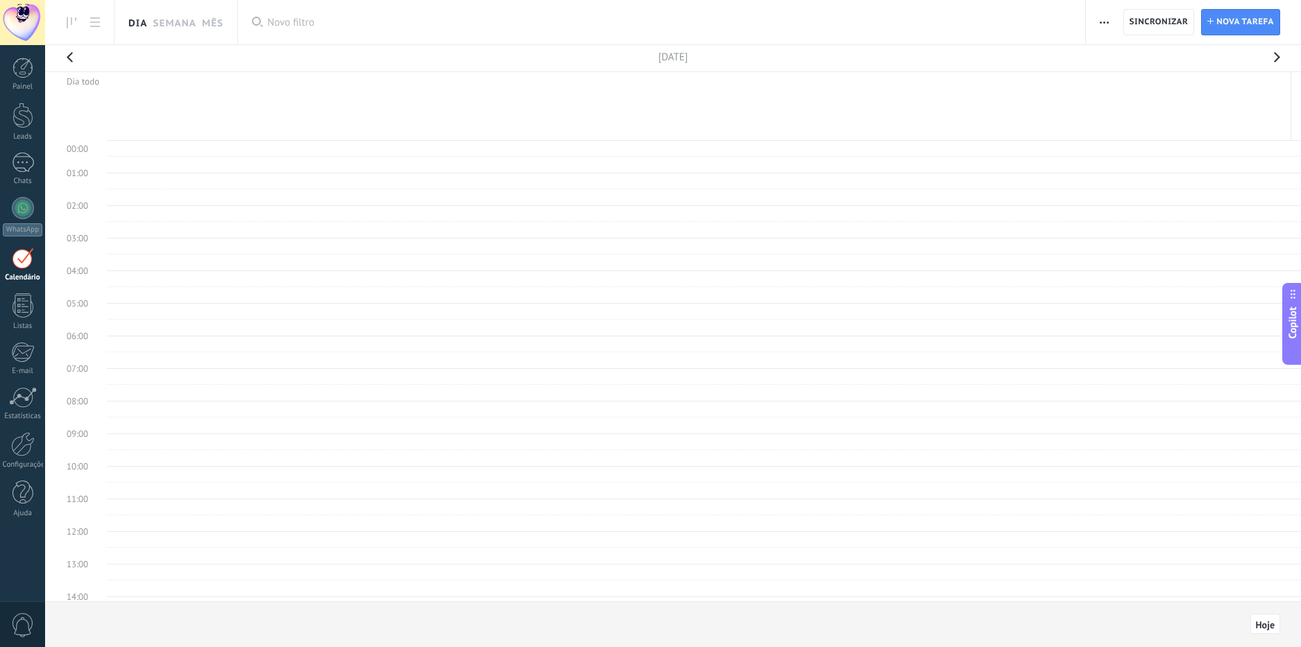
scroll to position [262, 0]
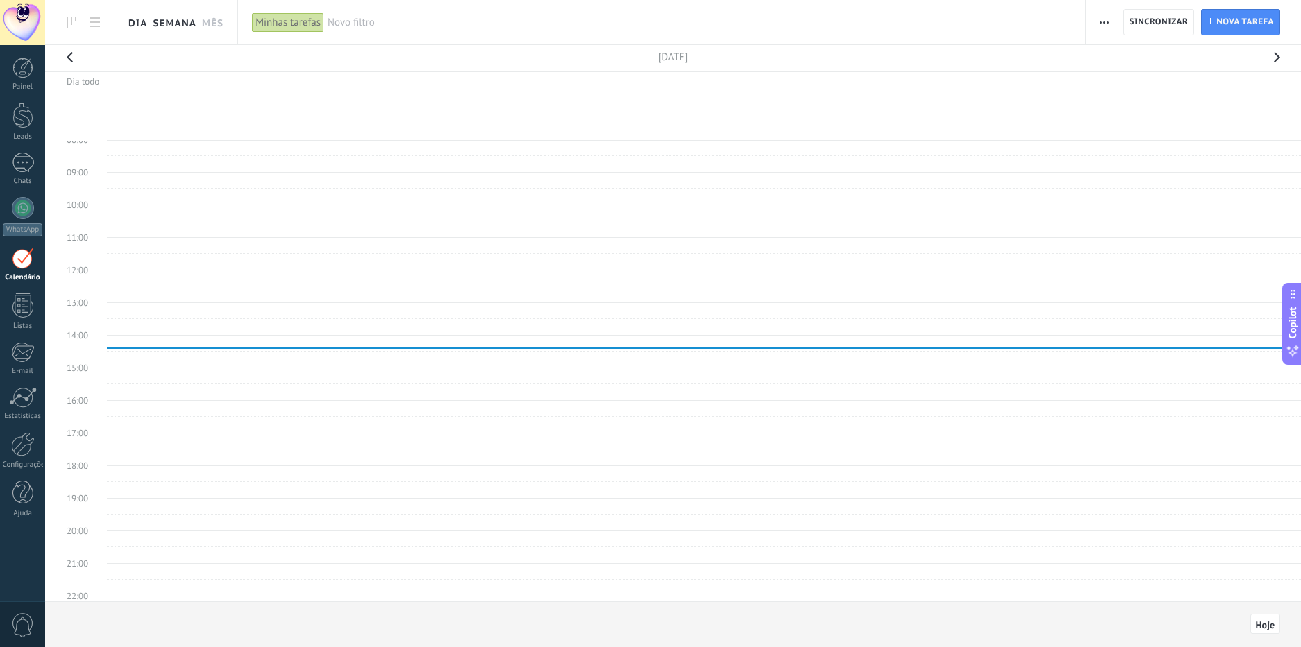
click at [184, 26] on link "Semana" at bounding box center [175, 22] width 44 height 44
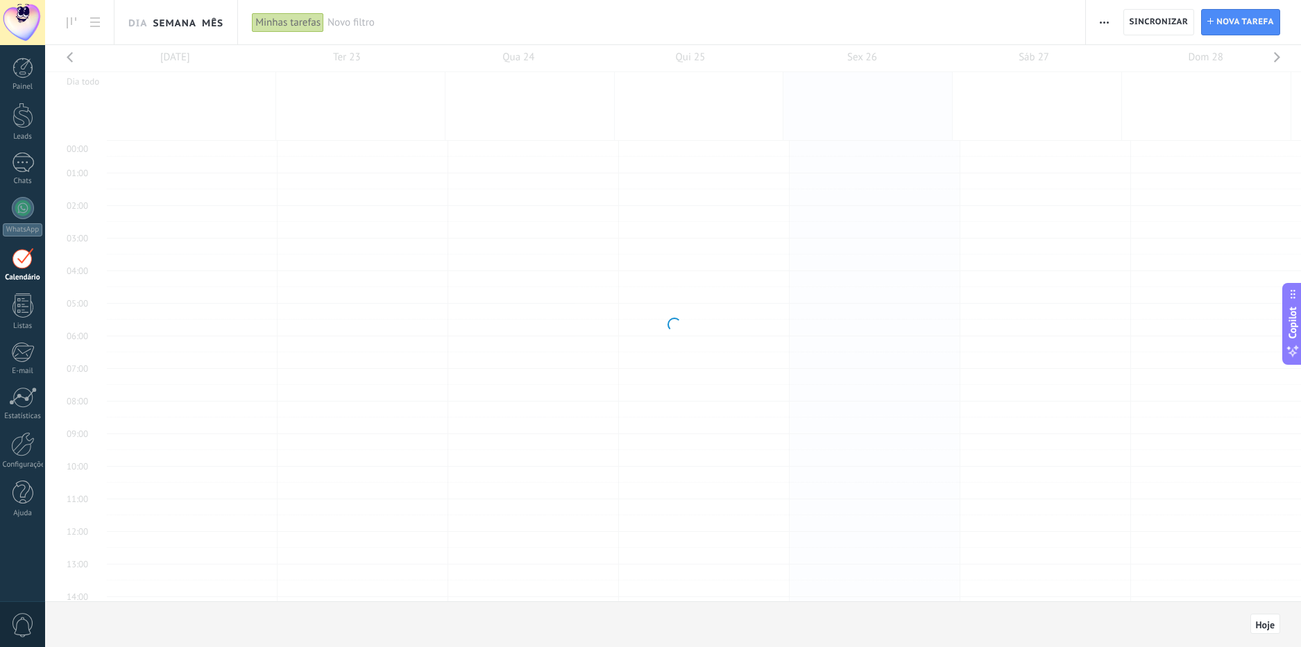
scroll to position [262, 0]
click at [212, 24] on link "Mês" at bounding box center [213, 22] width 22 height 44
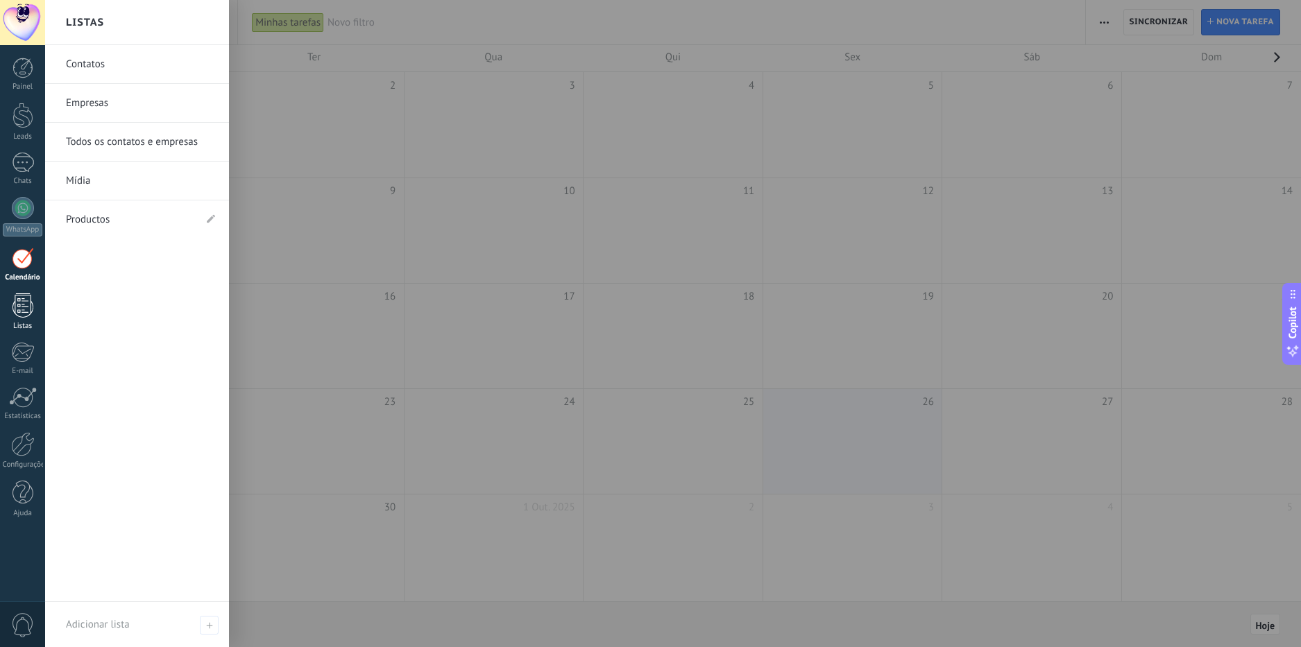
click at [21, 303] on div at bounding box center [22, 306] width 21 height 24
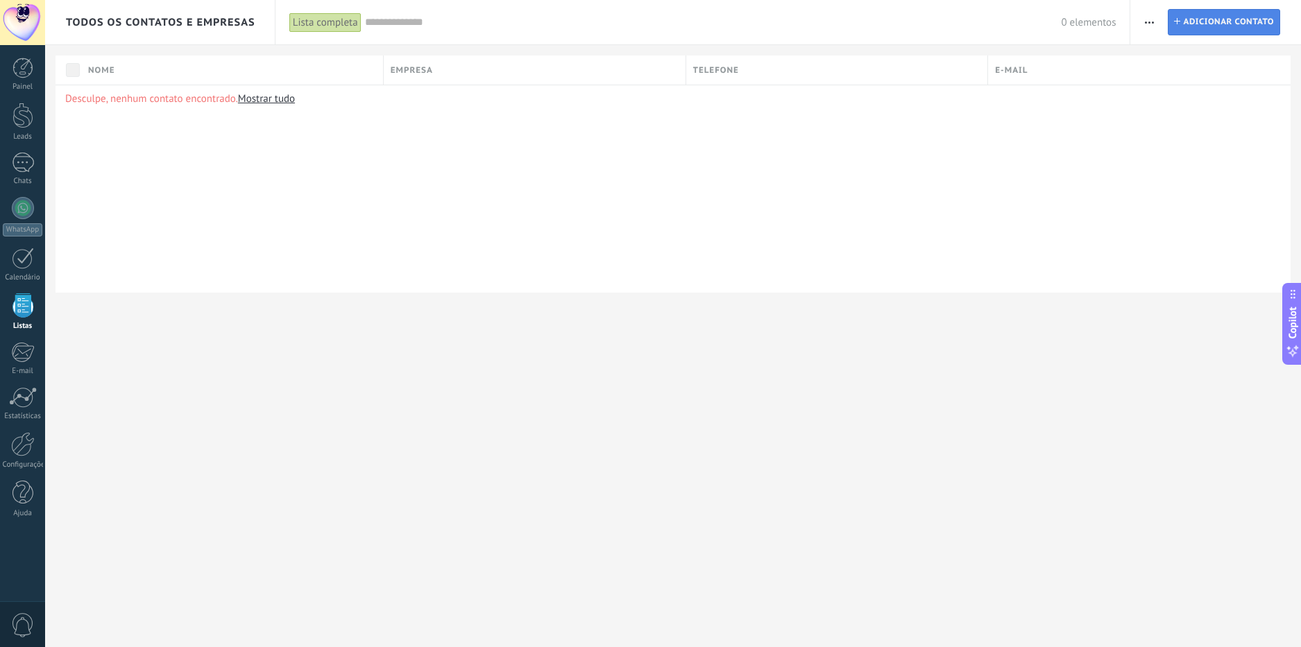
click at [1212, 20] on span "Adicionar contato" at bounding box center [1228, 22] width 91 height 25
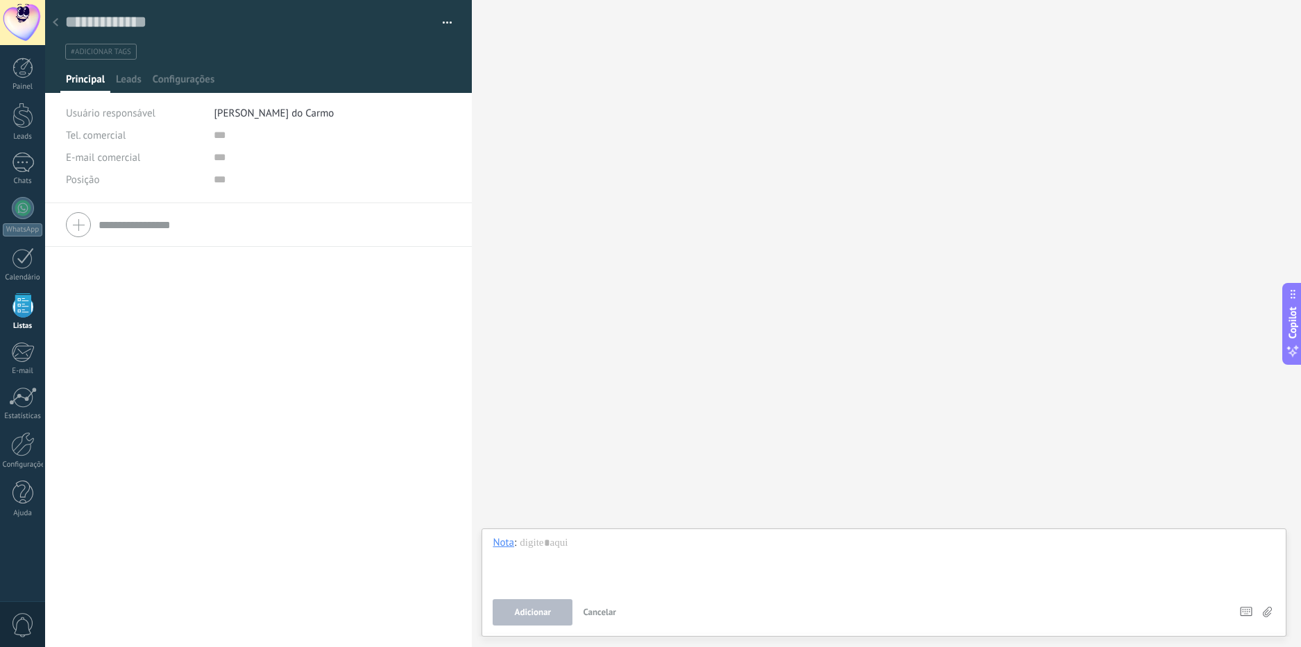
click at [53, 21] on icon at bounding box center [56, 22] width 6 height 8
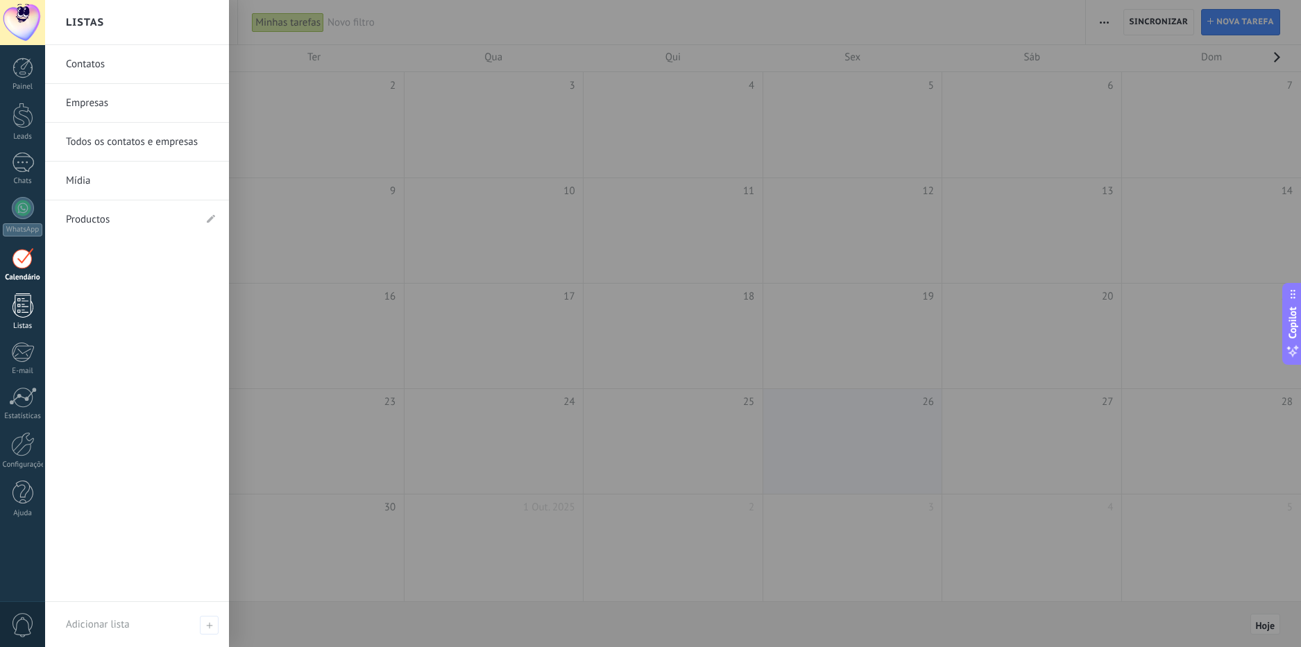
click at [24, 307] on div at bounding box center [22, 306] width 21 height 24
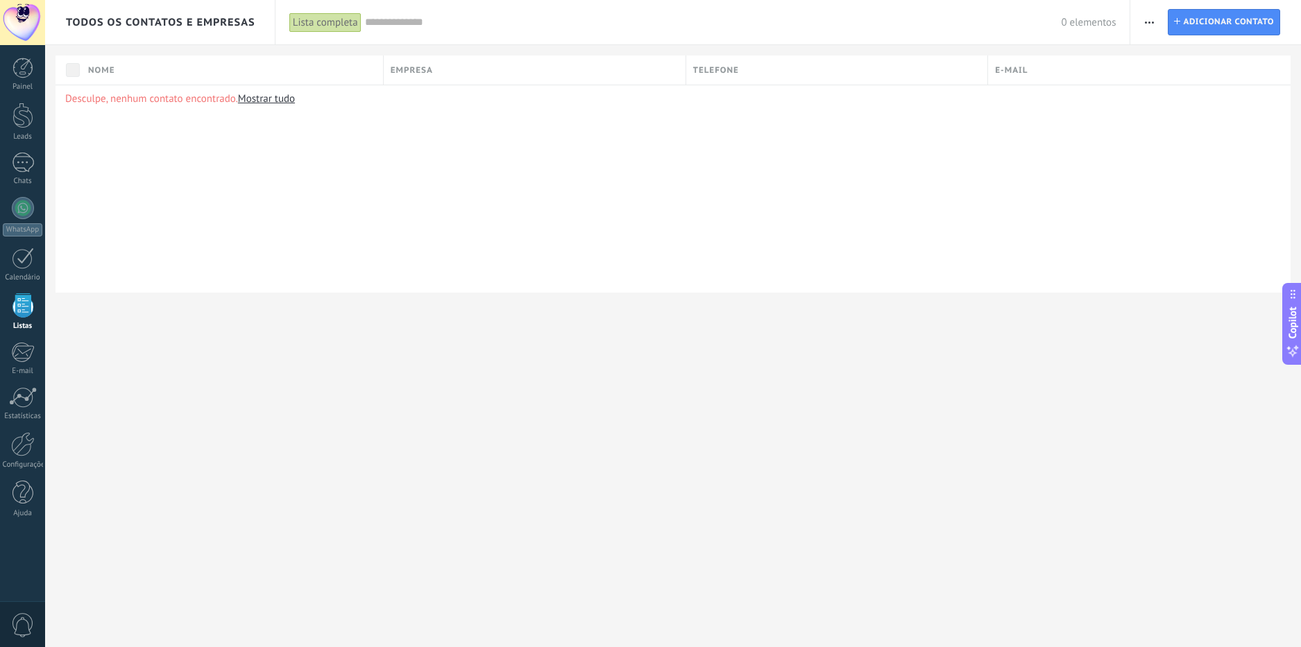
click at [1147, 22] on icon "button" at bounding box center [1149, 23] width 9 height 2
click at [1100, 168] on div "Desculpe, nenhum contato encontrado. Mostrar tudo" at bounding box center [673, 189] width 1235 height 208
click at [1151, 27] on span "button" at bounding box center [1149, 22] width 9 height 26
click at [1151, 20] on span "button" at bounding box center [1149, 22] width 9 height 26
click at [337, 22] on div "Lista completa" at bounding box center [325, 22] width 72 height 20
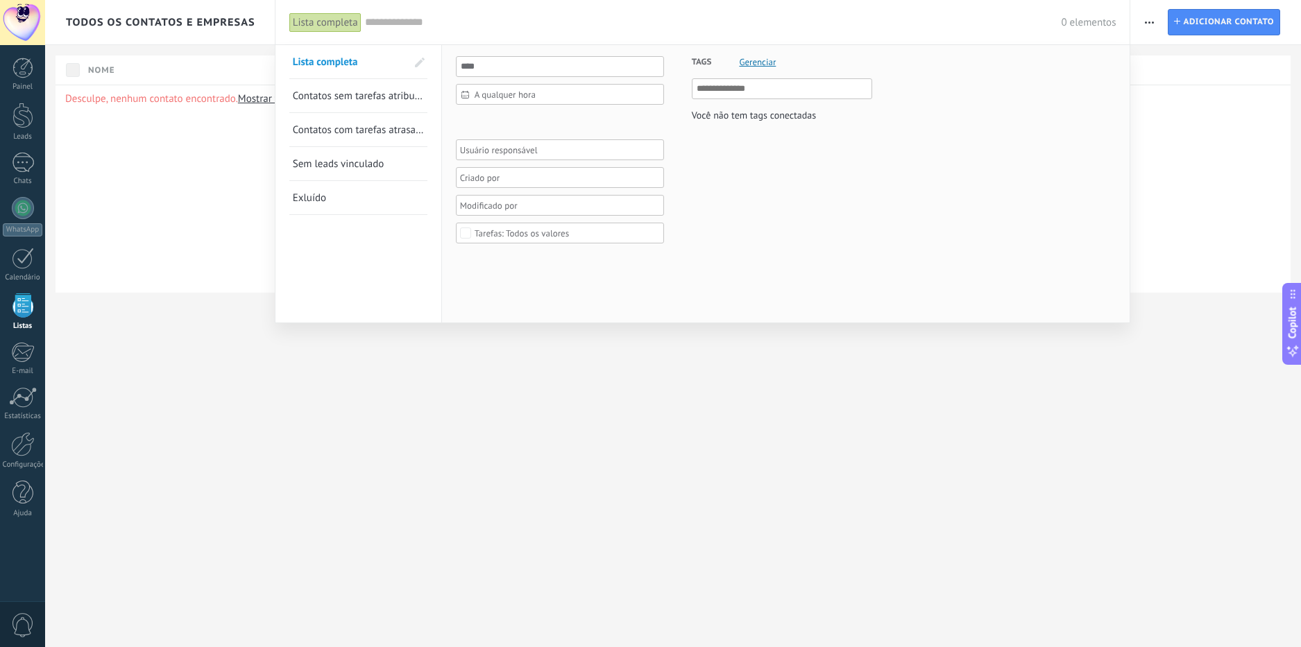
click at [335, 22] on div "Lista completa" at bounding box center [325, 22] width 72 height 20
click at [220, 19] on div at bounding box center [650, 323] width 1301 height 647
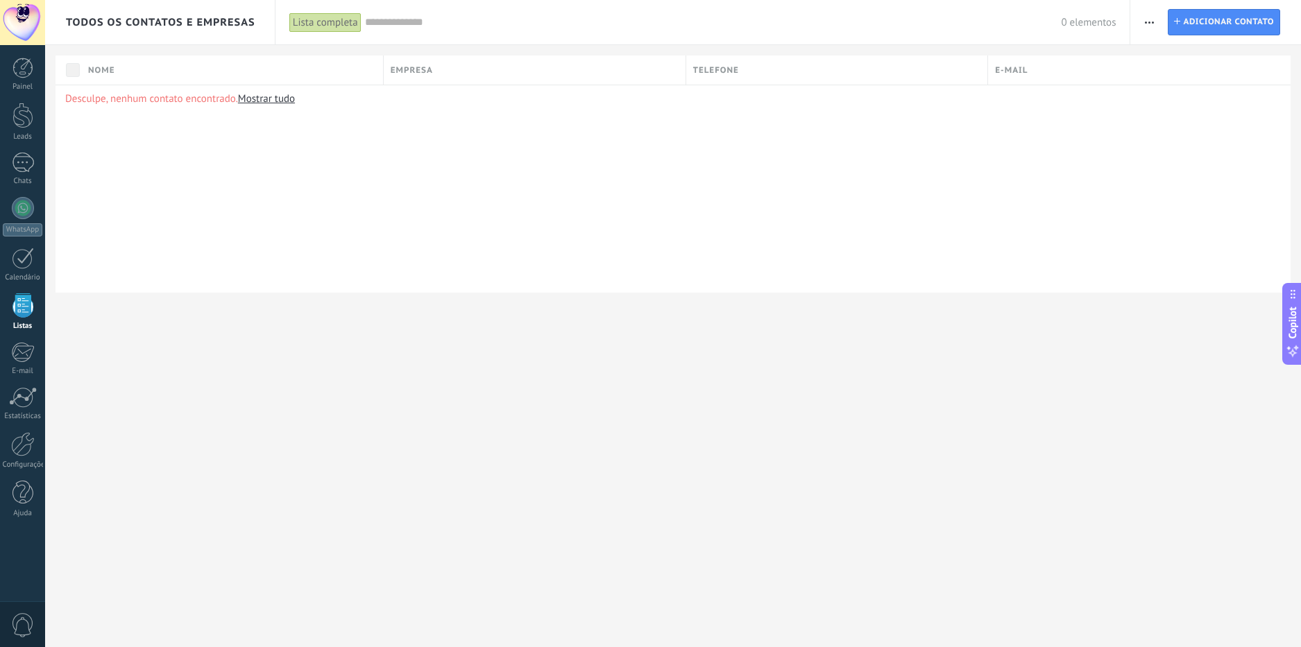
click at [220, 19] on span "Todos os contatos e Empresas" at bounding box center [160, 22] width 189 height 13
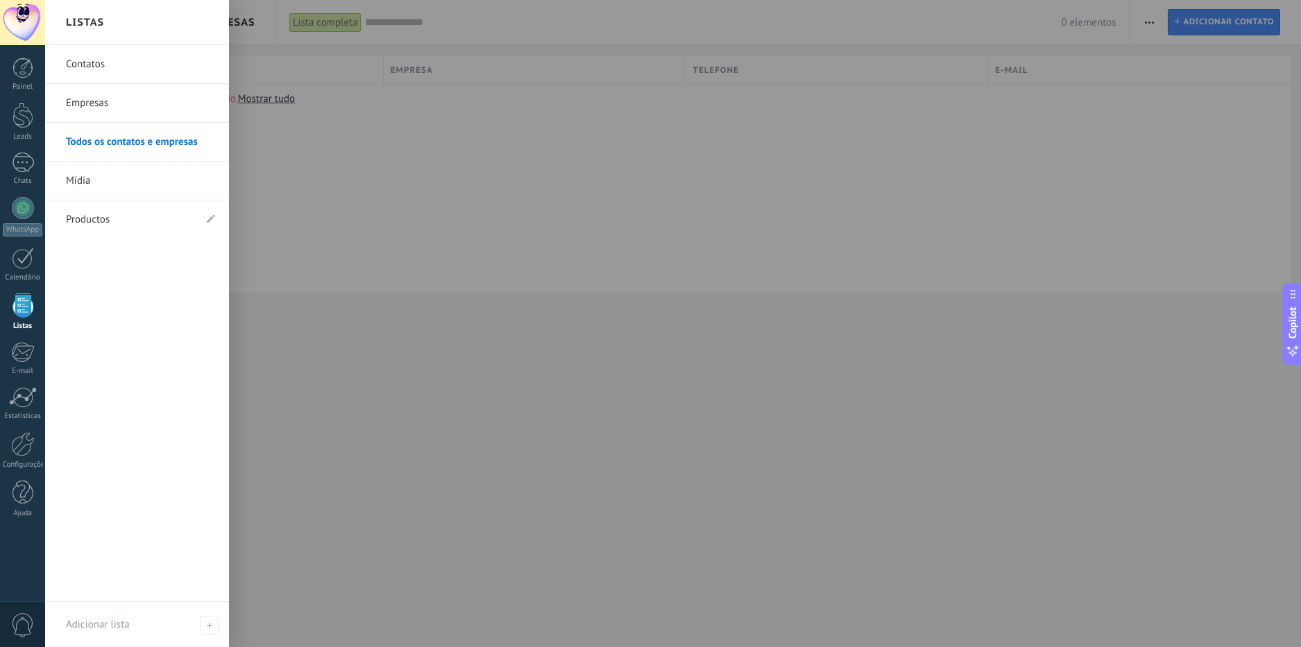
click at [91, 221] on link "Productos" at bounding box center [130, 220] width 128 height 39
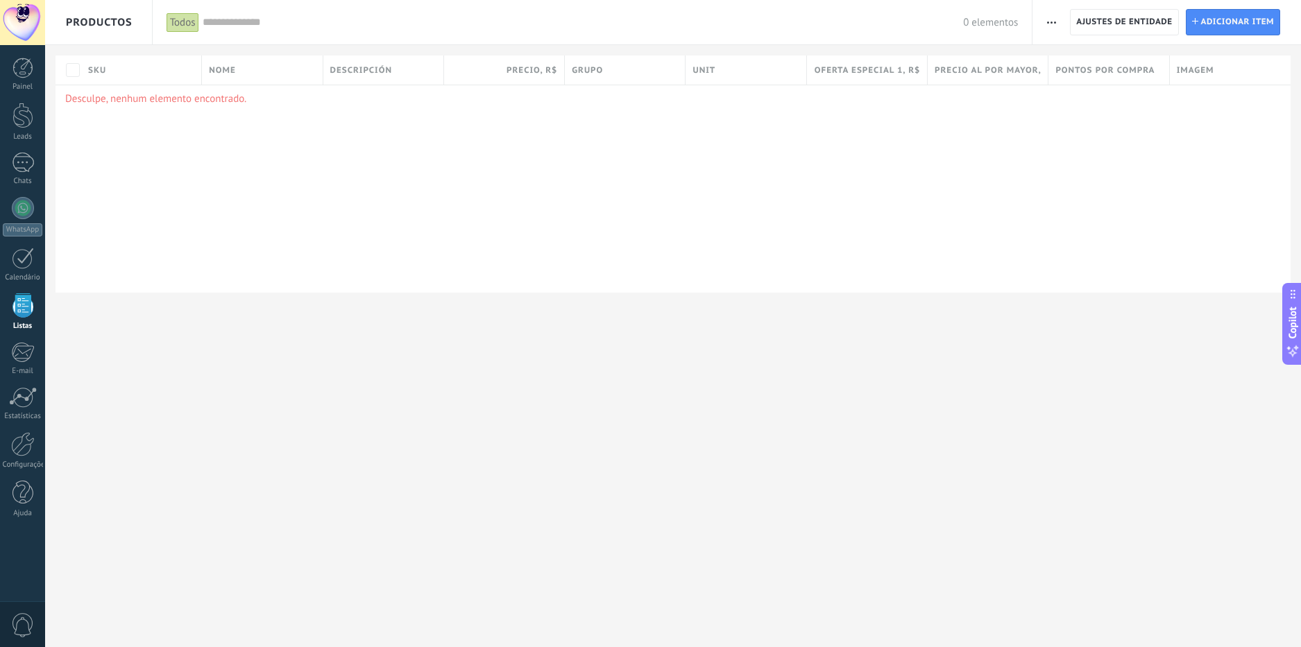
click at [96, 17] on span "Productos" at bounding box center [99, 22] width 67 height 44
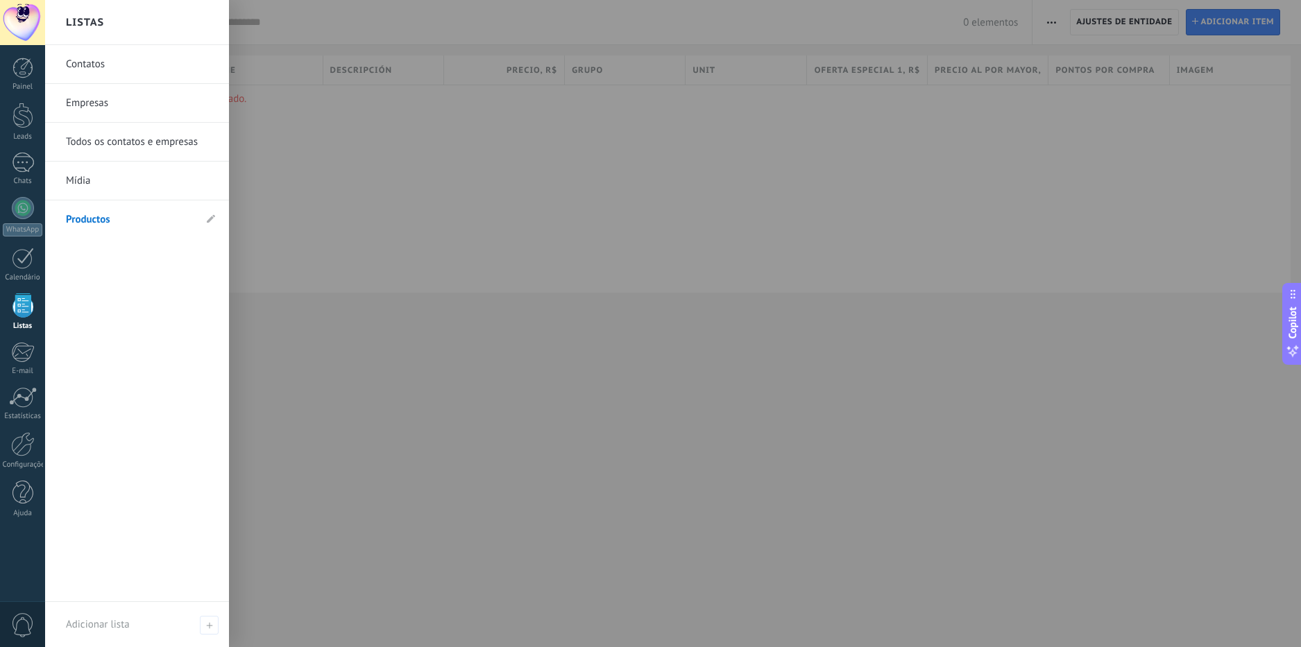
click at [400, 248] on div at bounding box center [695, 323] width 1301 height 647
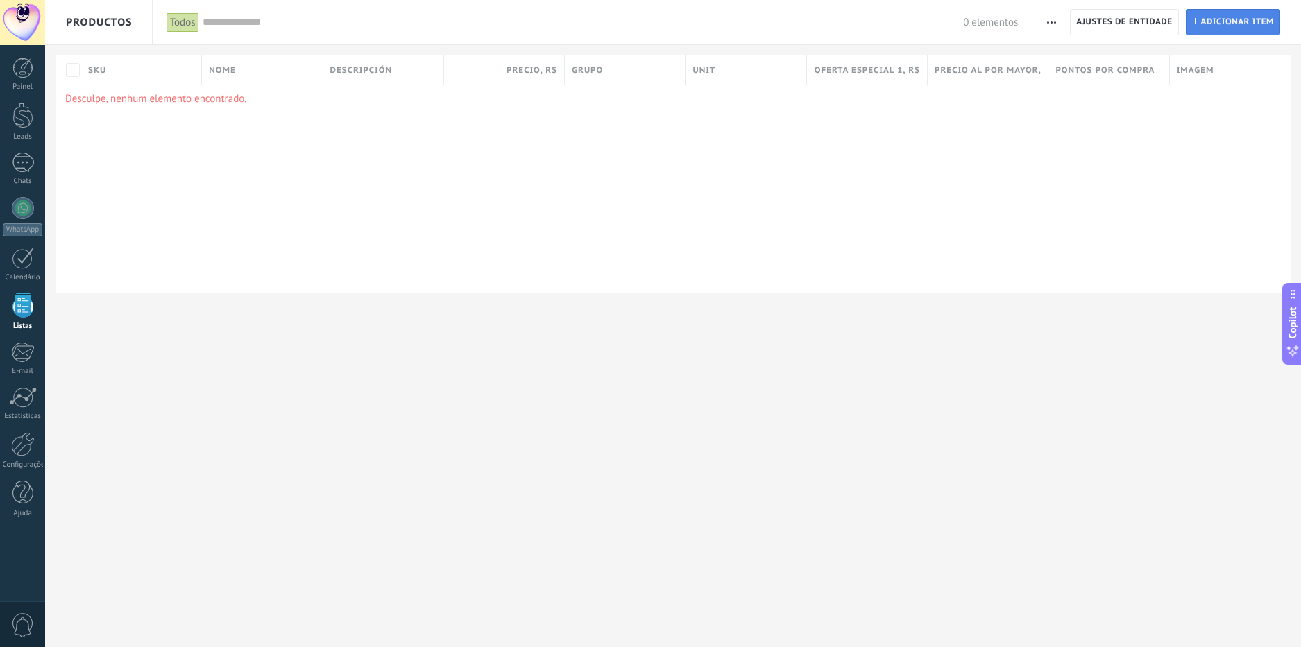
click at [1206, 27] on span "Adicionar item" at bounding box center [1238, 22] width 74 height 25
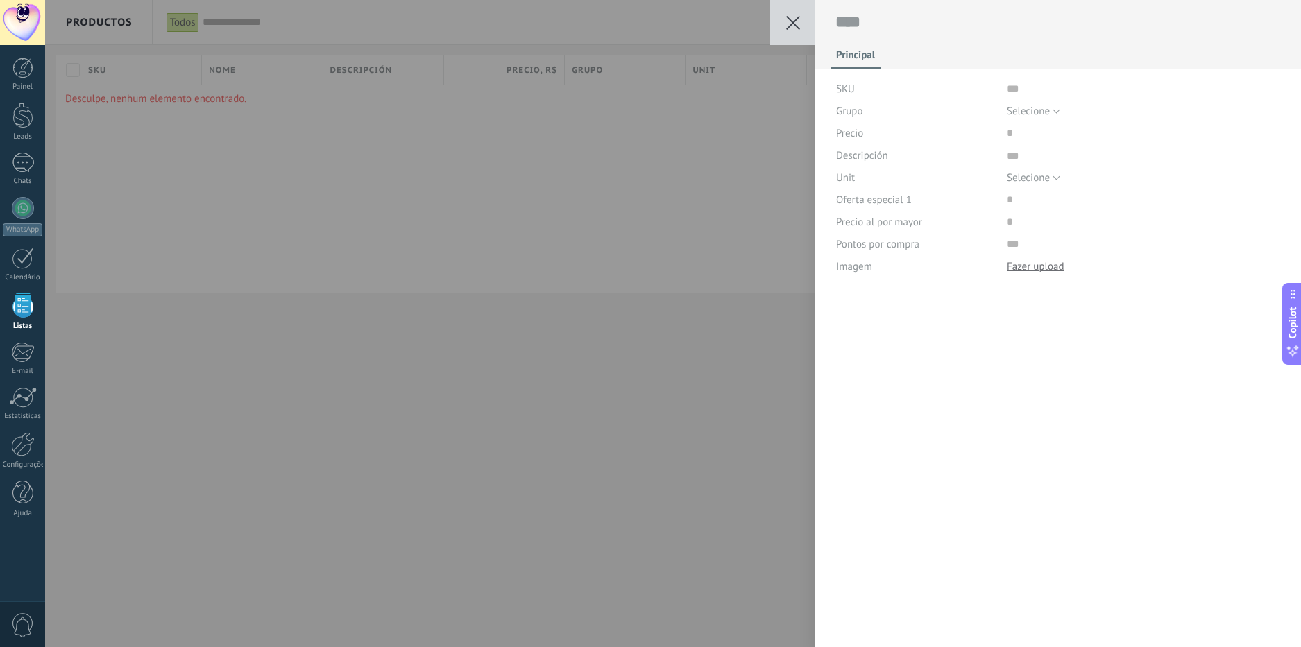
scroll to position [14, 0]
click at [791, 16] on icon at bounding box center [793, 23] width 14 height 14
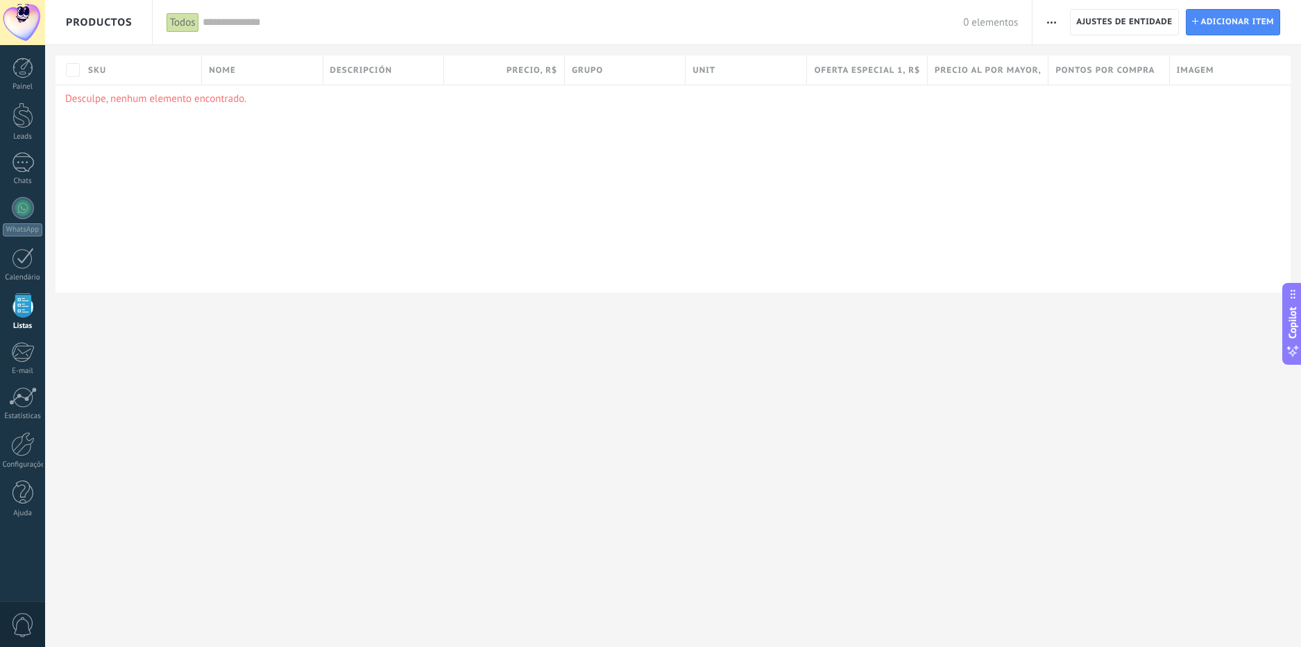
click at [1049, 18] on span "button" at bounding box center [1051, 22] width 9 height 26
click at [1051, 19] on span "button" at bounding box center [1051, 22] width 9 height 26
click at [1221, 20] on span "Adicionar item" at bounding box center [1238, 22] width 74 height 25
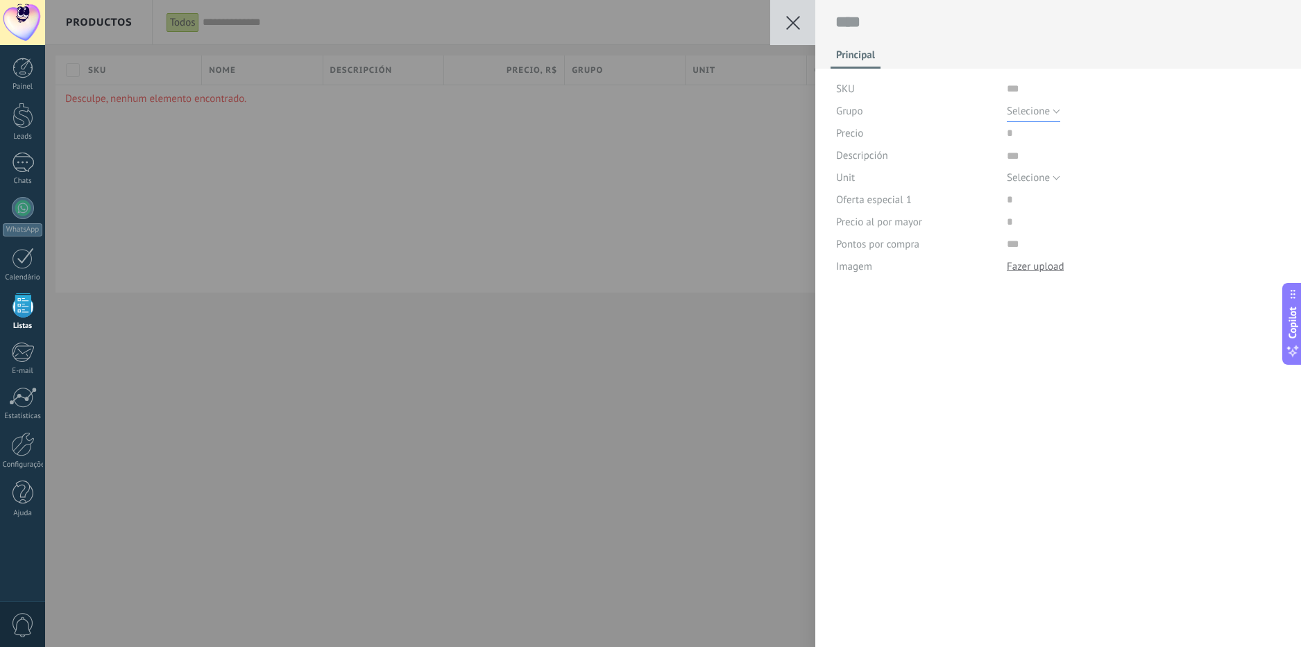
click at [1041, 107] on span "Selecione" at bounding box center [1028, 111] width 43 height 13
click at [1048, 108] on span "Selecione" at bounding box center [1131, 111] width 278 height 13
click at [1043, 180] on span "Selecione" at bounding box center [1028, 177] width 43 height 13
click at [1044, 176] on span "Selecione" at bounding box center [1131, 177] width 278 height 13
click at [799, 24] on icon at bounding box center [793, 23] width 14 height 14
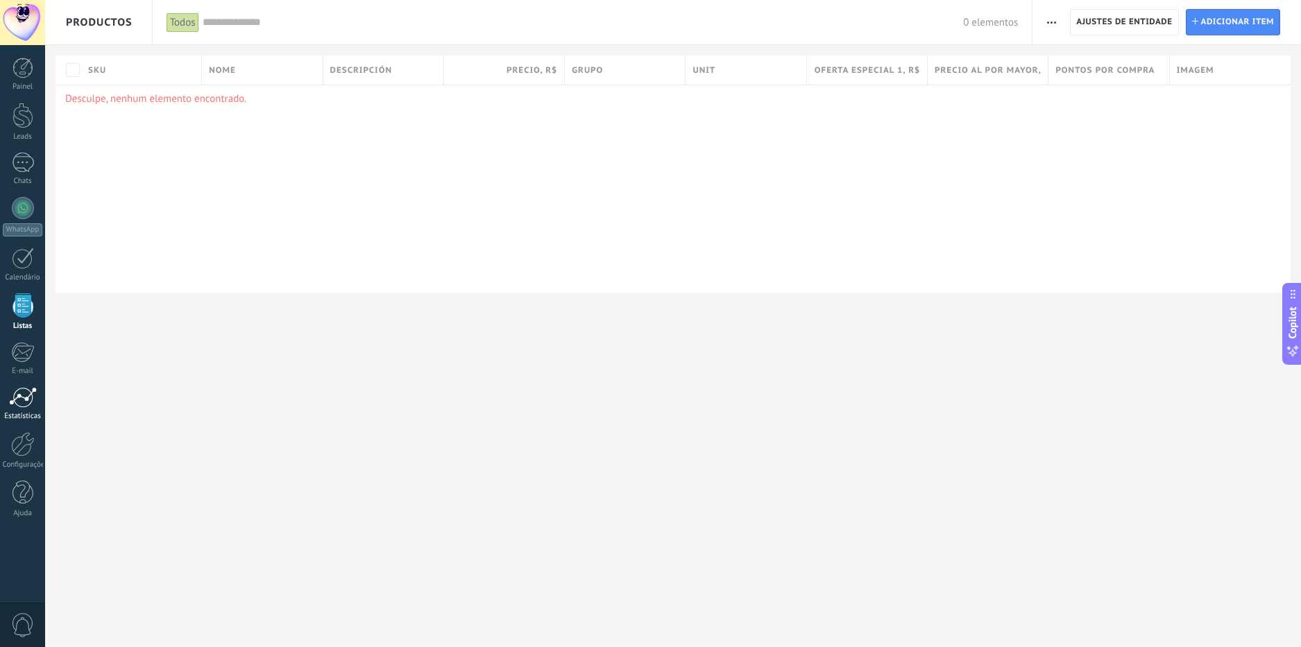
click at [26, 399] on div at bounding box center [23, 397] width 28 height 21
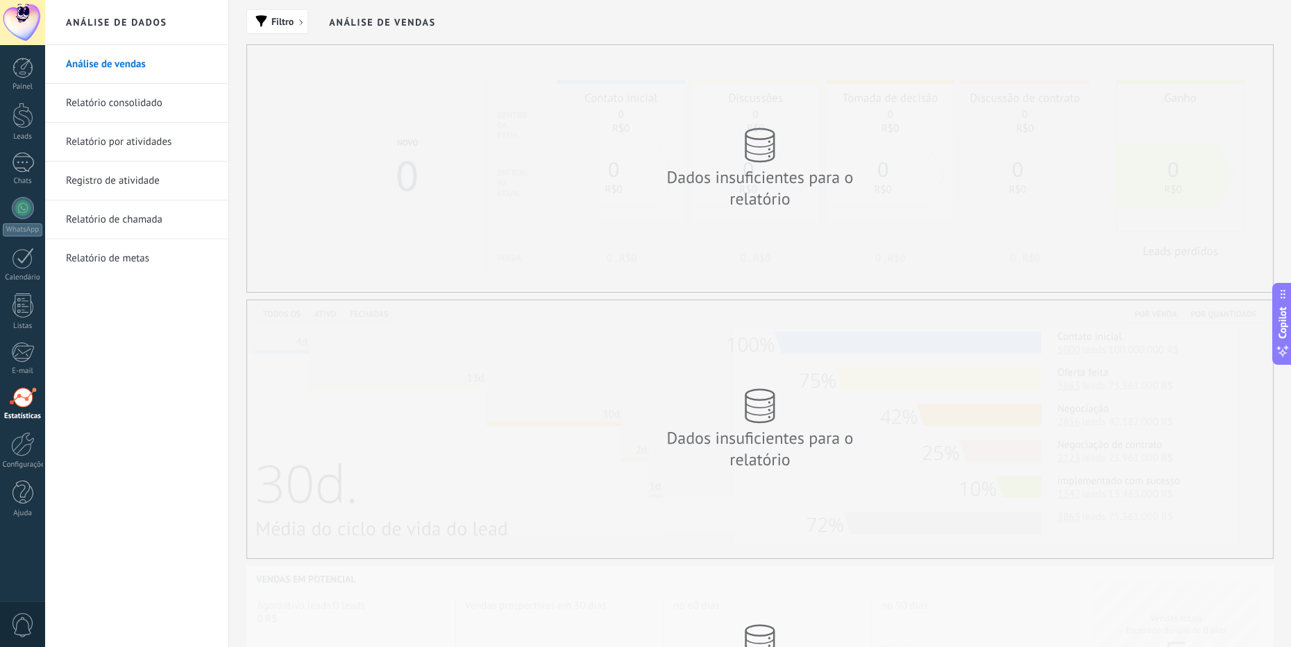
click at [155, 102] on link "Relatório consolidado" at bounding box center [140, 103] width 149 height 39
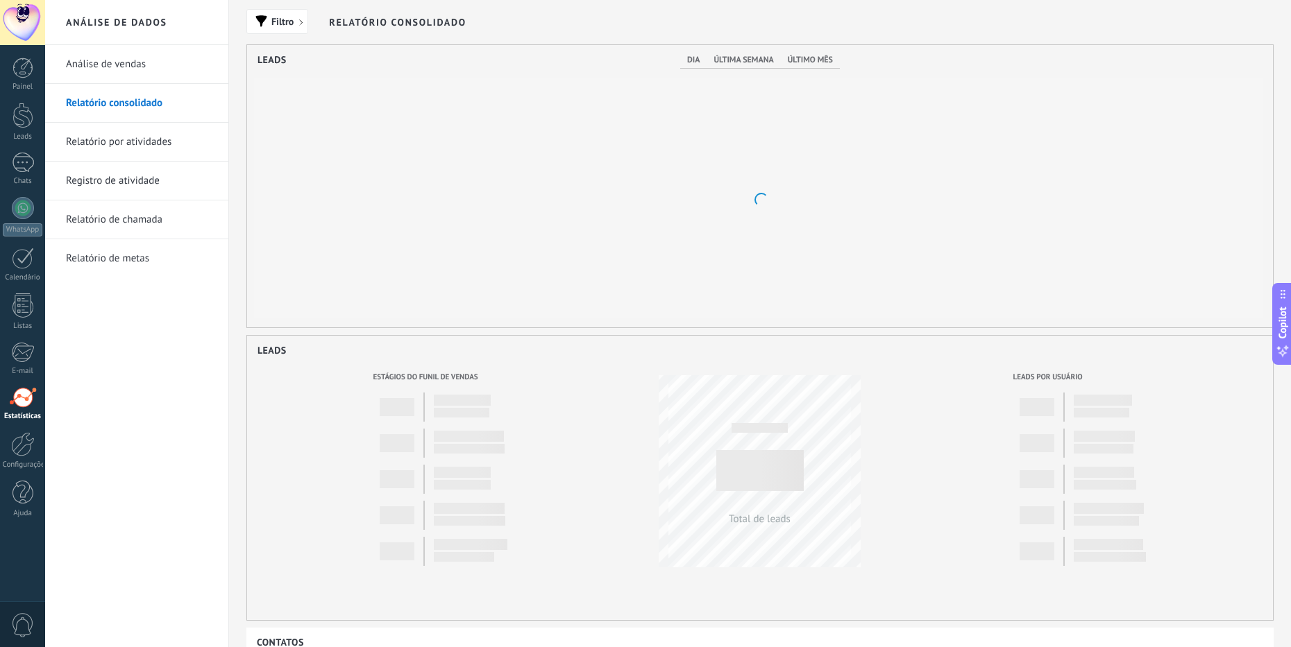
scroll to position [282, 1026]
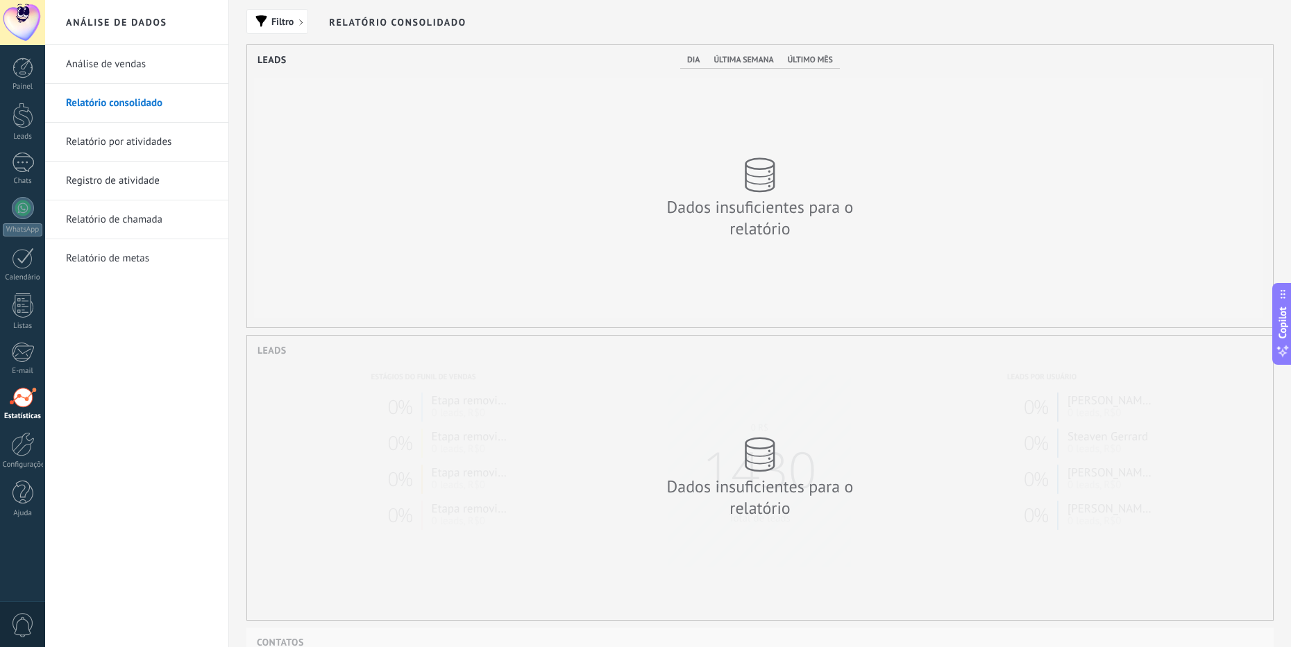
click at [133, 143] on link "Relatório por atividades" at bounding box center [140, 142] width 149 height 39
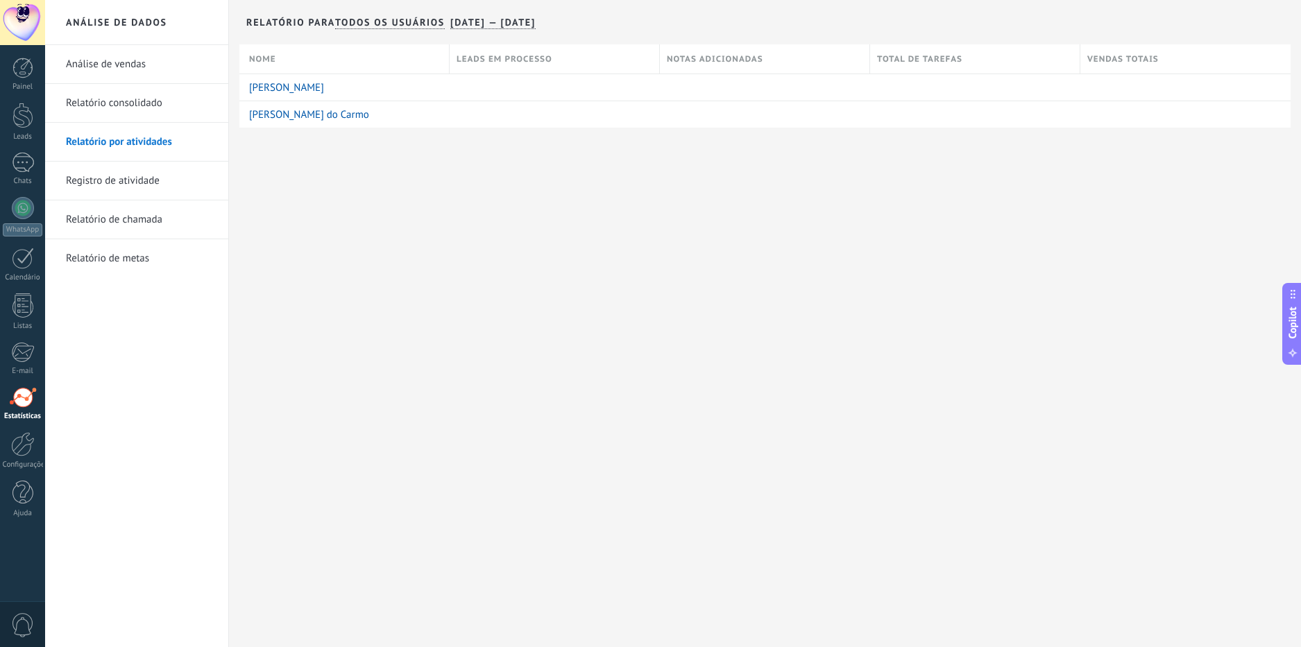
click at [133, 218] on link "Relatório de chamada" at bounding box center [140, 220] width 149 height 39
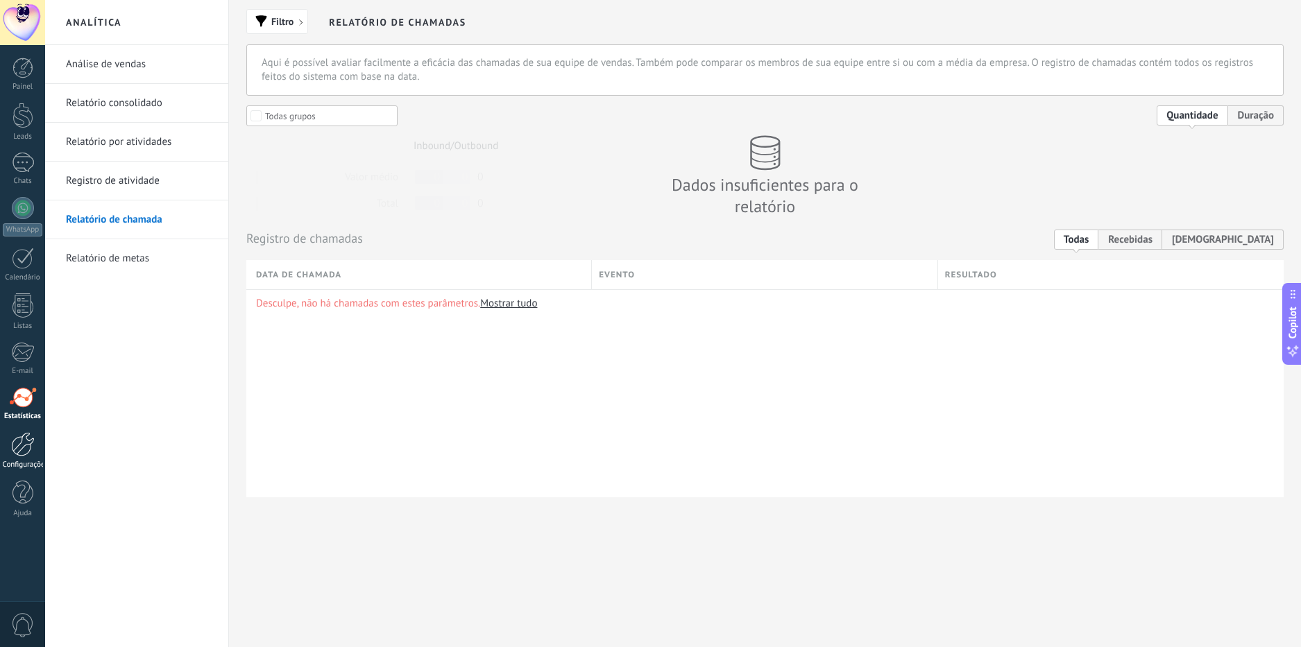
click at [26, 452] on div at bounding box center [23, 444] width 24 height 24
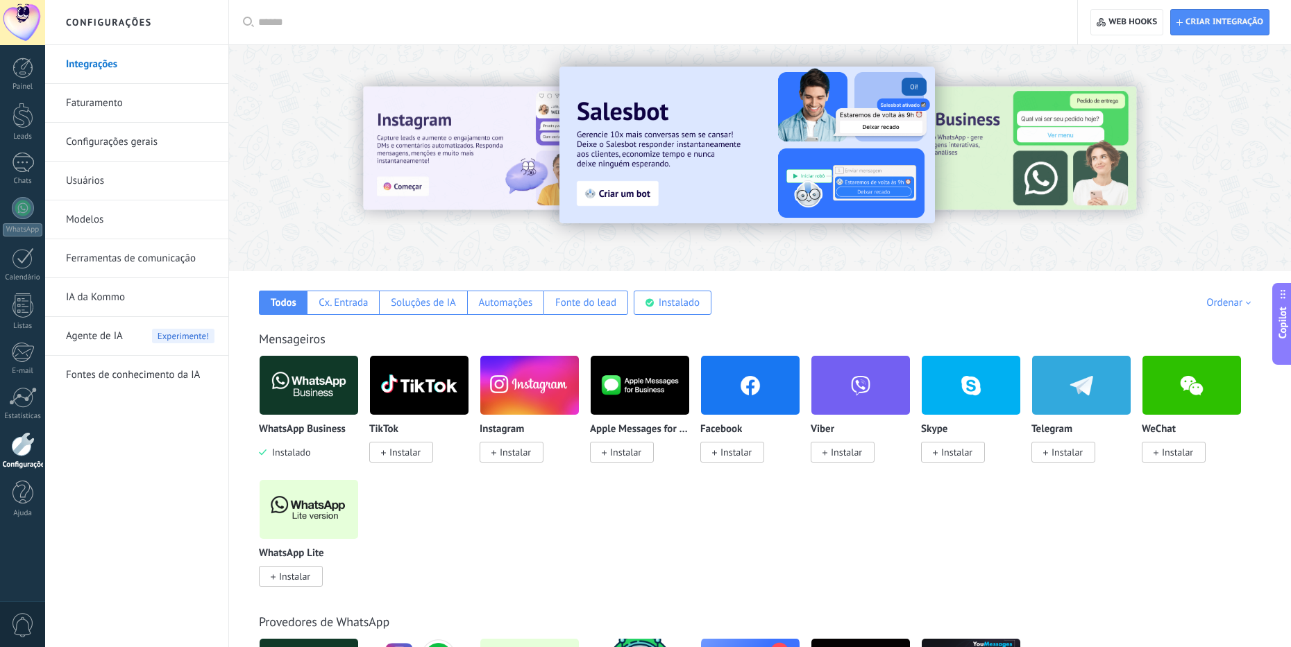
click at [1284, 323] on span "Copilot" at bounding box center [1283, 323] width 14 height 32
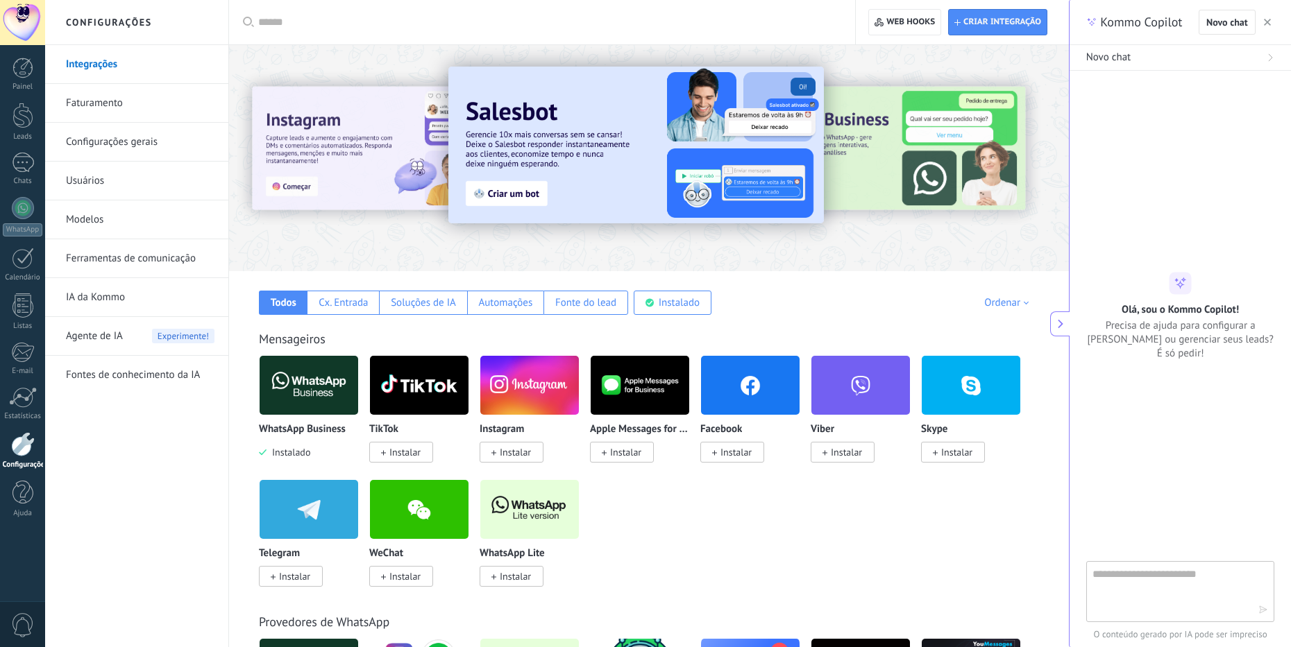
type textarea "***"
click at [1146, 565] on div at bounding box center [1180, 591] width 188 height 61
click at [1140, 588] on textarea at bounding box center [1170, 591] width 156 height 50
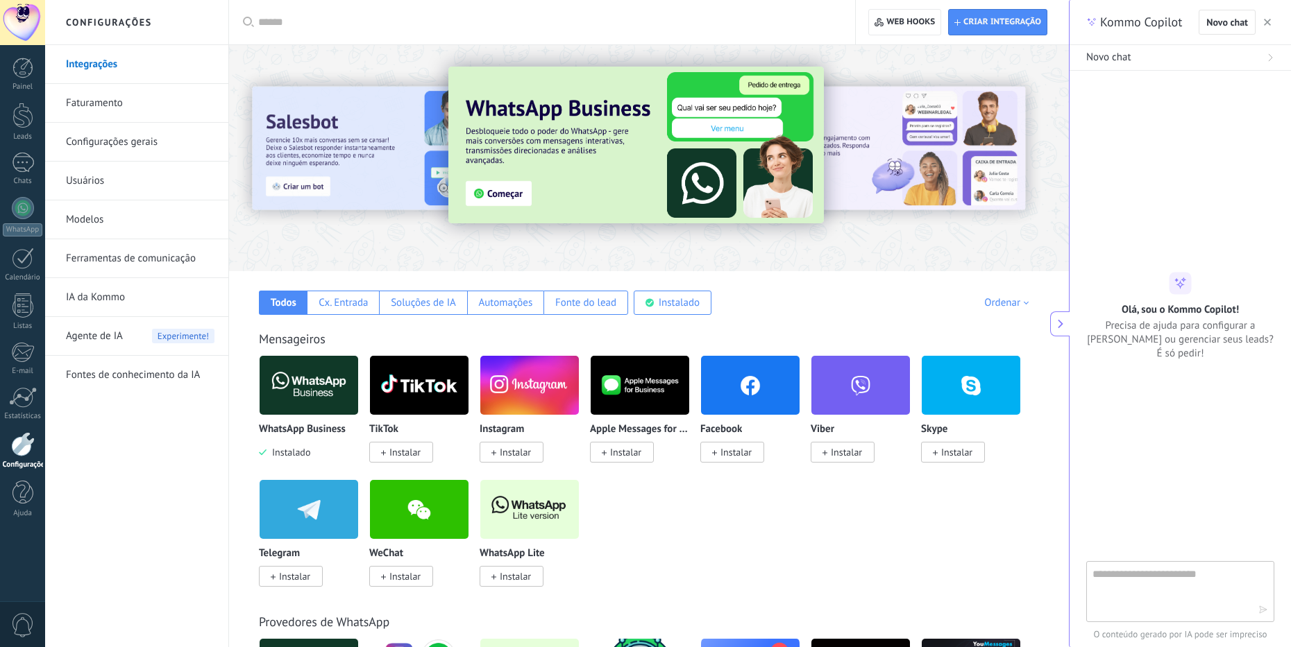
click at [1148, 584] on textarea at bounding box center [1170, 591] width 156 height 50
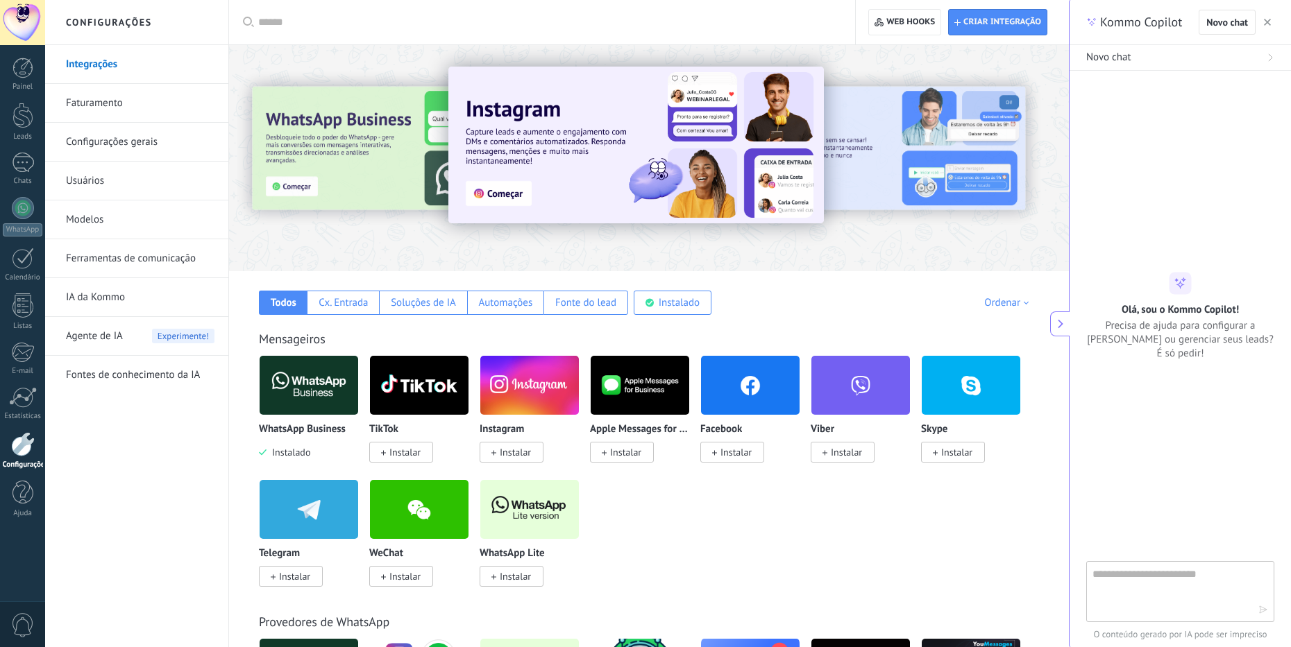
click at [1268, 20] on icon "button" at bounding box center [1267, 22] width 7 height 7
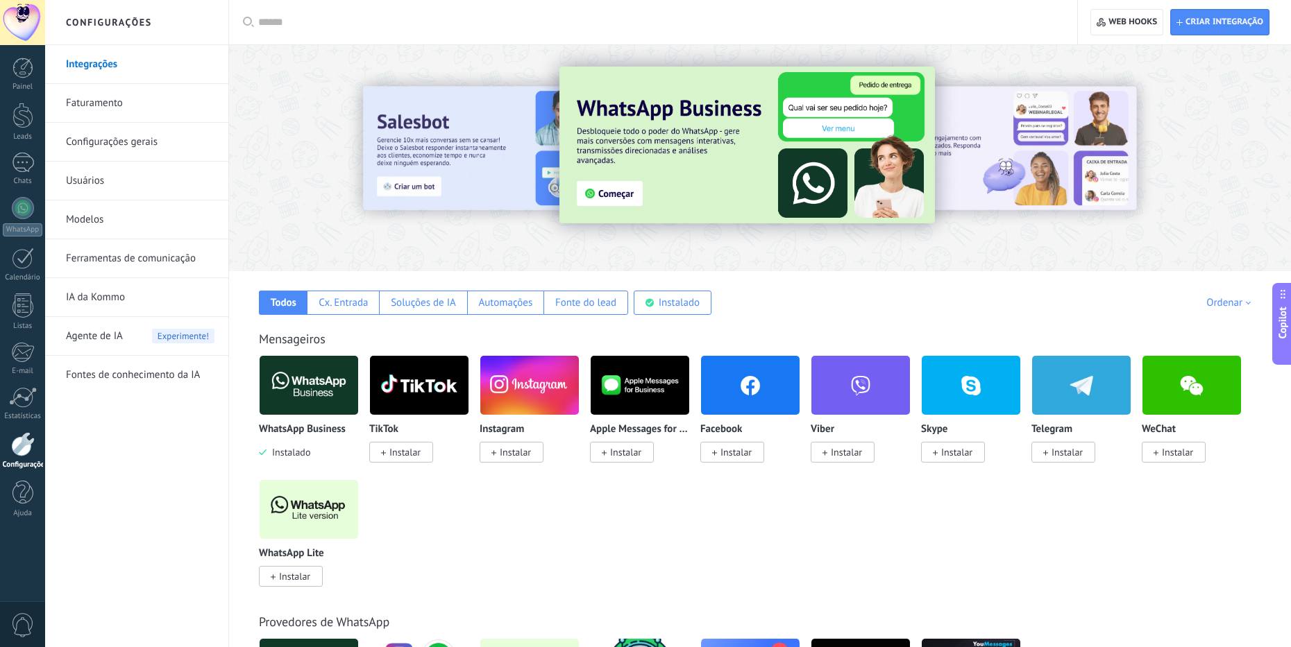
click at [1282, 323] on span "Copilot" at bounding box center [1283, 323] width 14 height 32
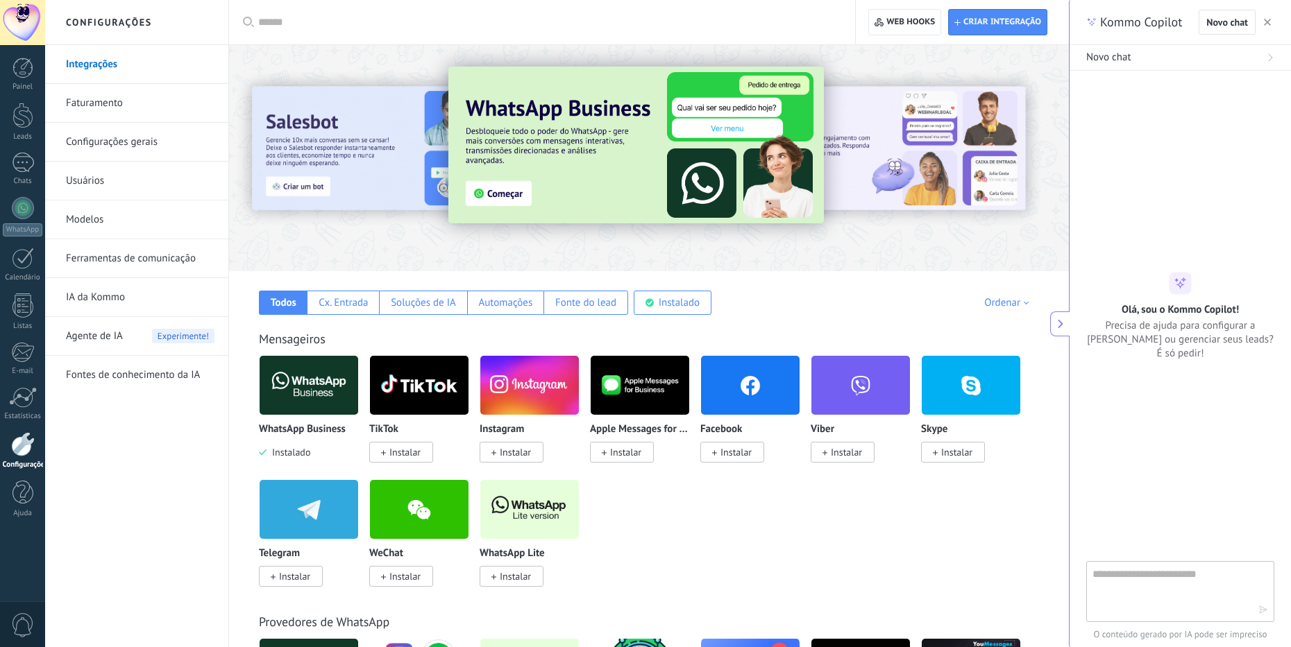
click at [1061, 325] on use at bounding box center [1061, 323] width 6 height 9
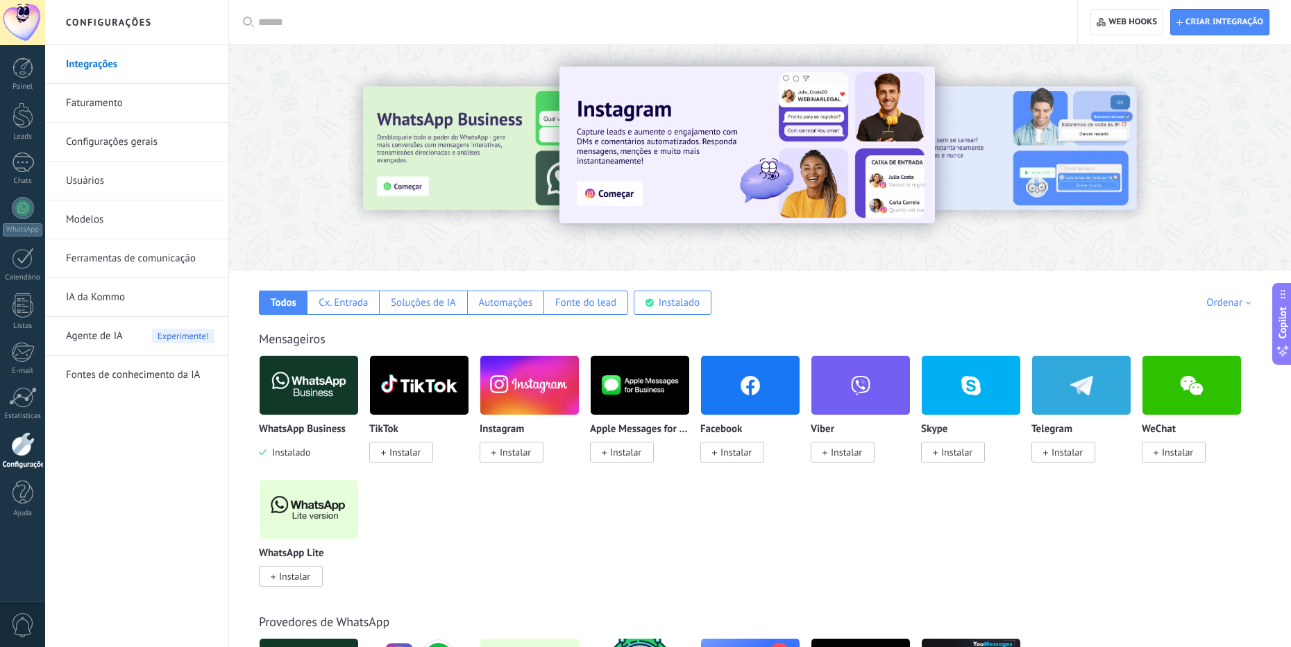
click at [1285, 316] on span "Copilot" at bounding box center [1283, 323] width 14 height 32
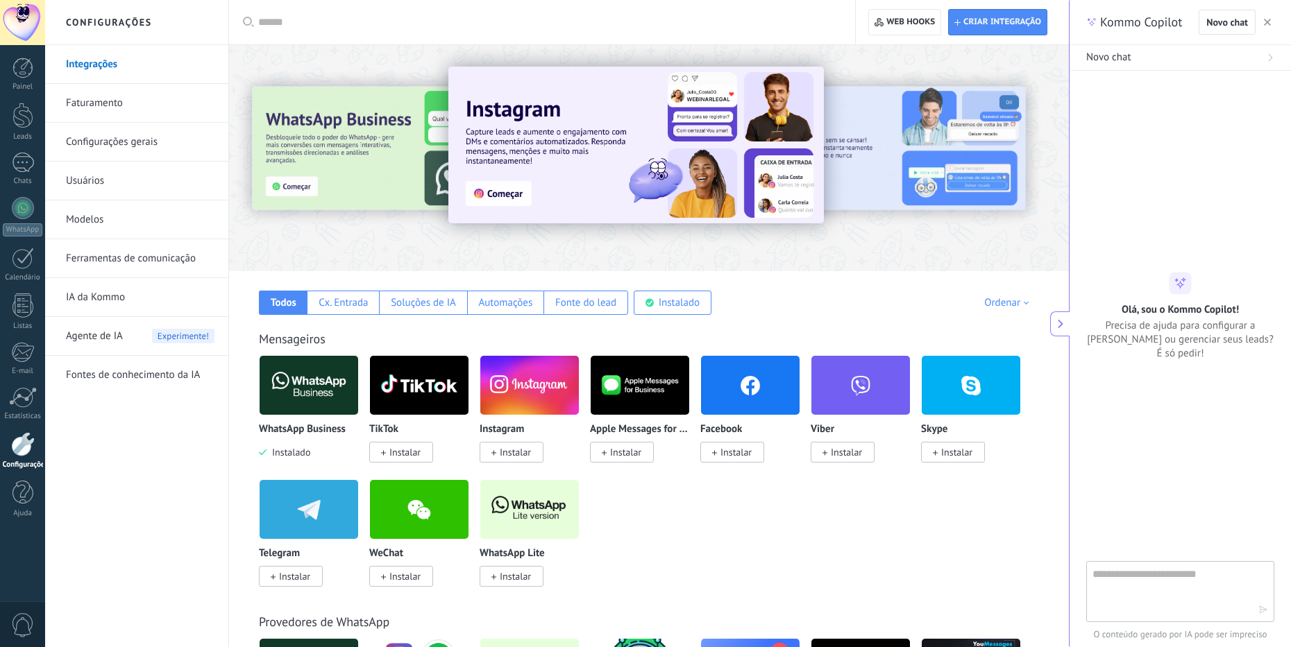
click at [1060, 324] on icon at bounding box center [1061, 324] width 10 height 10
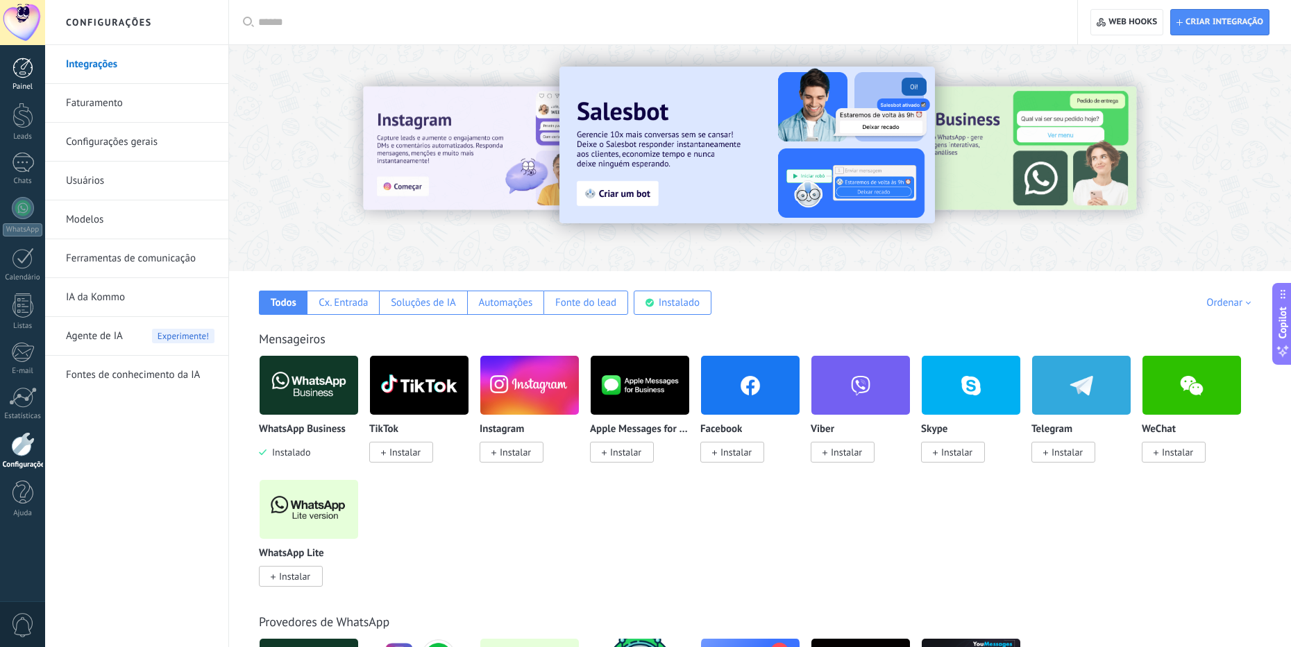
click at [23, 74] on div at bounding box center [22, 68] width 21 height 21
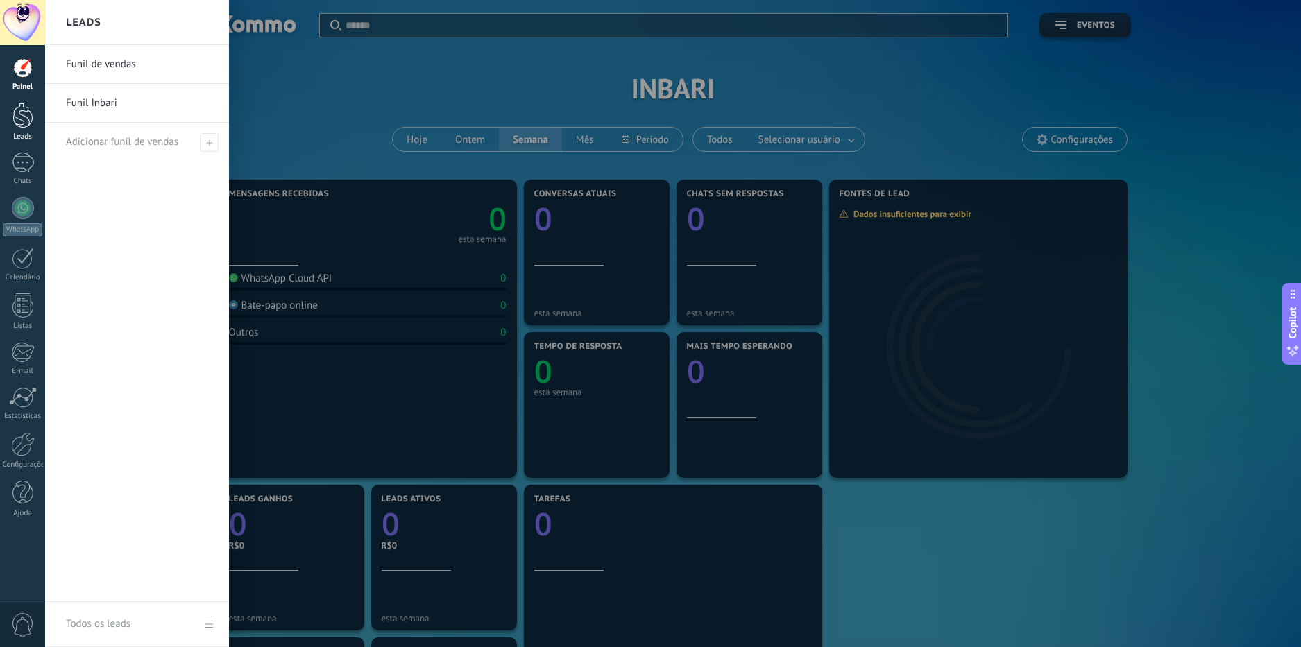
click at [25, 117] on div at bounding box center [22, 116] width 21 height 26
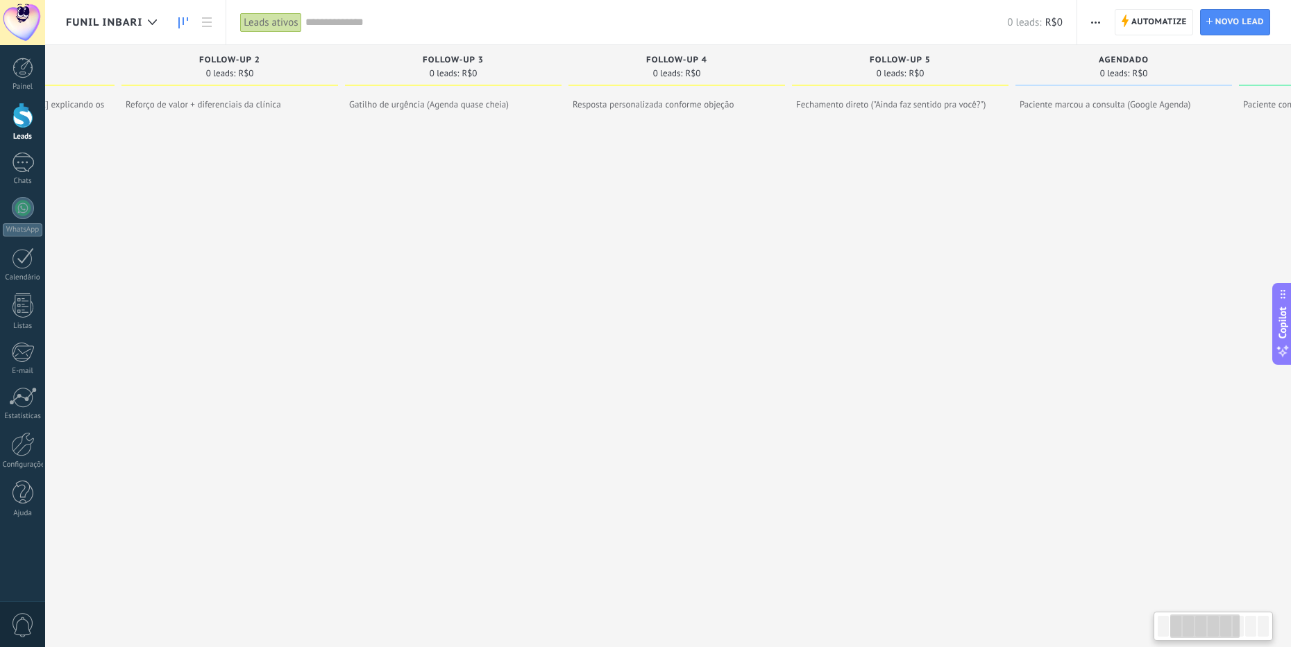
drag, startPoint x: 758, startPoint y: 283, endPoint x: 433, endPoint y: 281, distance: 324.8
click at [433, 281] on div at bounding box center [453, 359] width 217 height 466
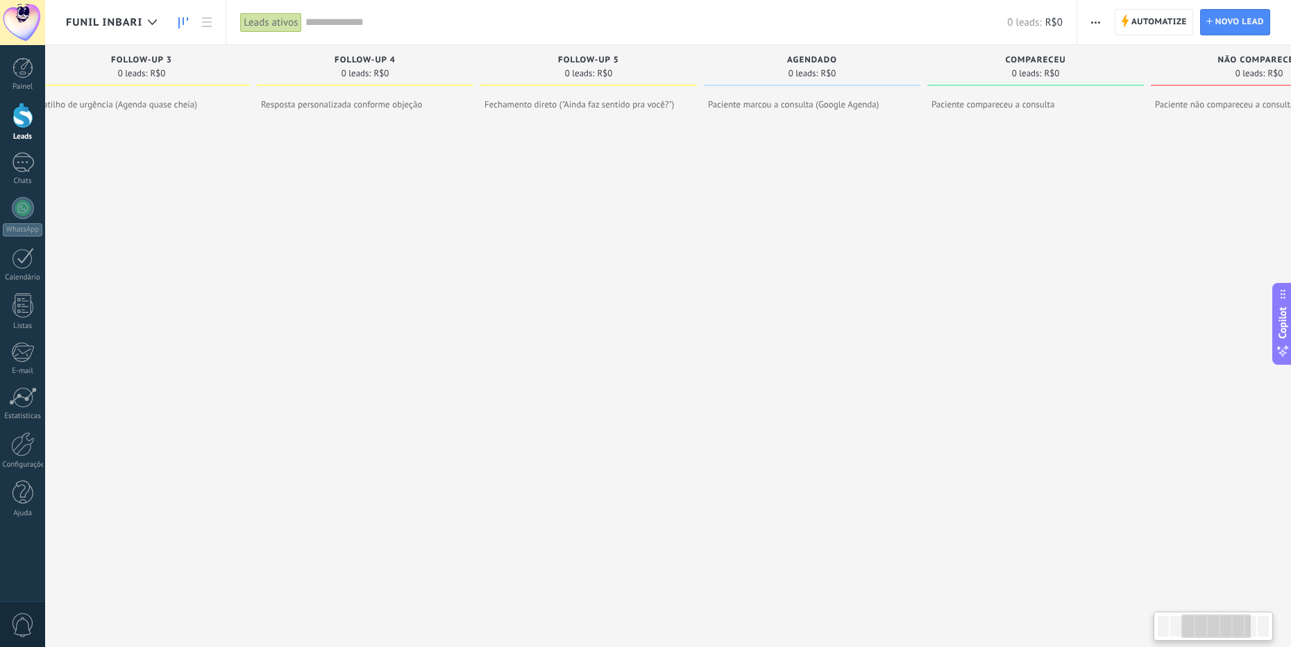
drag, startPoint x: 787, startPoint y: 293, endPoint x: 538, endPoint y: 291, distance: 249.2
click at [538, 291] on div at bounding box center [588, 359] width 217 height 466
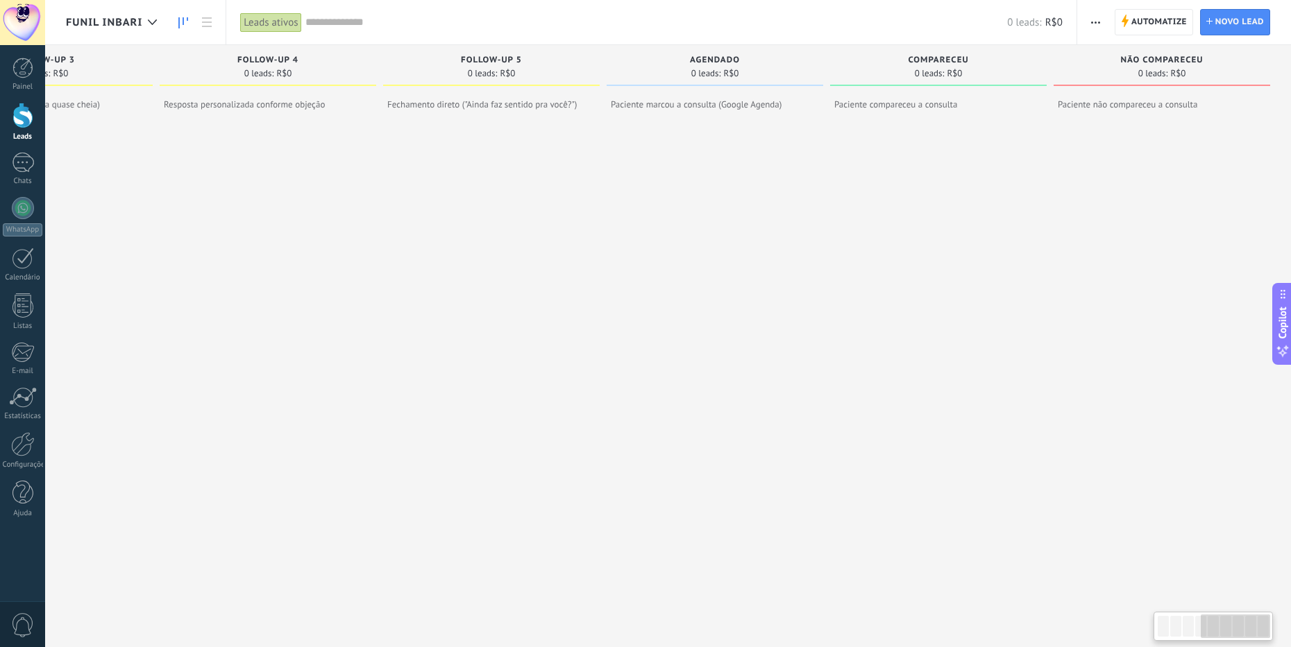
drag, startPoint x: 641, startPoint y: 280, endPoint x: 577, endPoint y: 282, distance: 63.2
click at [564, 279] on div "Etapa de leads de entrada solicitações: 0 0 0 0 0 0 0 0 0 Qualificar 0 leads: R…" at bounding box center [278, 318] width 2025 height 547
drag, startPoint x: 796, startPoint y: 299, endPoint x: 613, endPoint y: 284, distance: 183.2
click at [613, 284] on div at bounding box center [715, 359] width 217 height 466
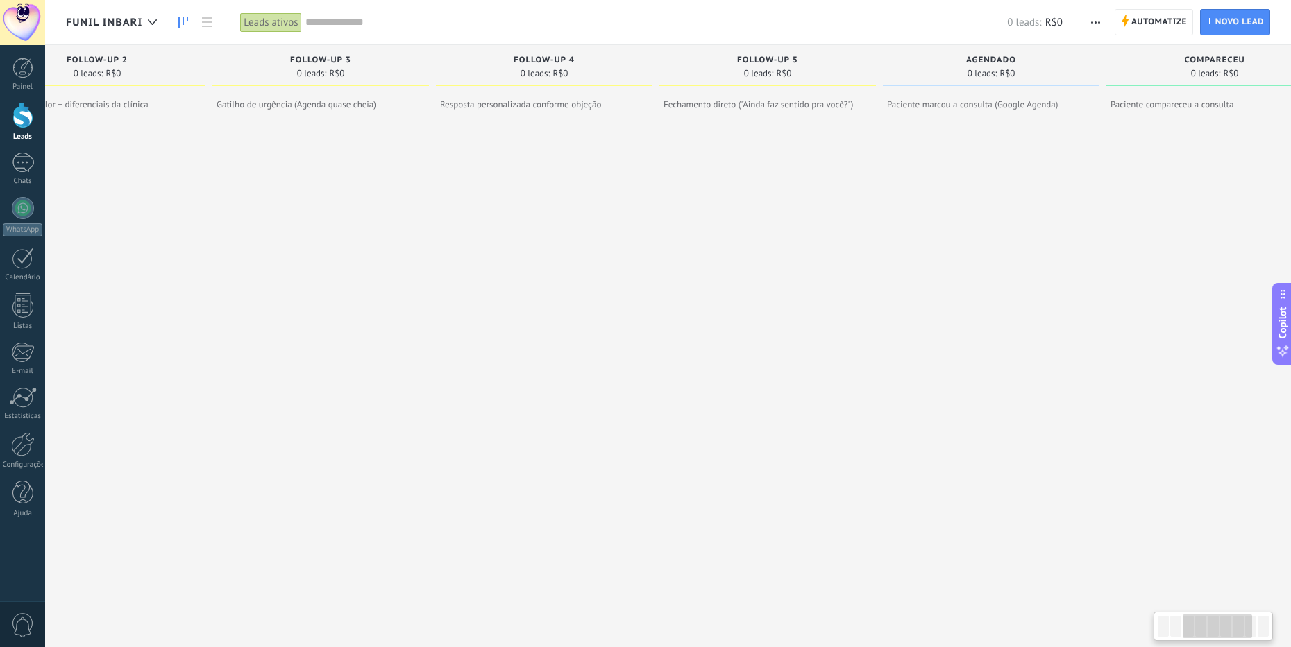
scroll to position [0, 473]
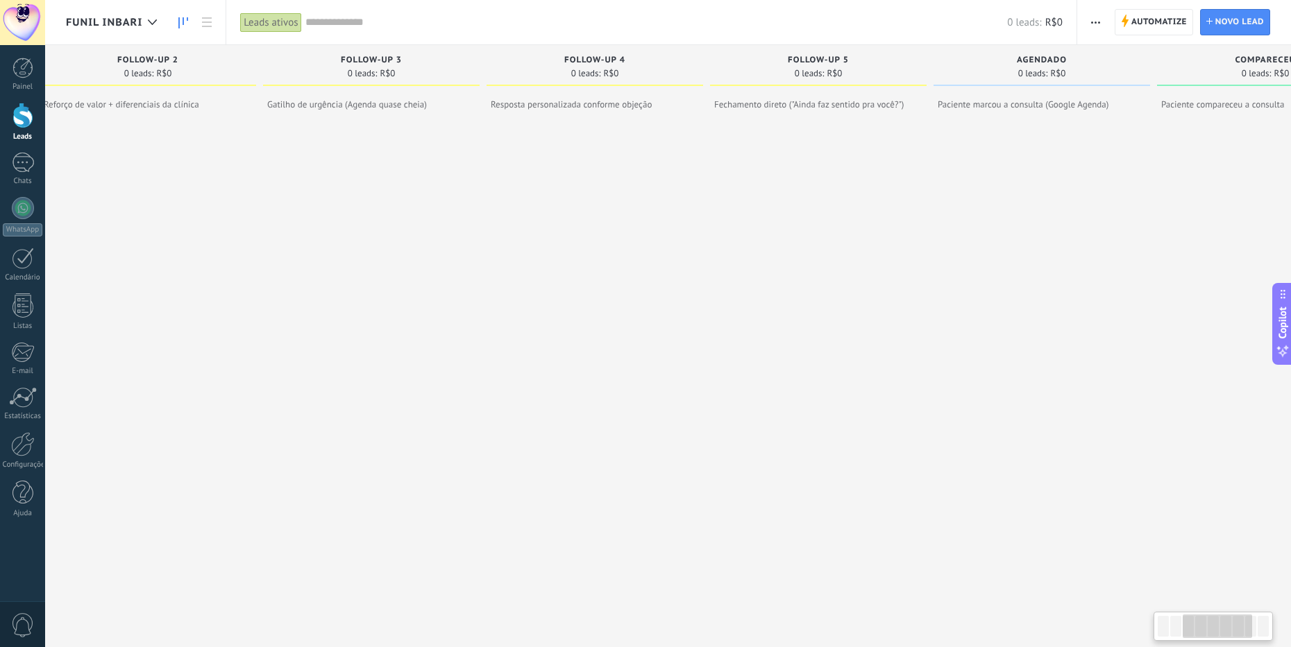
drag, startPoint x: 389, startPoint y: 219, endPoint x: 713, endPoint y: 219, distance: 324.1
click at [716, 219] on div at bounding box center [818, 359] width 217 height 466
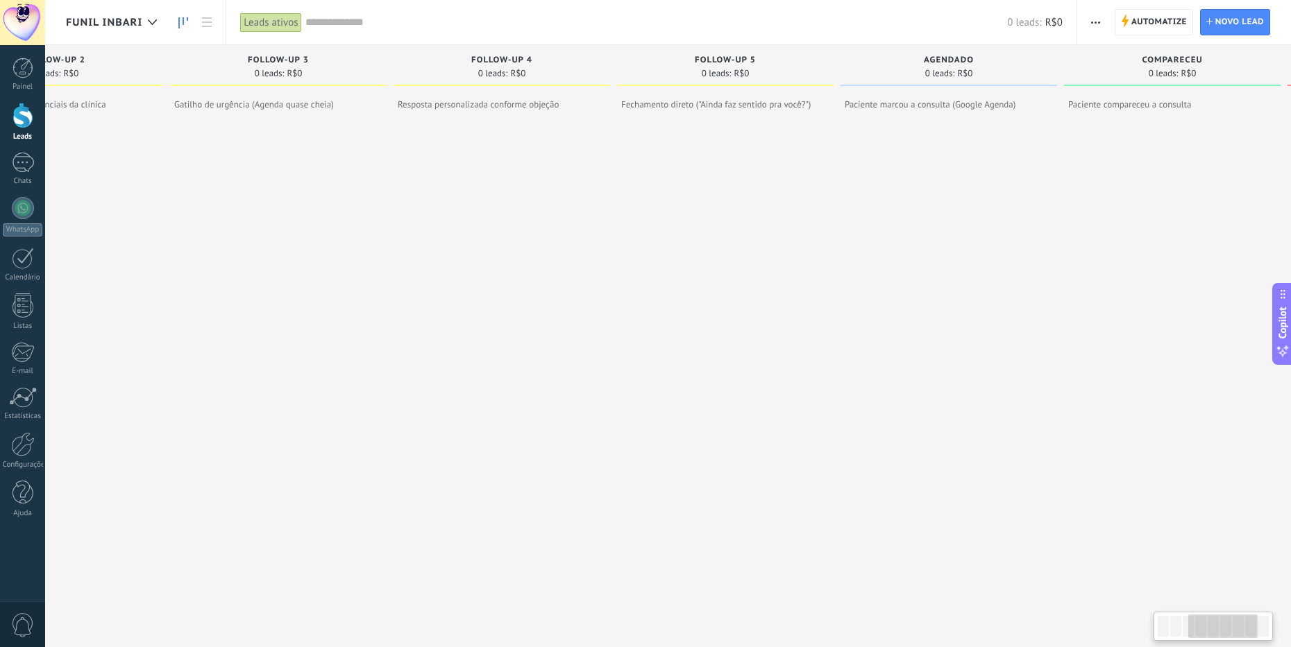
scroll to position [0, 570]
drag, startPoint x: 534, startPoint y: 233, endPoint x: 437, endPoint y: 223, distance: 97.7
click at [437, 223] on div at bounding box center [497, 359] width 217 height 466
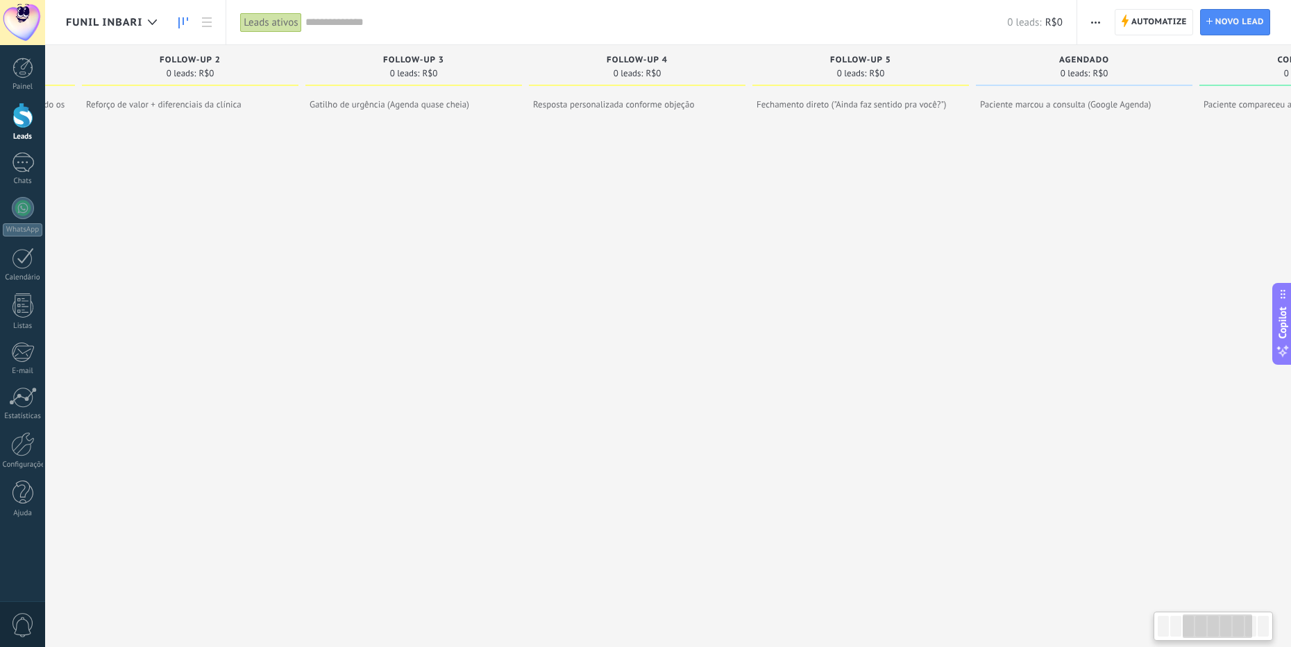
scroll to position [0, 430]
drag, startPoint x: 475, startPoint y: 194, endPoint x: 616, endPoint y: 204, distance: 140.5
click at [616, 204] on div at bounding box center [638, 359] width 217 height 466
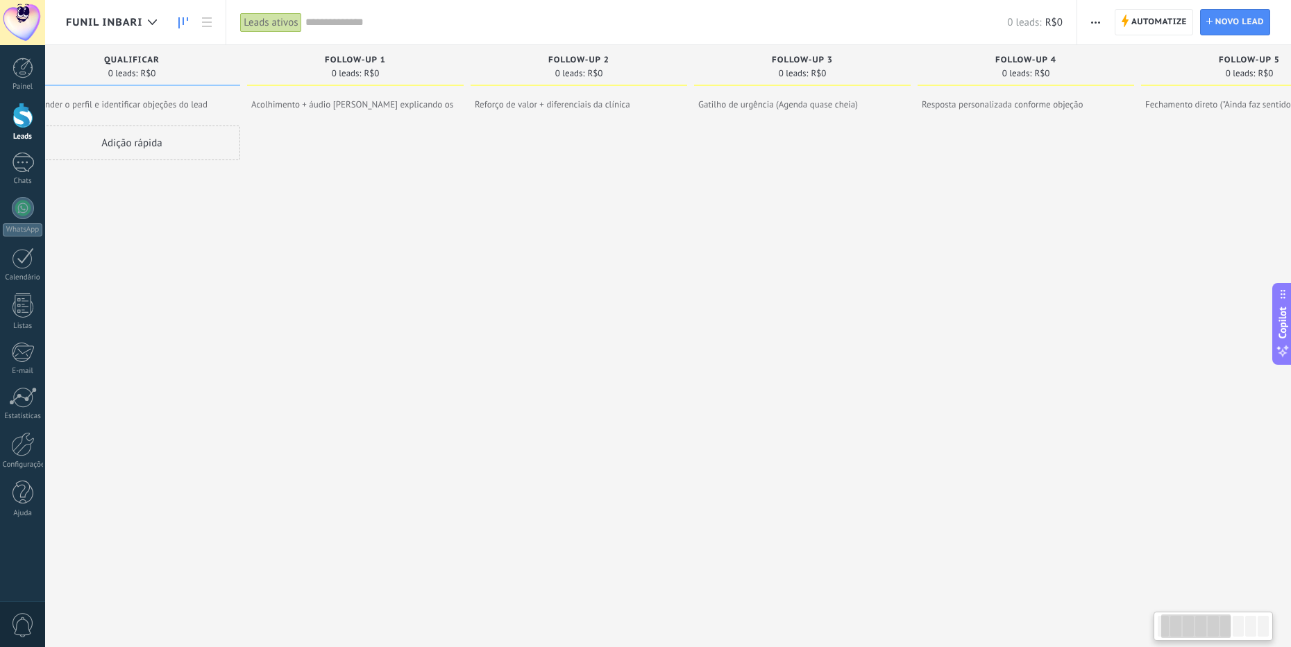
drag, startPoint x: 369, startPoint y: 221, endPoint x: 768, endPoint y: 246, distance: 400.5
click at [768, 246] on div at bounding box center [802, 359] width 217 height 466
click at [16, 160] on div at bounding box center [23, 163] width 22 height 20
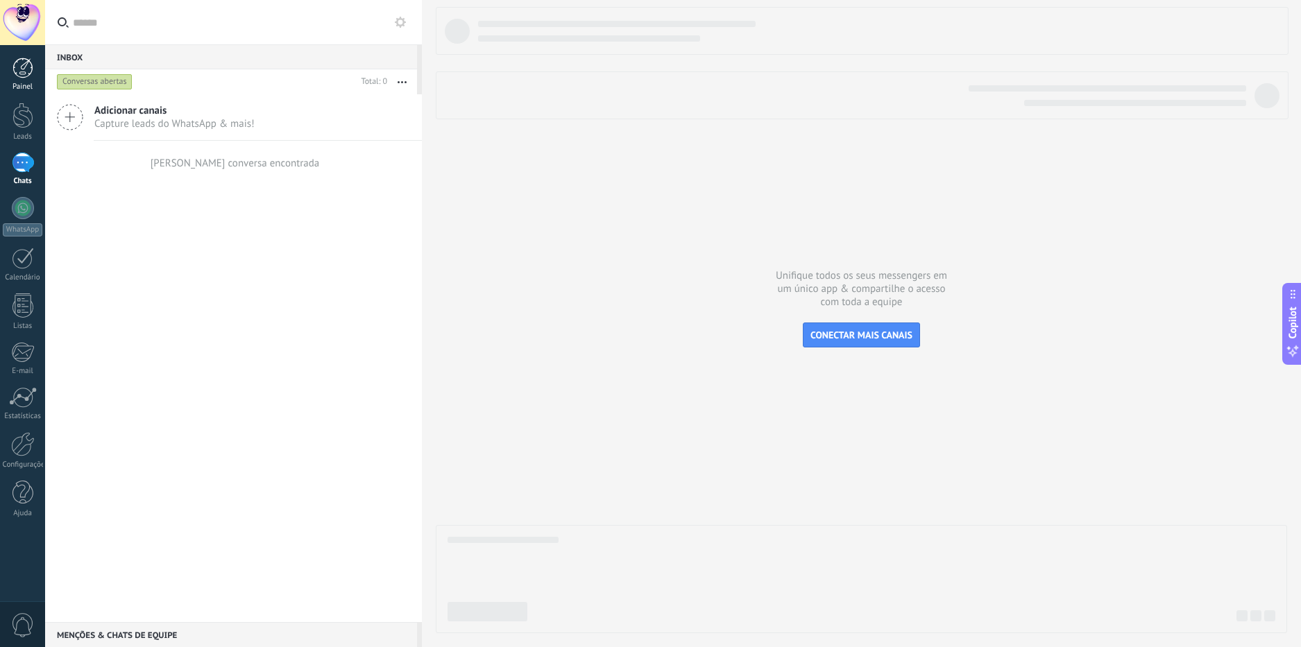
click at [21, 77] on div at bounding box center [22, 68] width 21 height 21
